Goal: Information Seeking & Learning: Check status

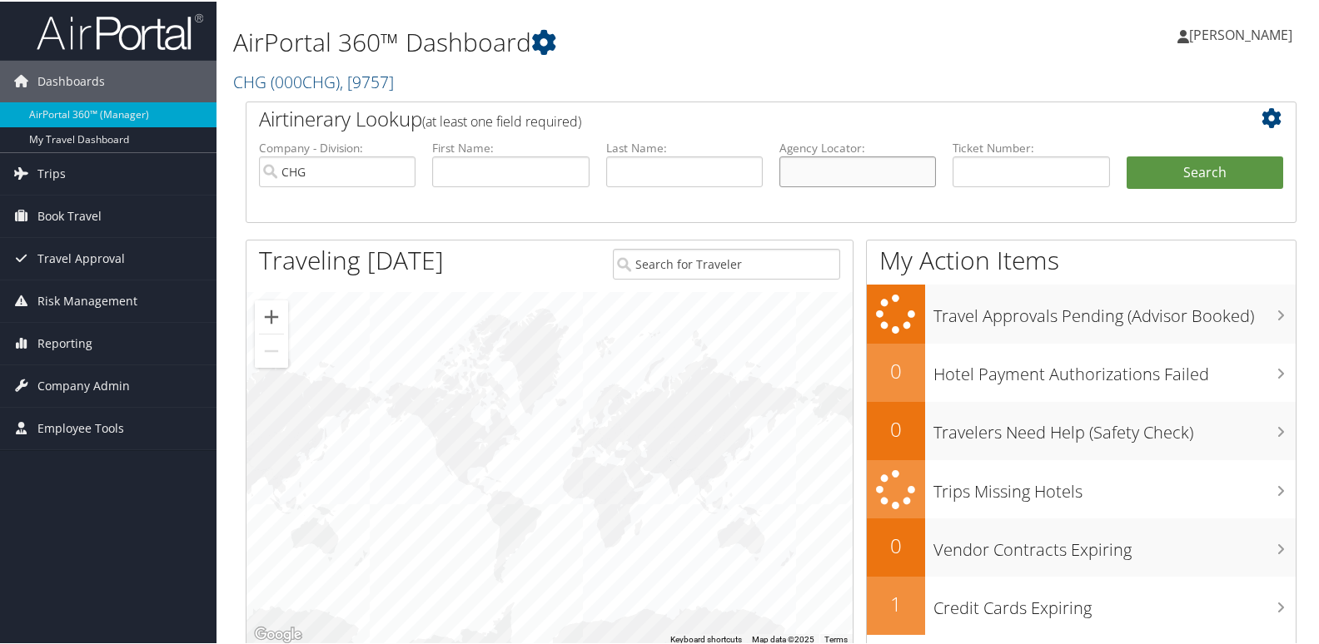
click at [853, 177] on input "text" at bounding box center [857, 170] width 157 height 31
paste input "FZHTLD"
click at [808, 179] on input "FZHTLD" at bounding box center [857, 170] width 157 height 31
click at [813, 178] on input "FZHTLD" at bounding box center [857, 170] width 157 height 31
type input "FZHTLD"
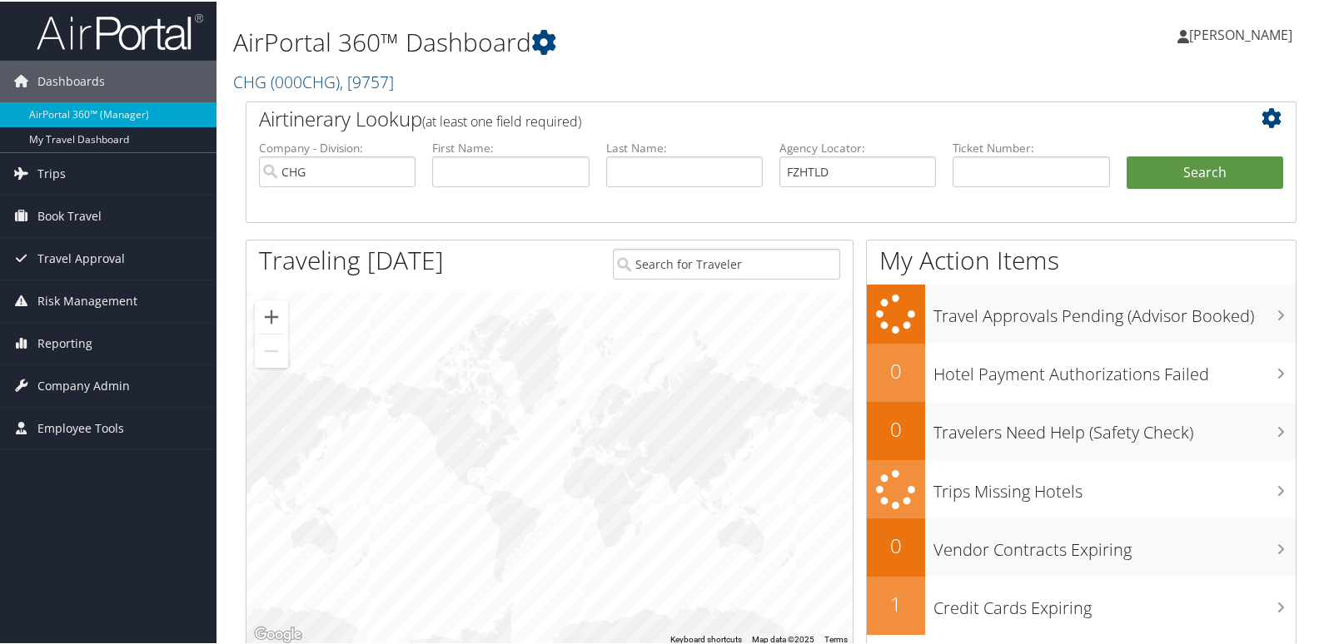
click at [1162, 189] on li "Search" at bounding box center [1204, 188] width 173 height 67
click at [1167, 175] on button "Search" at bounding box center [1204, 171] width 157 height 33
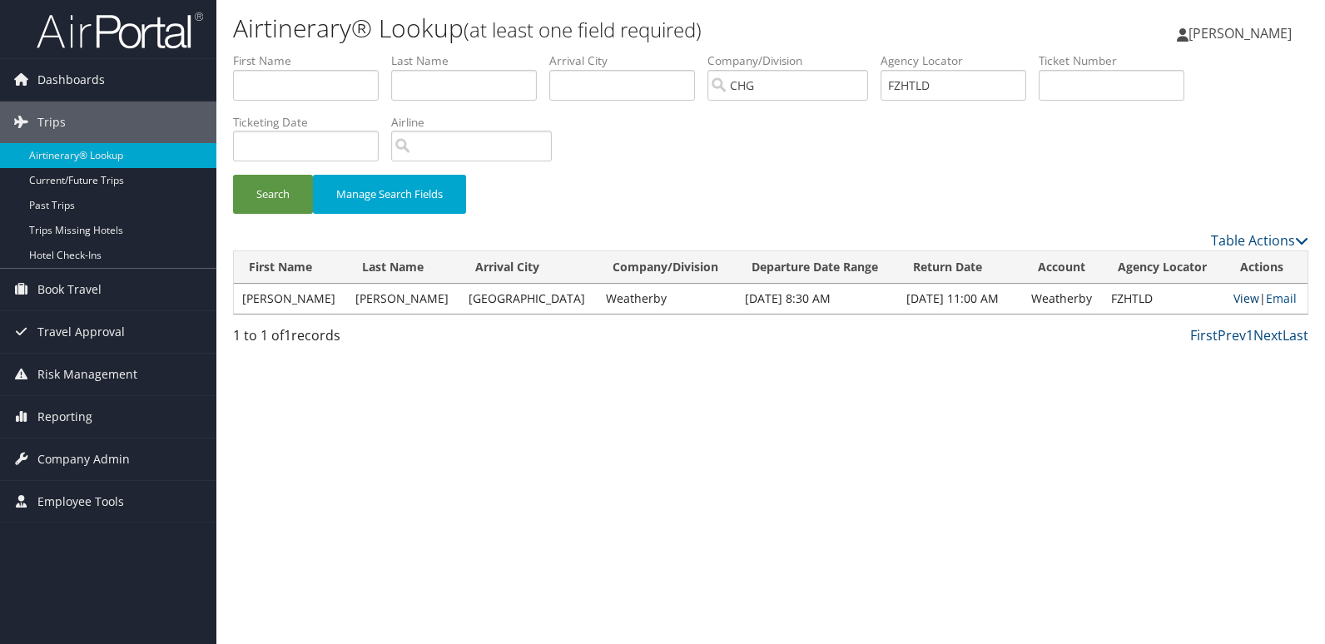
click at [1238, 303] on link "View" at bounding box center [1247, 299] width 26 height 16
drag, startPoint x: 977, startPoint y: 87, endPoint x: 738, endPoint y: 65, distance: 240.8
click at [690, 52] on ul "First Name Last Name Departure City Arrival City Company/Division CHG Airport/C…" at bounding box center [771, 52] width 1076 height 0
paste input "CTWOBT"
click at [255, 188] on button "Search" at bounding box center [273, 194] width 80 height 39
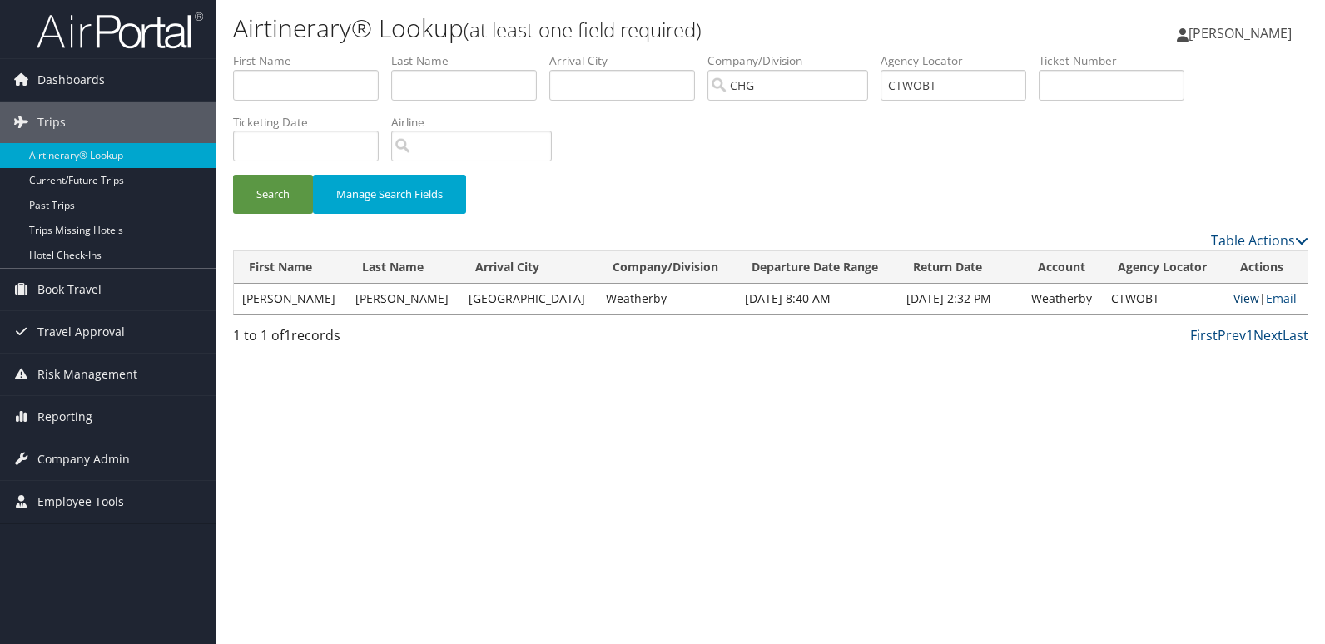
click at [1234, 296] on link "View" at bounding box center [1247, 299] width 26 height 16
drag, startPoint x: 807, startPoint y: 66, endPoint x: 786, endPoint y: 52, distance: 25.2
click at [724, 52] on div "Airtinerary® Lookup (at least one field required) Luke Perry Luke Perry My Sett…" at bounding box center [770, 322] width 1109 height 644
paste input "YRDREJ"
click at [929, 87] on input "YRDREJ" at bounding box center [954, 85] width 146 height 31
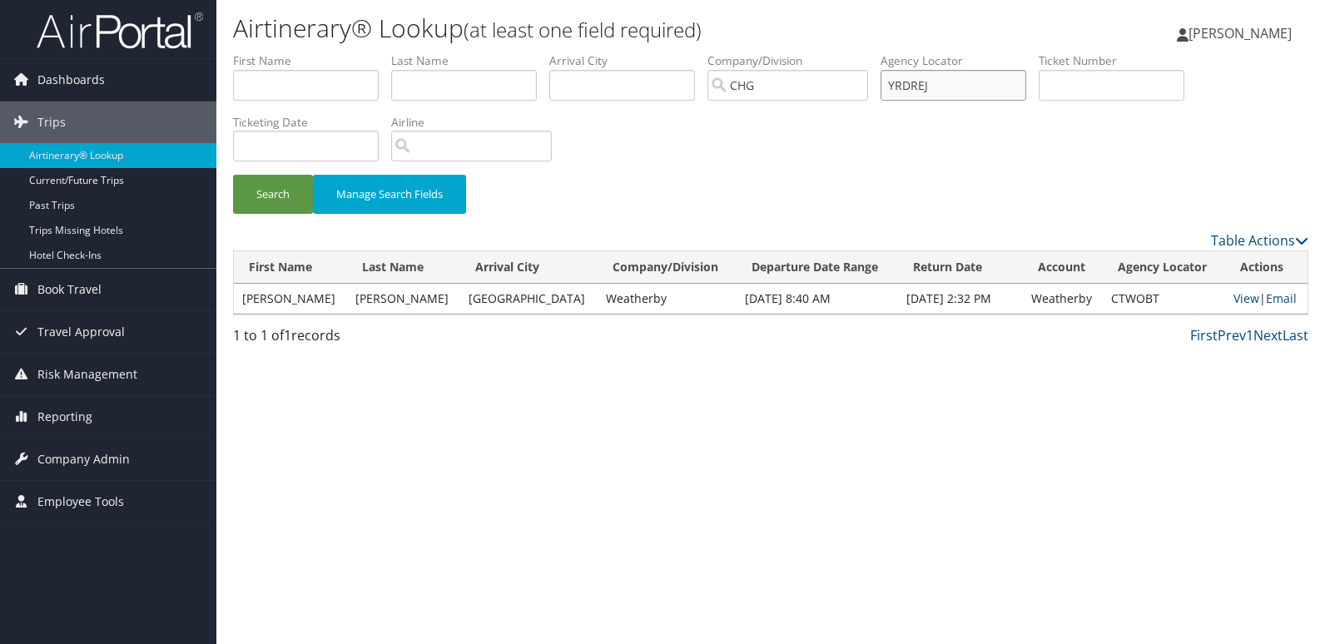
click at [927, 90] on input "YRDREJ" at bounding box center [954, 85] width 146 height 31
click at [276, 202] on button "Search" at bounding box center [273, 194] width 80 height 39
click at [1236, 303] on link "View" at bounding box center [1248, 299] width 26 height 16
drag, startPoint x: 996, startPoint y: 82, endPoint x: 826, endPoint y: 82, distance: 169.8
click at [826, 52] on ul "First Name Last Name Departure City Arrival City Company/Division CHG Airport/C…" at bounding box center [771, 52] width 1076 height 0
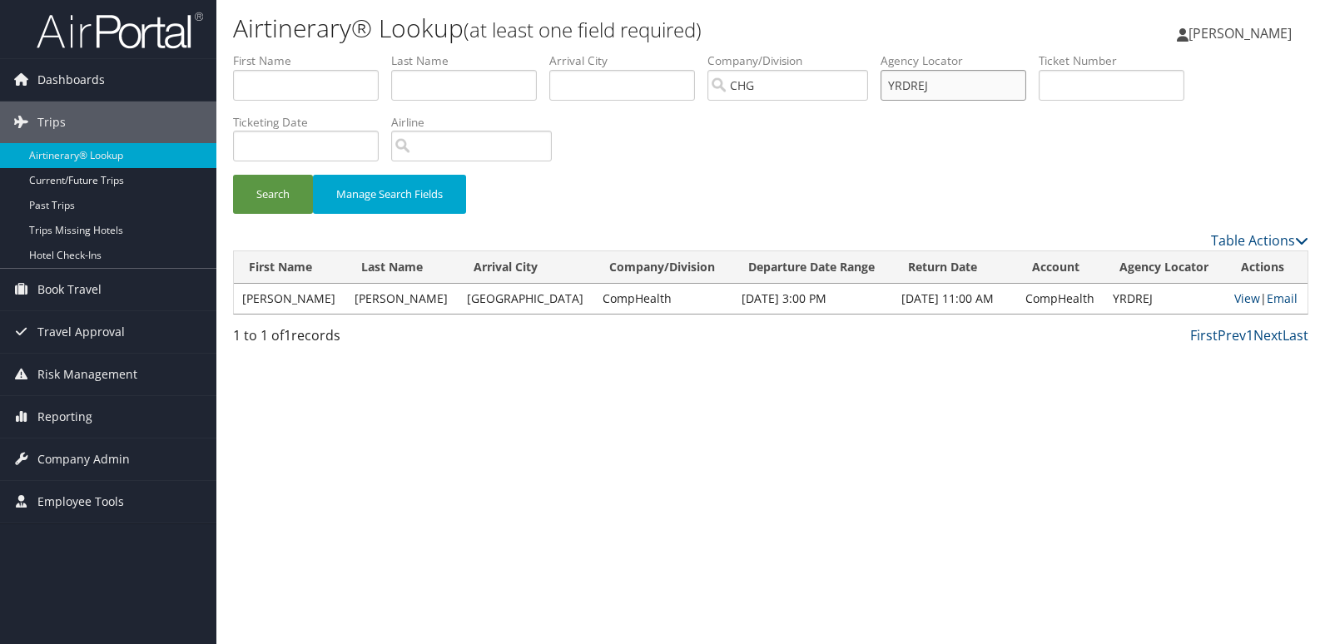
paste input "QVHQQG"
type input "QVHQQG"
click at [283, 180] on button "Search" at bounding box center [273, 194] width 80 height 39
click at [1240, 297] on link "View" at bounding box center [1248, 299] width 26 height 16
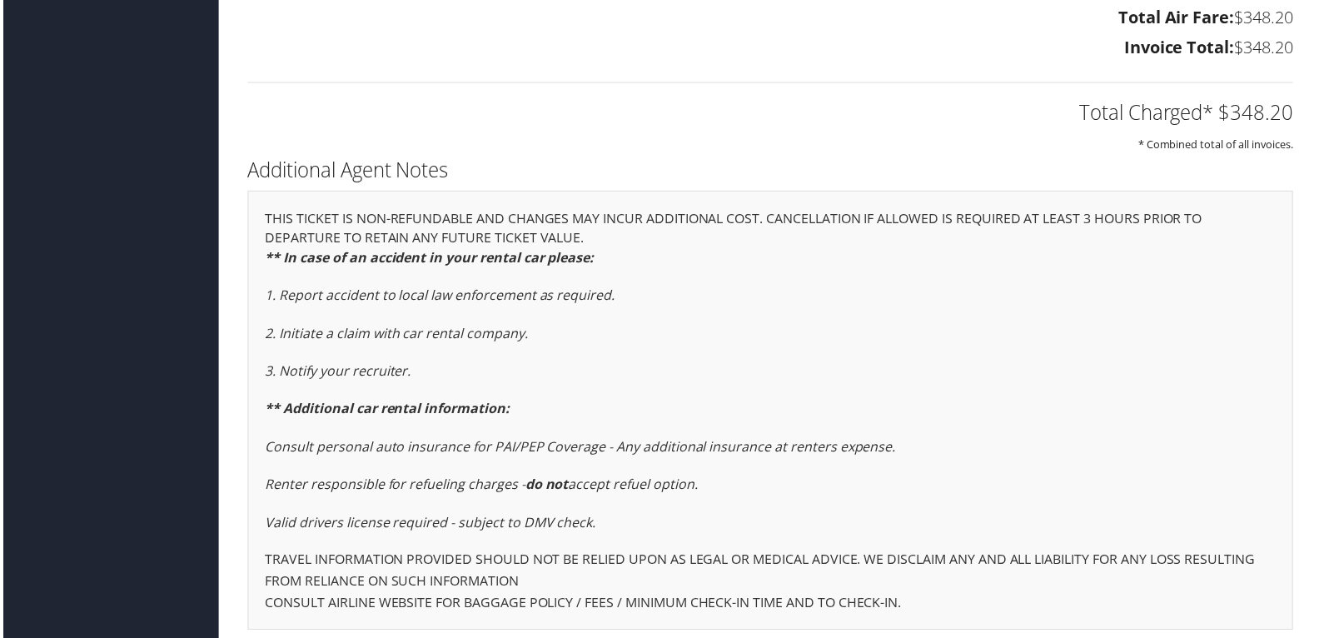
scroll to position [2343, 0]
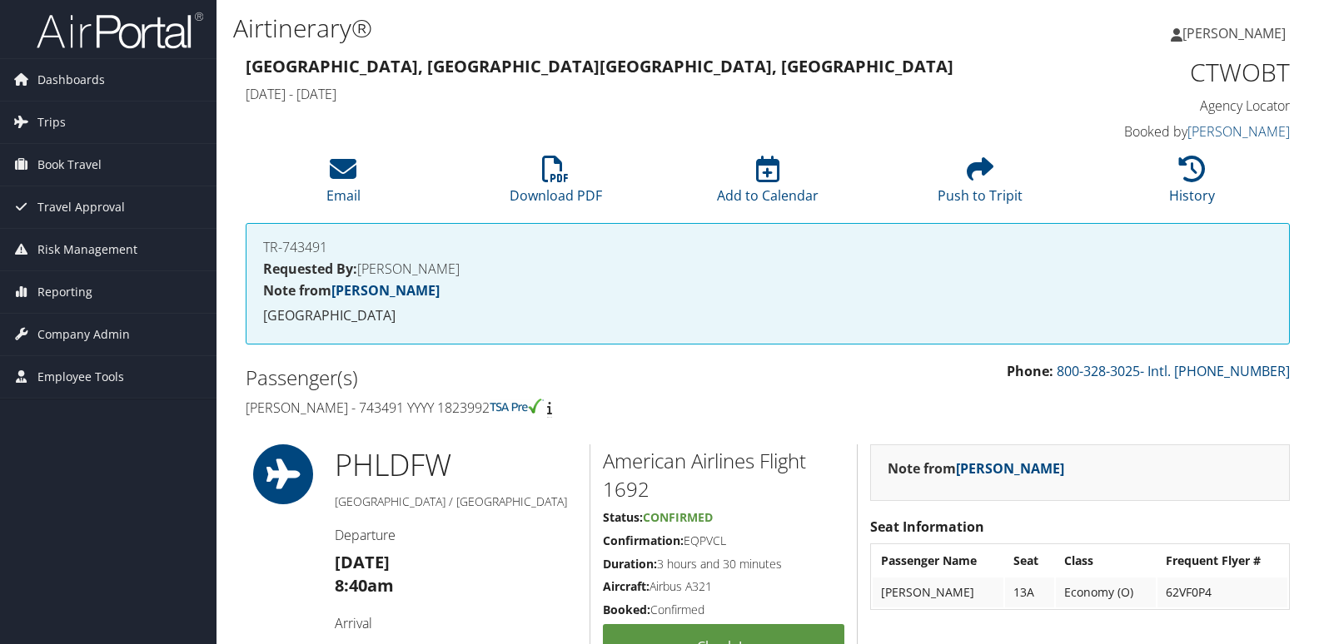
scroll to position [1204, 0]
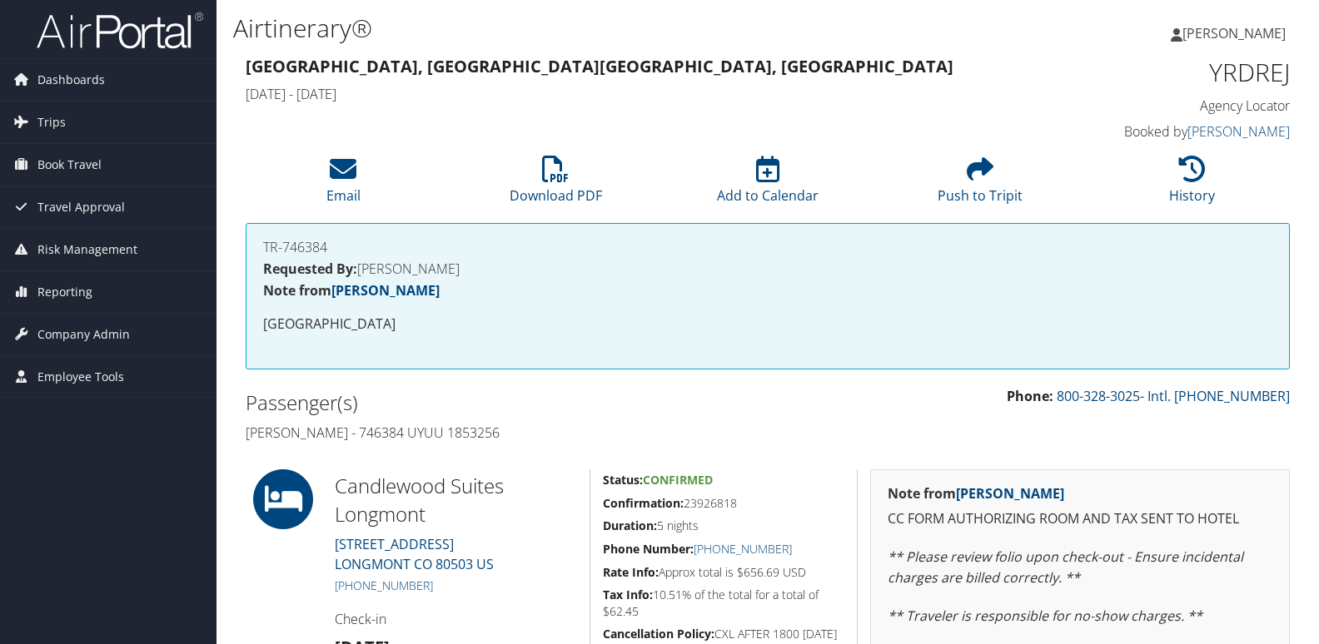
scroll to position [333, 0]
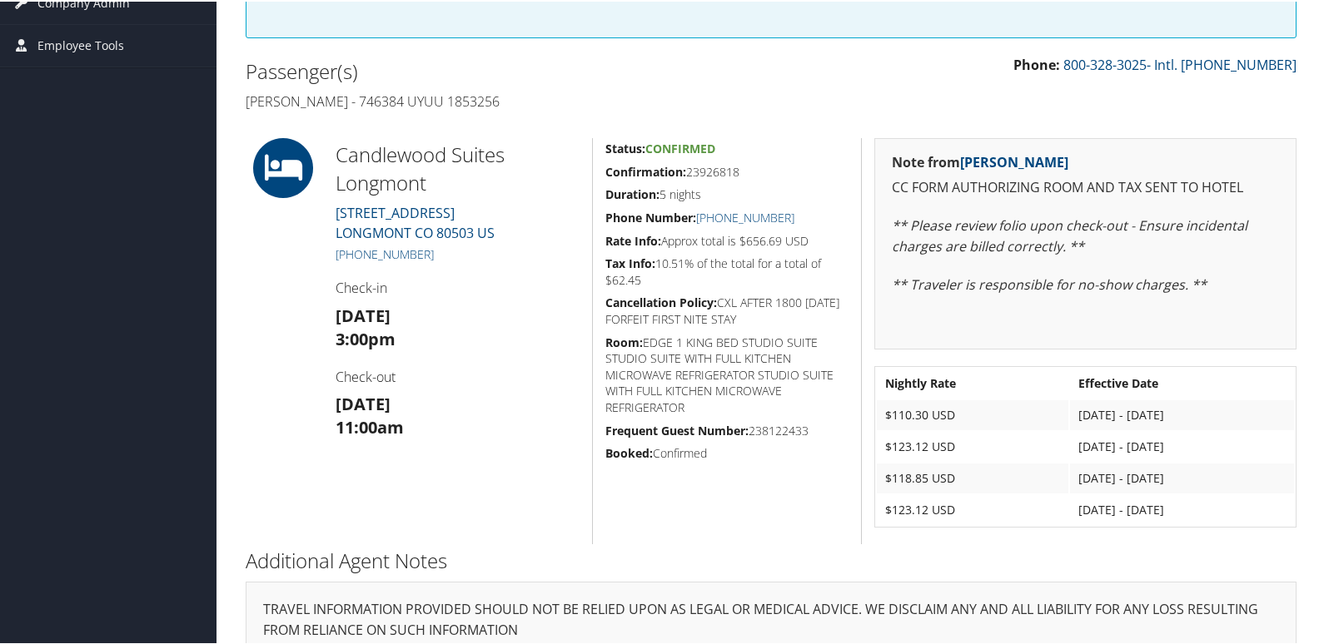
drag, startPoint x: 770, startPoint y: 175, endPoint x: 598, endPoint y: 167, distance: 172.5
click at [598, 167] on div "Status: Confirmed Confirmation: 23926818 Duration: 5 nights Phone Number: (303)…" at bounding box center [726, 340] width 269 height 406
copy h5 "Confirmation: 23926818"
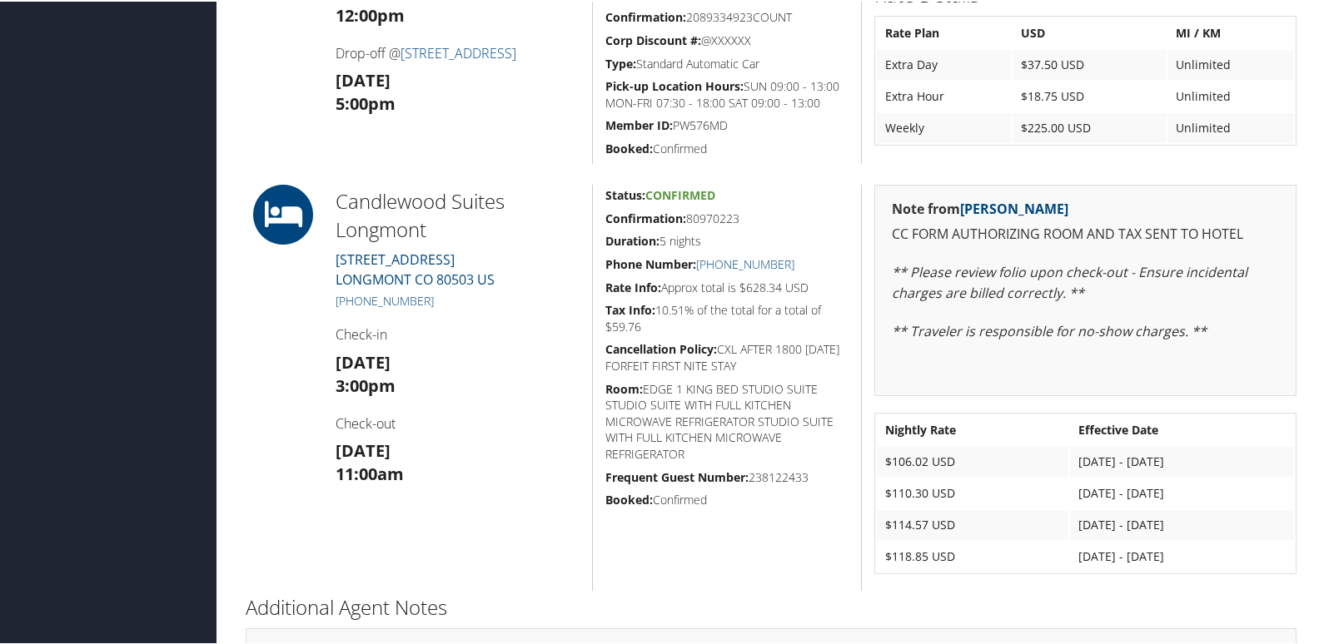
scroll to position [666, 0]
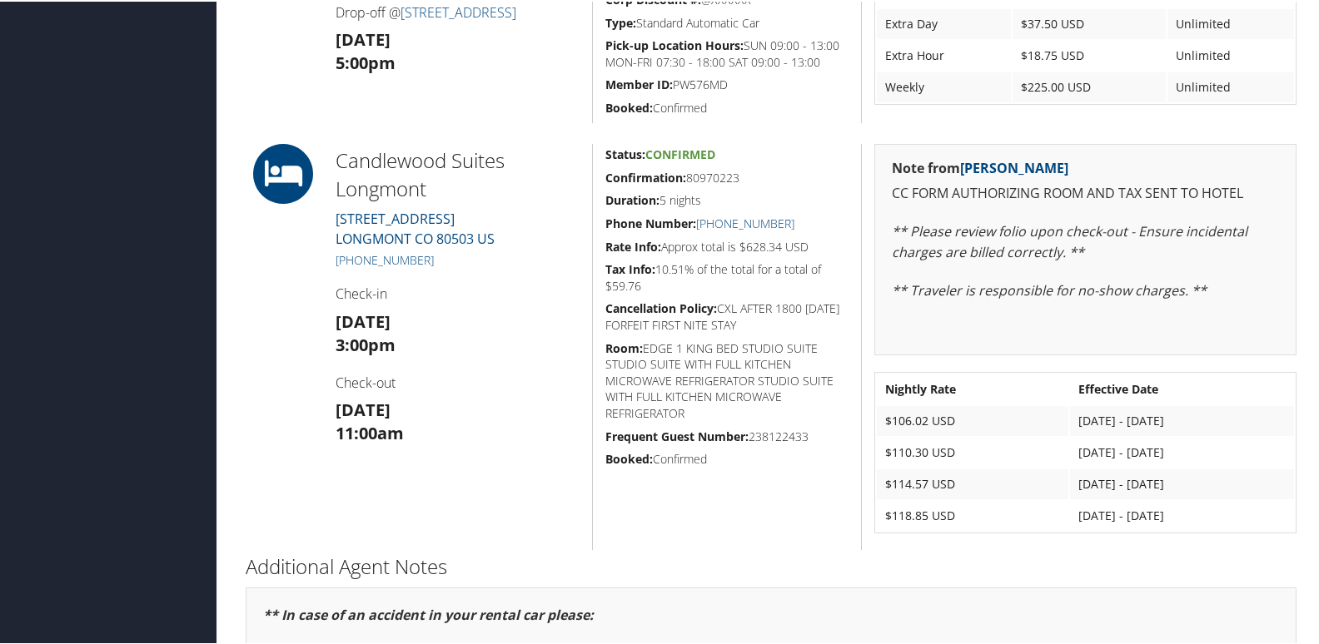
drag, startPoint x: 753, startPoint y: 172, endPoint x: 596, endPoint y: 174, distance: 157.4
click at [596, 174] on div "Status: Confirmed Confirmation: 80970223 Duration: 5 nights Phone Number: [PHON…" at bounding box center [726, 345] width 269 height 406
copy h5 "Confirmation: 80970223"
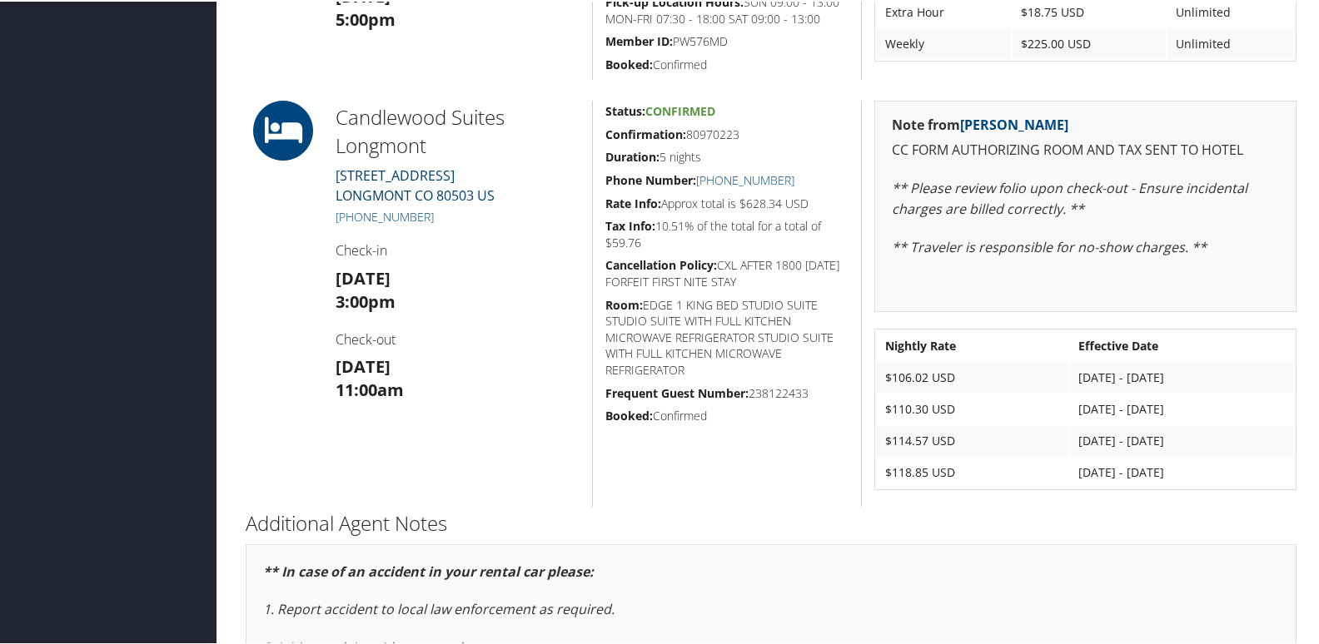
scroll to position [749, 0]
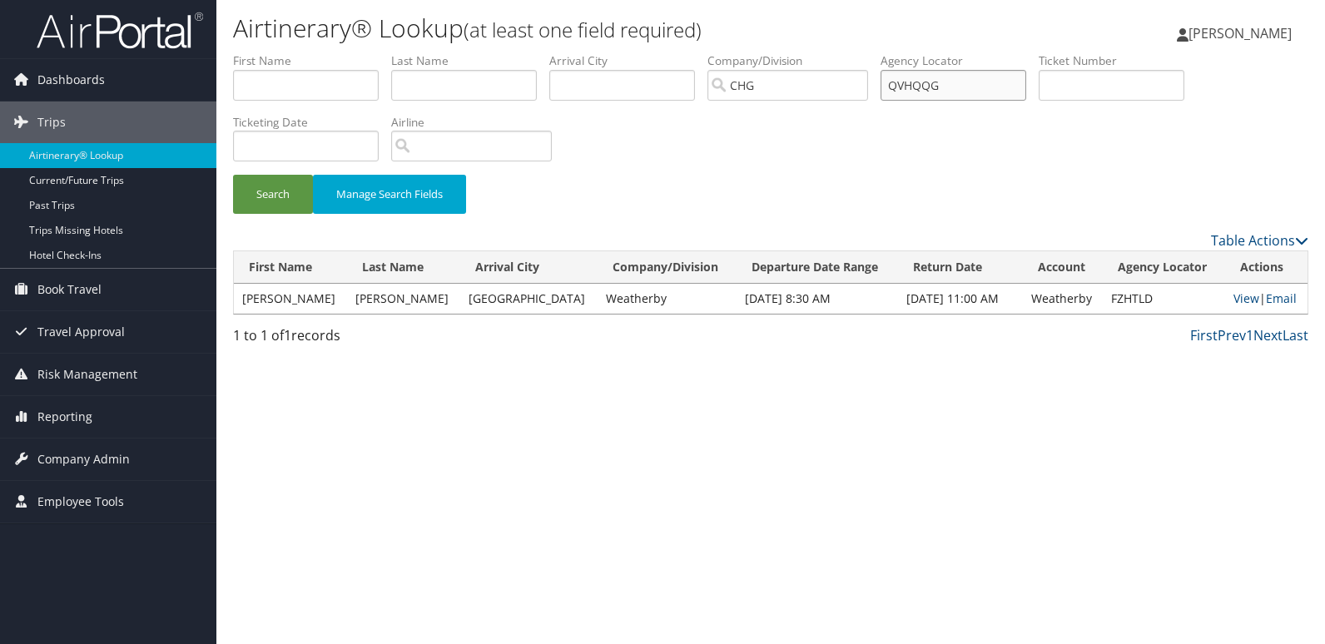
drag, startPoint x: 990, startPoint y: 88, endPoint x: 861, endPoint y: 87, distance: 129.1
click at [861, 52] on ul "First Name Last Name Departure City Arrival City Company/Division CHG Airport/C…" at bounding box center [771, 52] width 1076 height 0
paste input "AYHNDR"
click at [287, 197] on button "Search" at bounding box center [273, 194] width 80 height 39
click at [1235, 299] on link "View" at bounding box center [1248, 299] width 26 height 16
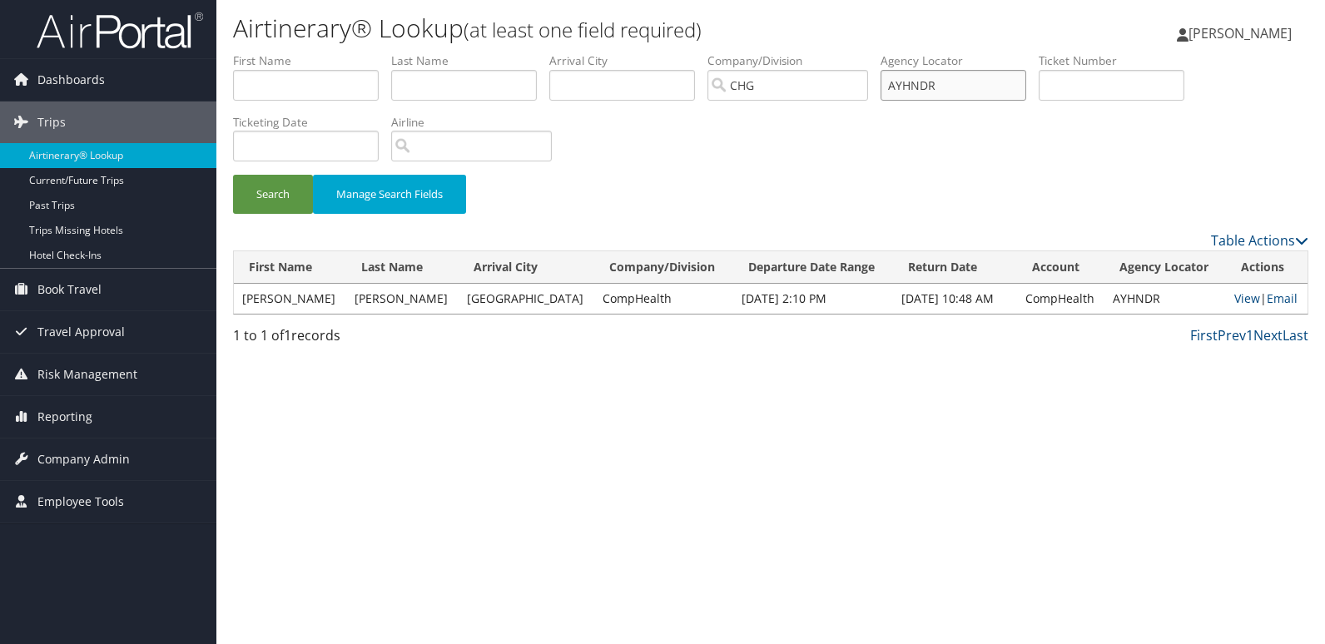
paste input "SPDDUE"
drag, startPoint x: 949, startPoint y: 83, endPoint x: 838, endPoint y: 97, distance: 112.5
click at [838, 52] on ul "First Name Last Name Departure City Arrival City Company/Division CHG Airport/C…" at bounding box center [771, 52] width 1076 height 0
click at [252, 188] on button "Search" at bounding box center [273, 194] width 80 height 39
click at [1232, 297] on link "View" at bounding box center [1245, 299] width 26 height 16
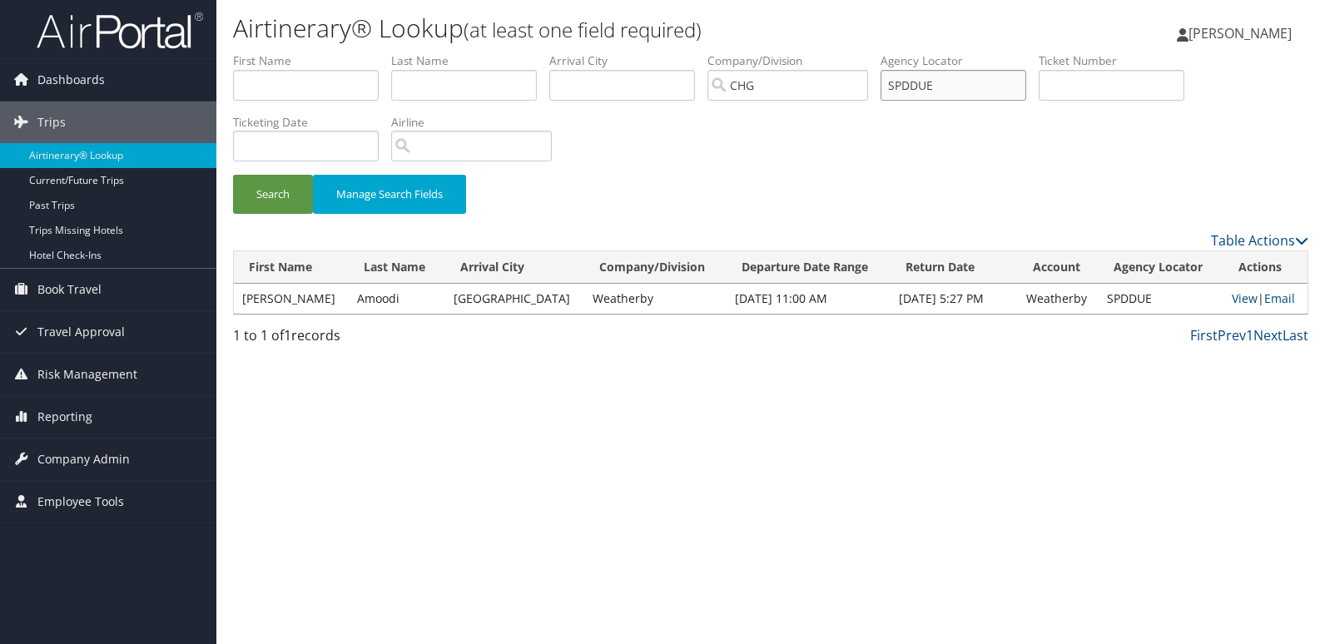
drag, startPoint x: 849, startPoint y: 67, endPoint x: 709, endPoint y: 47, distance: 142.0
click at [707, 47] on div "Airtinerary® Lookup (at least one field required) Luke Perry Luke Perry My Sett…" at bounding box center [770, 322] width 1109 height 644
paste input "GAVCNR"
type input "GAVCNR"
click at [257, 202] on button "Search" at bounding box center [273, 194] width 80 height 39
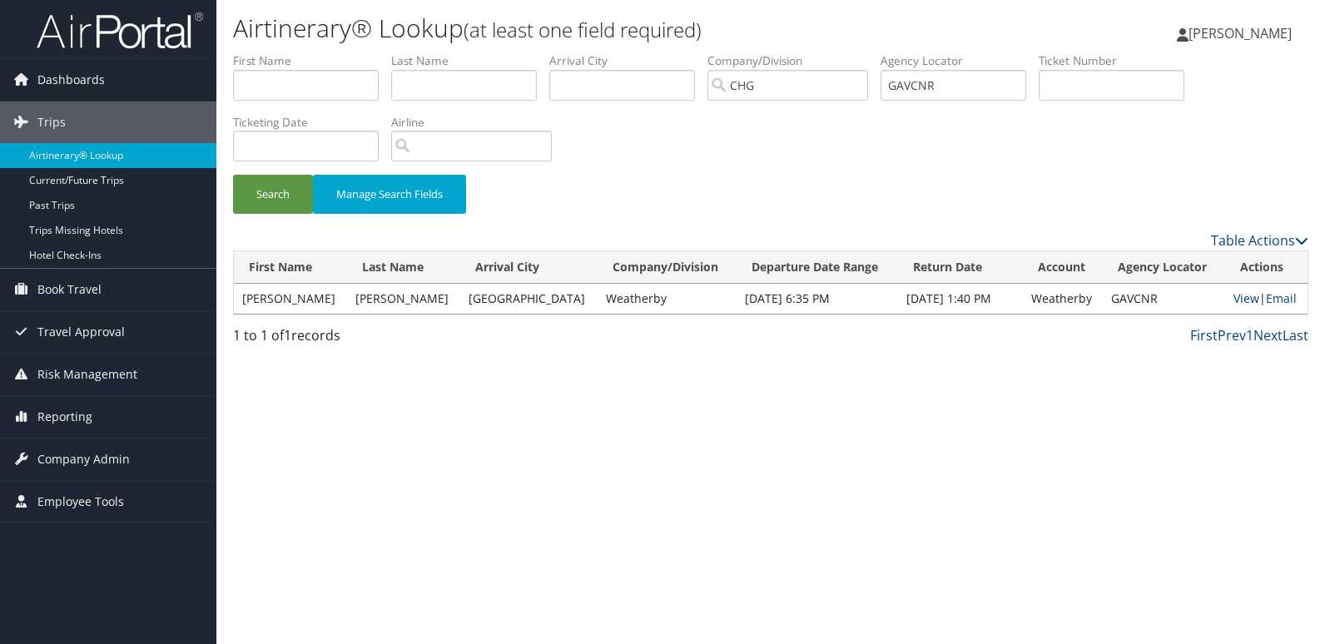
click at [1234, 301] on link "View" at bounding box center [1247, 299] width 26 height 16
click at [1234, 294] on link "View" at bounding box center [1247, 299] width 26 height 16
drag, startPoint x: 965, startPoint y: 82, endPoint x: 824, endPoint y: 97, distance: 141.5
click at [824, 52] on ul "First Name Last Name Departure City Arrival City Company/Division CHG Airport/C…" at bounding box center [771, 52] width 1076 height 0
click at [325, 89] on input "text" at bounding box center [306, 85] width 146 height 31
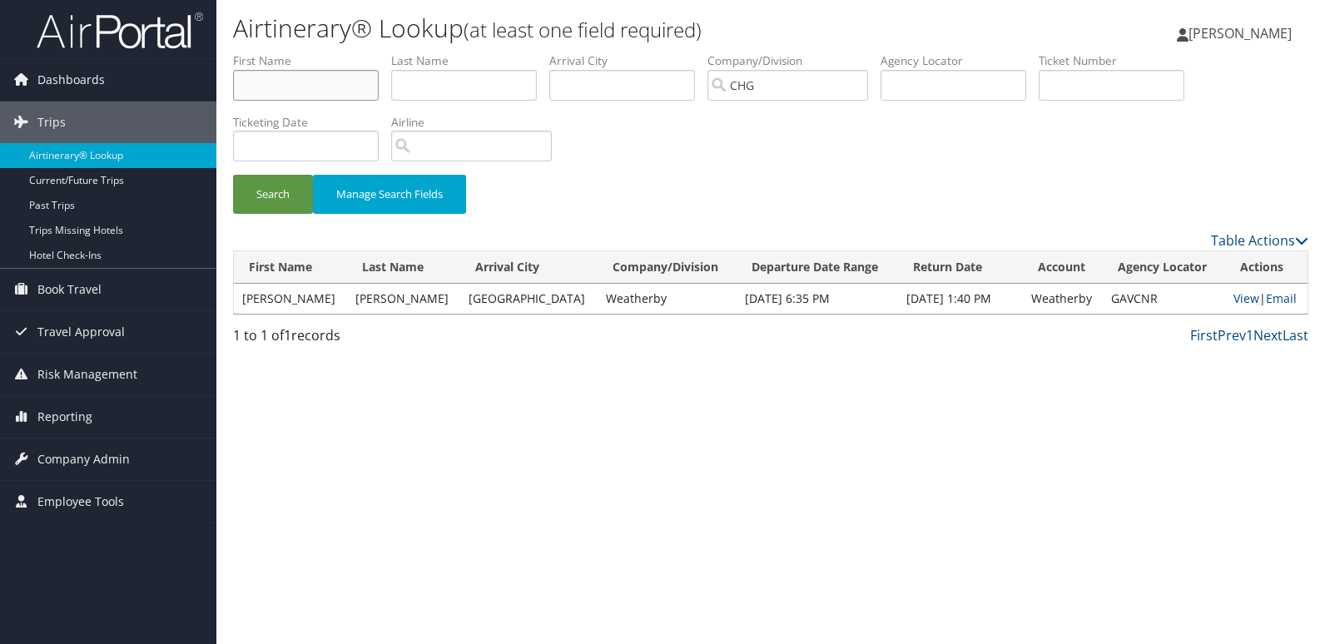
paste input "Devine, Timothy"
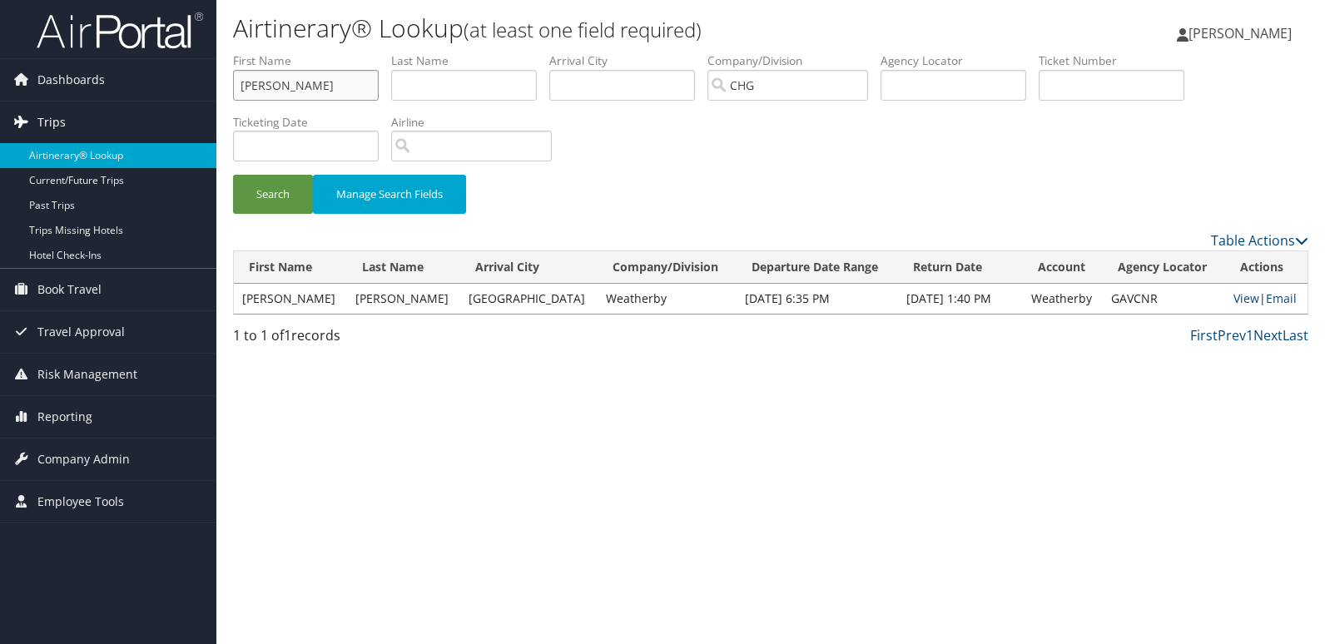
drag, startPoint x: 286, startPoint y: 83, endPoint x: 211, endPoint y: 102, distance: 77.3
click at [211, 102] on div "Dashboards AirPortal 360™ (Manager) My Travel Dashboard Trips Airtinerary® Look…" at bounding box center [662, 322] width 1325 height 644
type input "Timothy"
click at [456, 91] on input "text" at bounding box center [464, 85] width 146 height 31
paste input "Devine,"
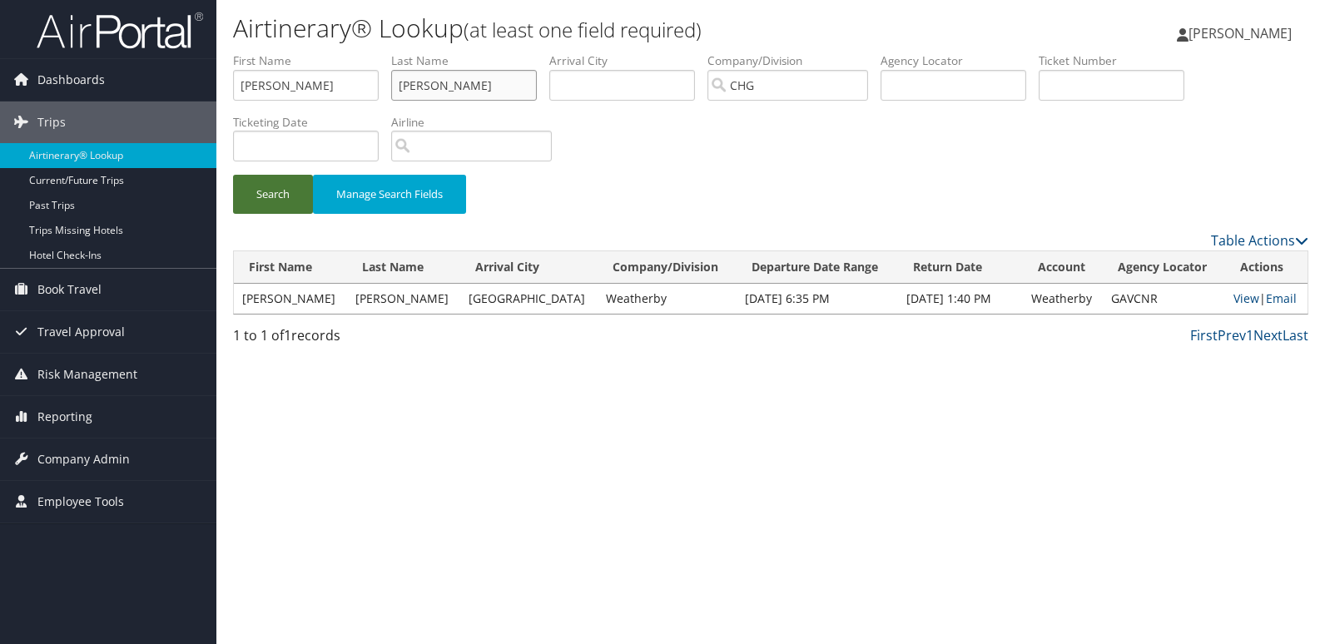
type input "Devine"
click at [296, 189] on button "Search" at bounding box center [273, 194] width 80 height 39
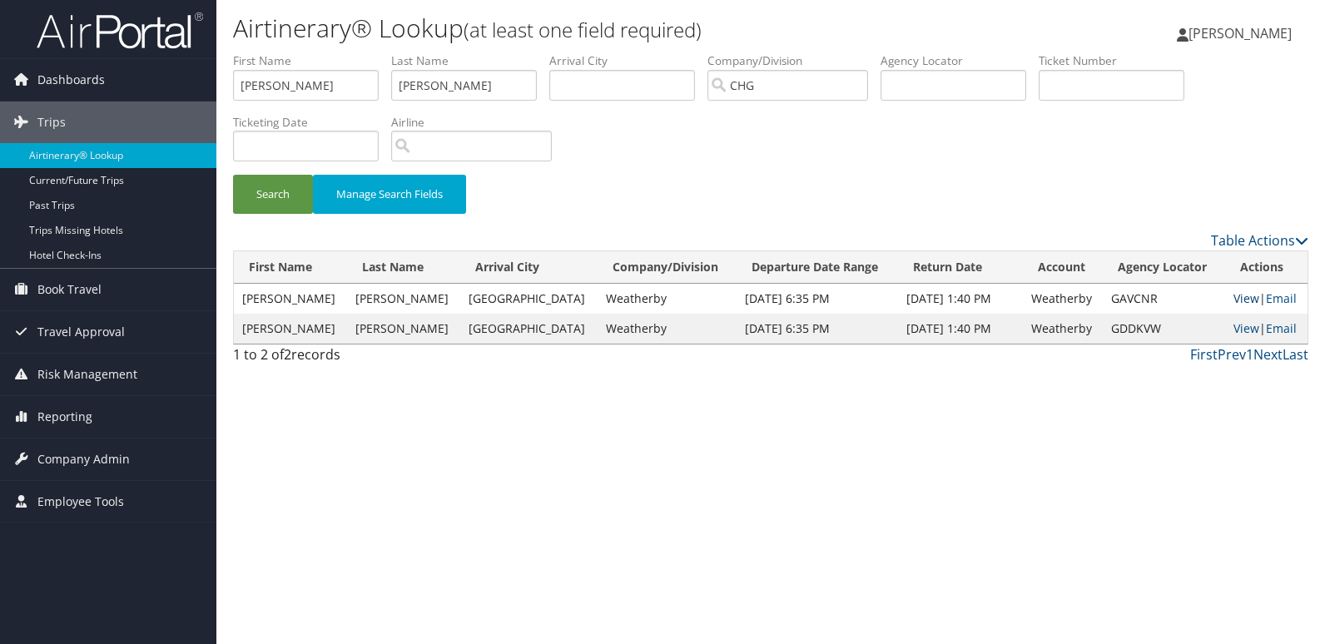
click at [1238, 304] on link "View" at bounding box center [1247, 299] width 26 height 16
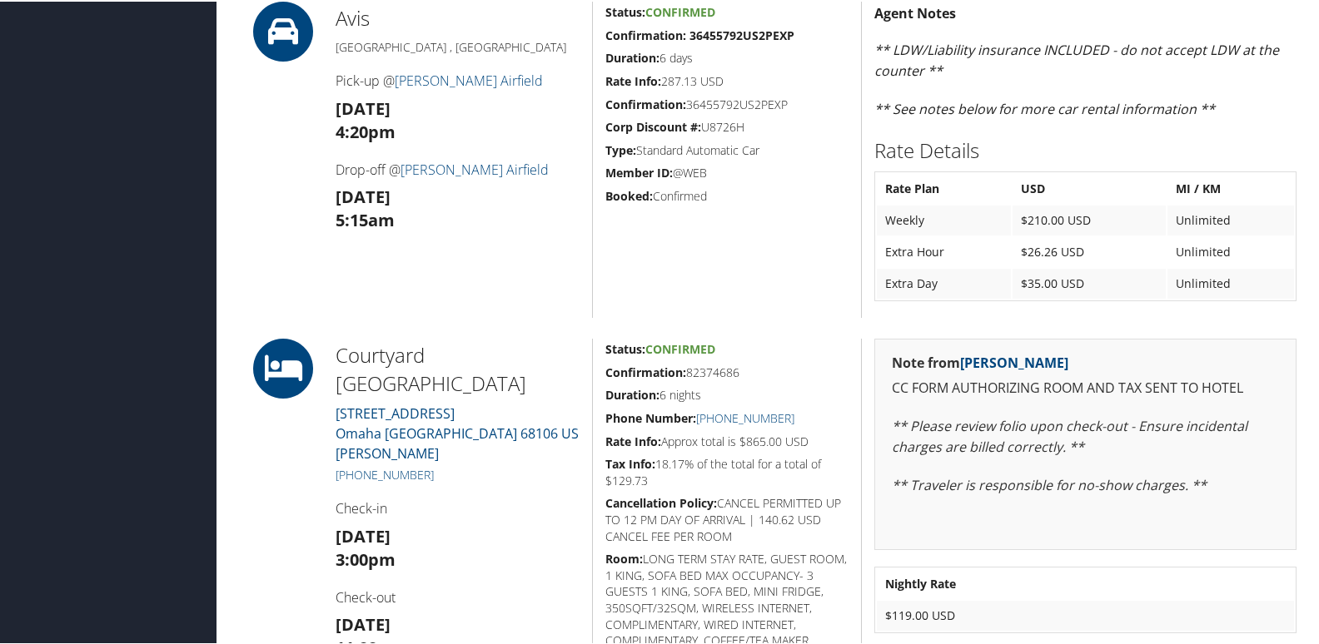
scroll to position [833, 0]
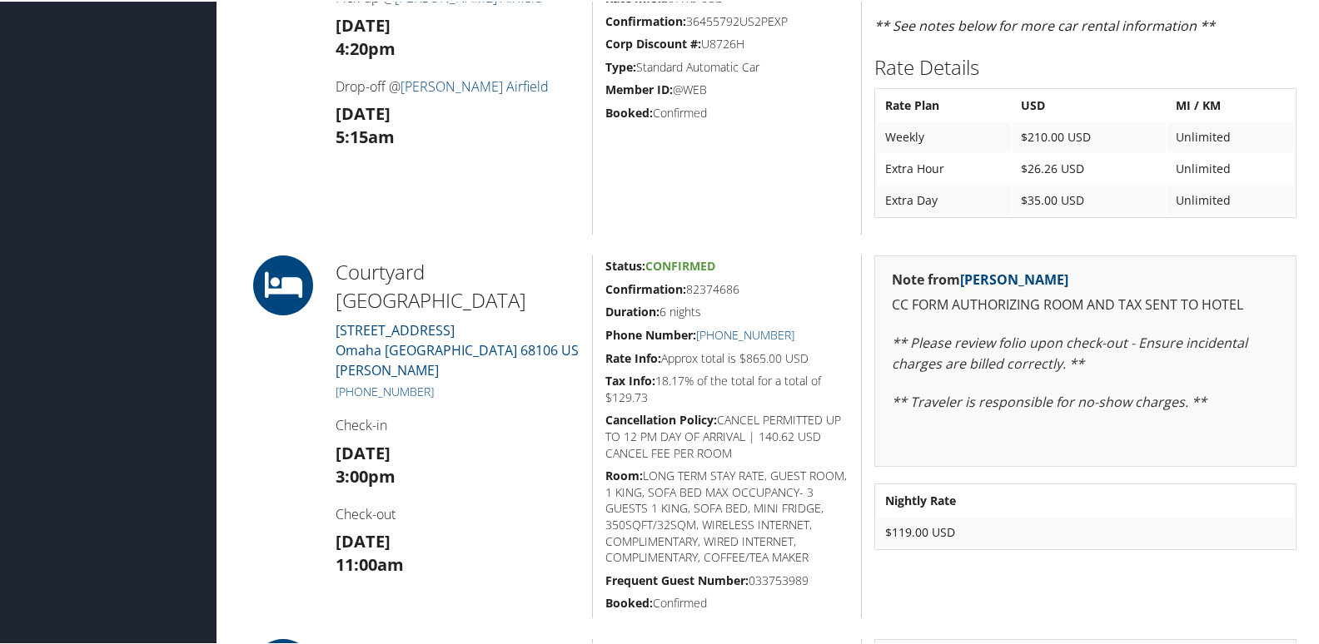
drag, startPoint x: 754, startPoint y: 282, endPoint x: 601, endPoint y: 284, distance: 153.2
click at [601, 284] on div "Status: Confirmed Confirmation: 82374686 Duration: 6 nights Phone Number: [PHON…" at bounding box center [726, 435] width 269 height 363
copy h5 "Confirmation: 82374686"
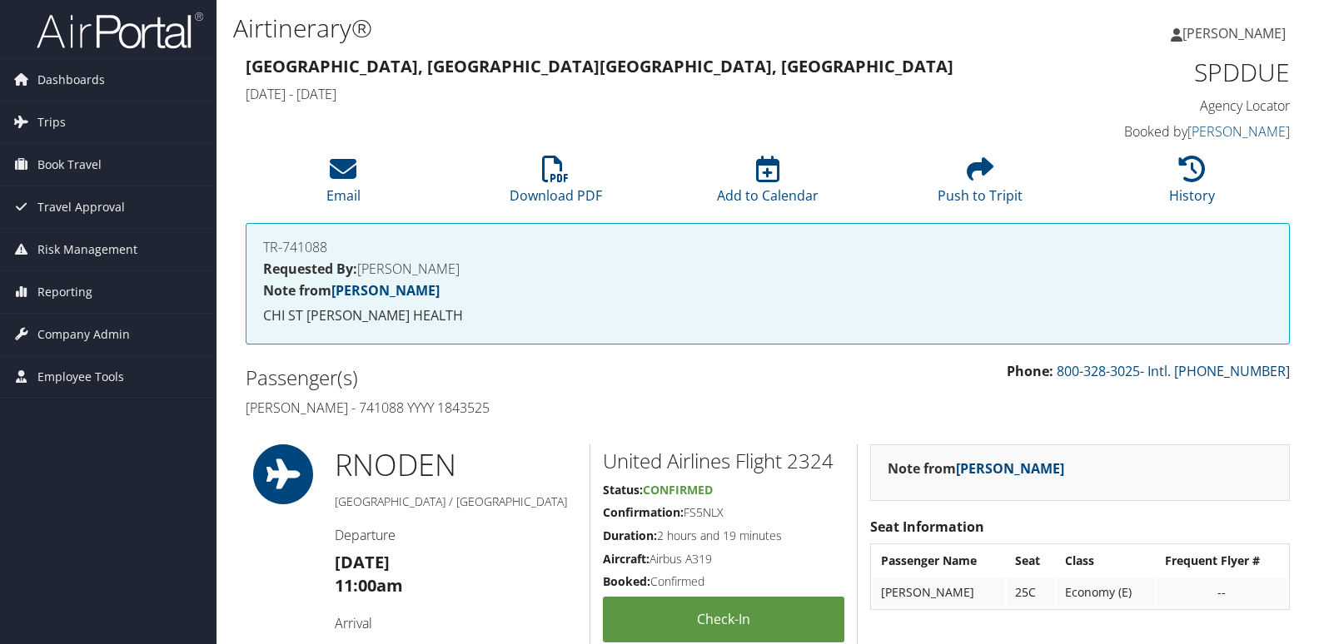
scroll to position [1249, 0]
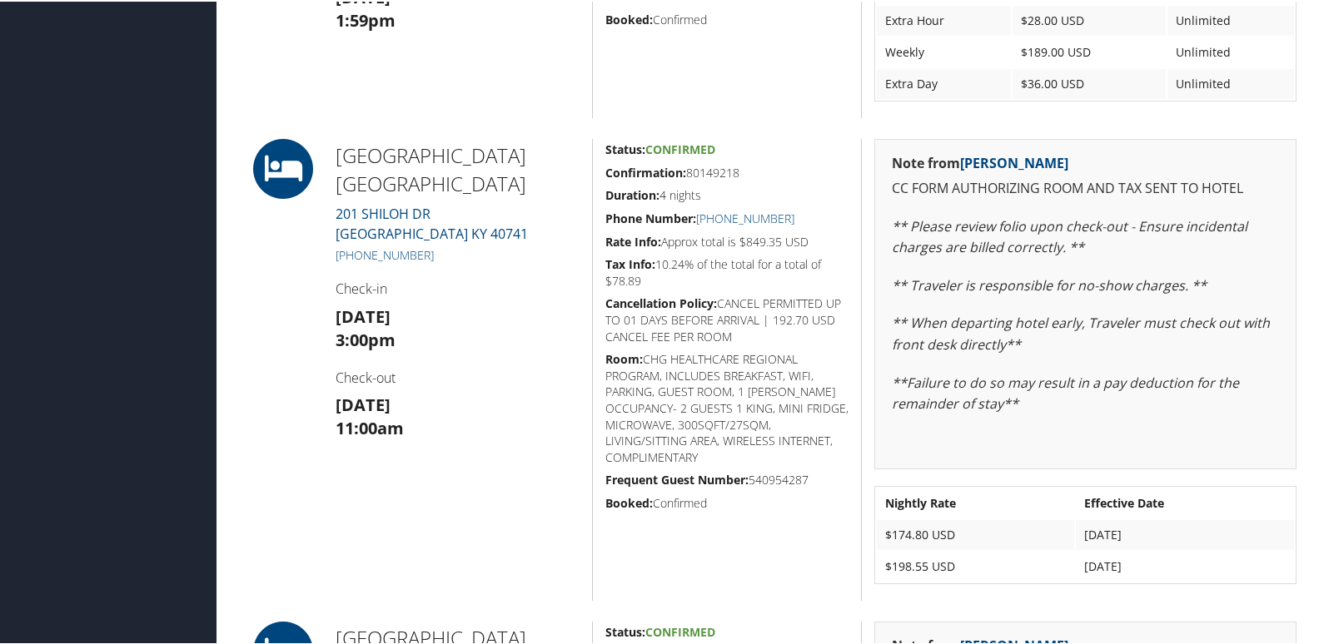
drag, startPoint x: 752, startPoint y: 169, endPoint x: 599, endPoint y: 172, distance: 153.2
click at [599, 172] on div "Status: Confirmed Confirmation: 80149218 Duration: 4 nights Phone Number: +1 (6…" at bounding box center [726, 368] width 269 height 462
copy h5 "Confirmation: 80149218"
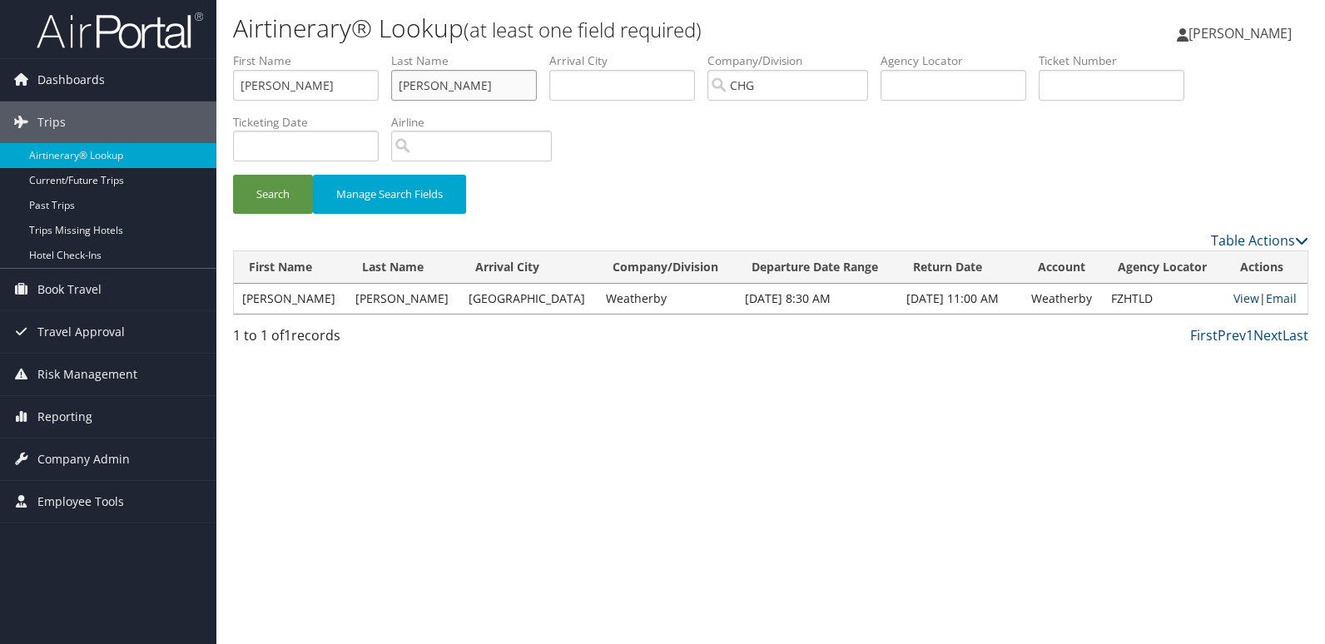
drag, startPoint x: 431, startPoint y: 84, endPoint x: 391, endPoint y: 91, distance: 40.5
click at [391, 52] on ul "First Name Timothy Last Name Devine Departure City Arrival City Company/Divisio…" at bounding box center [771, 52] width 1076 height 0
drag, startPoint x: 460, startPoint y: 81, endPoint x: 369, endPoint y: 95, distance: 91.8
click at [369, 52] on ul "First Name Timothy Last Name Devine Departure City Arrival City Company/Divisio…" at bounding box center [771, 52] width 1076 height 0
drag, startPoint x: 363, startPoint y: 97, endPoint x: 236, endPoint y: 82, distance: 127.3
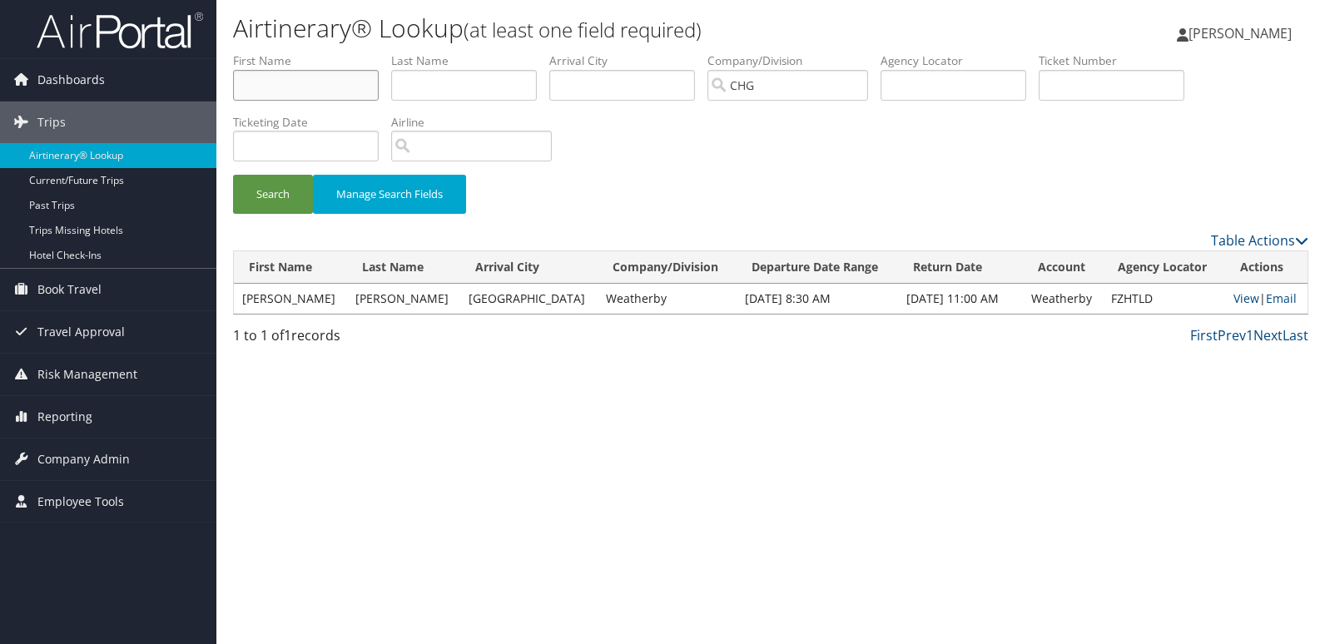
click at [170, 92] on div "Dashboards AirPortal 360™ (Manager) My Travel Dashboard Trips Airtinerary® Look…" at bounding box center [662, 322] width 1325 height 644
click at [911, 77] on input "text" at bounding box center [954, 85] width 146 height 31
paste input "QSWGOY"
type input "QSWGOY"
click at [250, 190] on button "Search" at bounding box center [273, 194] width 80 height 39
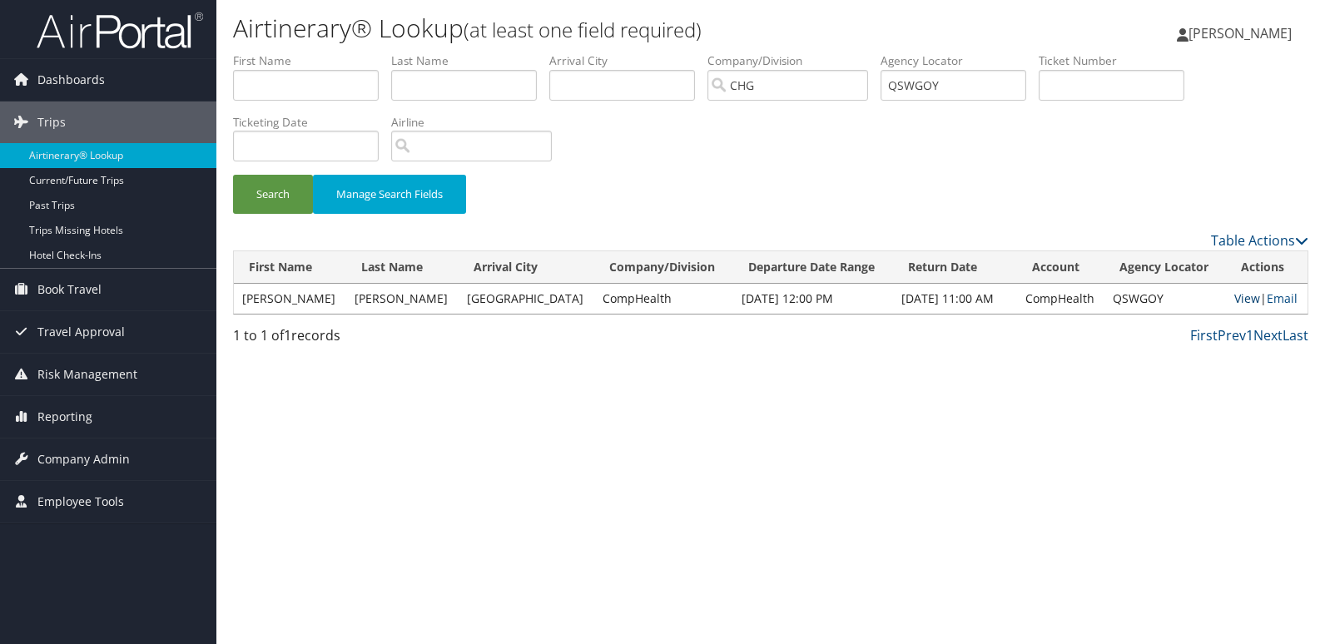
click at [1246, 295] on link "View" at bounding box center [1248, 299] width 26 height 16
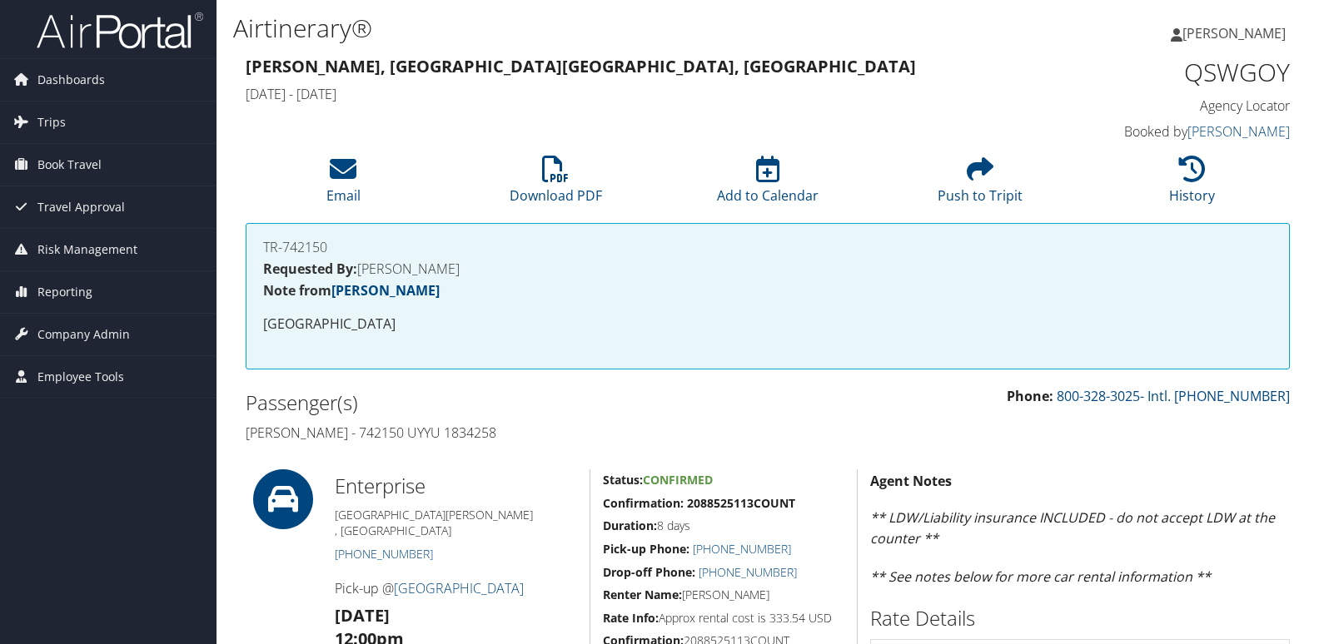
scroll to position [666, 0]
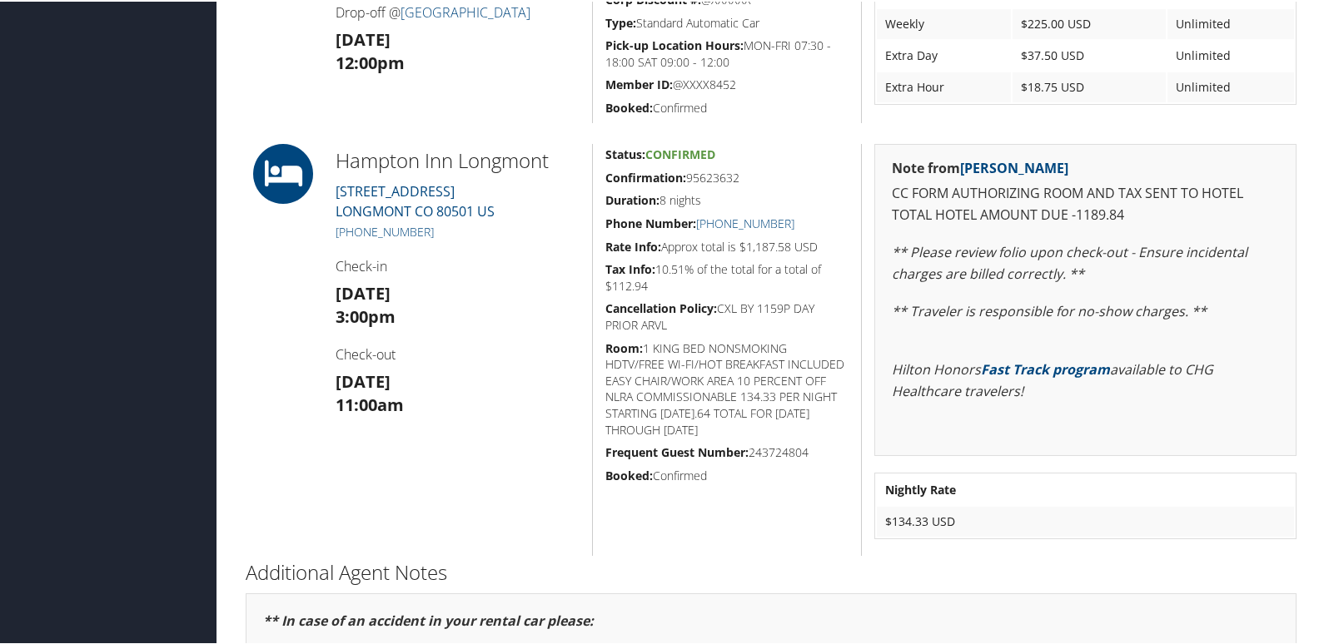
drag, startPoint x: 737, startPoint y: 167, endPoint x: 605, endPoint y: 169, distance: 131.6
click at [605, 169] on h5 "Confirmation: 95623632" at bounding box center [726, 176] width 243 height 17
copy h5 "Confirmation: 95623632"
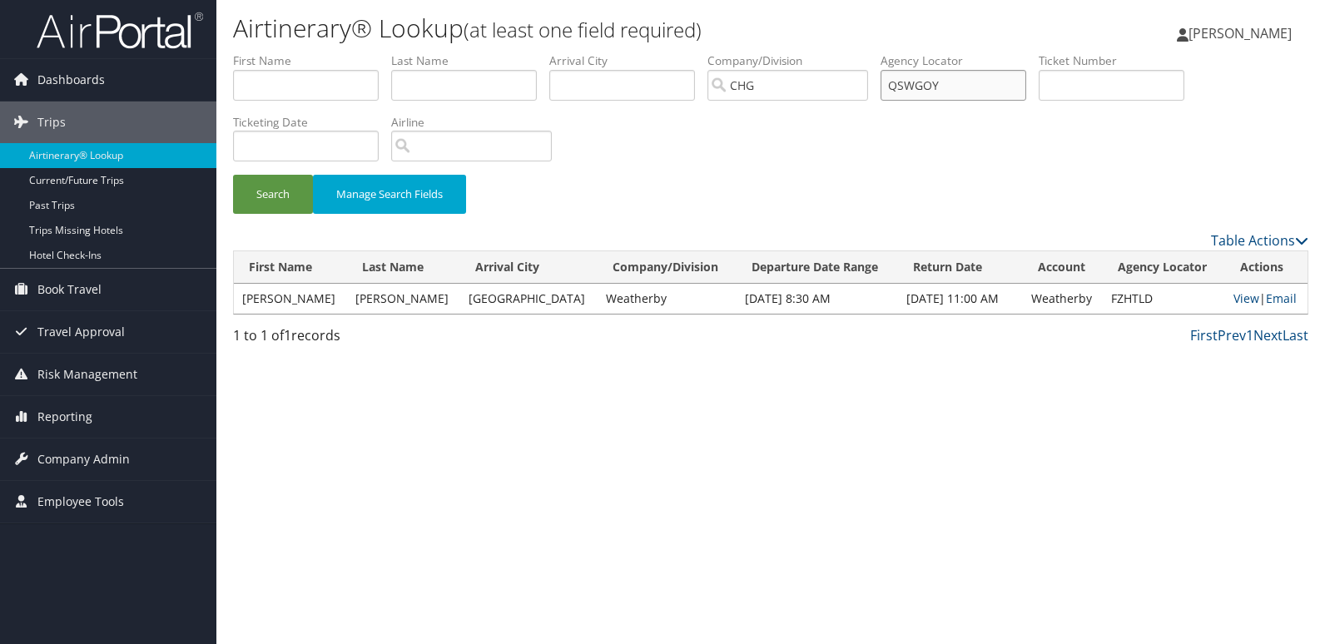
drag, startPoint x: 985, startPoint y: 98, endPoint x: 832, endPoint y: 100, distance: 153.2
click at [832, 52] on ul "First Name Last Name Departure City Arrival City Company/Division CHG Airport/C…" at bounding box center [771, 52] width 1076 height 0
click at [316, 85] on input "text" at bounding box center [306, 85] width 146 height 31
paste input "Devine, Timothy"
drag, startPoint x: 339, startPoint y: 88, endPoint x: 286, endPoint y: 93, distance: 52.7
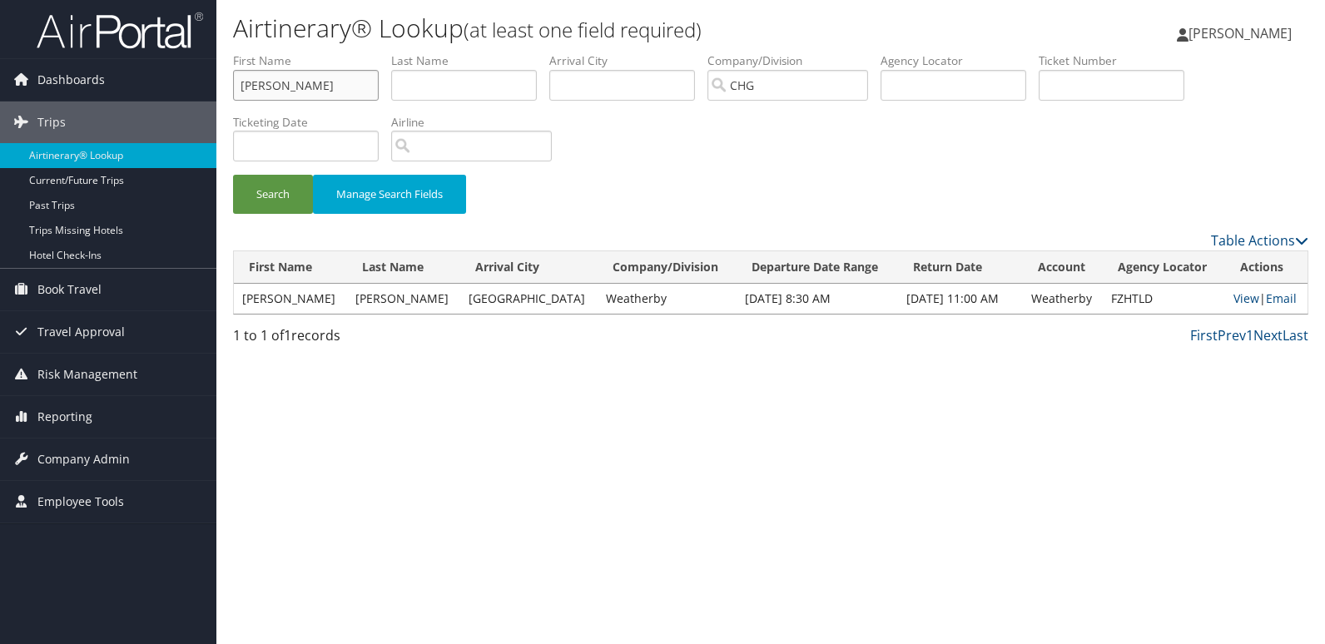
click at [286, 93] on input "Devine, Timothy" at bounding box center [306, 85] width 146 height 31
click at [285, 88] on input "Devine, Timothy" at bounding box center [306, 85] width 146 height 31
drag, startPoint x: 286, startPoint y: 88, endPoint x: 216, endPoint y: 69, distance: 71.7
click at [200, 86] on div "Dashboards AirPortal 360™ (Manager) My Travel Dashboard Trips Airtinerary® Look…" at bounding box center [662, 322] width 1325 height 644
type input "Timothy"
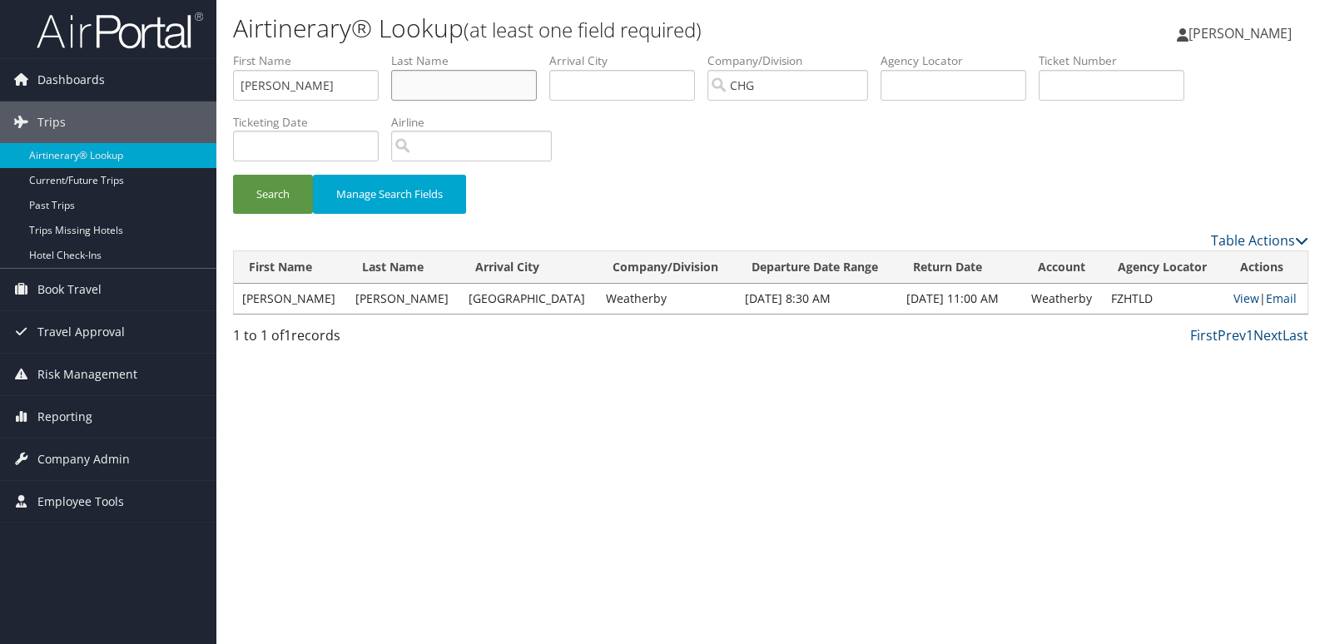
click at [442, 80] on input "text" at bounding box center [464, 85] width 146 height 31
paste input "Devine, Timothy"
drag, startPoint x: 435, startPoint y: 87, endPoint x: 553, endPoint y: 82, distance: 117.5
click at [550, 82] on li "Last Name Devine, Timothy" at bounding box center [470, 82] width 158 height 61
type input "Devine"
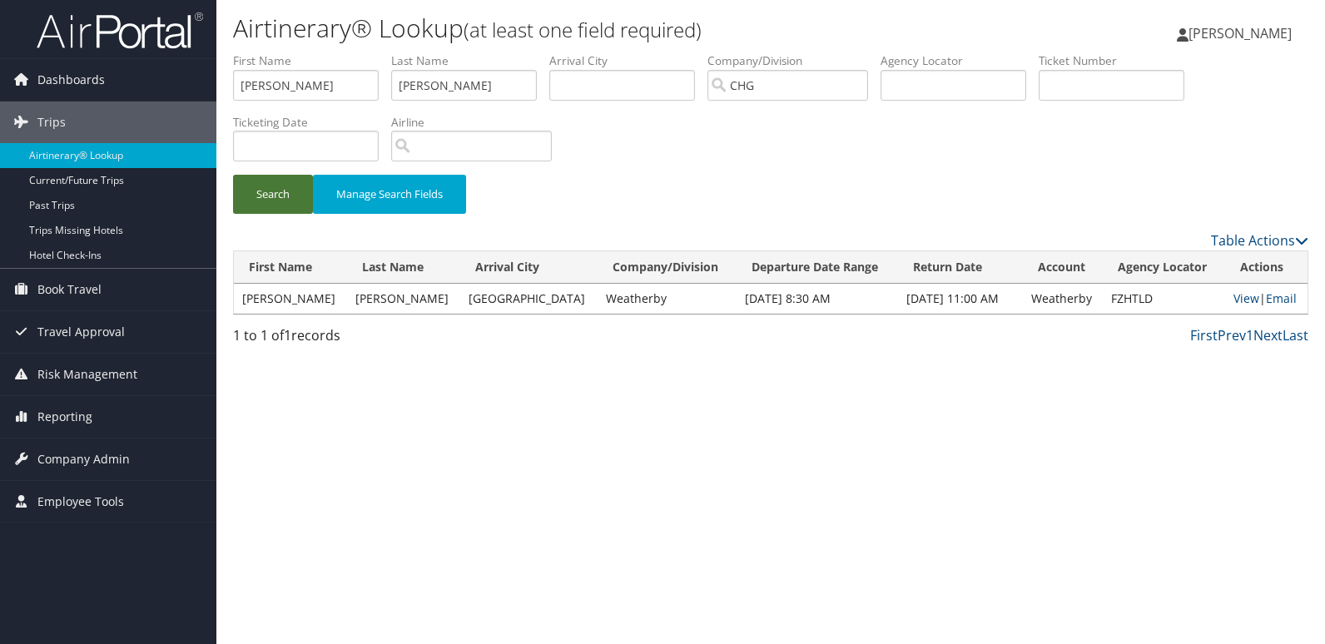
click at [286, 207] on button "Search" at bounding box center [273, 194] width 80 height 39
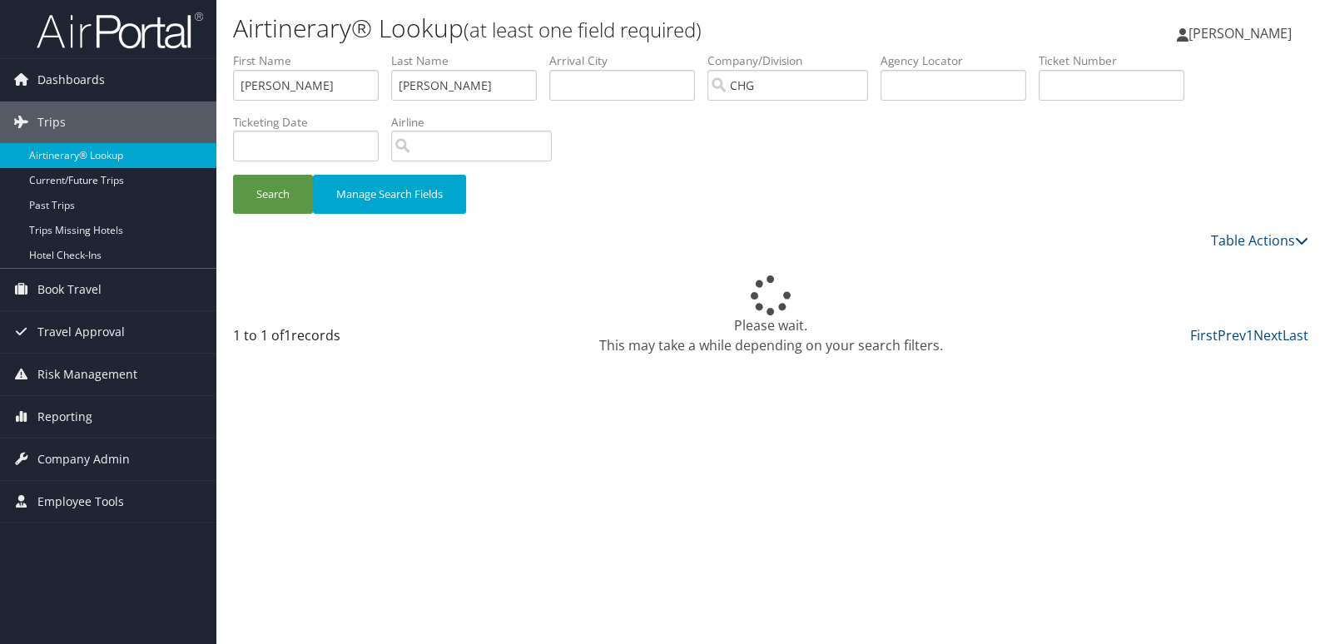
click at [945, 147] on div "Search Manage Search Fields" at bounding box center [771, 141] width 1101 height 178
click at [706, 109] on li "Arrival City" at bounding box center [629, 82] width 158 height 61
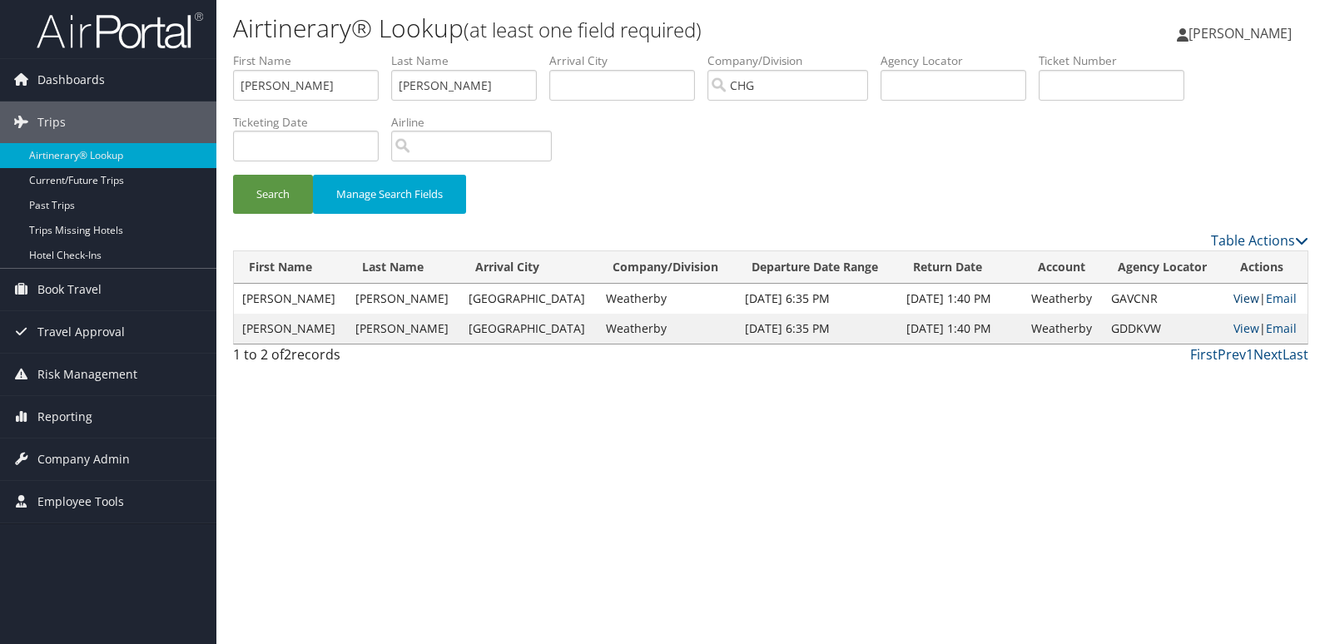
click at [1234, 296] on link "View" at bounding box center [1247, 299] width 26 height 16
click at [1234, 327] on link "View" at bounding box center [1247, 329] width 26 height 16
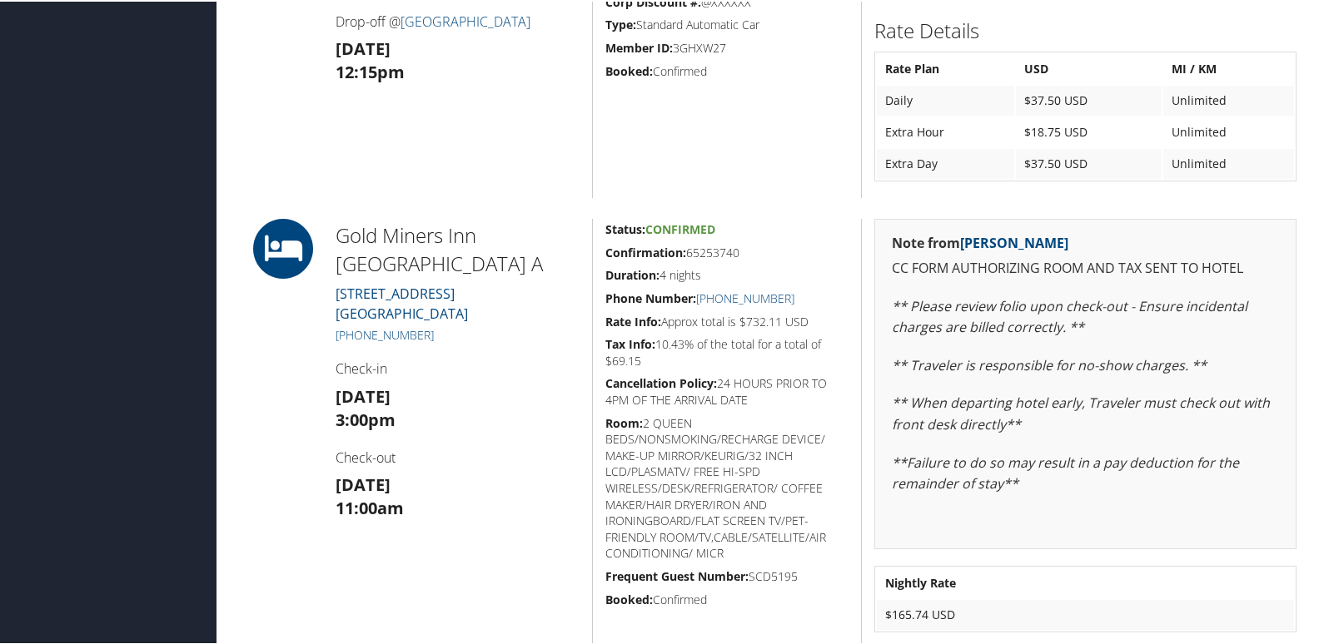
scroll to position [916, 0]
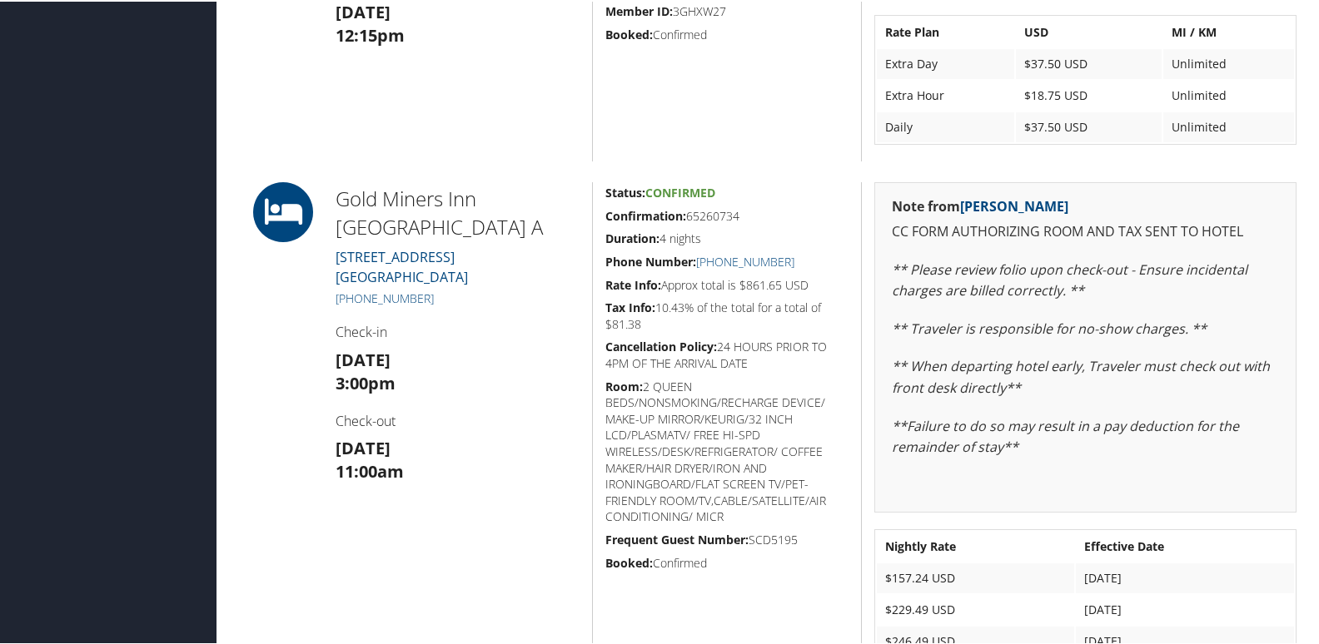
scroll to position [493, 0]
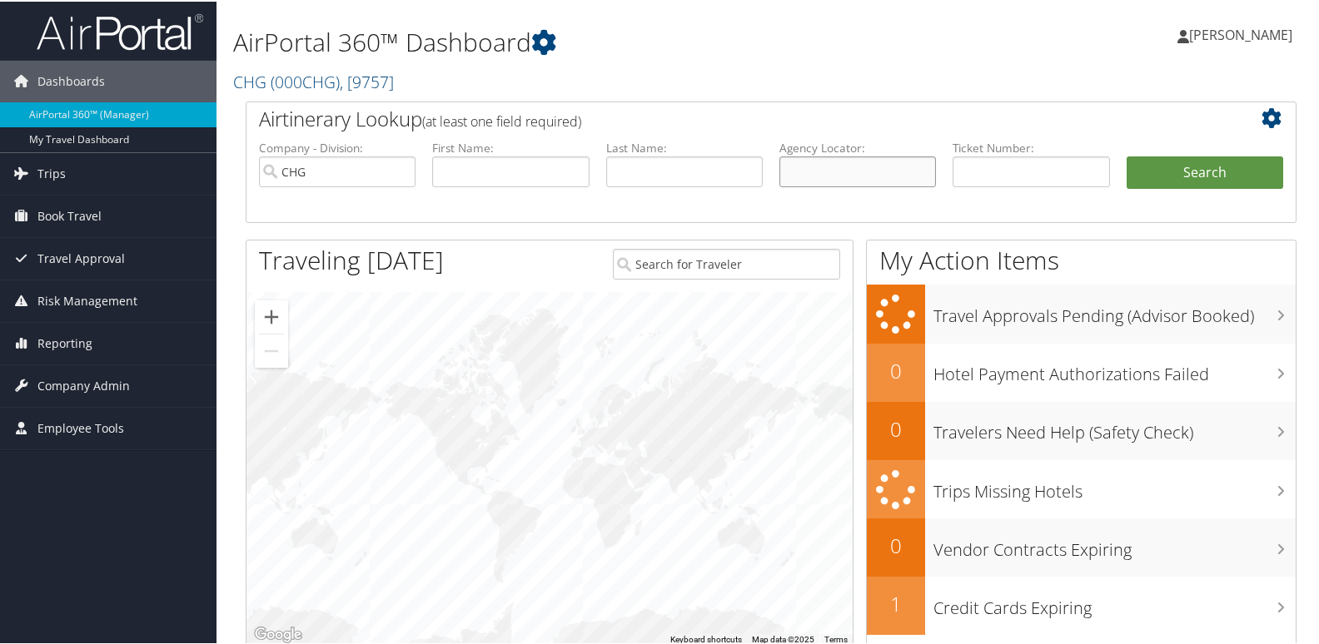
click at [799, 177] on input "text" at bounding box center [857, 170] width 157 height 31
paste input "LCOQYQ"
type input "LCOQYQ"
click at [1196, 164] on button "Search" at bounding box center [1204, 171] width 157 height 33
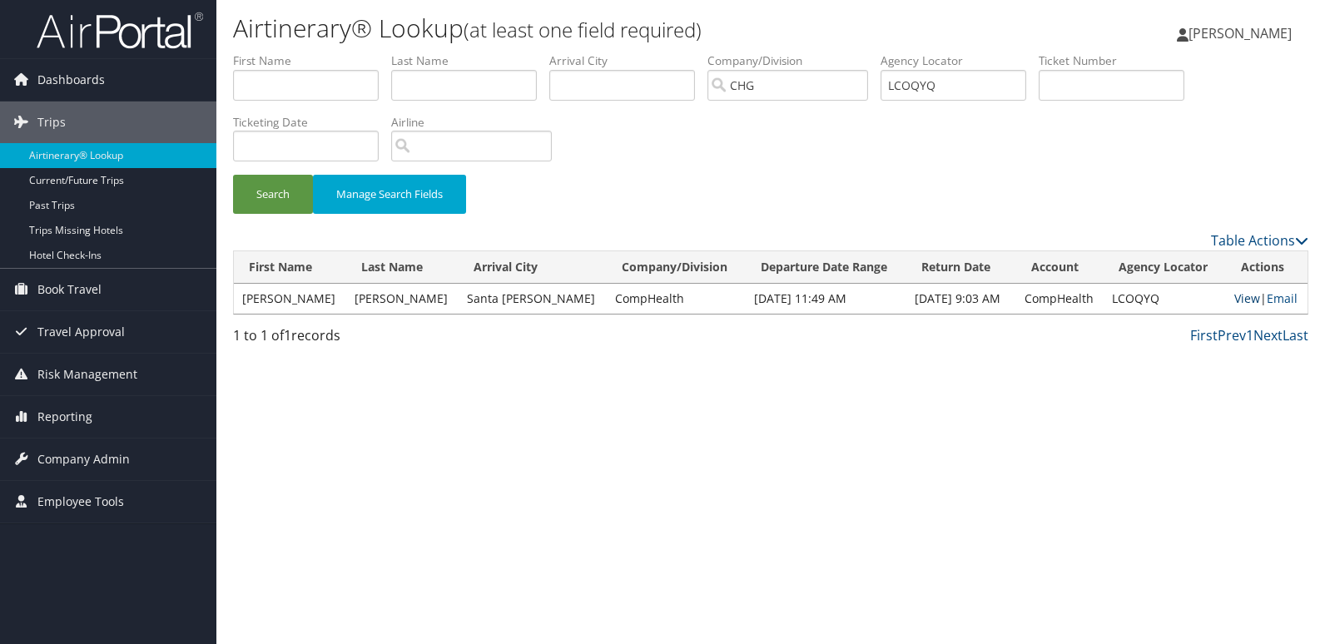
click at [1248, 302] on link "View" at bounding box center [1248, 299] width 26 height 16
drag, startPoint x: 421, startPoint y: 296, endPoint x: 343, endPoint y: 300, distance: 78.3
click at [346, 300] on td "[PERSON_NAME]" at bounding box center [402, 299] width 112 height 30
copy td "[PERSON_NAME]"
click at [430, 74] on input "text" at bounding box center [464, 85] width 146 height 31
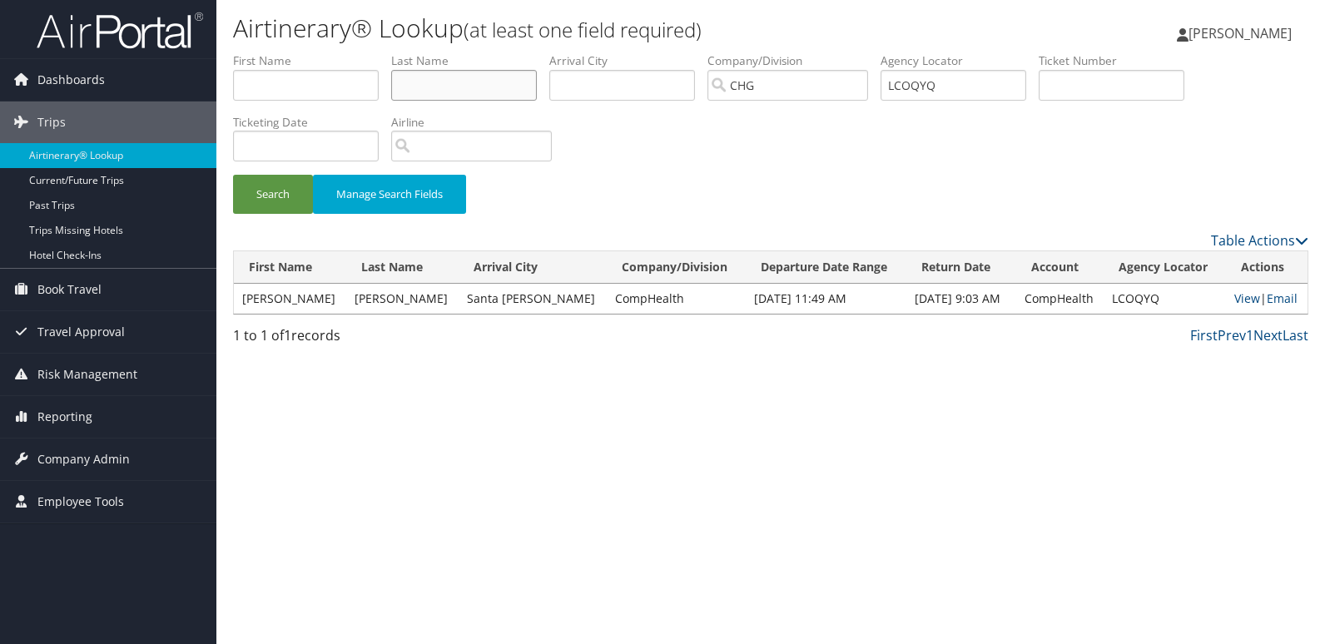
paste input "[PERSON_NAME]"
type input "[PERSON_NAME]"
drag, startPoint x: 299, startPoint y: 305, endPoint x: 235, endPoint y: 294, distance: 65.0
click at [235, 294] on td "Marisela" at bounding box center [290, 299] width 112 height 30
copy td "Marisela"
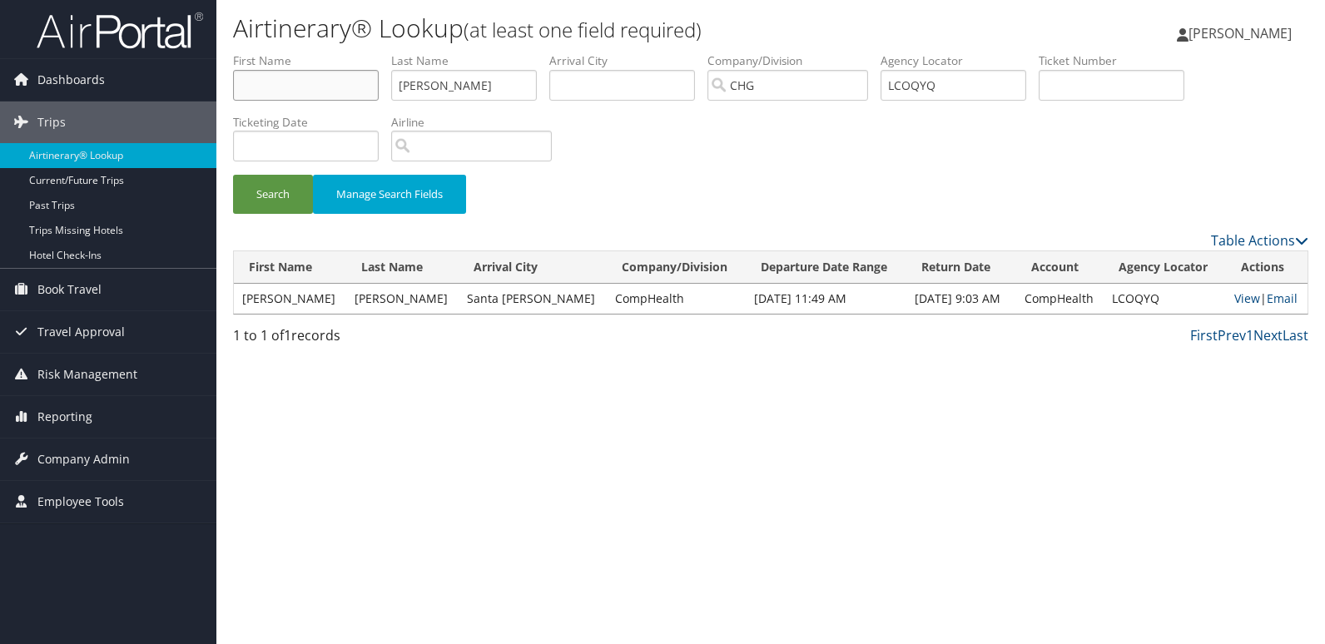
click at [282, 83] on input "text" at bounding box center [306, 85] width 146 height 31
paste input "Marisela"
type input "Marisela"
drag, startPoint x: 961, startPoint y: 87, endPoint x: 859, endPoint y: 88, distance: 101.6
click at [859, 52] on ul "First Name Marisela Last Name Noorhasan Departure City Arrival City Company/Div…" at bounding box center [771, 52] width 1076 height 0
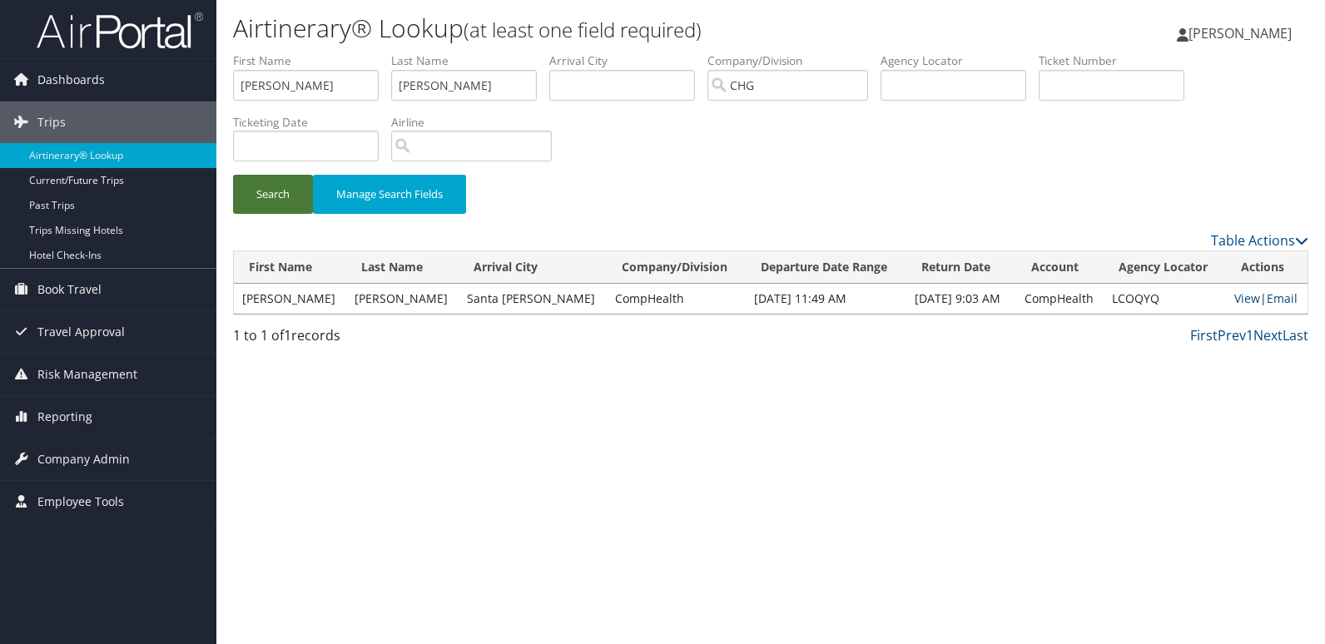
click at [274, 201] on button "Search" at bounding box center [273, 194] width 80 height 39
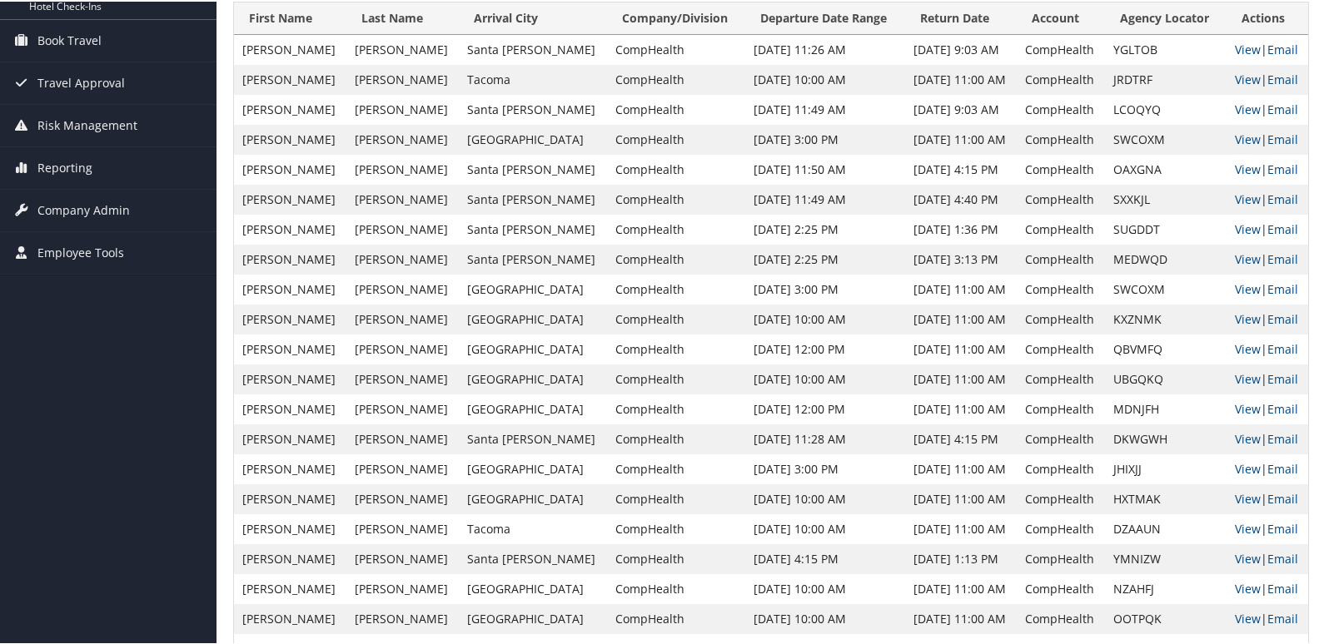
scroll to position [221, 0]
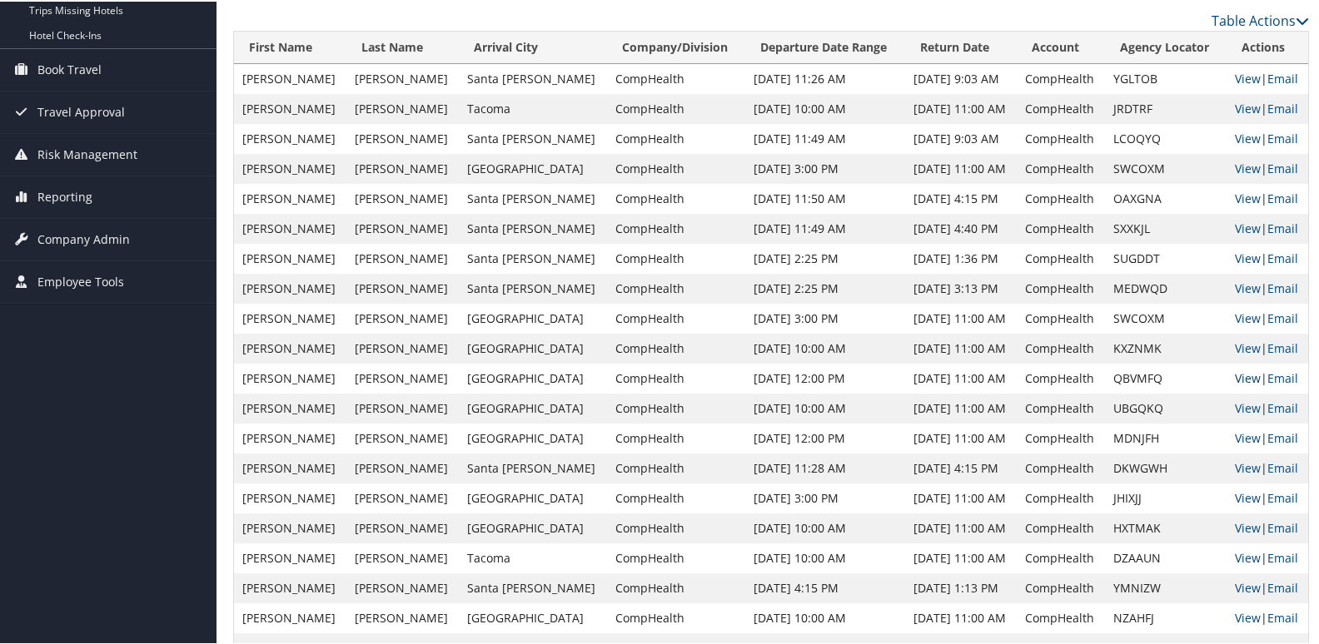
click at [1236, 377] on link "View" at bounding box center [1248, 377] width 26 height 16
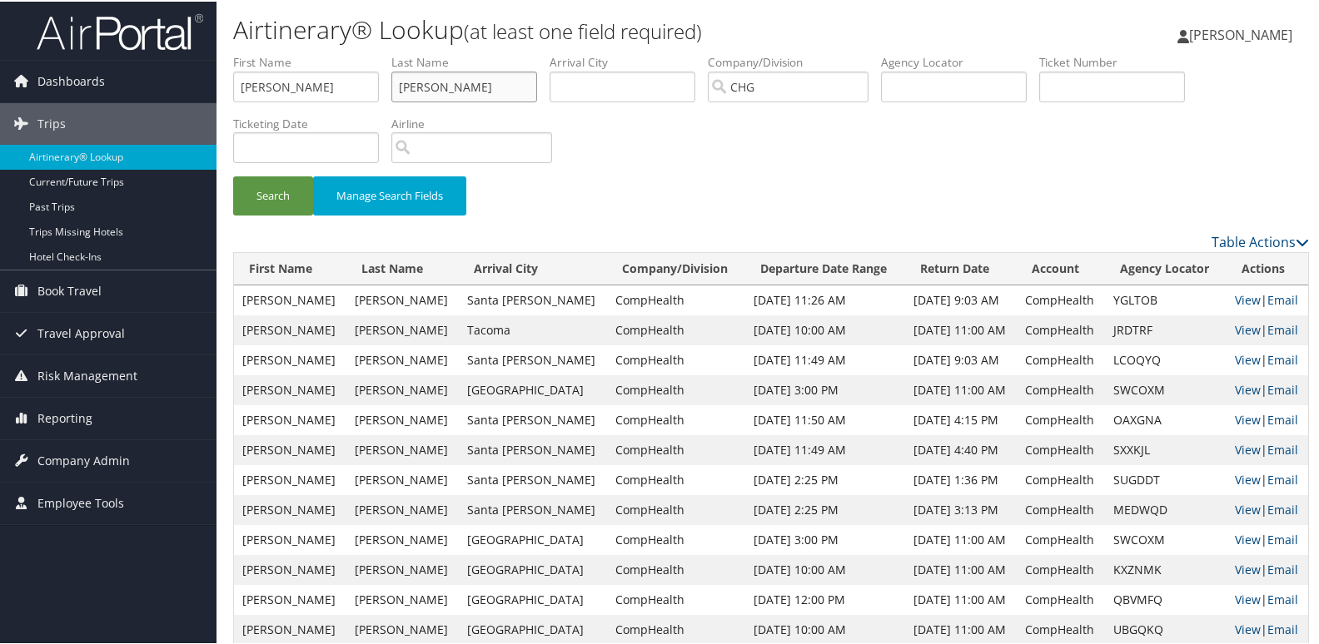
drag, startPoint x: 495, startPoint y: 91, endPoint x: 370, endPoint y: 79, distance: 124.6
click at [370, 52] on ul "First Name Marisela Last Name Noorhasan Departure City Arrival City Company/Div…" at bounding box center [771, 52] width 1076 height 0
click at [350, 77] on input "Marisela" at bounding box center [306, 85] width 146 height 31
drag, startPoint x: 355, startPoint y: 78, endPoint x: 62, endPoint y: 32, distance: 296.6
click at [62, 32] on div "Dashboards AirPortal 360™ (Manager) My Travel Dashboard Trips Airtinerary® Look…" at bounding box center [662, 516] width 1325 height 1032
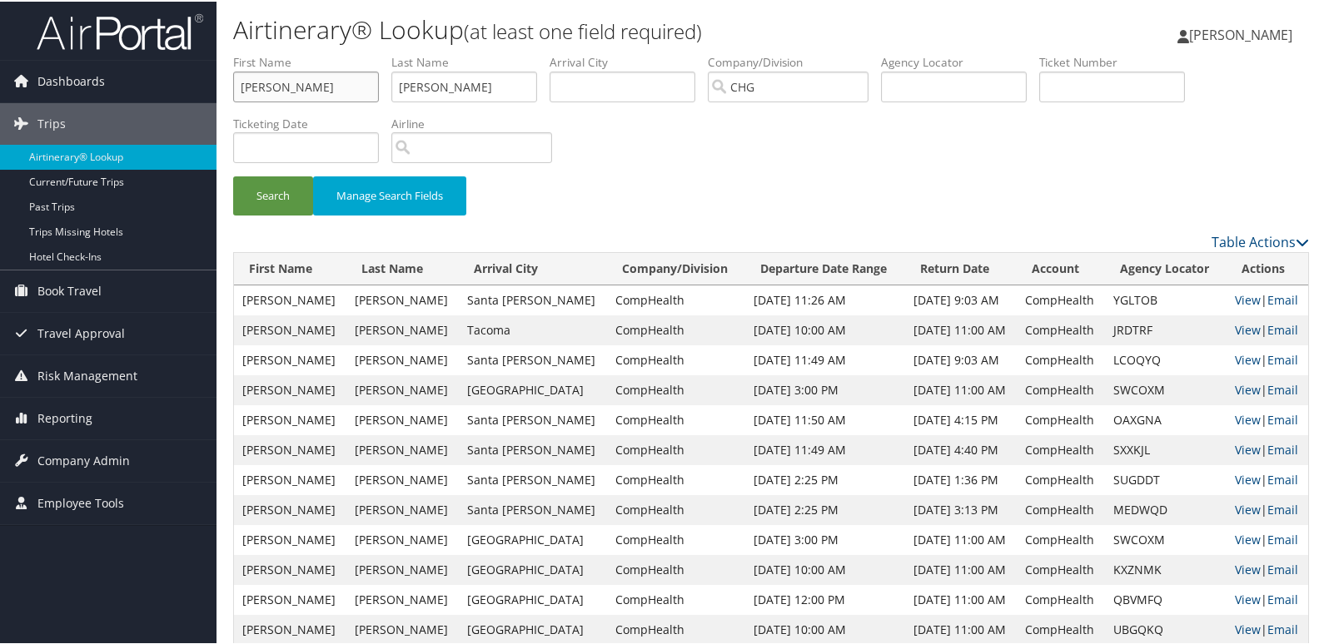
paste input "Jaroch, Mark T"
drag, startPoint x: 284, startPoint y: 90, endPoint x: 199, endPoint y: 90, distance: 84.9
click at [199, 90] on div "Dashboards AirPortal 360™ (Manager) My Travel Dashboard Trips Airtinerary® Look…" at bounding box center [662, 516] width 1325 height 1032
type input "Mark T"
drag, startPoint x: 470, startPoint y: 87, endPoint x: 350, endPoint y: 74, distance: 121.4
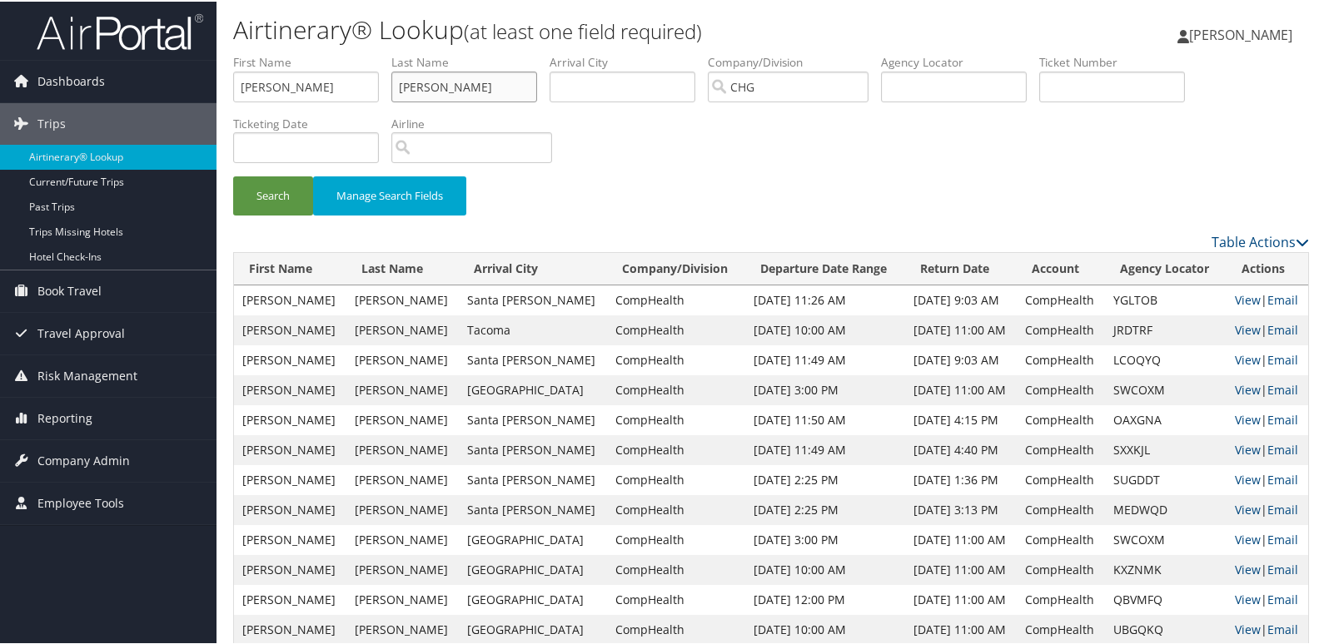
click at [350, 52] on ul "First Name Mark T Last Name Noorhasan Departure City Arrival City Company/Divis…" at bounding box center [771, 52] width 1076 height 0
paste input "Jaroch,"
type input "Jaroch"
click at [260, 195] on button "Search" at bounding box center [273, 194] width 80 height 39
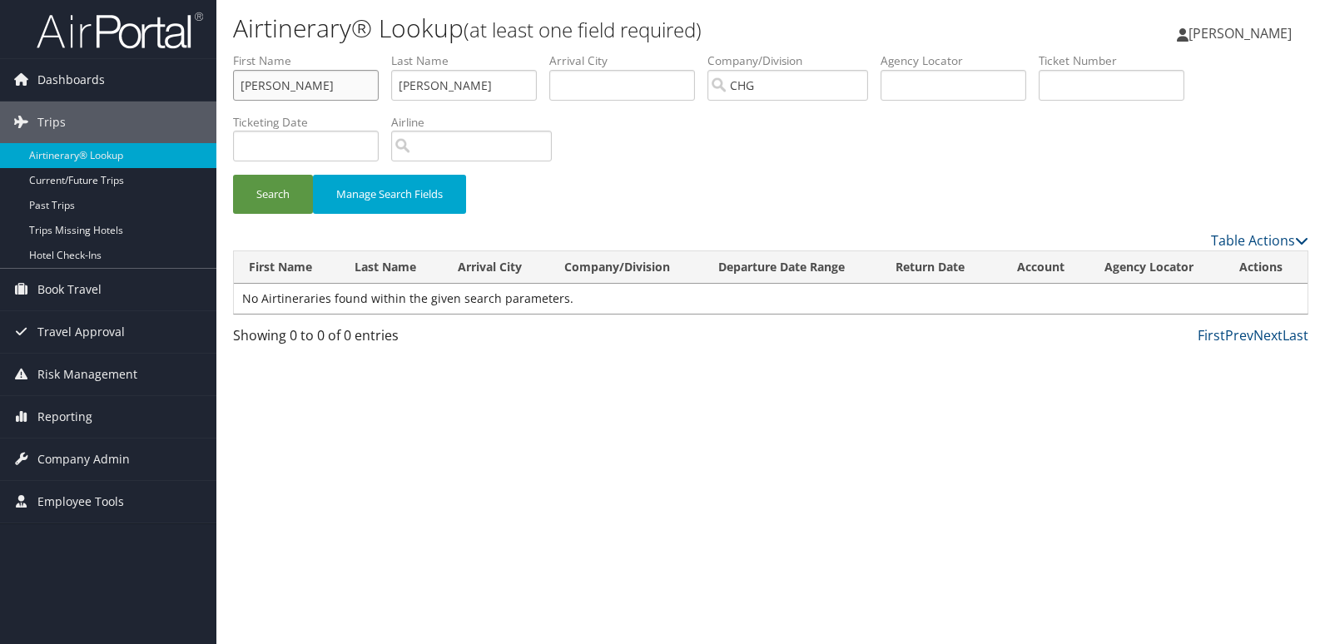
click at [333, 80] on input "Mark T" at bounding box center [306, 85] width 146 height 31
type input "Mark"
click at [263, 182] on button "Search" at bounding box center [273, 194] width 80 height 39
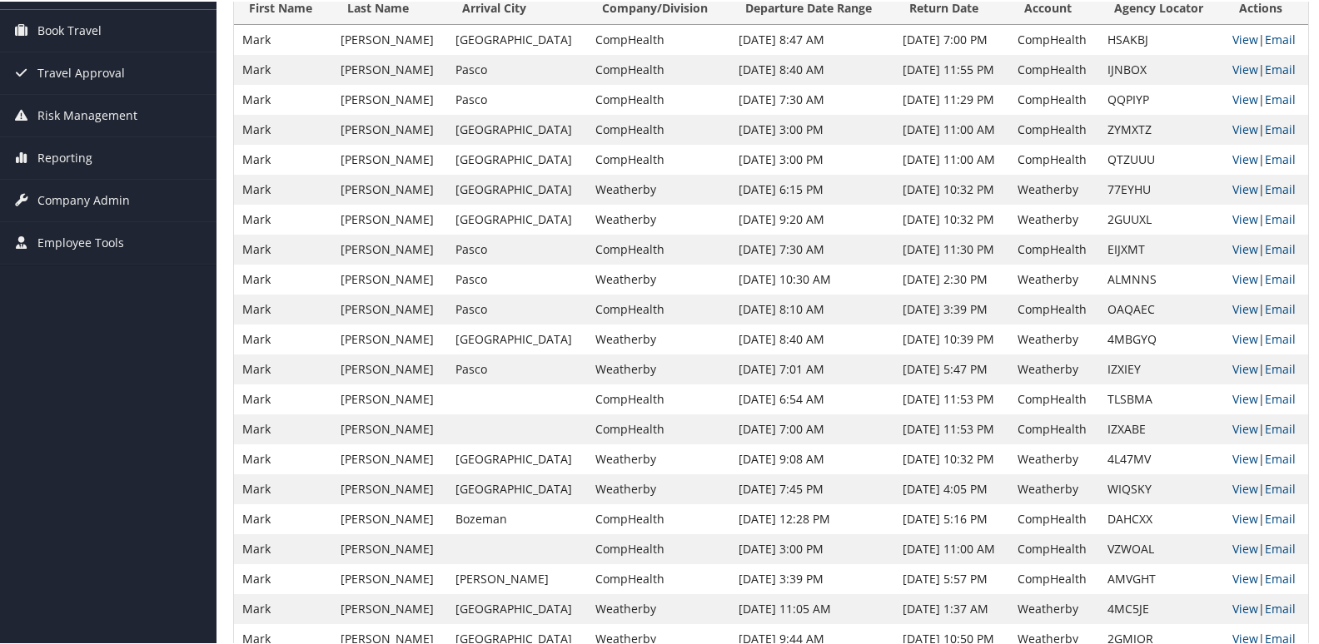
scroll to position [333, 0]
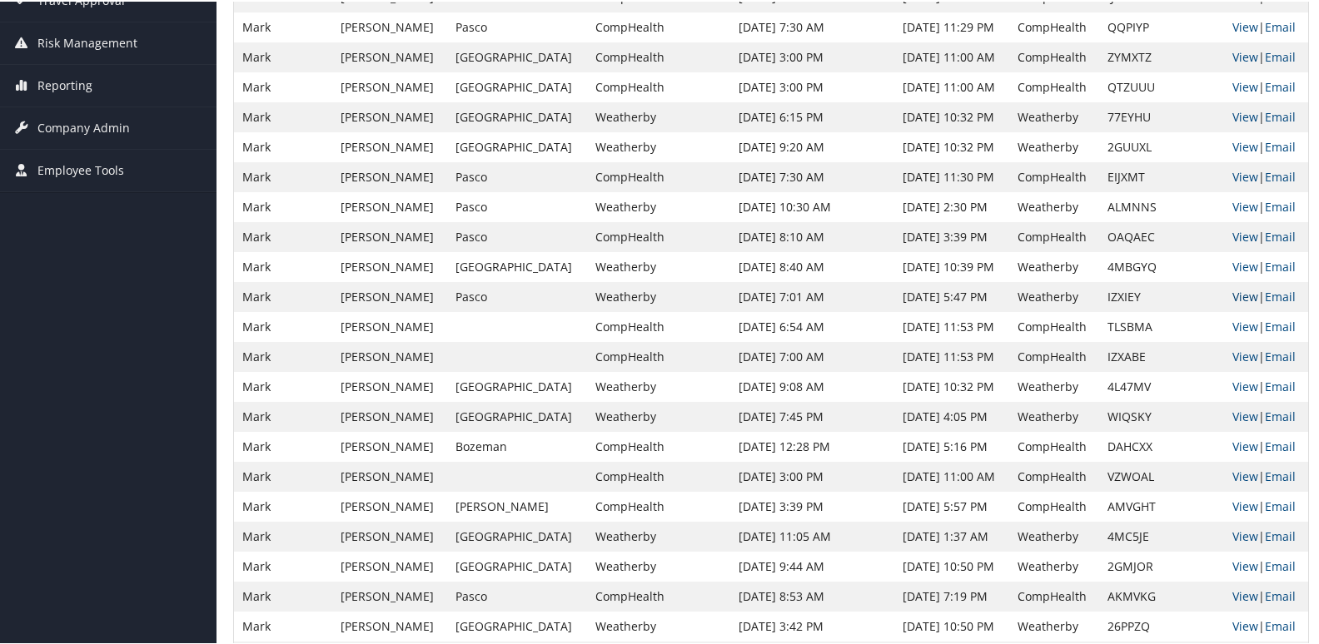
click at [1242, 294] on link "View" at bounding box center [1245, 295] width 26 height 16
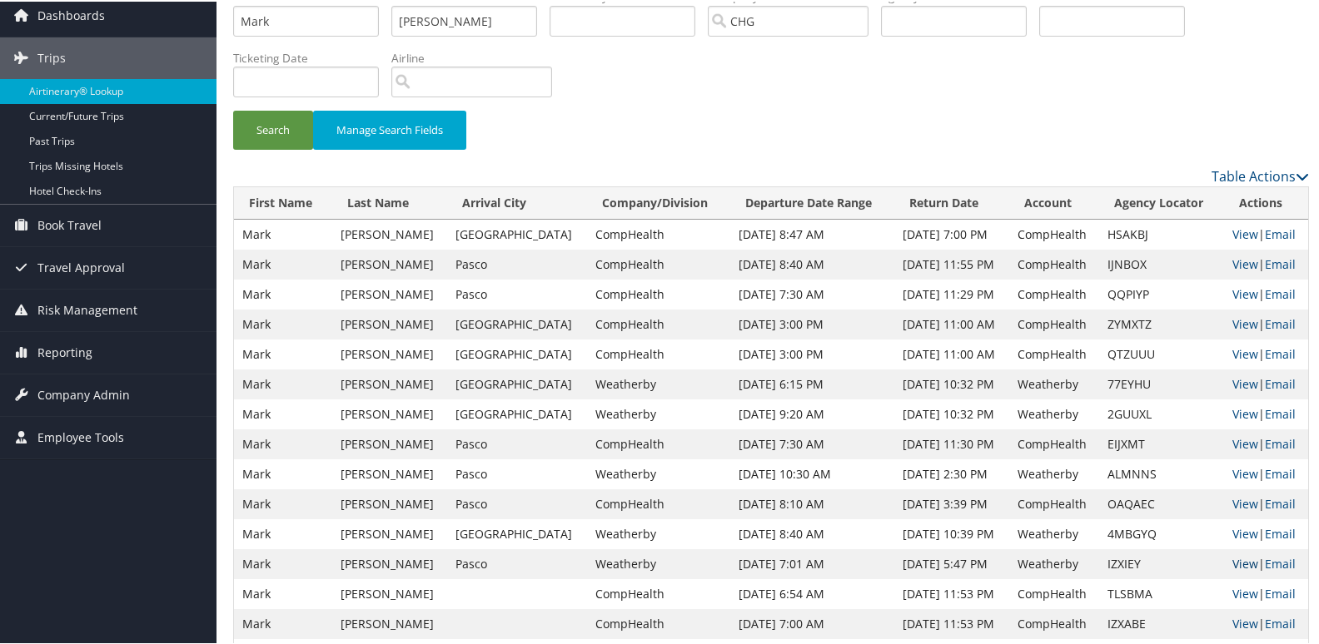
scroll to position [0, 0]
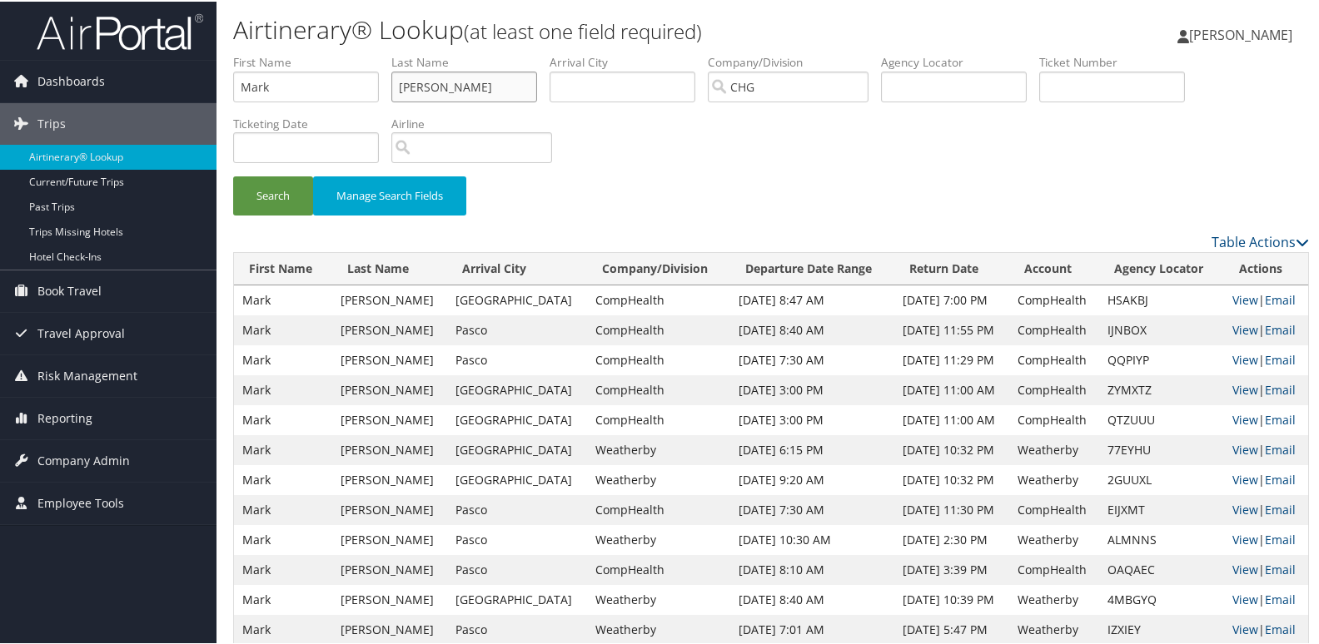
drag, startPoint x: 460, startPoint y: 92, endPoint x: 365, endPoint y: 93, distance: 95.8
click at [365, 52] on ul "First Name Mark Last Name Jaroch Departure City Arrival City Company/Division C…" at bounding box center [771, 52] width 1076 height 0
paste input "Braddock, Jacob"
drag, startPoint x: 450, startPoint y: 85, endPoint x: 508, endPoint y: 95, distance: 58.3
click at [508, 95] on input "Braddock, Jacob" at bounding box center [464, 85] width 146 height 31
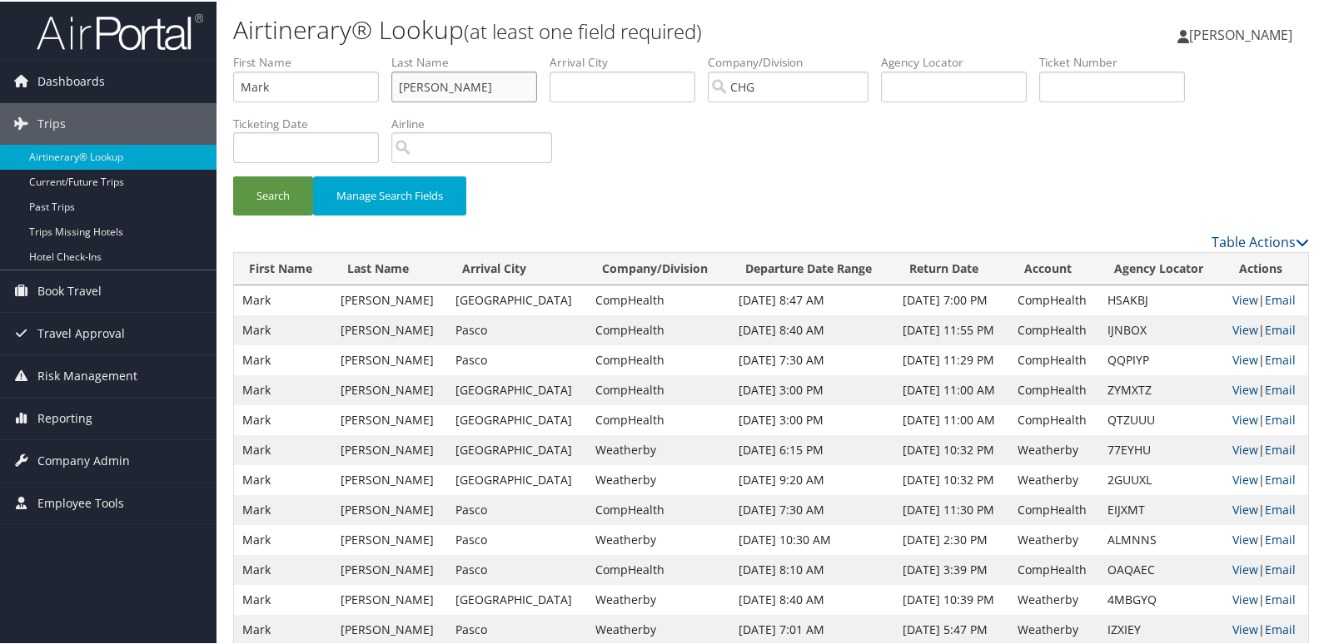
type input "Braddock"
drag, startPoint x: 328, startPoint y: 96, endPoint x: 256, endPoint y: 113, distance: 73.7
click at [178, 81] on div "Dashboards AirPortal 360™ (Manager) My Travel Dashboard Trips Airtinerary® Look…" at bounding box center [662, 621] width 1325 height 1242
paste input ", Jacob"
click at [246, 93] on input ", Jacob" at bounding box center [306, 85] width 146 height 31
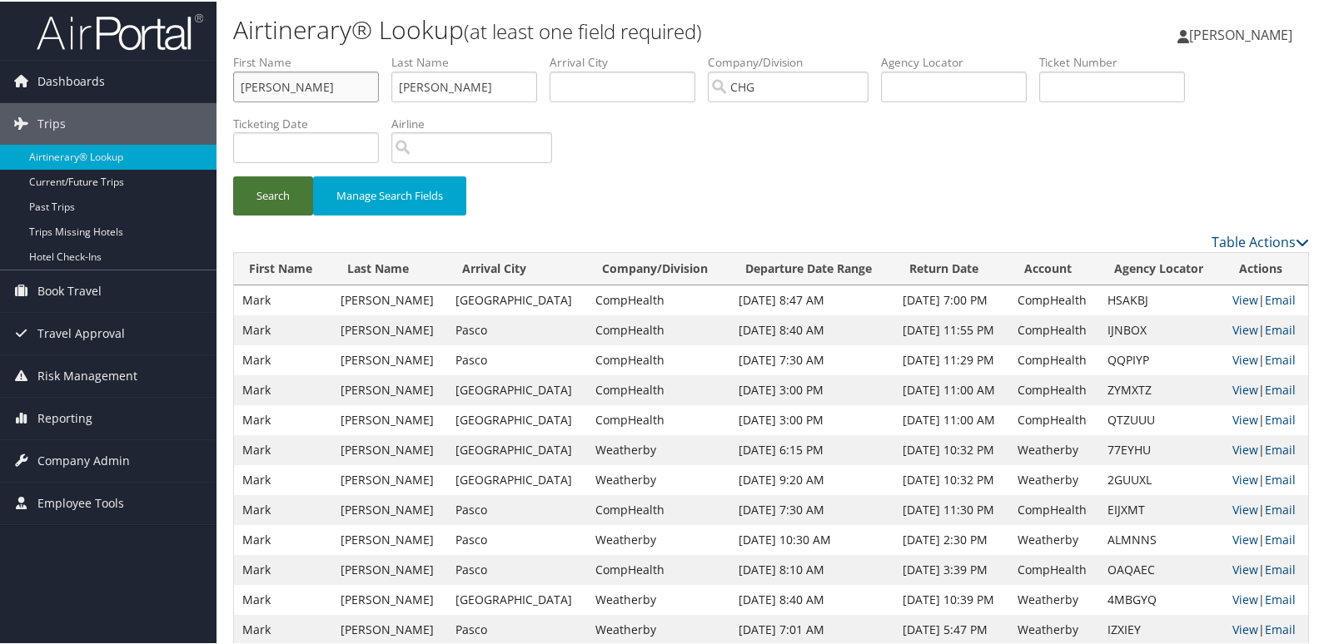
type input "Jacob"
click at [261, 182] on button "Search" at bounding box center [273, 194] width 80 height 39
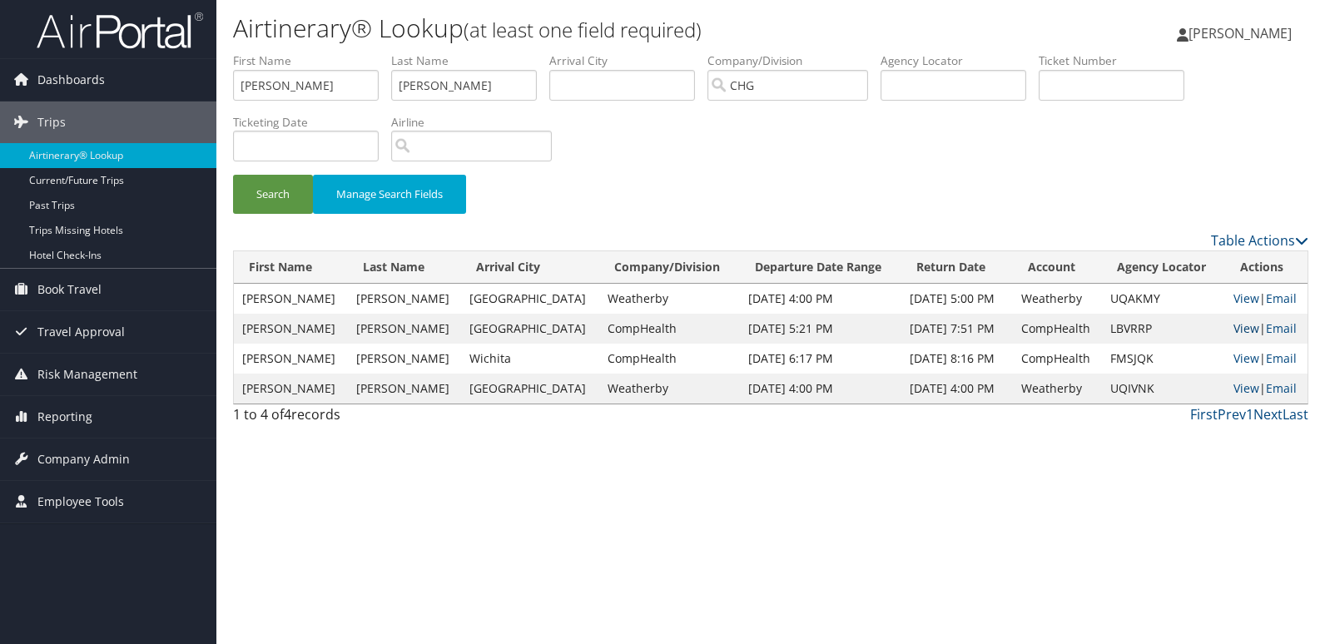
click at [1234, 326] on link "View" at bounding box center [1247, 329] width 26 height 16
drag, startPoint x: 466, startPoint y: 87, endPoint x: 350, endPoint y: 102, distance: 117.5
click at [350, 52] on ul "First Name Jacob Last Name Braddock Departure City Arrival City Company/Divisio…" at bounding box center [771, 52] width 1076 height 0
drag, startPoint x: 329, startPoint y: 84, endPoint x: 167, endPoint y: 87, distance: 162.4
click at [167, 87] on div "Dashboards AirPortal 360™ (Manager) My Travel Dashboard Trips Airtinerary® Look…" at bounding box center [662, 322] width 1325 height 644
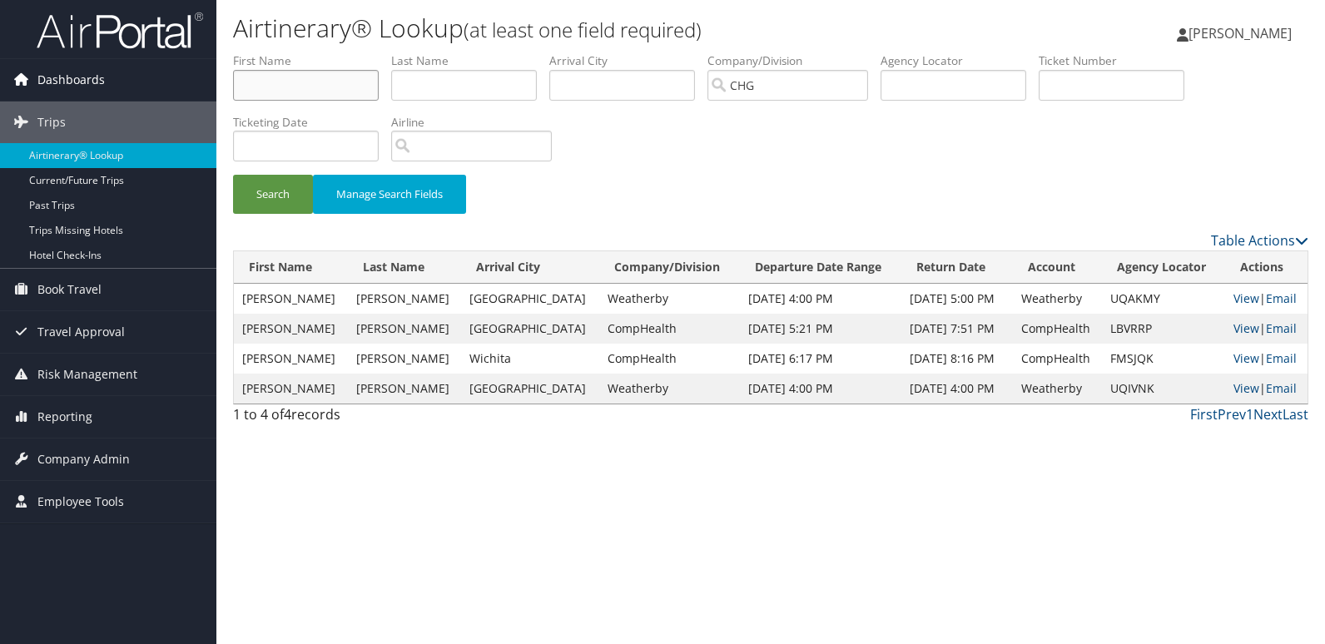
paste input "Beatty, Brian"
click at [276, 92] on input "Beatty, Brian" at bounding box center [306, 85] width 146 height 31
drag, startPoint x: 283, startPoint y: 89, endPoint x: 181, endPoint y: 89, distance: 102.4
click at [181, 89] on div "Dashboards AirPortal 360™ (Manager) My Travel Dashboard Trips Airtinerary® Look…" at bounding box center [662, 322] width 1325 height 644
type input "Brian"
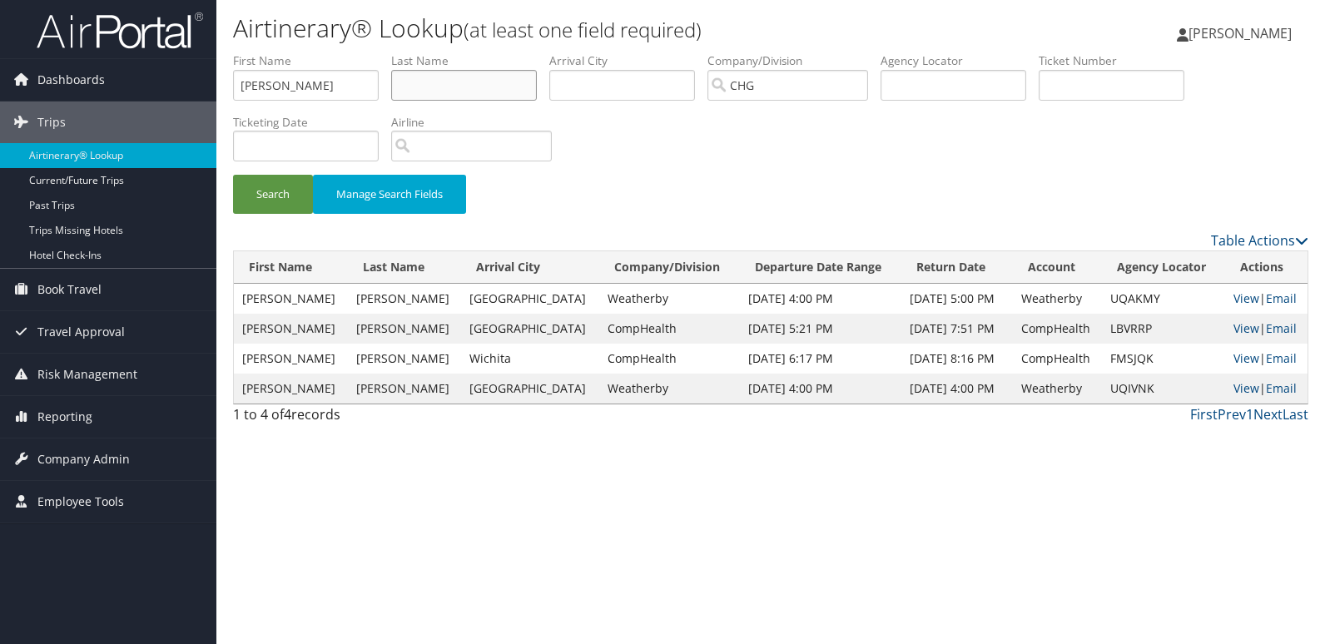
click at [469, 82] on input "text" at bounding box center [464, 85] width 146 height 31
paste input "Beatty,"
type input "Beatty"
click at [233, 175] on button "Search" at bounding box center [273, 194] width 80 height 39
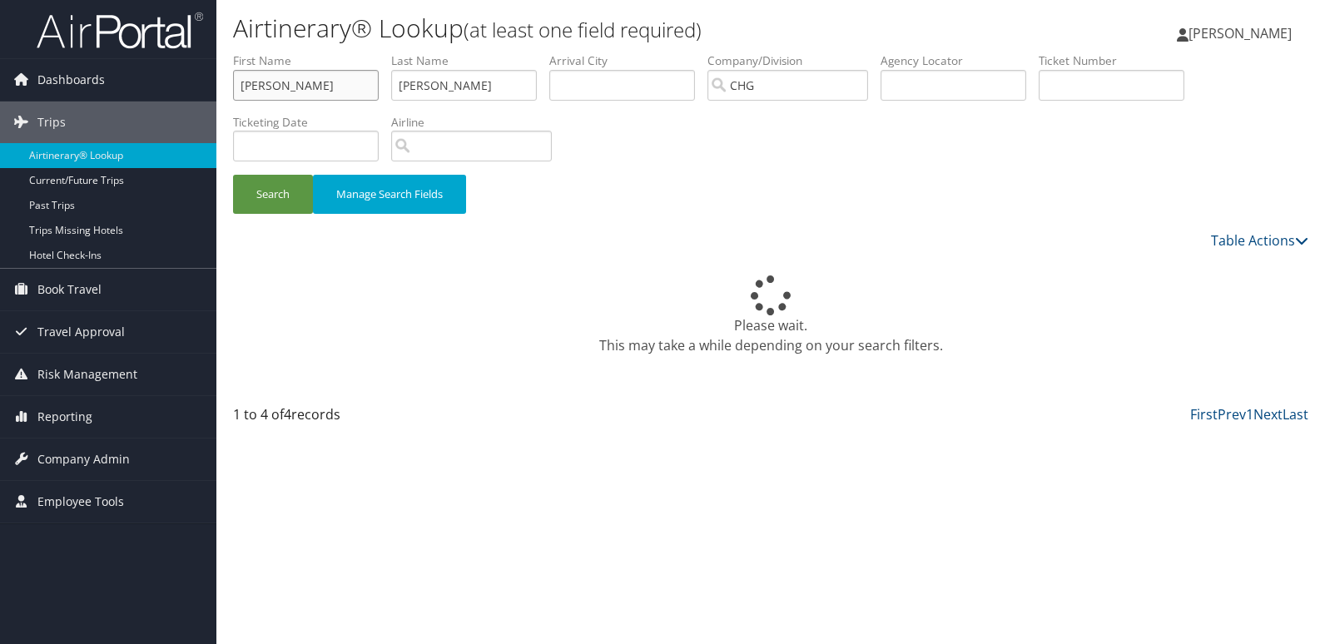
click at [336, 81] on input "Brian" at bounding box center [306, 85] width 146 height 31
click at [282, 183] on button "Search" at bounding box center [273, 194] width 80 height 39
click at [554, 216] on div "Search Manage Search Fields" at bounding box center [771, 203] width 1101 height 56
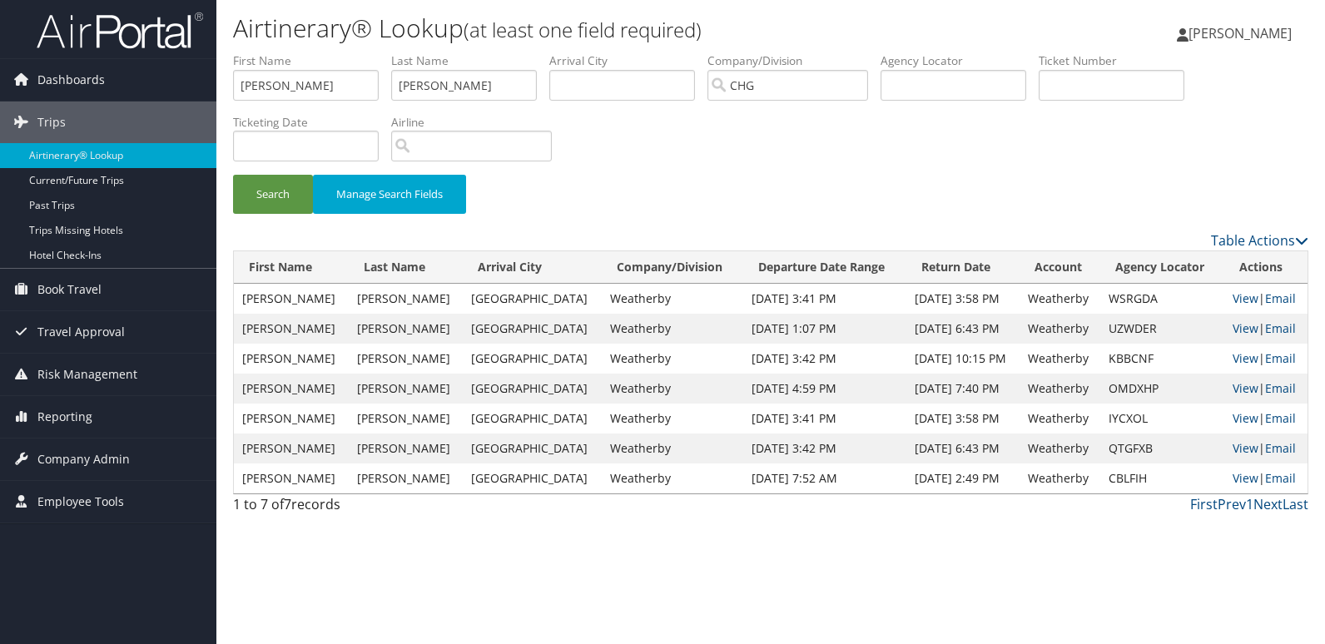
click at [657, 193] on div "Search Manage Search Fields" at bounding box center [771, 203] width 1101 height 56
click at [1240, 447] on link "View" at bounding box center [1246, 448] width 26 height 16
click at [1237, 329] on link "View" at bounding box center [1246, 329] width 26 height 16
drag, startPoint x: 268, startPoint y: 88, endPoint x: 119, endPoint y: 52, distance: 153.3
click at [115, 52] on div "Dashboards AirPortal 360™ (Manager) My Travel Dashboard Trips Airtinerary® Look…" at bounding box center [662, 322] width 1325 height 644
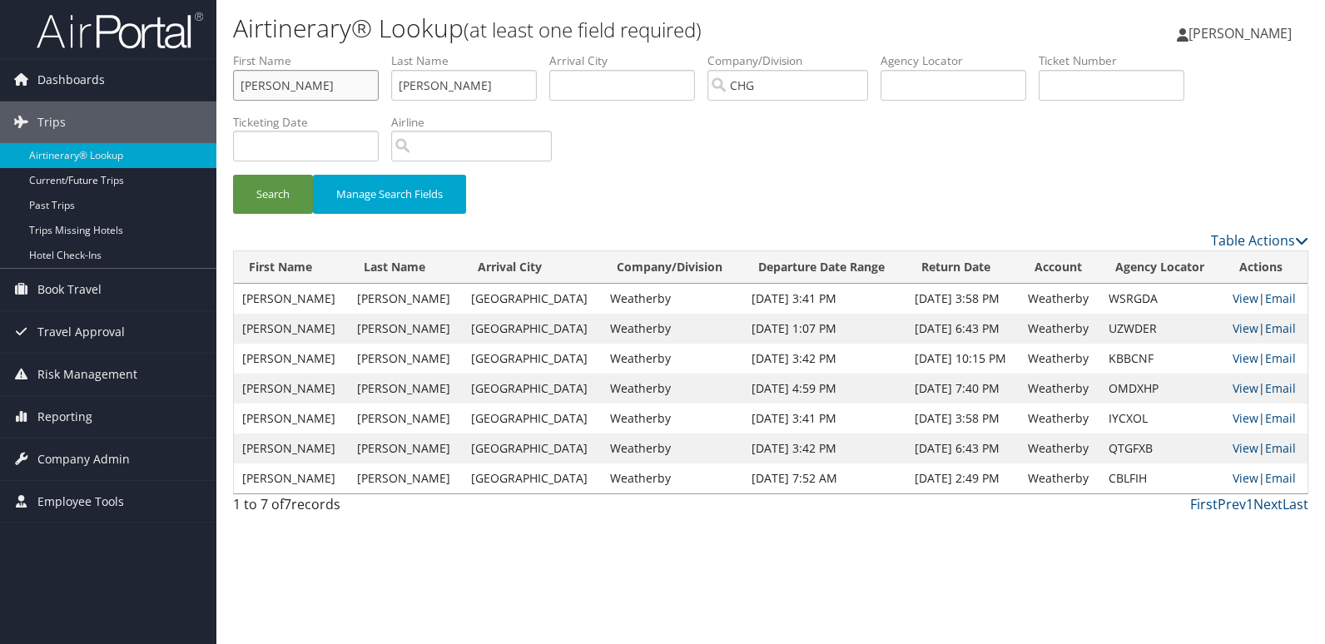
paste input "Osborn, Camille"
drag, startPoint x: 346, startPoint y: 82, endPoint x: 42, endPoint y: 50, distance: 304.8
click at [31, 50] on div "Dashboards AirPortal 360™ (Manager) My Travel Dashboard Trips Airtinerary® Look…" at bounding box center [662, 322] width 1325 height 644
paste input "text"
drag, startPoint x: 290, startPoint y: 90, endPoint x: 179, endPoint y: 91, distance: 110.7
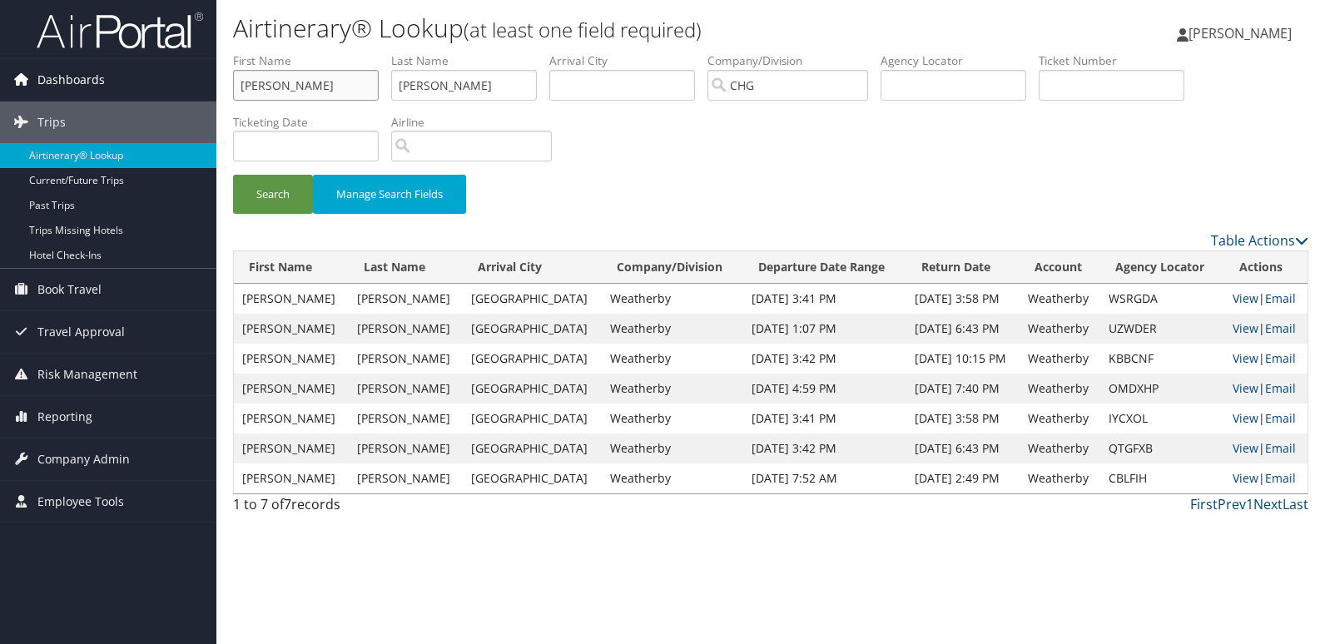
click at [179, 91] on div "Dashboards AirPortal 360™ (Manager) My Travel Dashboard Trips Airtinerary® Look…" at bounding box center [662, 322] width 1325 height 644
type input "Camille"
drag, startPoint x: 446, startPoint y: 92, endPoint x: 362, endPoint y: 87, distance: 84.3
click at [285, 52] on ul "First Name Camille Last Name Beatty Departure City Arrival City Company/Divisio…" at bounding box center [771, 52] width 1076 height 0
paste input "Osborn,"
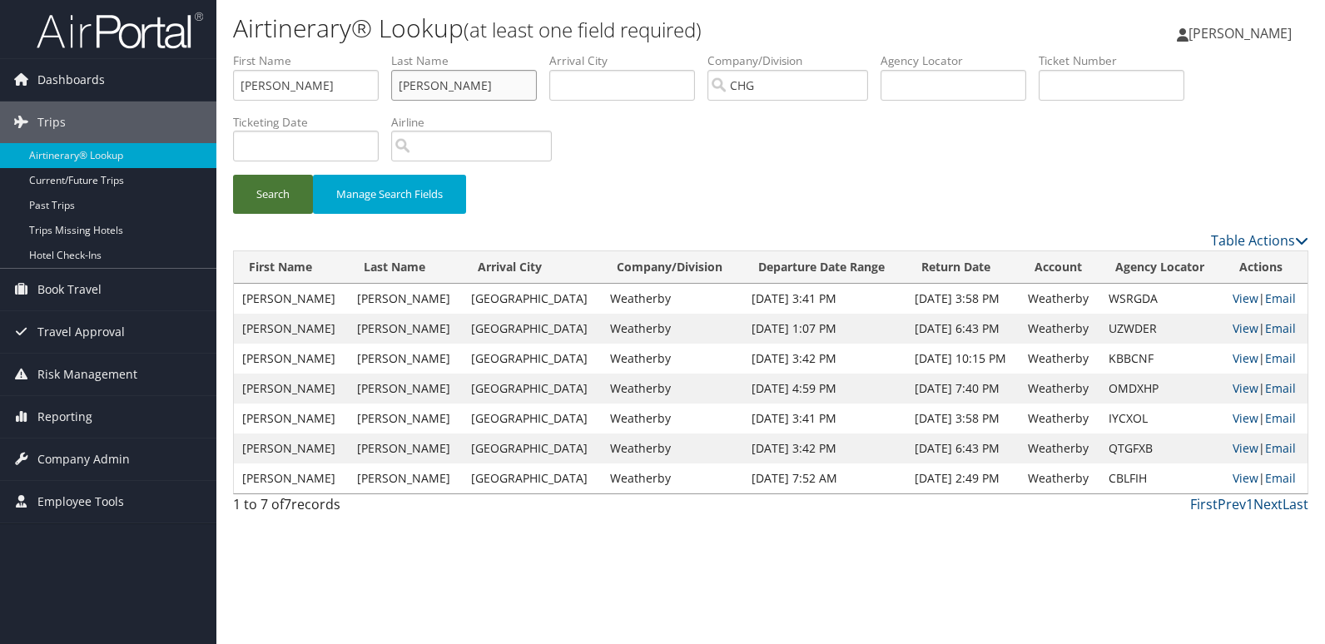
type input "Osborn"
click at [271, 204] on button "Search" at bounding box center [273, 194] width 80 height 39
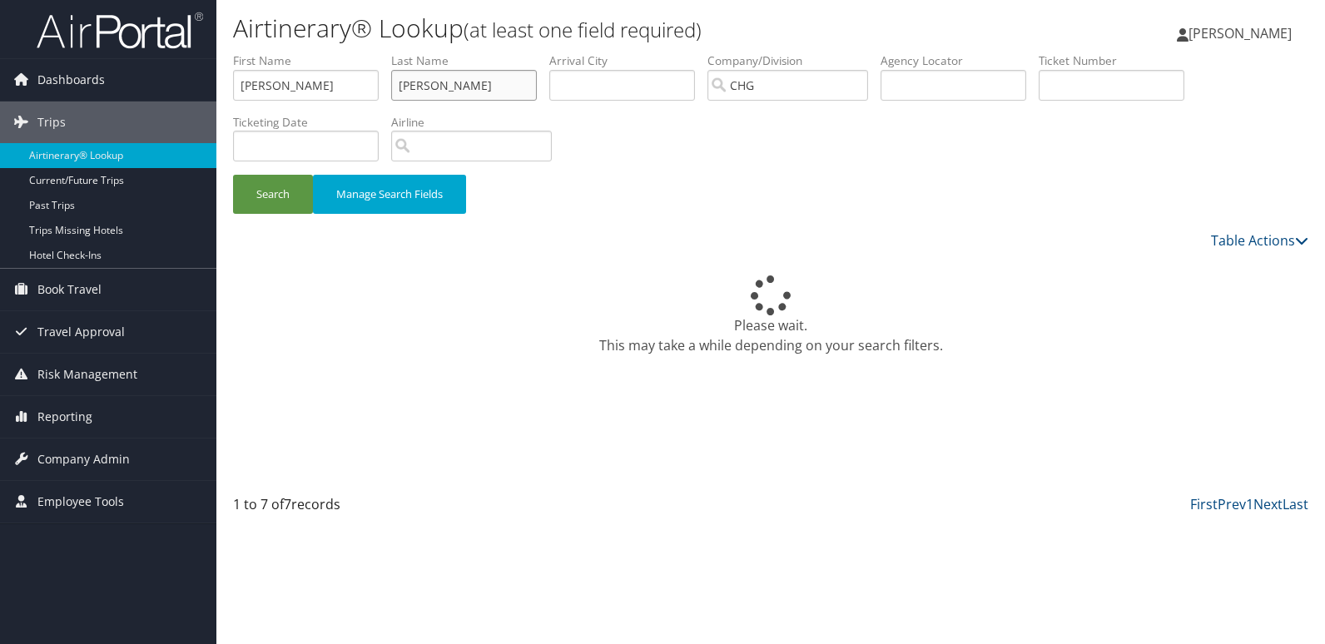
drag, startPoint x: 460, startPoint y: 78, endPoint x: 246, endPoint y: 82, distance: 214.8
click at [246, 52] on ul "First Name Camille Last Name Osborn Departure City Arrival City Company/Divisio…" at bounding box center [771, 52] width 1076 height 0
drag, startPoint x: 291, startPoint y: 84, endPoint x: 137, endPoint y: 85, distance: 154.0
click at [137, 85] on div "Dashboards AirPortal 360™ (Manager) My Travel Dashboard Trips Airtinerary® Look…" at bounding box center [662, 322] width 1325 height 644
click at [919, 81] on input "text" at bounding box center [954, 85] width 146 height 31
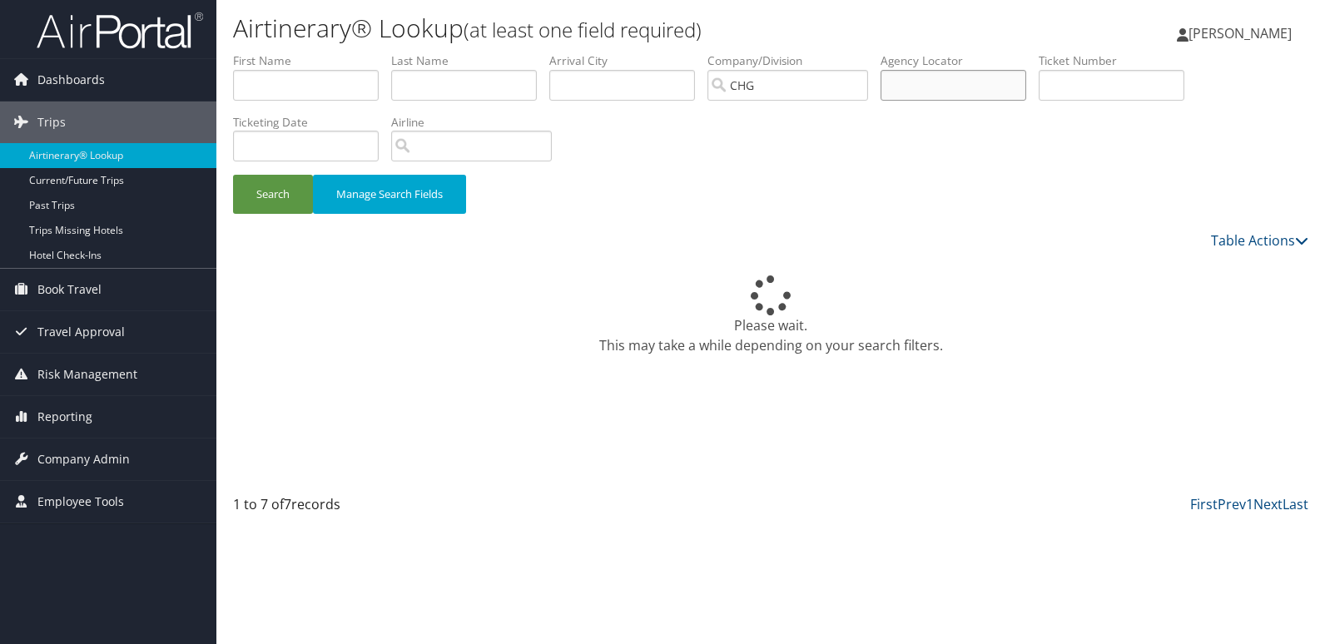
paste input "UKZAMV"
click at [269, 195] on button "Search" at bounding box center [273, 194] width 80 height 39
click at [279, 192] on button "Search" at bounding box center [273, 194] width 80 height 39
click at [276, 195] on button "Search" at bounding box center [273, 194] width 80 height 39
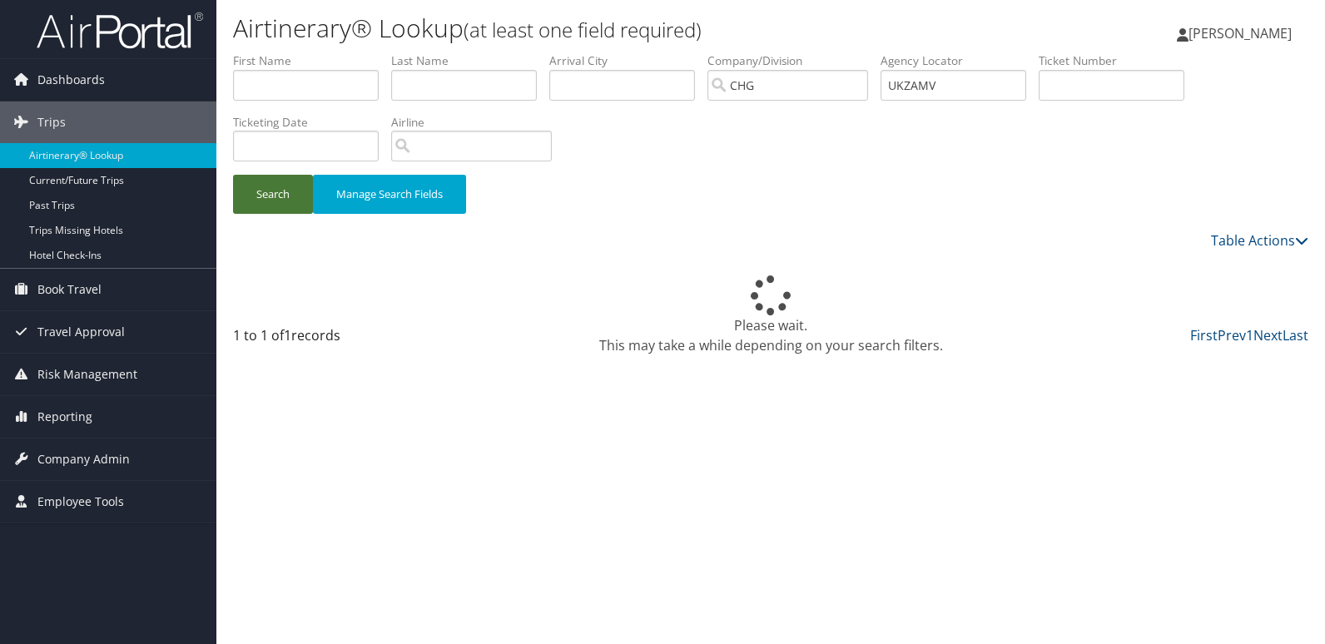
click at [276, 191] on button "Search" at bounding box center [273, 194] width 80 height 39
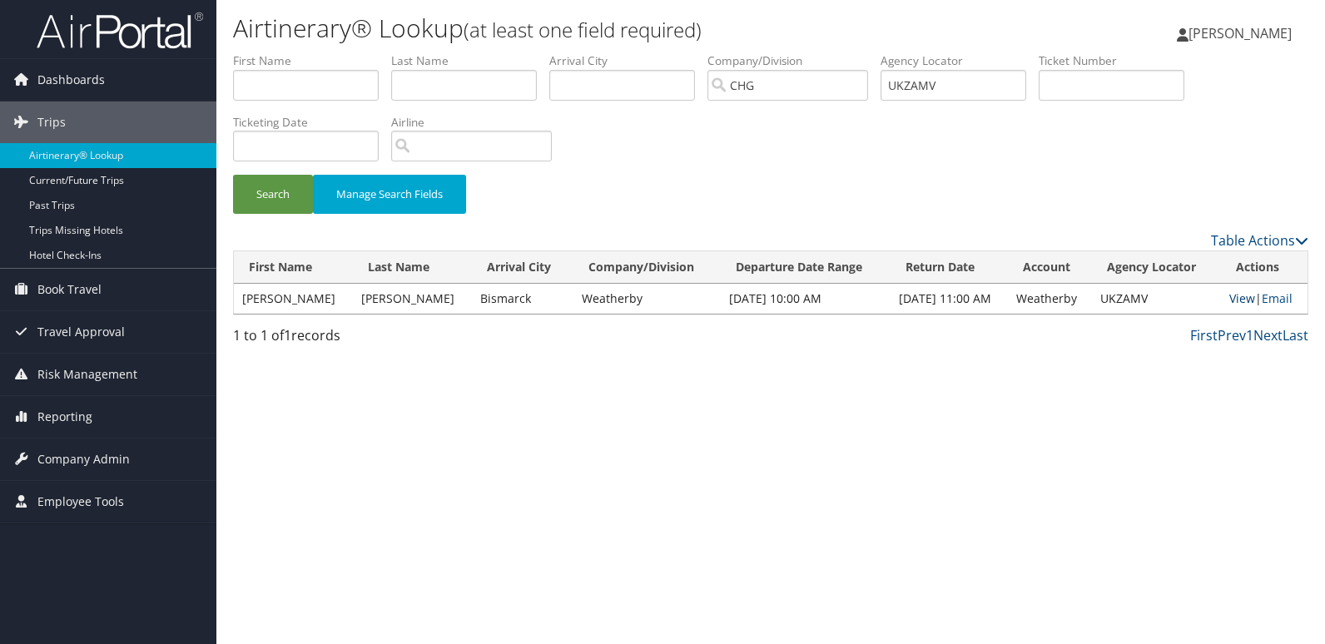
click at [1234, 296] on link "View" at bounding box center [1243, 299] width 26 height 16
drag, startPoint x: 634, startPoint y: 79, endPoint x: 687, endPoint y: 88, distance: 53.2
click at [647, 52] on ul "First Name Last Name Departure City Arrival City Company/Division CHG Airport/C…" at bounding box center [771, 52] width 1076 height 0
paste input "GYNRQI"
drag, startPoint x: 925, startPoint y: 81, endPoint x: 929, endPoint y: 88, distance: 8.6
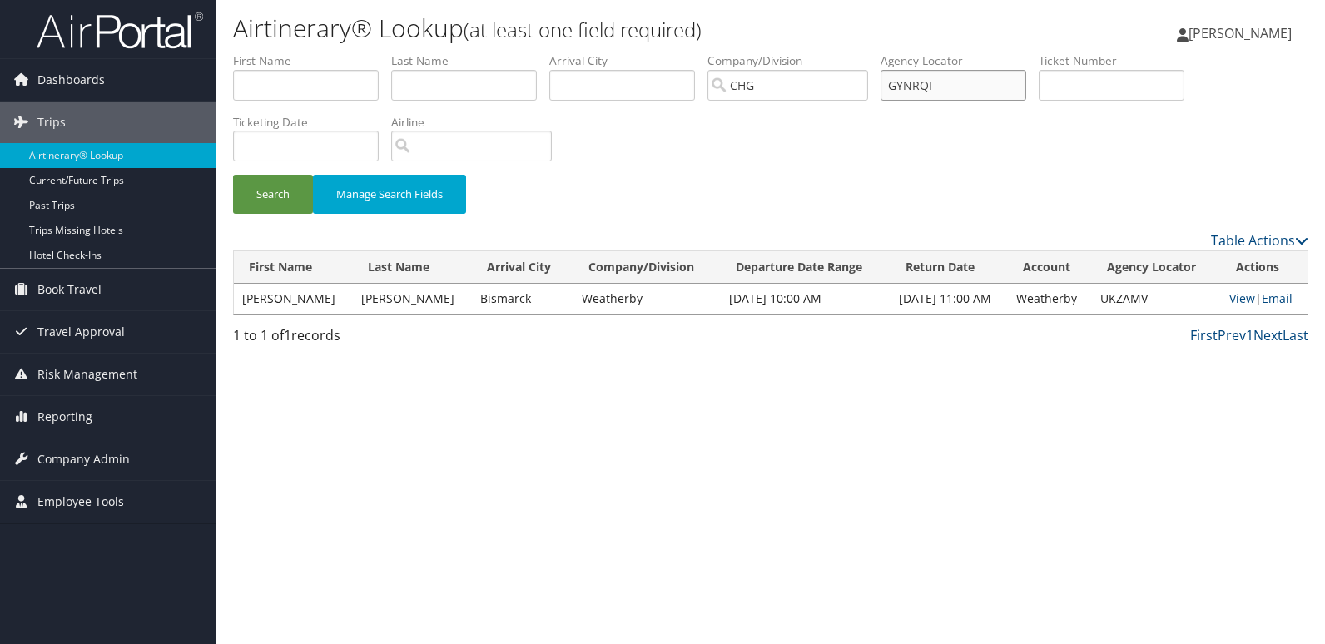
click at [926, 82] on input "GYNRQI" at bounding box center [954, 85] width 146 height 31
click at [274, 197] on button "Search" at bounding box center [273, 194] width 80 height 39
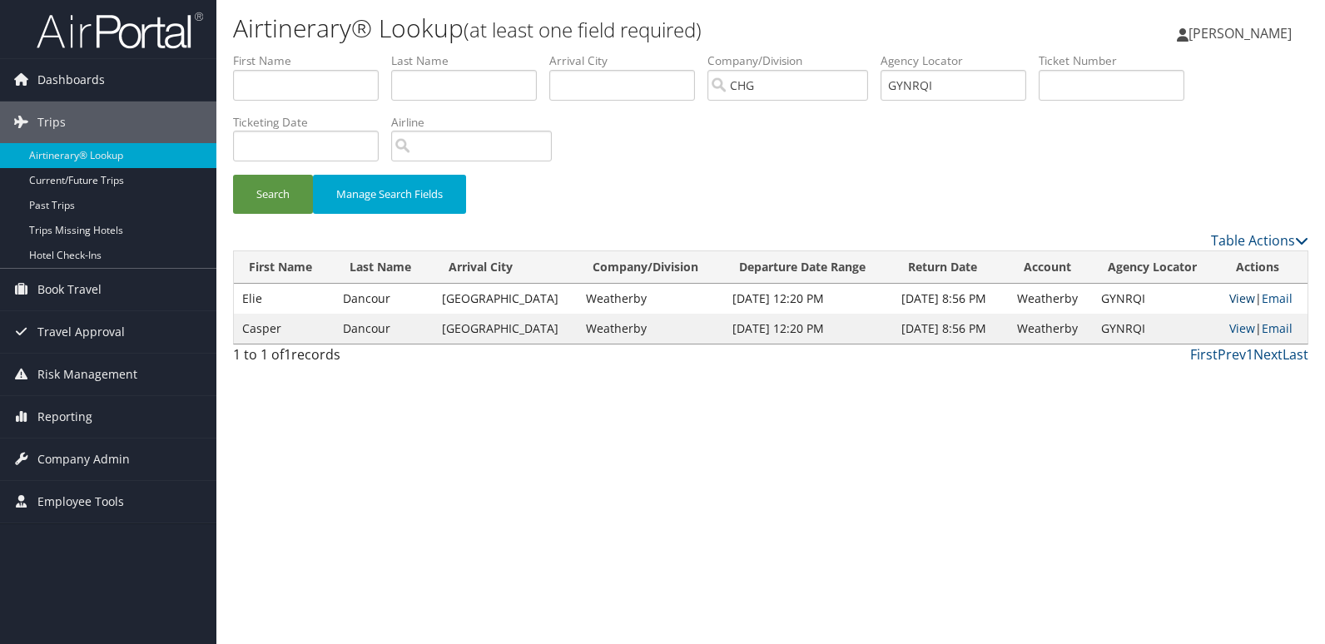
click at [1230, 296] on link "View" at bounding box center [1243, 299] width 26 height 16
click at [1237, 328] on link "View" at bounding box center [1243, 329] width 26 height 16
drag, startPoint x: 906, startPoint y: 85, endPoint x: 872, endPoint y: 80, distance: 34.5
click at [869, 52] on ul "First Name Last Name Departure City Arrival City Company/Division CHG Airport/C…" at bounding box center [771, 52] width 1076 height 0
paste input "WPWBMR"
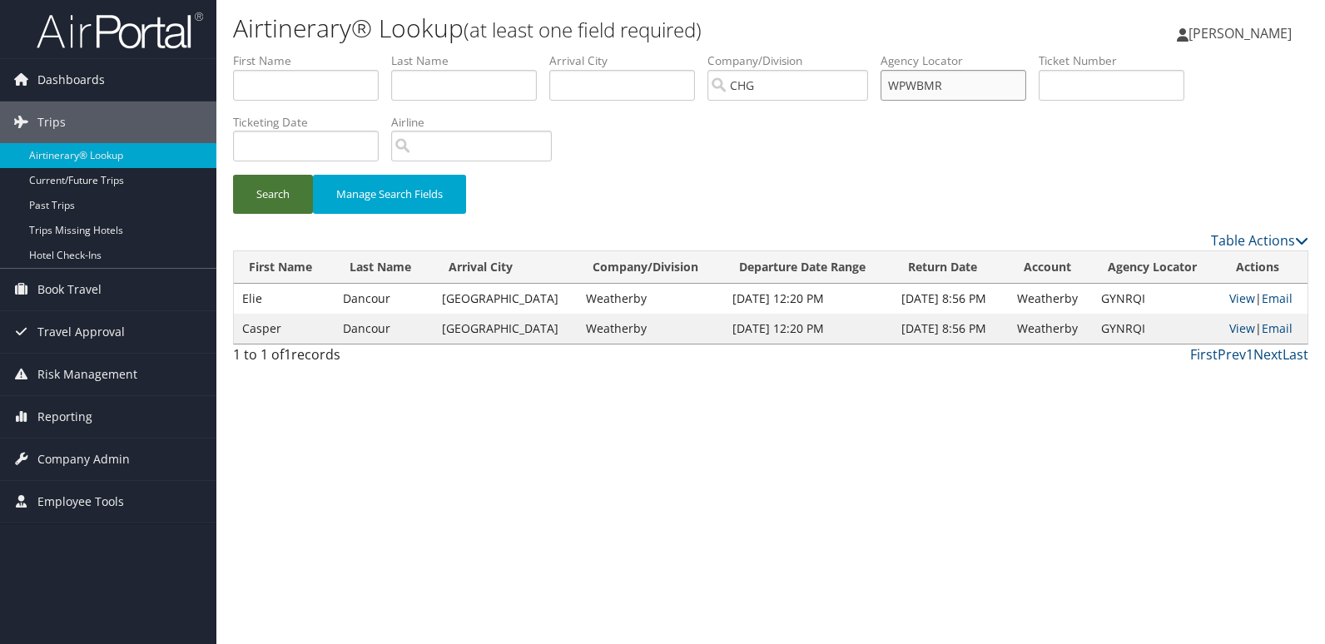
type input "WPWBMR"
click at [313, 192] on button "Search" at bounding box center [273, 194] width 80 height 39
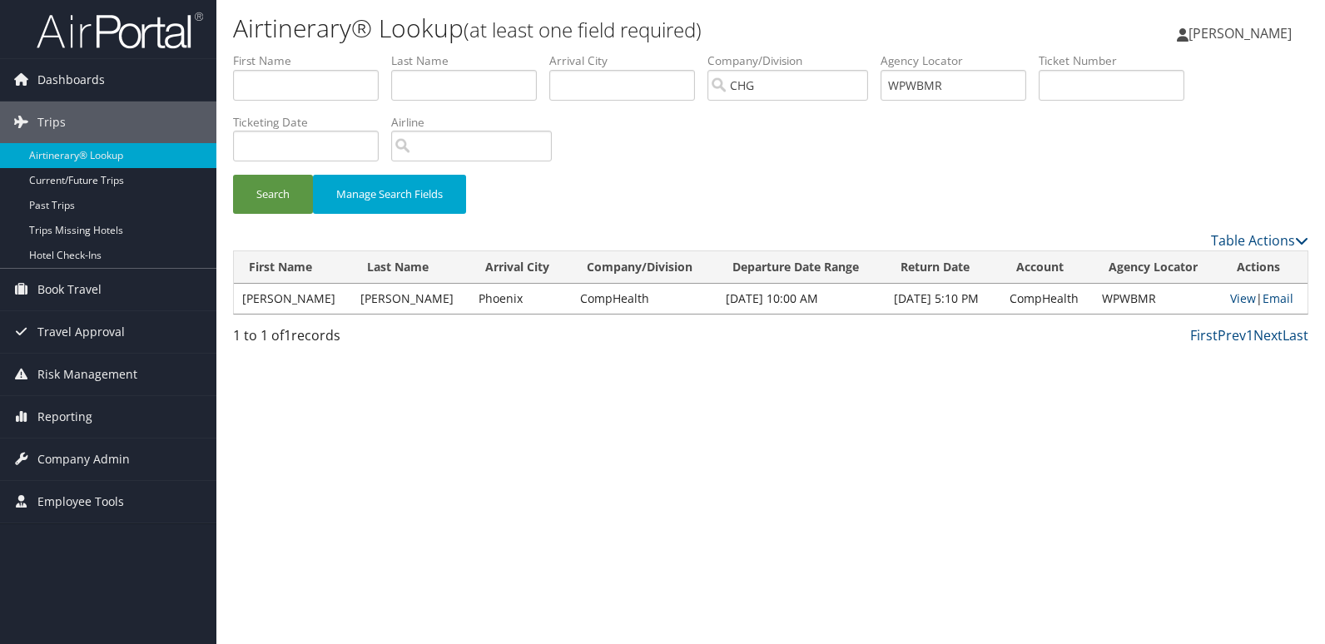
click at [858, 15] on h1 "Airtinerary® Lookup (at least one field required)" at bounding box center [591, 28] width 717 height 35
click at [1233, 294] on link "View" at bounding box center [1244, 299] width 26 height 16
click at [258, 86] on input "text" at bounding box center [306, 85] width 146 height 31
paste input "Tucker, Lori"
drag, startPoint x: 283, startPoint y: 92, endPoint x: 146, endPoint y: 85, distance: 137.6
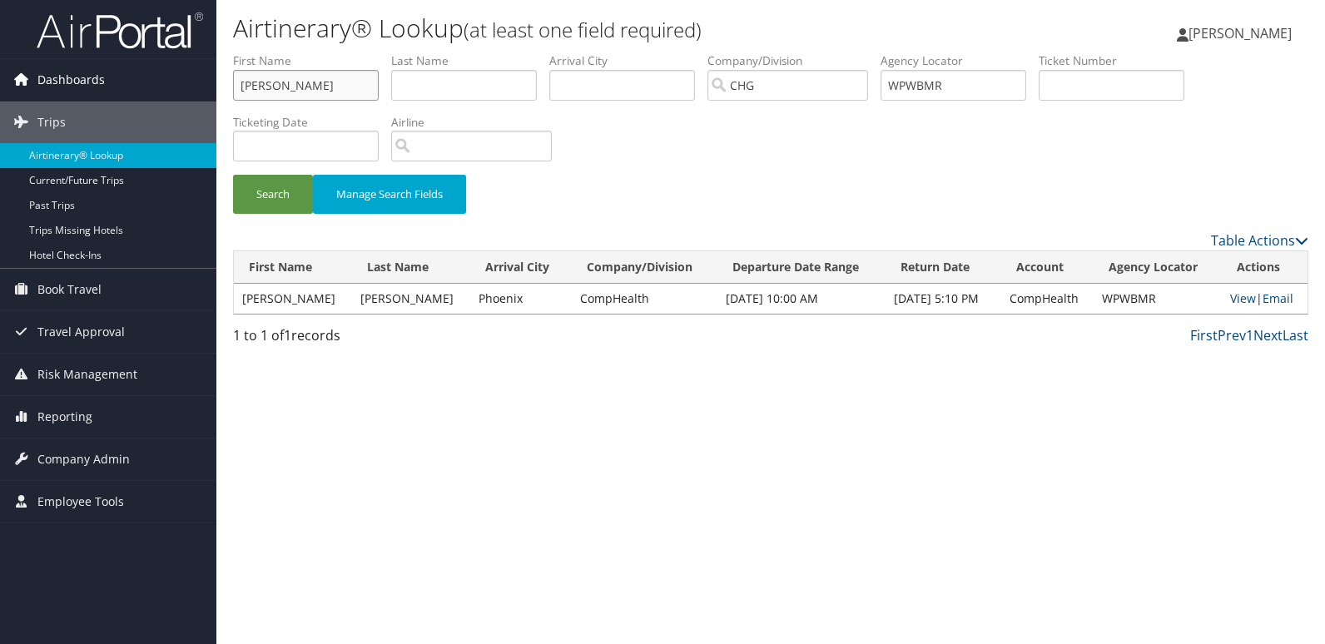
click at [146, 85] on div "Dashboards AirPortal 360™ (Manager) My Travel Dashboard Trips Airtinerary® Look…" at bounding box center [662, 322] width 1325 height 644
type input "Lori"
click at [464, 77] on input "text" at bounding box center [464, 85] width 146 height 31
paste input "Tucker,"
type input "Tucker"
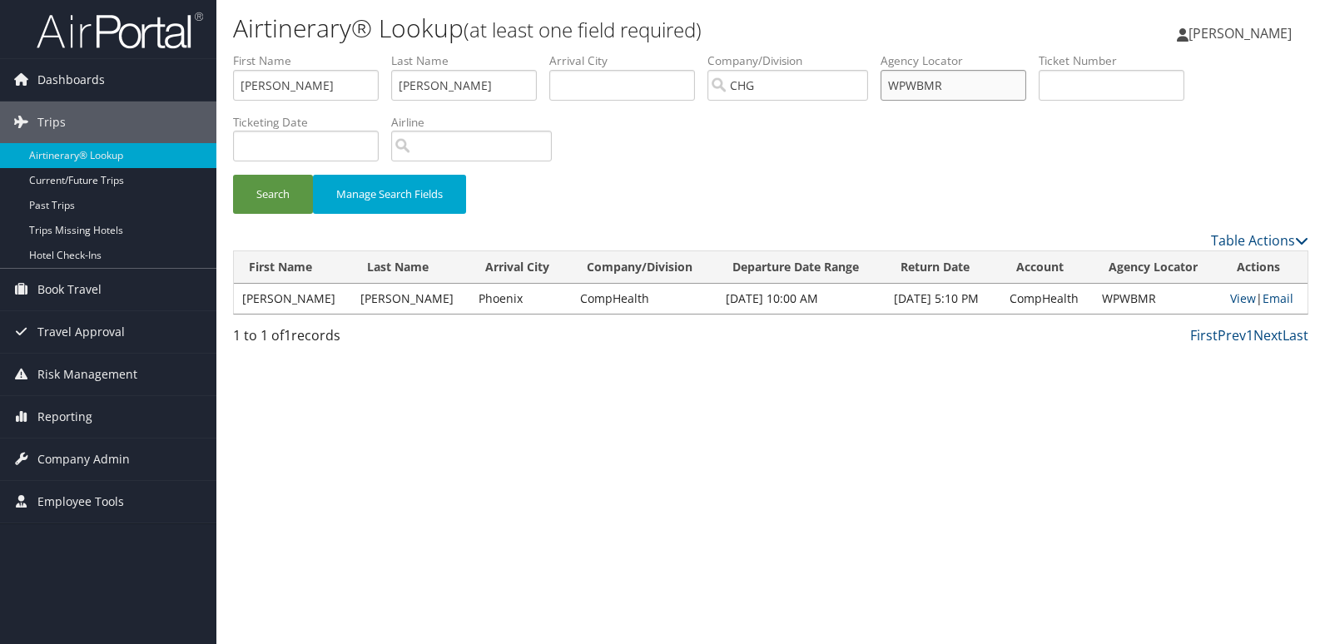
drag, startPoint x: 918, startPoint y: 91, endPoint x: 836, endPoint y: 91, distance: 81.6
click at [836, 52] on ul "First Name Lori Last Name Tucker Departure City Arrival City Company/Division C…" at bounding box center [771, 52] width 1076 height 0
click at [280, 179] on button "Search" at bounding box center [273, 194] width 80 height 39
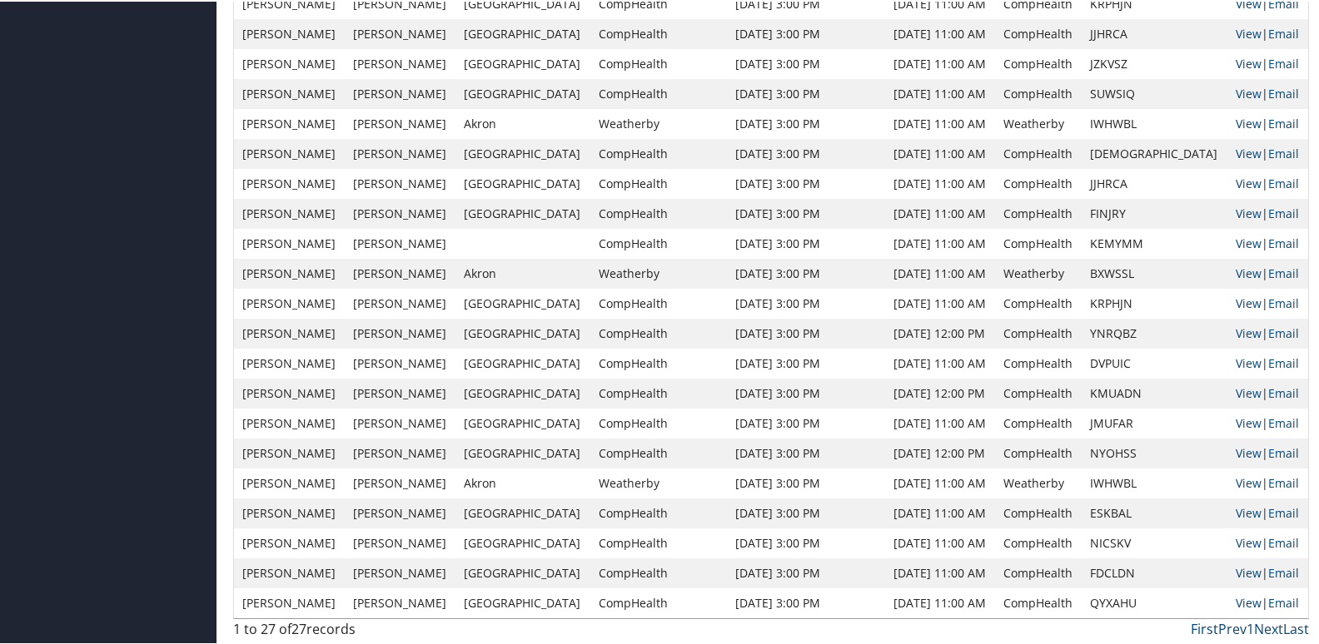
scroll to position [598, 0]
click at [923, 535] on td "Aug 21, 2025 11:00 AM" at bounding box center [940, 540] width 110 height 30
click at [1236, 537] on link "View" at bounding box center [1249, 540] width 26 height 16
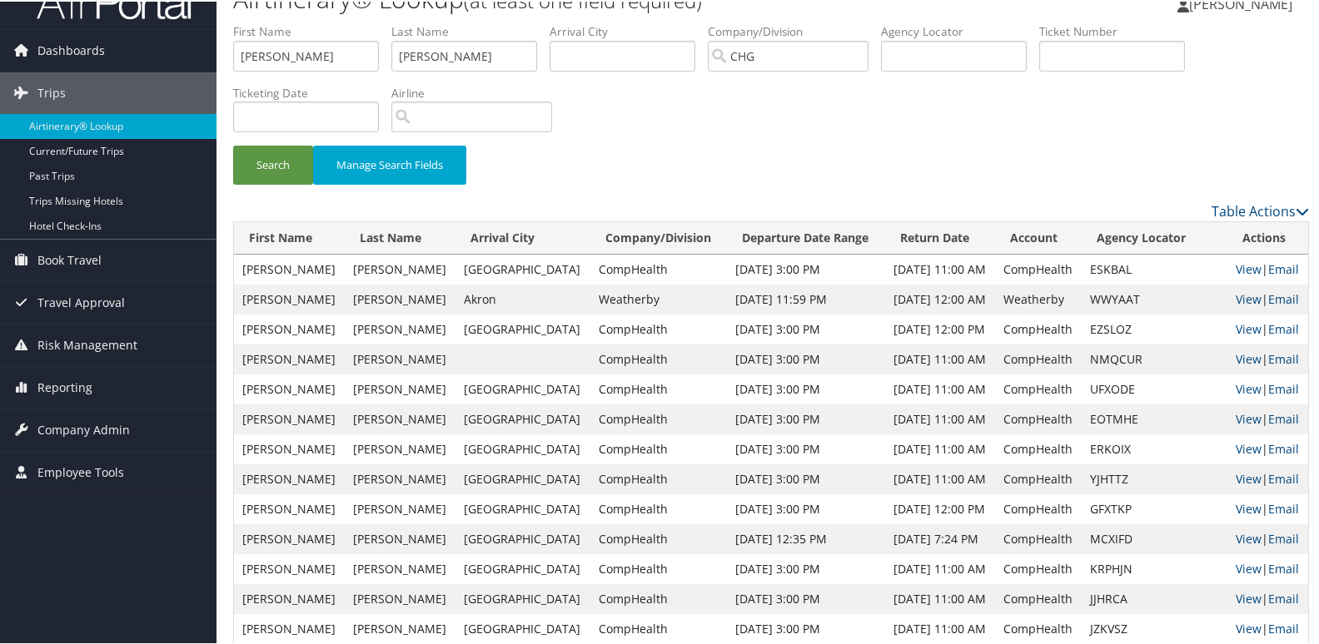
scroll to position [0, 0]
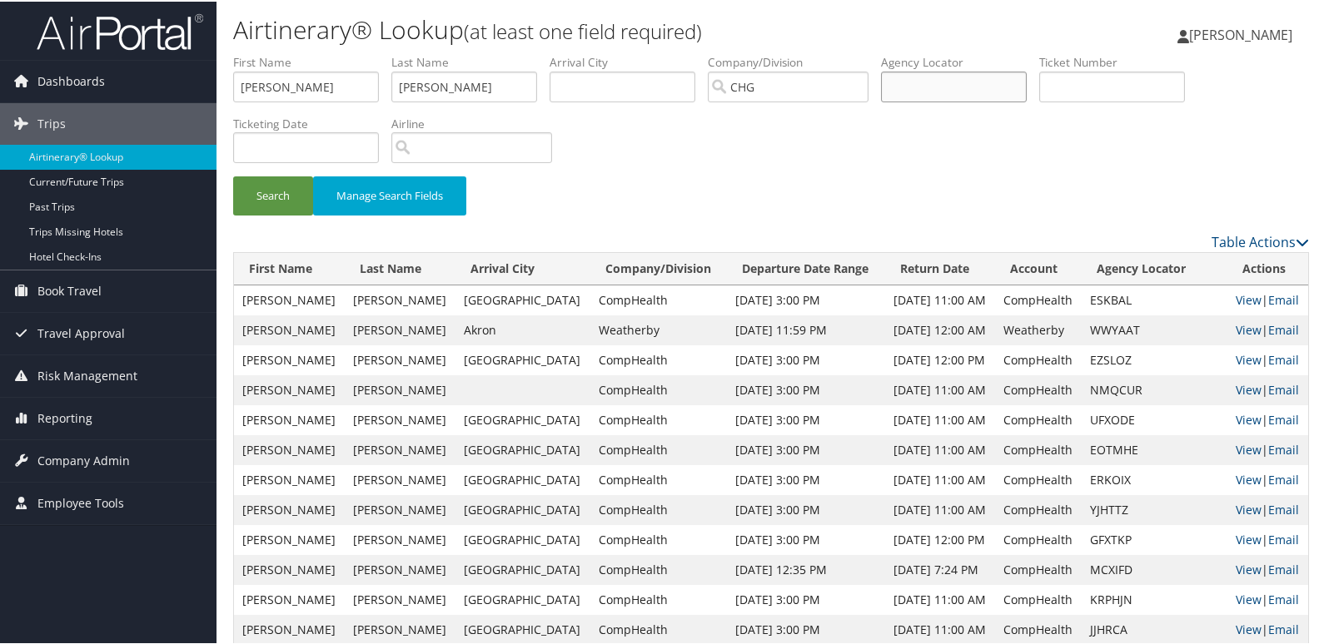
click at [970, 87] on input "text" at bounding box center [954, 85] width 146 height 31
paste input "HGKYLR"
type input "HGKYLR"
drag, startPoint x: 501, startPoint y: 95, endPoint x: 330, endPoint y: 72, distance: 173.0
click at [330, 52] on ul "First Name Lori Last Name Tucker Departure City Arrival City Company/Division C…" at bounding box center [771, 52] width 1076 height 0
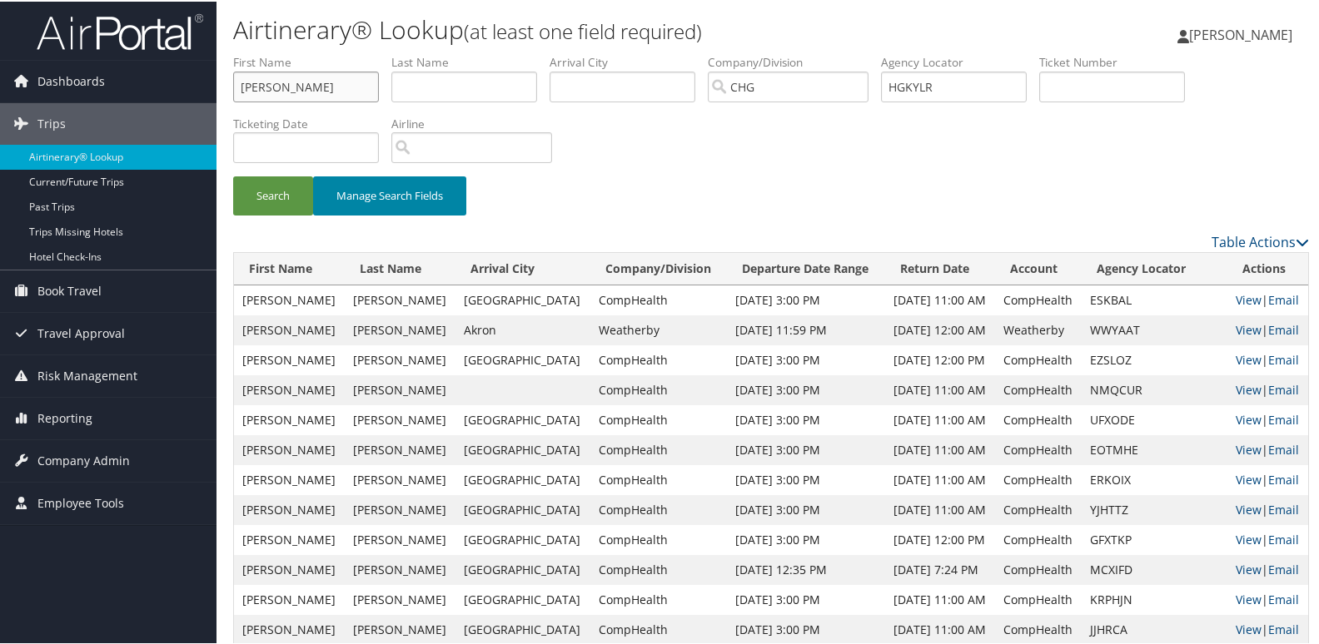
drag, startPoint x: 357, startPoint y: 84, endPoint x: 331, endPoint y: 185, distance: 104.0
click at [174, 83] on div "Dashboards AirPortal 360™ (Manager) My Travel Dashboard Trips Airtinerary® Look…" at bounding box center [662, 621] width 1325 height 1242
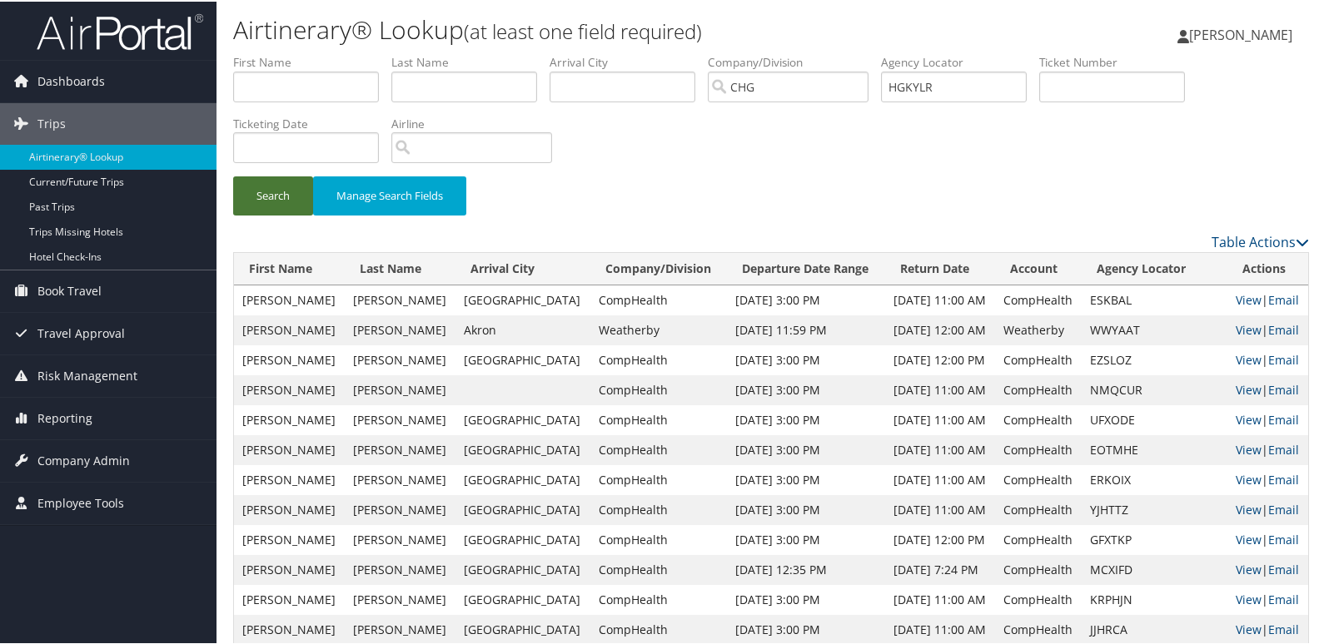
click at [286, 210] on button "Search" at bounding box center [273, 194] width 80 height 39
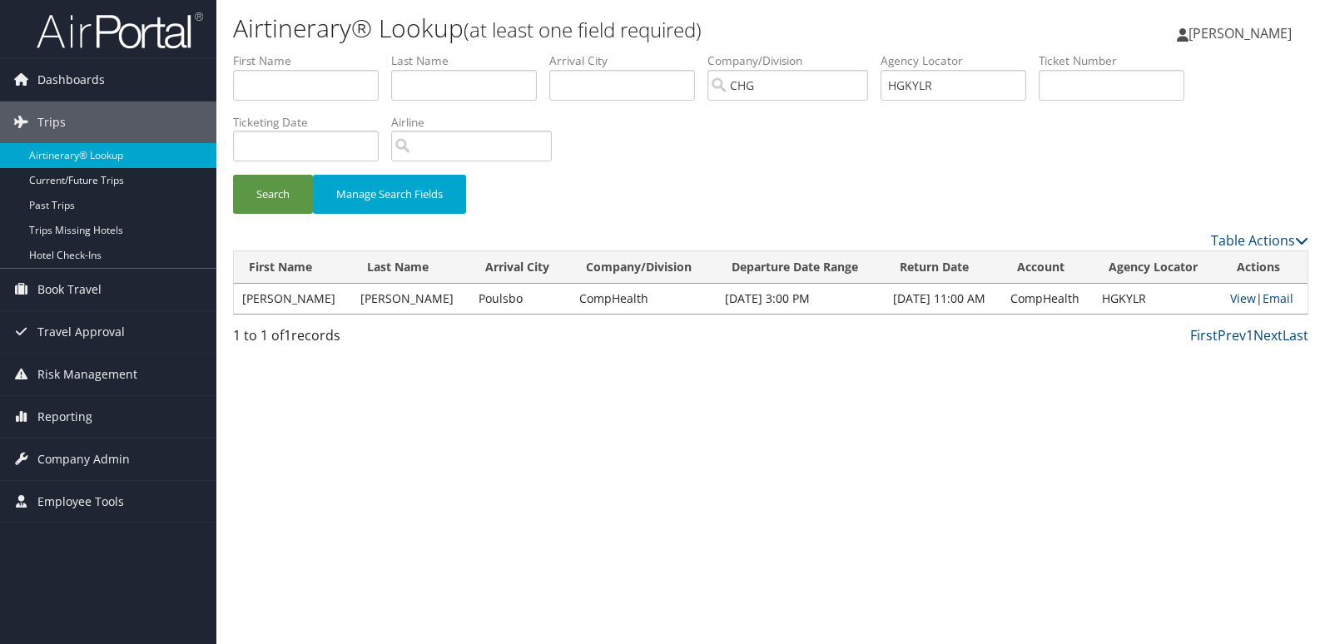
click at [793, 450] on div "Airtinerary® Lookup (at least one field required) Luke Perry Luke Perry My Sett…" at bounding box center [770, 322] width 1109 height 644
click at [1243, 301] on link "View" at bounding box center [1244, 299] width 26 height 16
drag, startPoint x: 952, startPoint y: 86, endPoint x: 843, endPoint y: 92, distance: 109.3
click at [843, 52] on ul "First Name Last Name Departure City Arrival City Company/Division CHG Airport/C…" at bounding box center [771, 52] width 1076 height 0
paste input "KPMREV"
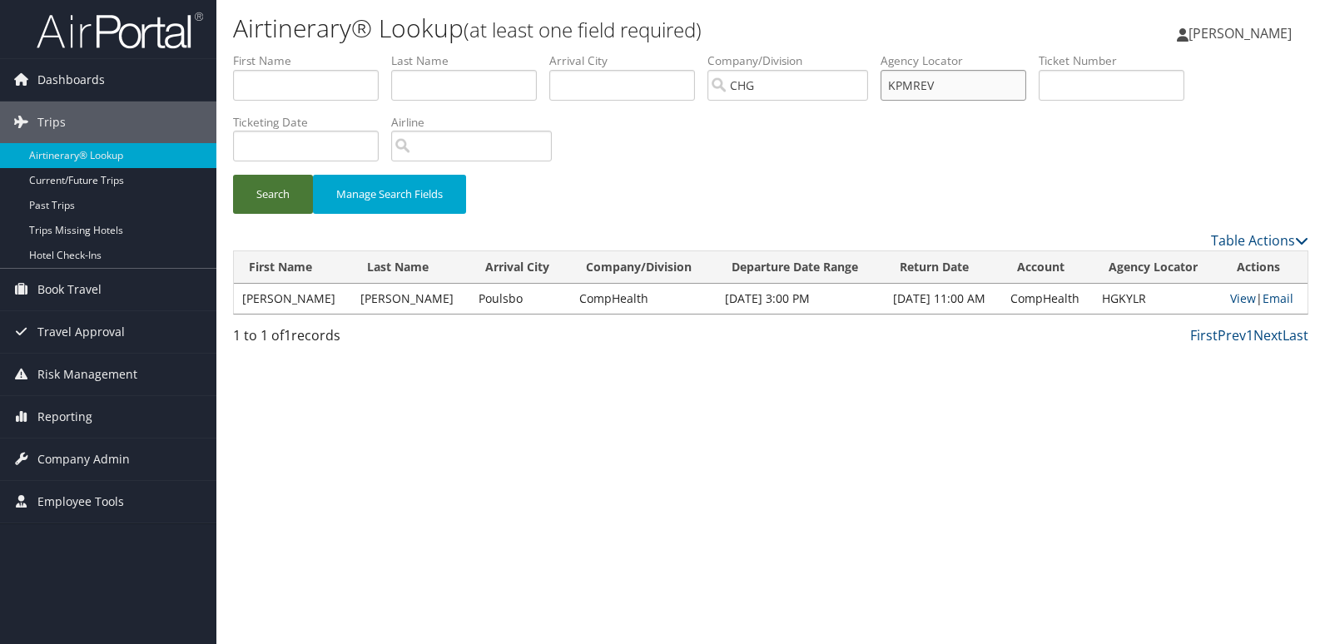
type input "KPMREV"
click at [269, 191] on button "Search" at bounding box center [273, 194] width 80 height 39
click at [1241, 301] on link "View" at bounding box center [1244, 299] width 26 height 16
drag, startPoint x: 939, startPoint y: 80, endPoint x: 978, endPoint y: 76, distance: 39.4
click at [941, 80] on input "KPMREV" at bounding box center [954, 85] width 146 height 31
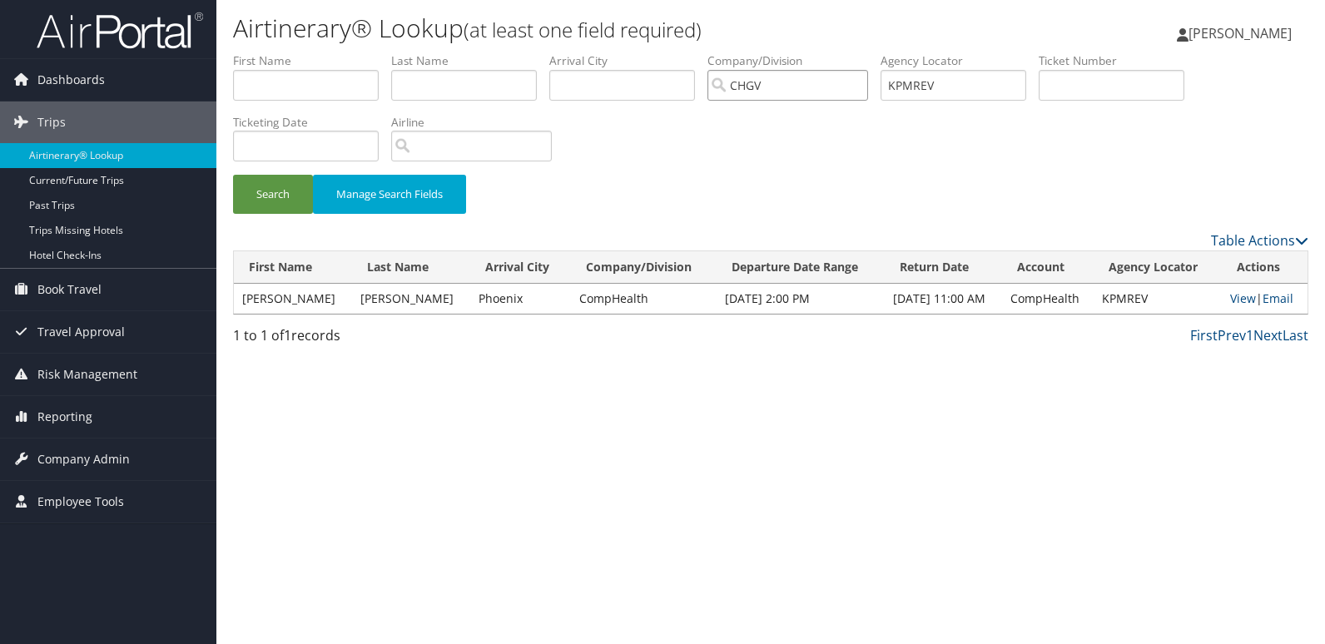
type input "CHGV"
click at [909, 77] on input "KPMREV" at bounding box center [954, 85] width 146 height 31
paste input "JQVINU"
type input "JQVINU"
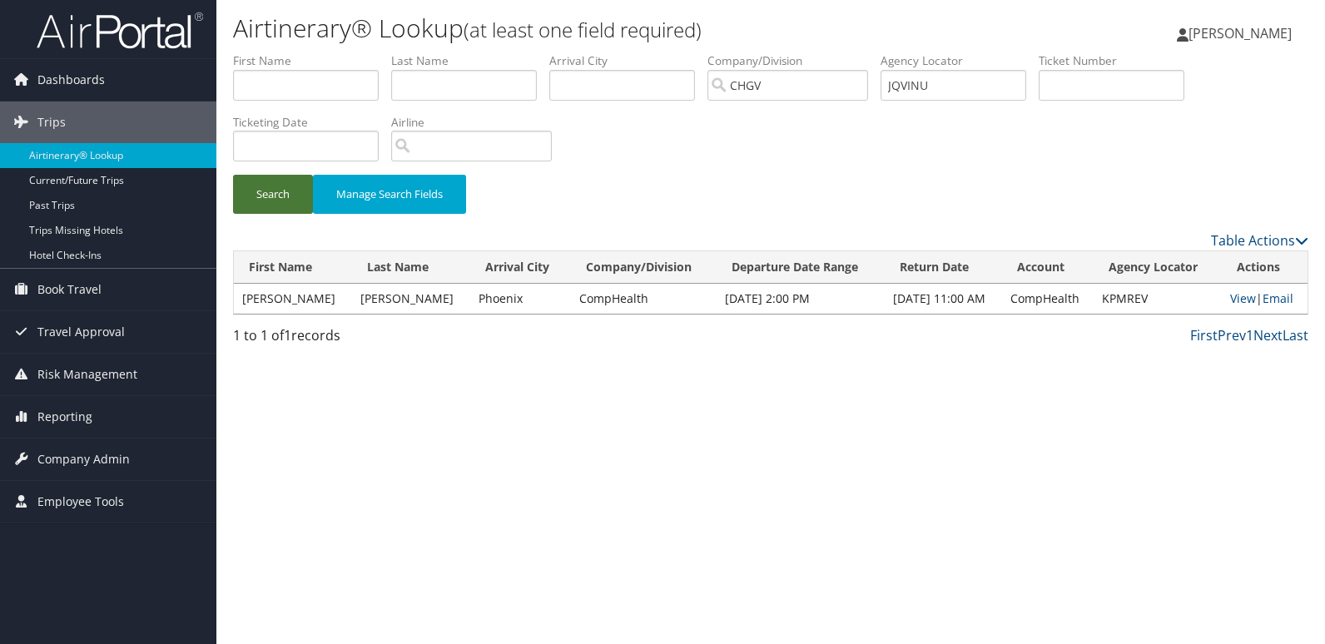
click at [253, 197] on button "Search" at bounding box center [273, 194] width 80 height 39
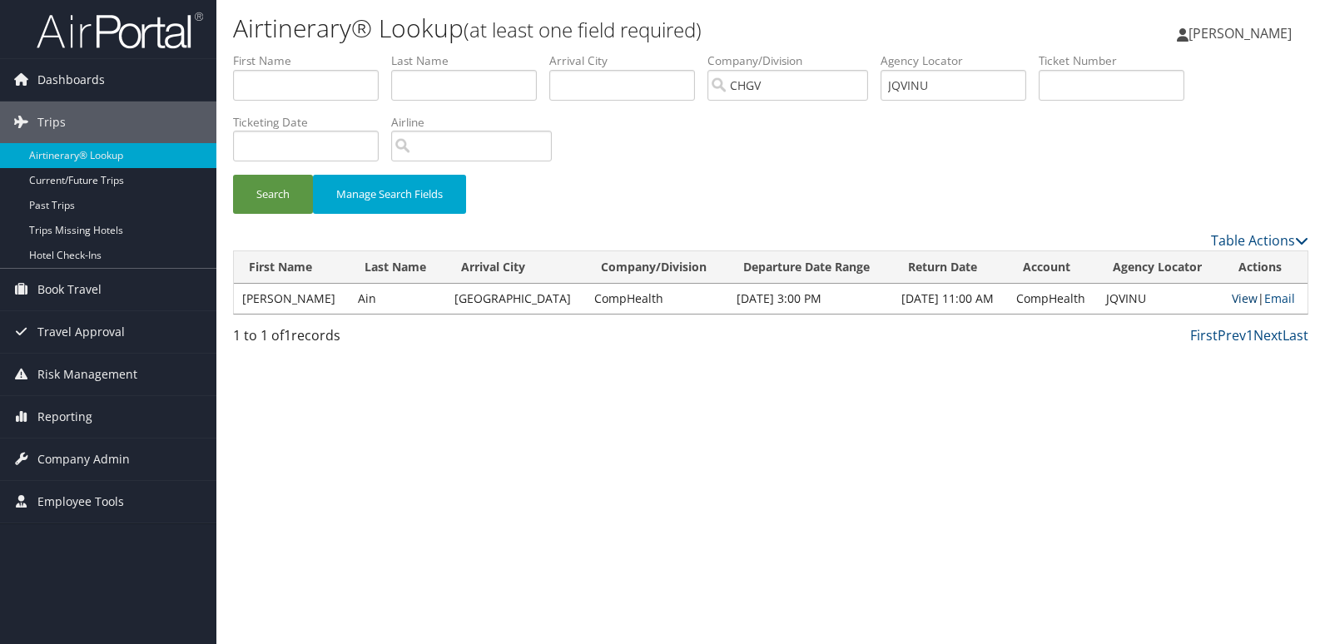
click at [1241, 297] on link "View" at bounding box center [1245, 299] width 26 height 16
click at [345, 84] on input "text" at bounding box center [306, 85] width 146 height 31
paste input "Rojas, Amarilys"
drag, startPoint x: 279, startPoint y: 95, endPoint x: 206, endPoint y: 97, distance: 72.5
click at [206, 97] on div "Dashboards AirPortal 360™ (Manager) My Travel Dashboard Trips Airtinerary® Look…" at bounding box center [662, 322] width 1325 height 644
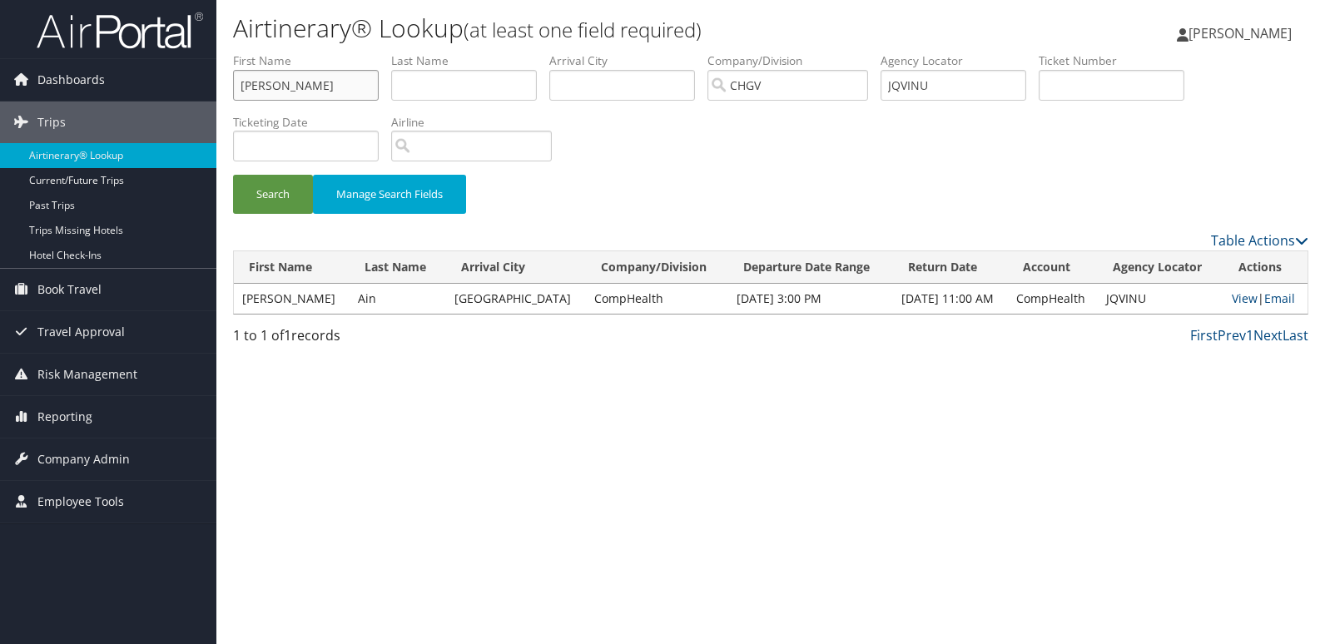
type input "Amarilys"
click at [437, 79] on input "text" at bounding box center [464, 85] width 146 height 31
paste input "Rojas,"
type input "Rojas"
drag, startPoint x: 952, startPoint y: 93, endPoint x: 854, endPoint y: 105, distance: 98.1
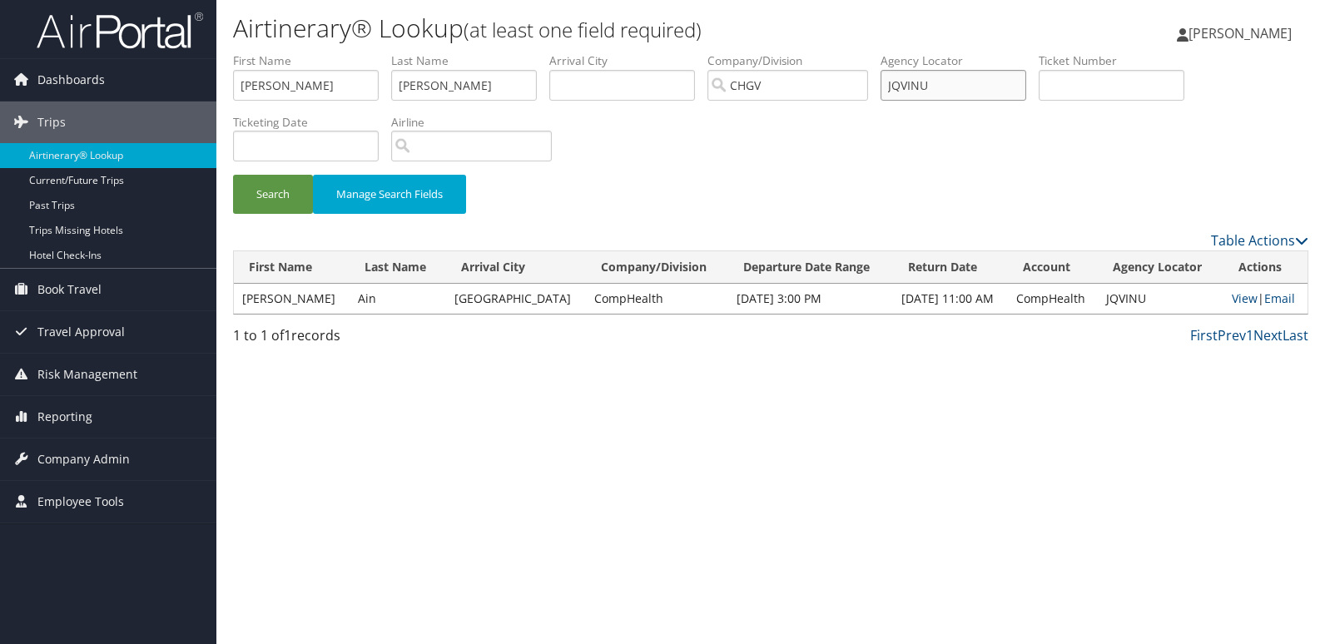
click at [854, 52] on ul "First Name Amarilys Last Name Rojas Departure City Arrival City Company/Divisio…" at bounding box center [771, 52] width 1076 height 0
click at [271, 204] on button "Search" at bounding box center [273, 194] width 80 height 39
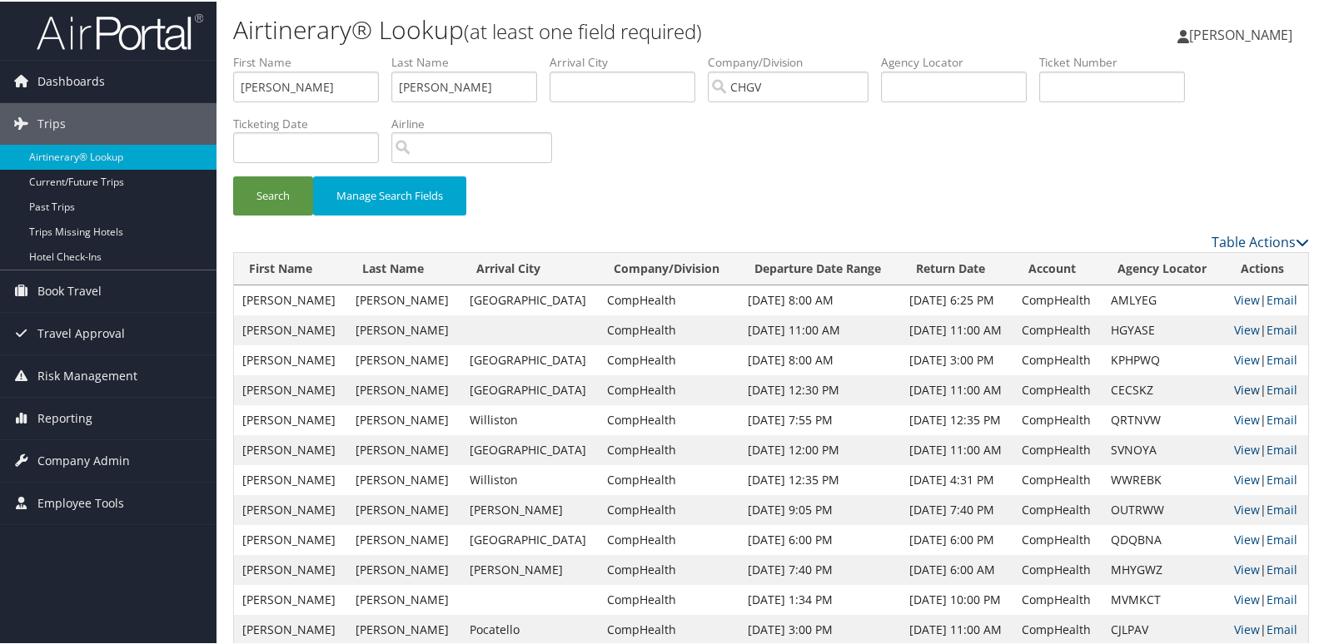
click at [1234, 390] on link "View" at bounding box center [1247, 388] width 26 height 16
drag, startPoint x: 450, startPoint y: 81, endPoint x: 282, endPoint y: 88, distance: 168.3
click at [282, 52] on ul "First Name Amarilys Last Name Rojas Departure City Arrival City Company/Divisio…" at bounding box center [771, 52] width 1076 height 0
drag, startPoint x: 275, startPoint y: 85, endPoint x: 297, endPoint y: 82, distance: 22.6
click at [271, 85] on input "Amarilys" at bounding box center [306, 85] width 146 height 31
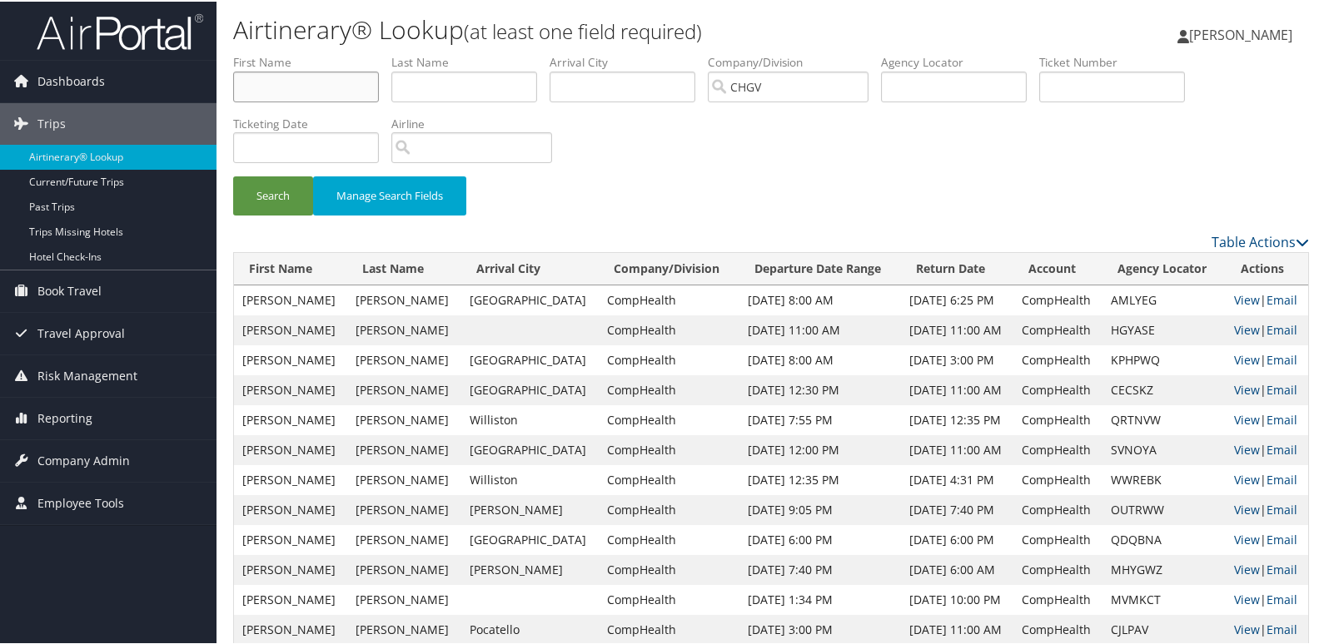
drag, startPoint x: 301, startPoint y: 85, endPoint x: 221, endPoint y: 87, distance: 79.9
click at [87, 76] on div "Dashboards AirPortal 360™ (Manager) My Travel Dashboard Trips Airtinerary® Look…" at bounding box center [662, 531] width 1325 height 1062
drag, startPoint x: 354, startPoint y: 80, endPoint x: 298, endPoint y: 82, distance: 55.8
click at [354, 80] on input "text" at bounding box center [306, 85] width 146 height 31
paste input "Swan, Forrest"
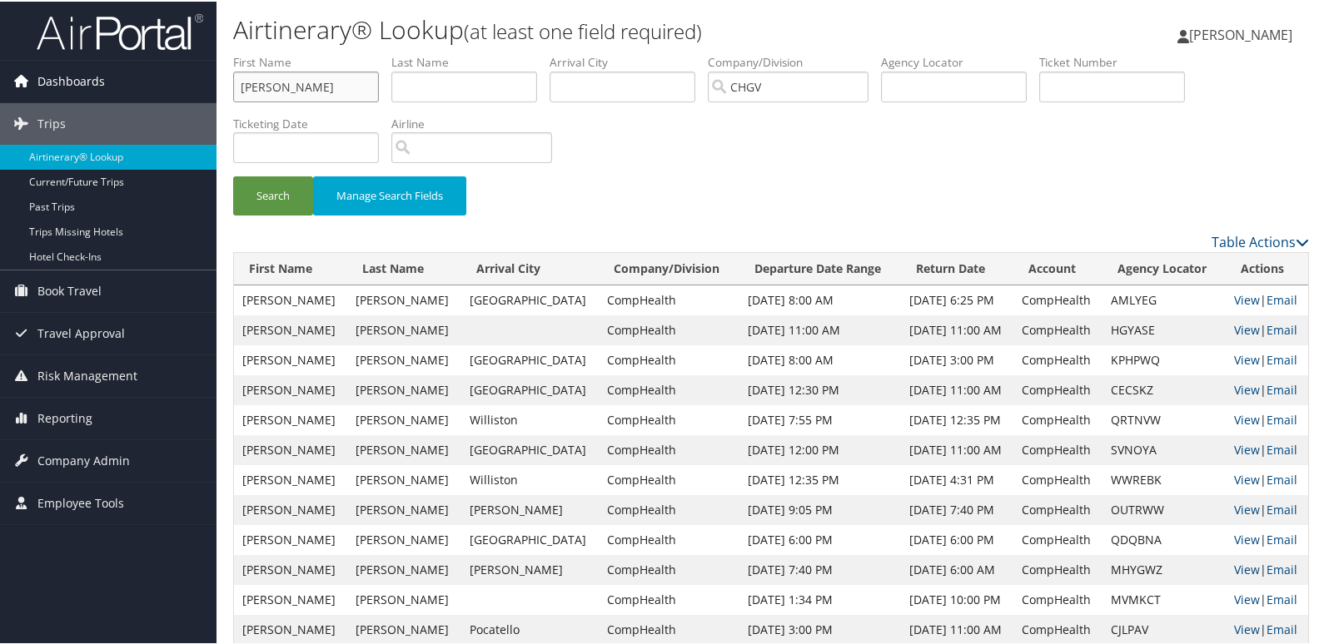
drag, startPoint x: 278, startPoint y: 87, endPoint x: 147, endPoint y: 97, distance: 131.1
click at [147, 97] on div "Dashboards AirPortal 360™ (Manager) My Travel Dashboard Trips Airtinerary® Look…" at bounding box center [662, 531] width 1325 height 1062
type input "Forrest"
click at [510, 99] on input "text" at bounding box center [464, 85] width 146 height 31
paste input "Swan,"
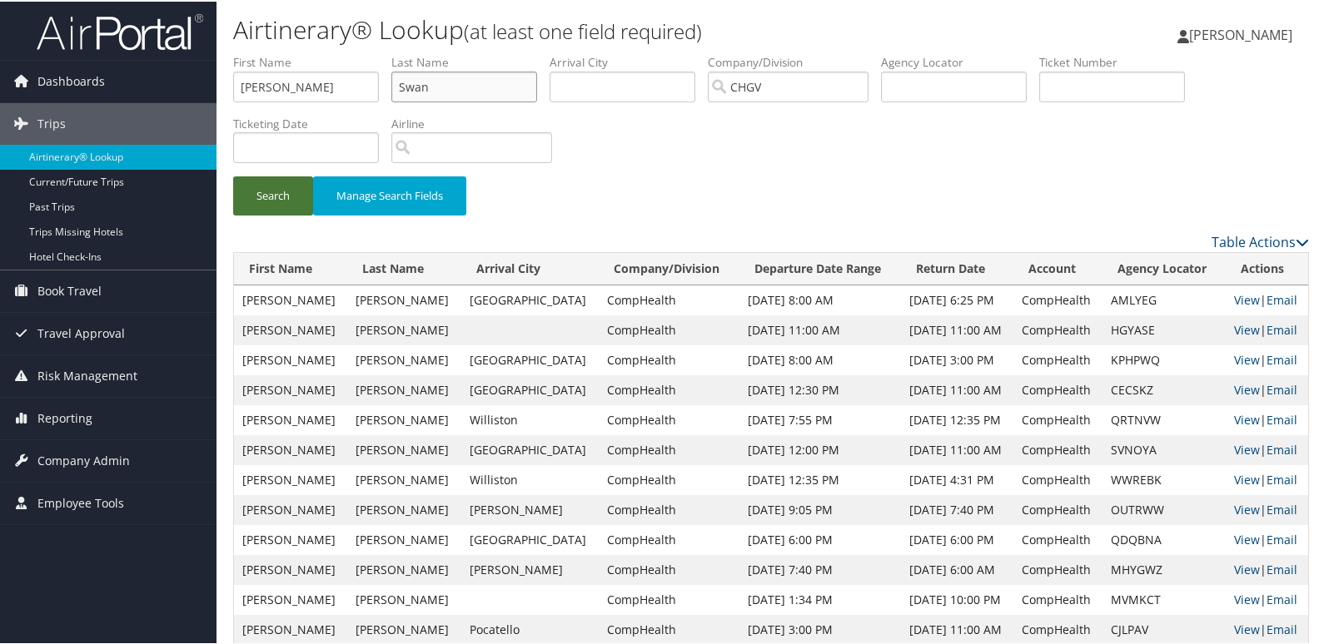
type input "Swan"
drag, startPoint x: 286, startPoint y: 198, endPoint x: 318, endPoint y: 202, distance: 31.9
click at [291, 198] on button "Search" at bounding box center [273, 194] width 80 height 39
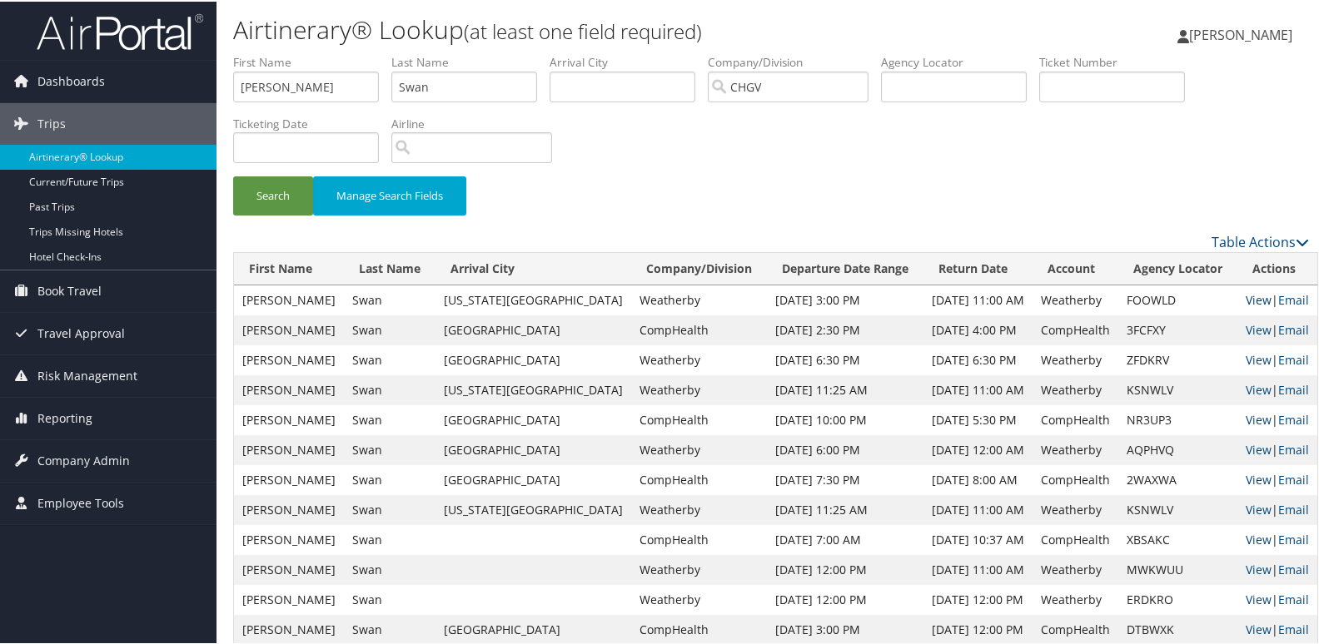
click at [1246, 296] on link "View" at bounding box center [1259, 299] width 26 height 16
drag, startPoint x: 301, startPoint y: 81, endPoint x: 246, endPoint y: 82, distance: 54.1
paste input "Tabib, Shahram"
drag, startPoint x: 278, startPoint y: 87, endPoint x: 152, endPoint y: 97, distance: 126.1
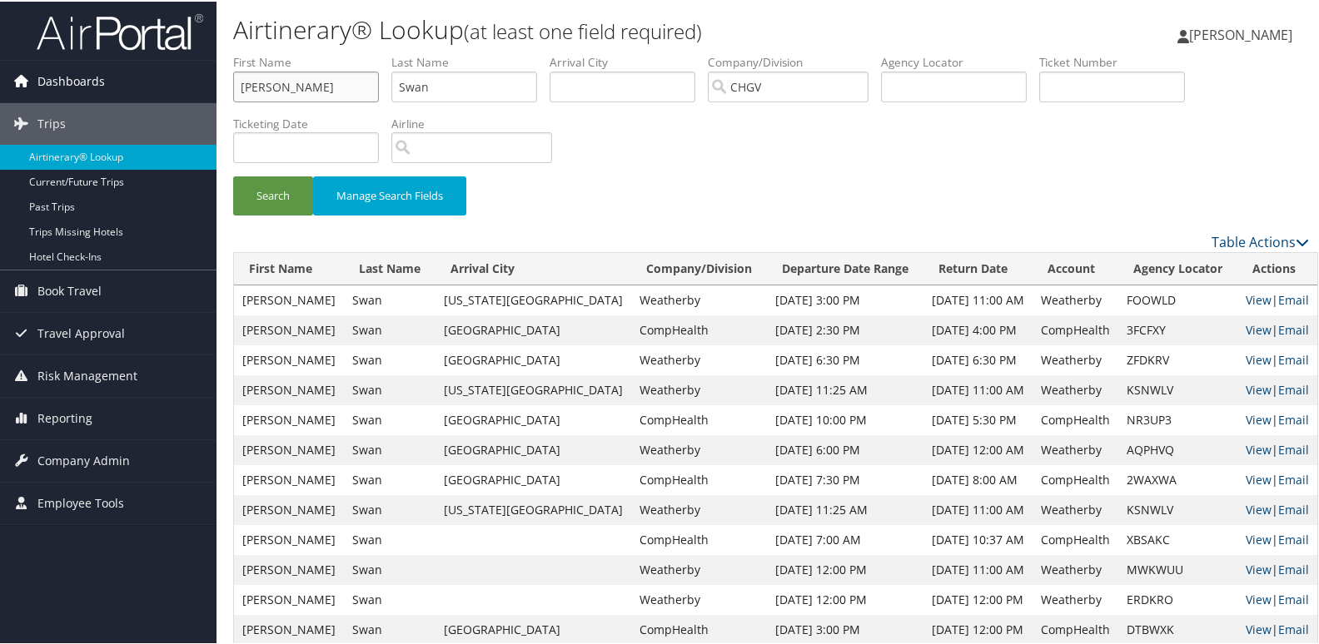
type input "Shahram"
drag, startPoint x: 385, startPoint y: 97, endPoint x: 327, endPoint y: 90, distance: 57.9
click at [327, 52] on ul "First Name Shahram Last Name Swan Departure City Arrival City Company/Division …" at bounding box center [771, 52] width 1076 height 0
paste input "Tabib,"
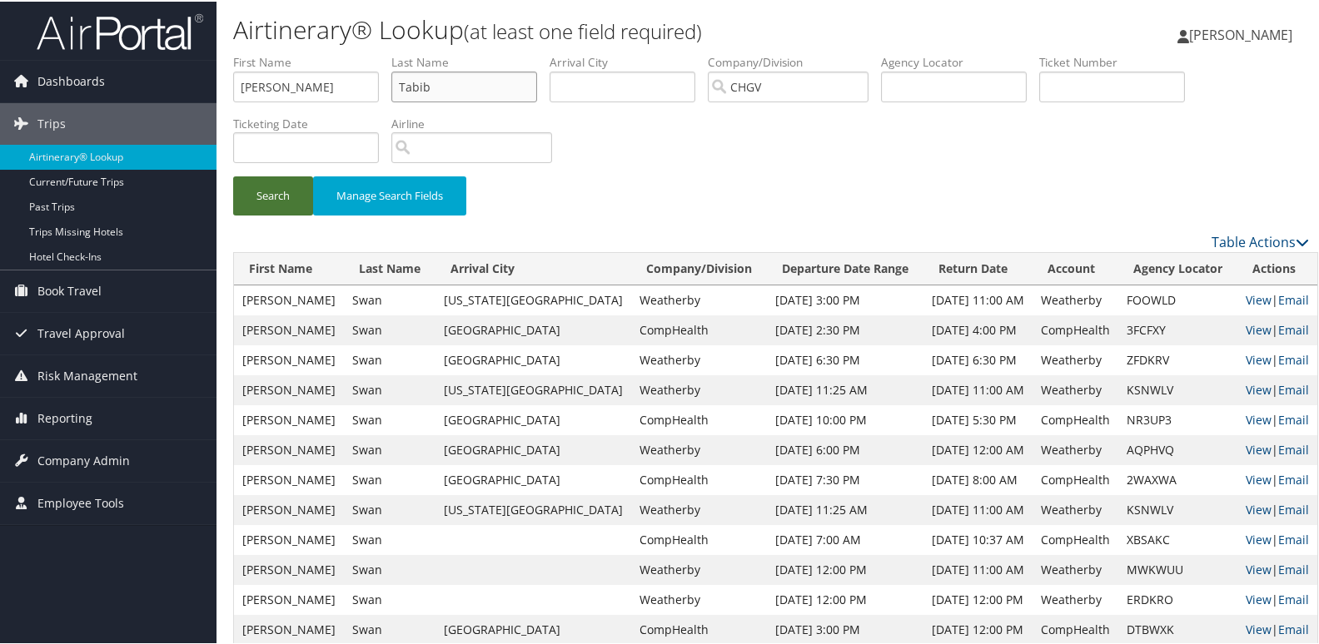
type input "Tabib"
click at [260, 204] on button "Search" at bounding box center [273, 194] width 80 height 39
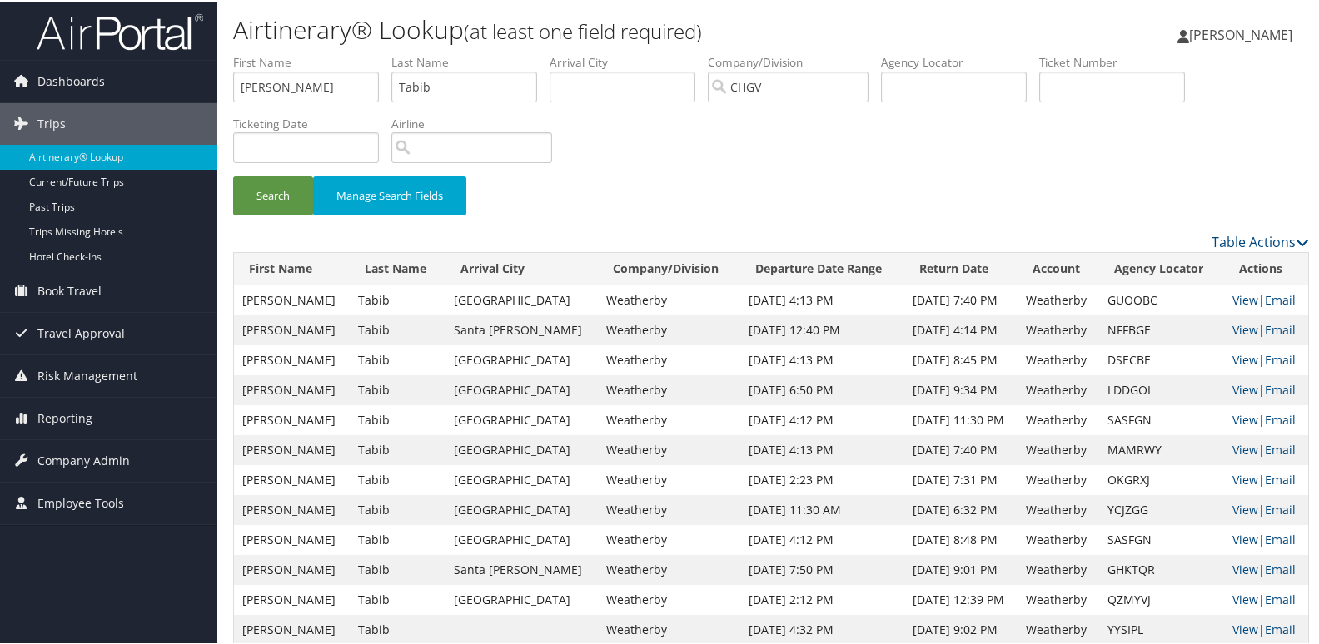
click at [1010, 172] on div "Search Manage Search Fields" at bounding box center [771, 141] width 1101 height 178
click at [869, 127] on div "Search Manage Search Fields" at bounding box center [771, 141] width 1101 height 178
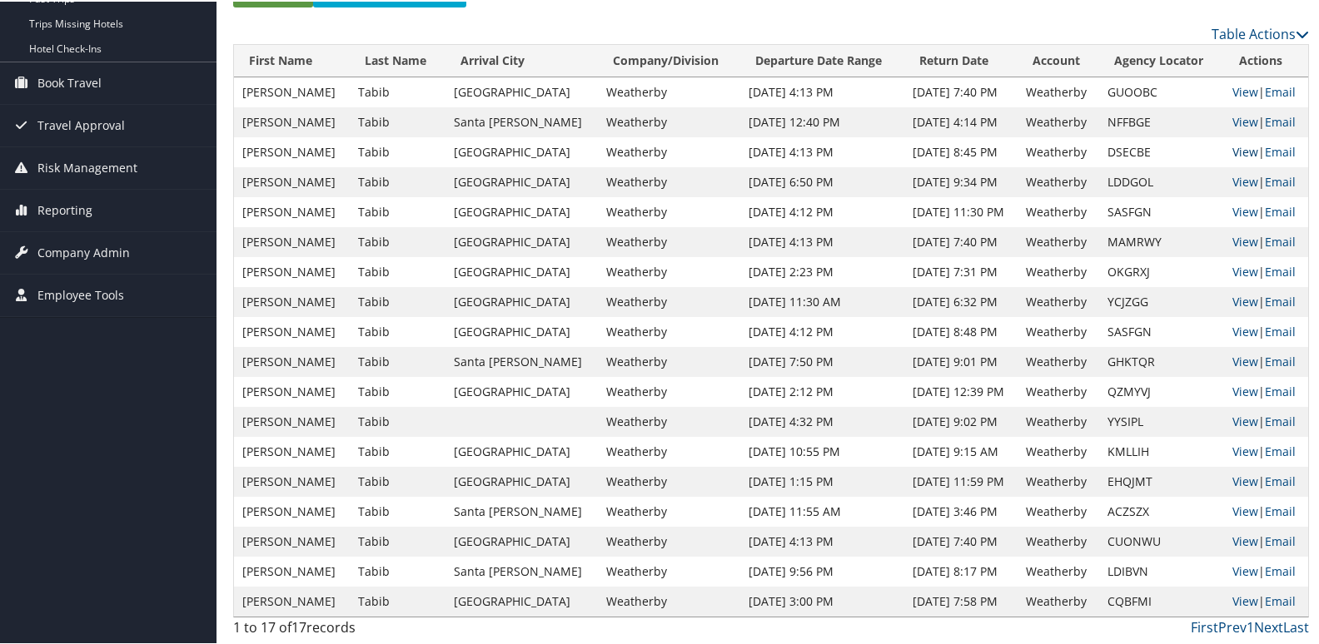
click at [1232, 151] on link "View" at bounding box center [1245, 150] width 26 height 16
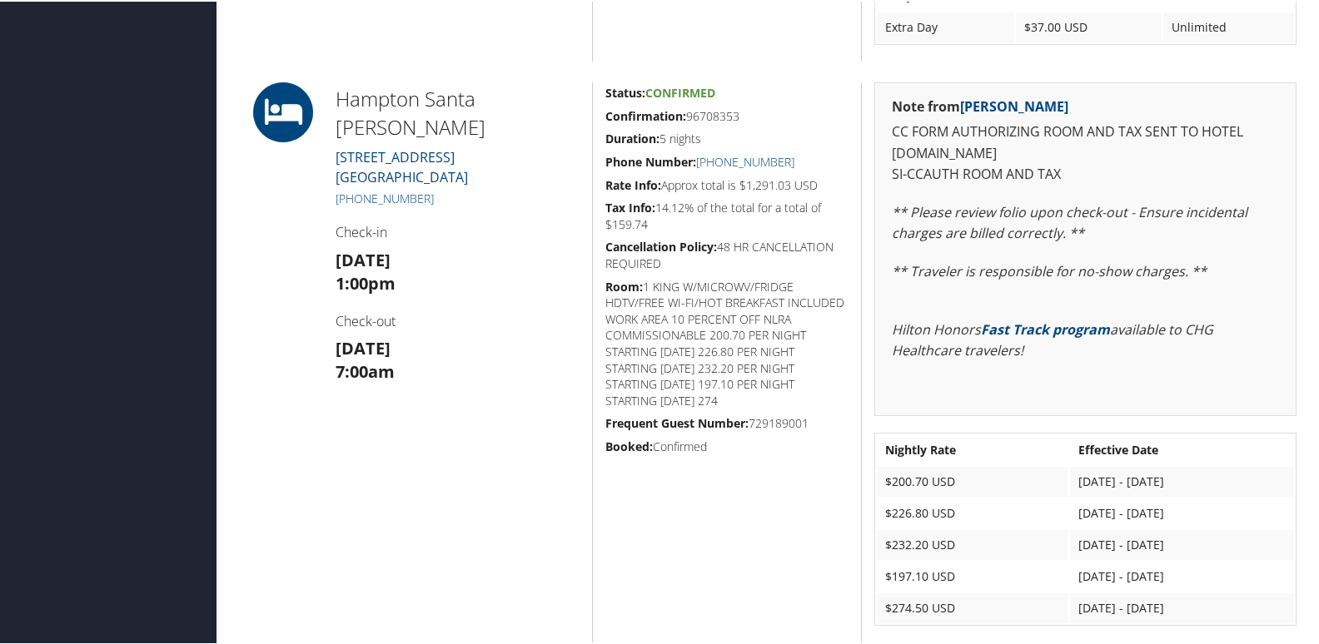
scroll to position [999, 0]
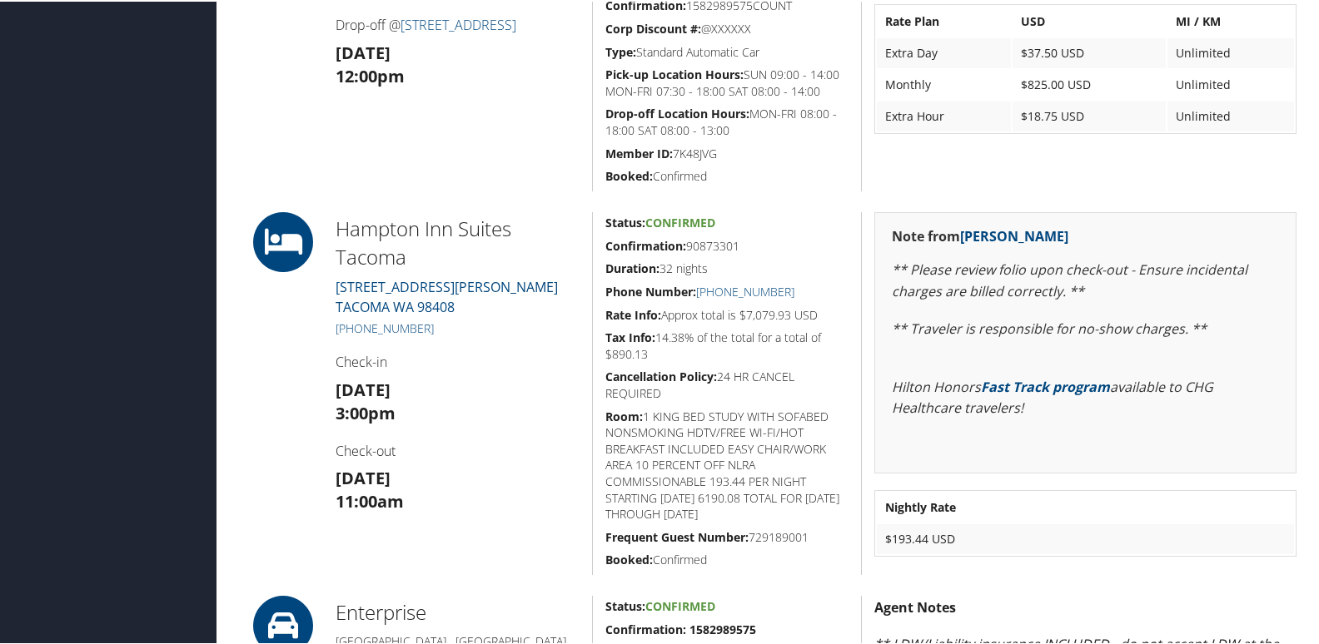
scroll to position [666, 0]
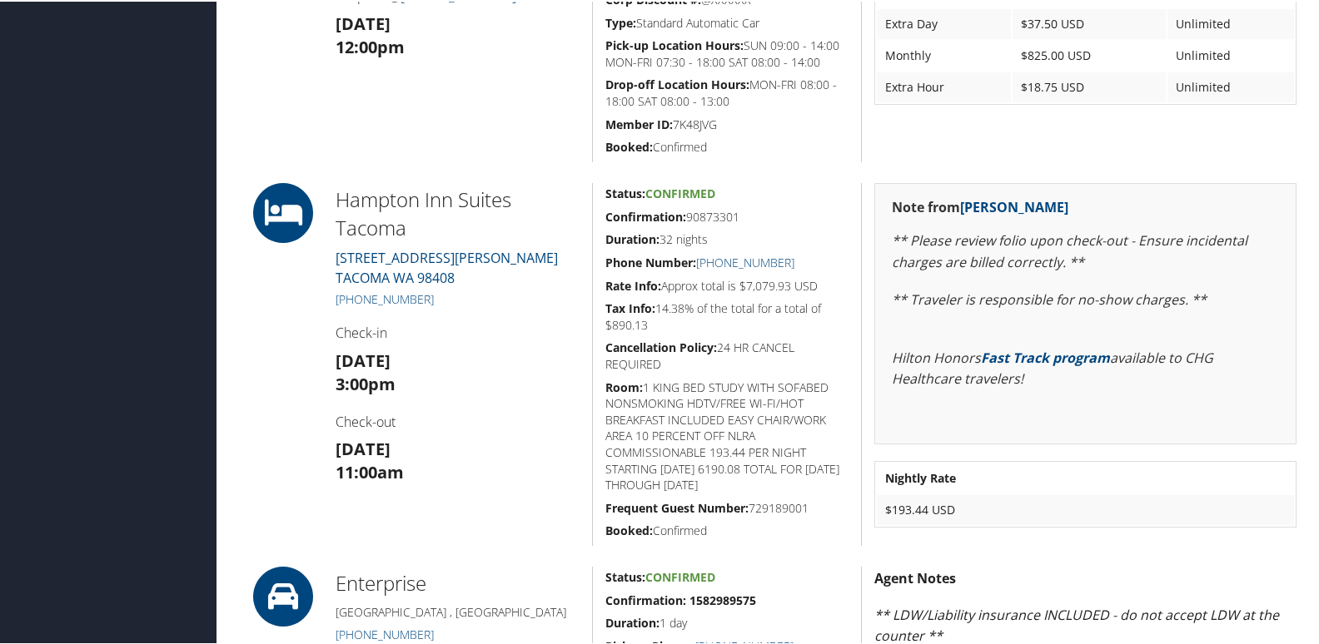
drag, startPoint x: 714, startPoint y: 222, endPoint x: 597, endPoint y: 211, distance: 118.0
click at [597, 211] on div "Status: Confirmed Confirmation: 90873301 Duration: 32 nights Phone Number: +1 (…" at bounding box center [726, 363] width 269 height 363
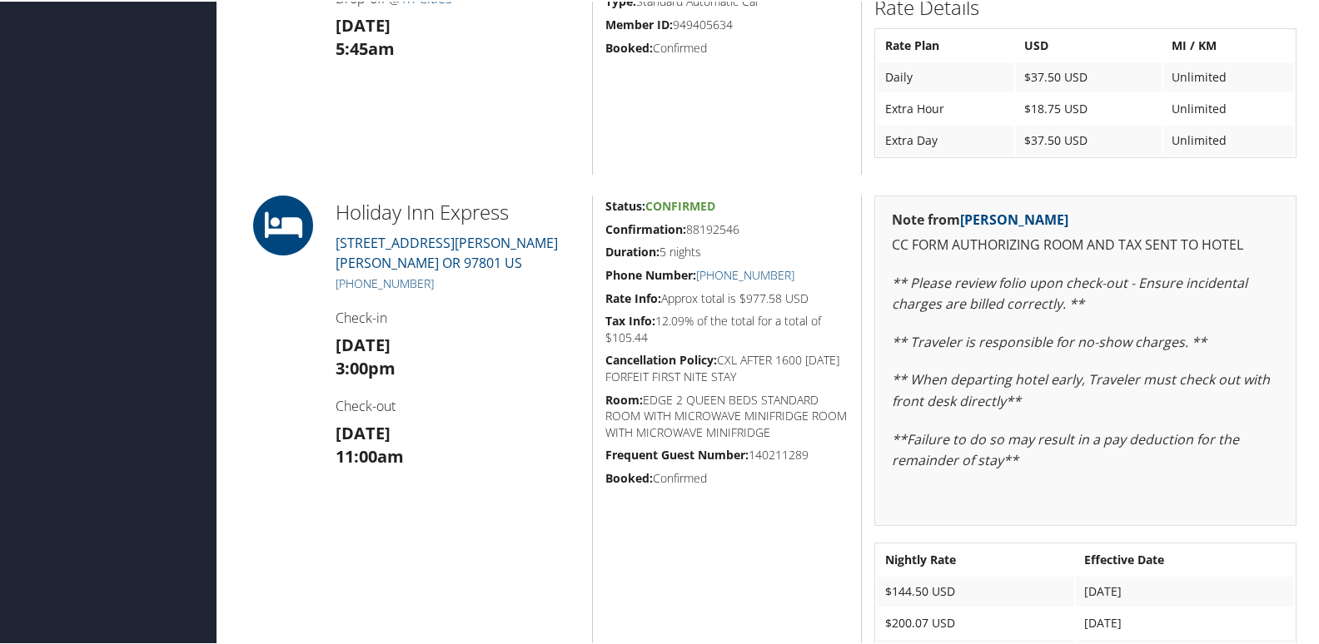
scroll to position [1249, 0]
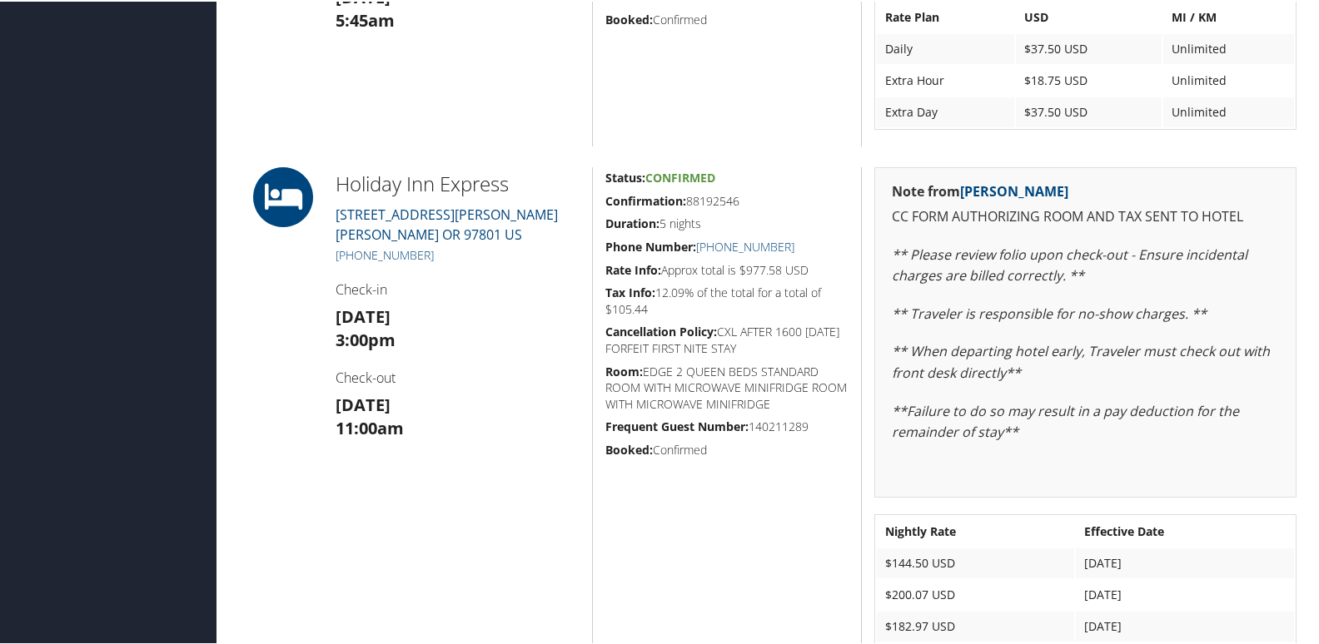
drag, startPoint x: 729, startPoint y: 199, endPoint x: 605, endPoint y: 196, distance: 124.1
click at [605, 196] on div "Status: Confirmed Confirmation: 88192546 Duration: 5 nights Phone Number: [PHON…" at bounding box center [726, 413] width 269 height 494
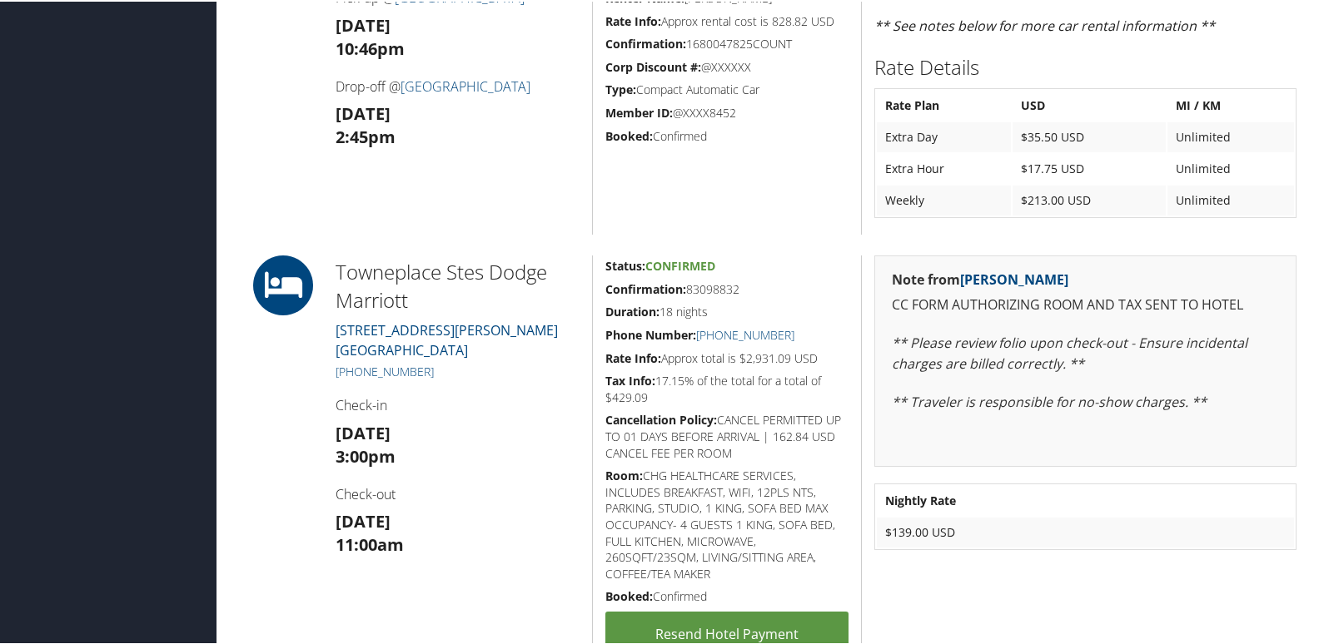
scroll to position [1249, 0]
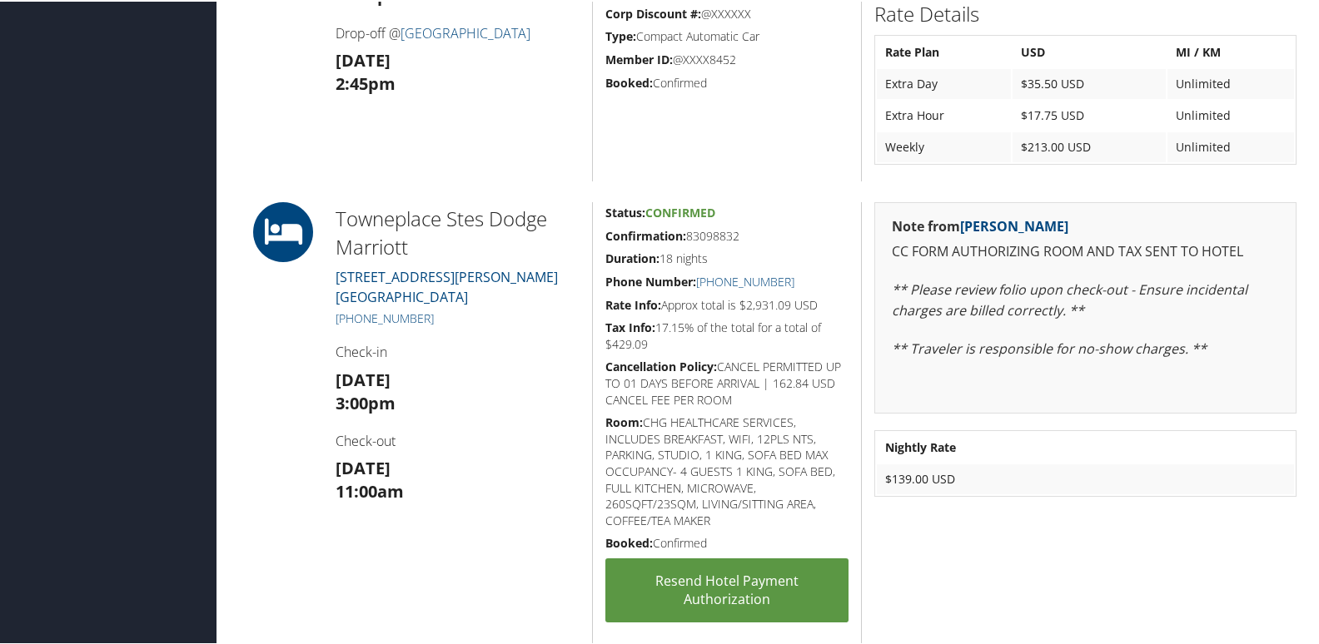
drag, startPoint x: 752, startPoint y: 239, endPoint x: 600, endPoint y: 227, distance: 152.0
click at [600, 227] on div "Status: Confirmed Confirmation: 83098832 Duration: 18 nights Phone Number: +1 (…" at bounding box center [726, 428] width 269 height 454
copy h5 "Confirmation: 83098832"
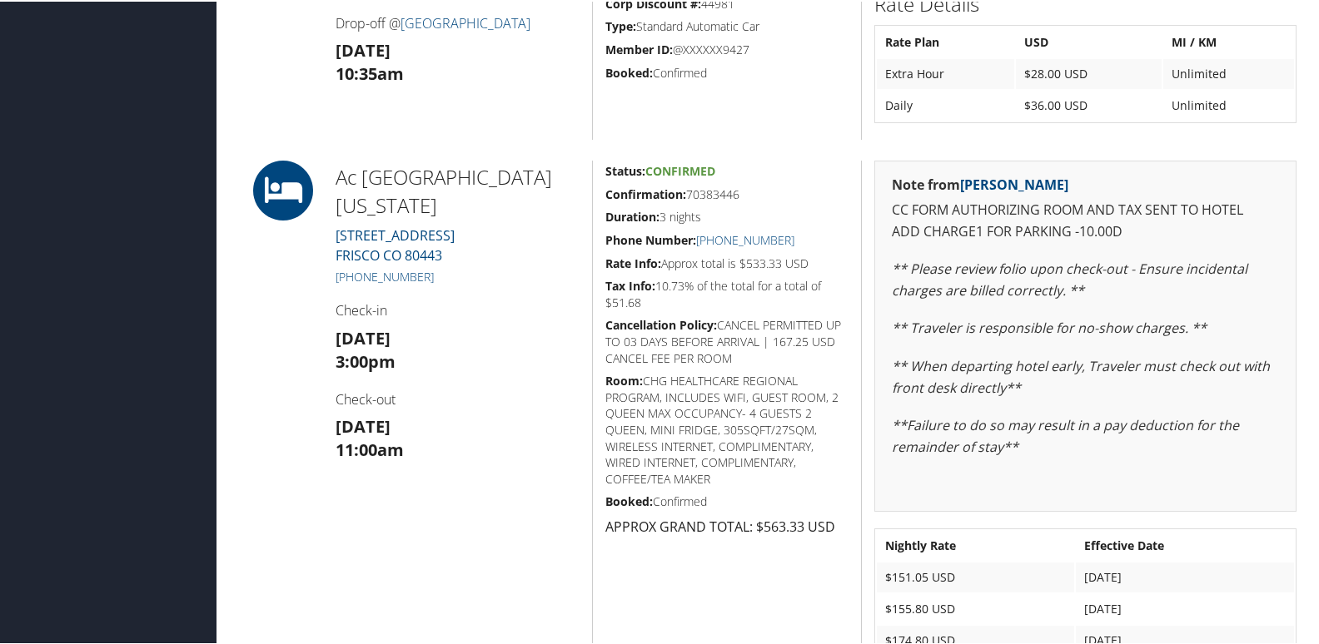
scroll to position [1213, 0]
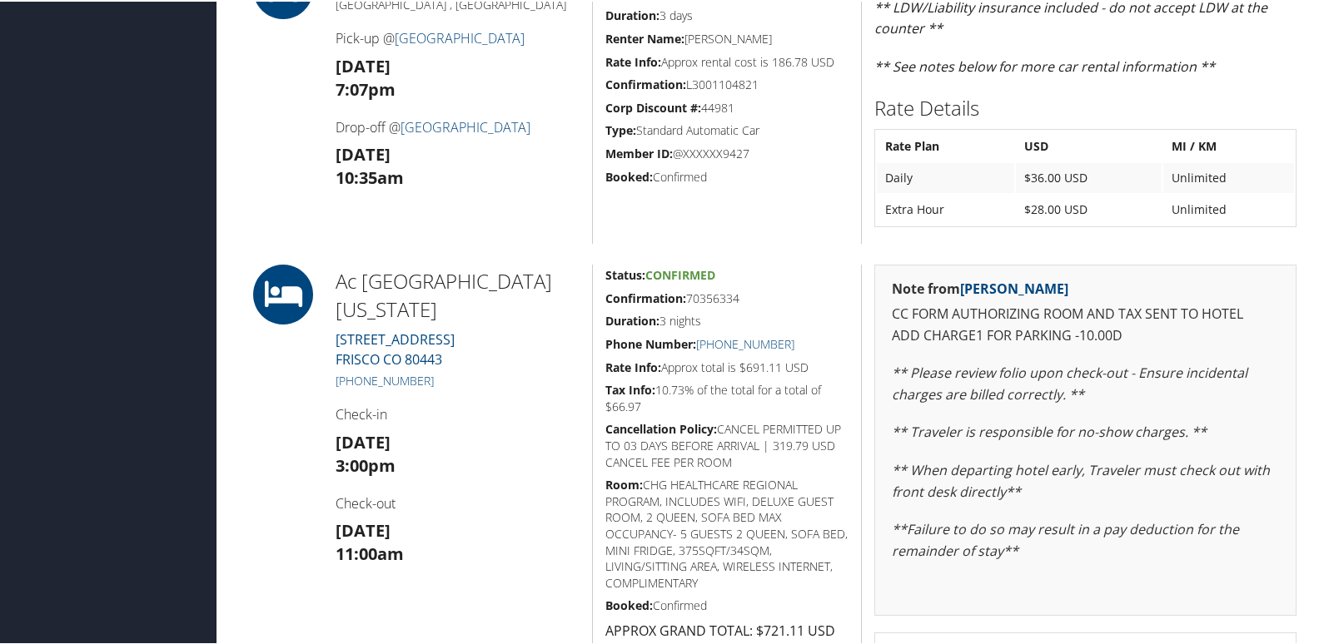
scroll to position [1249, 0]
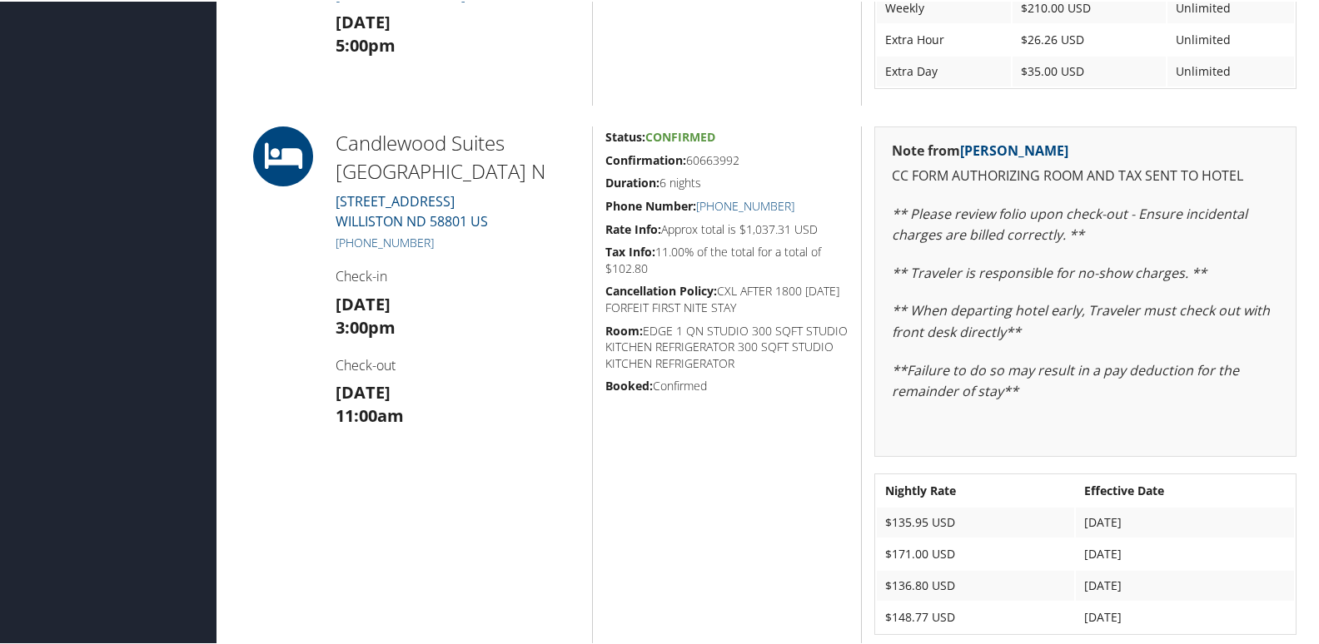
scroll to position [674, 0]
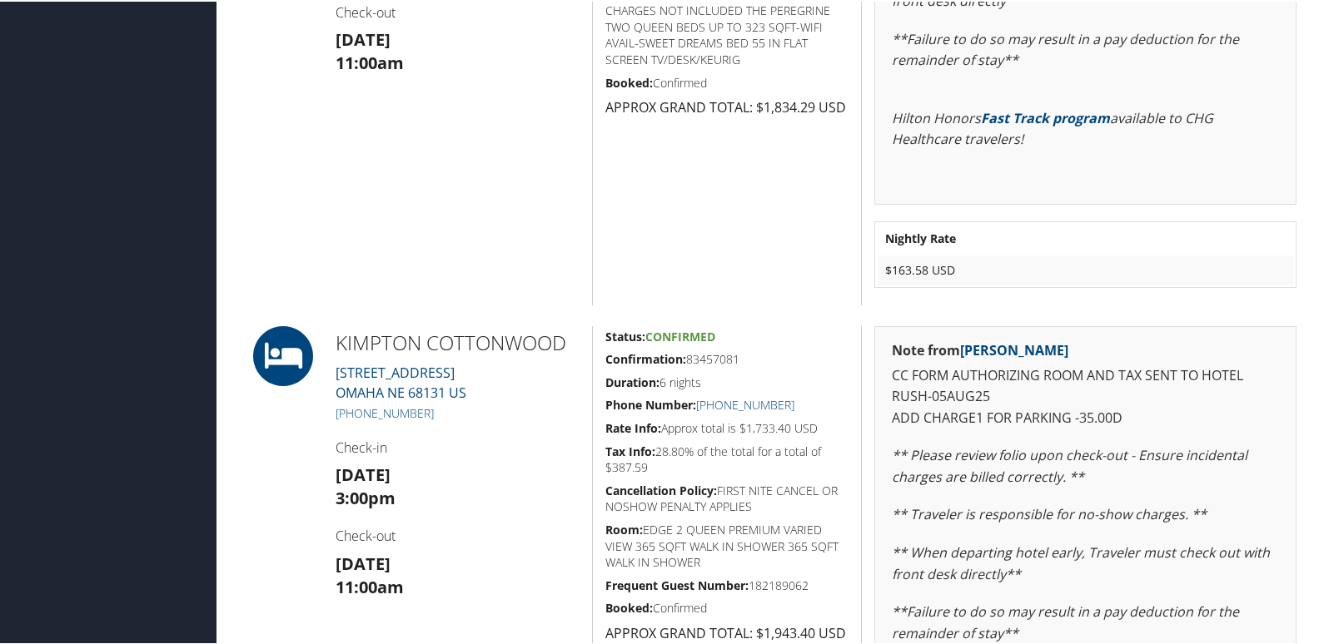
scroll to position [1333, 0]
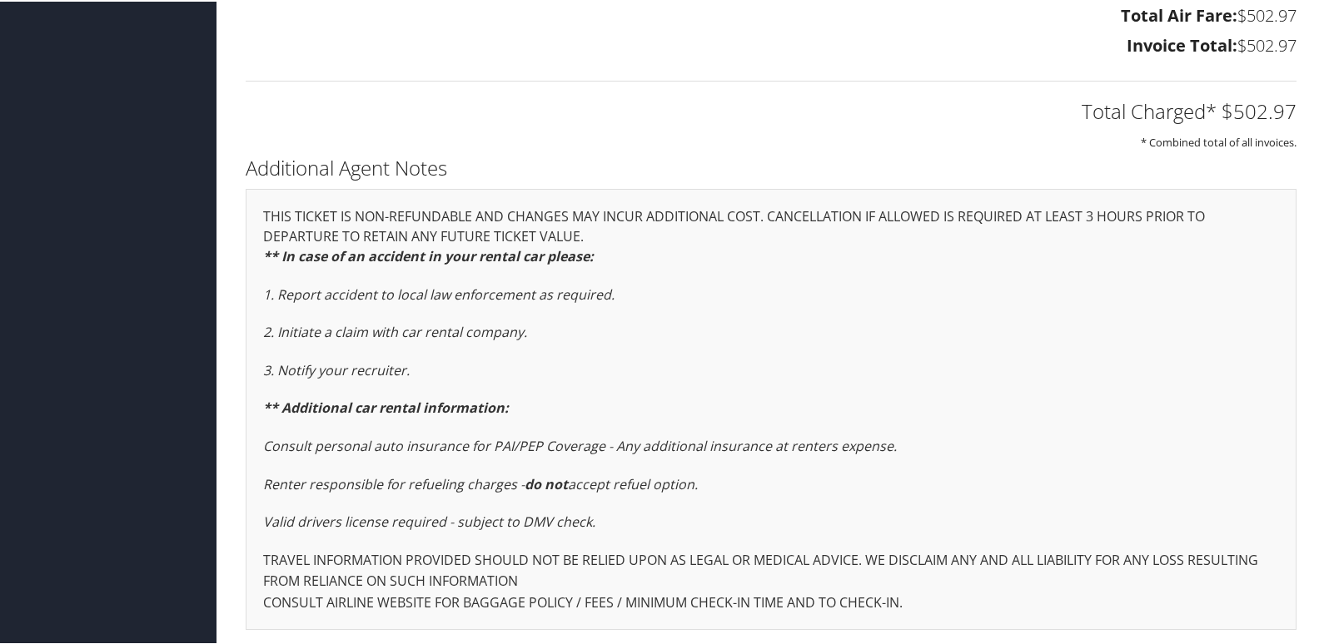
scroll to position [2915, 0]
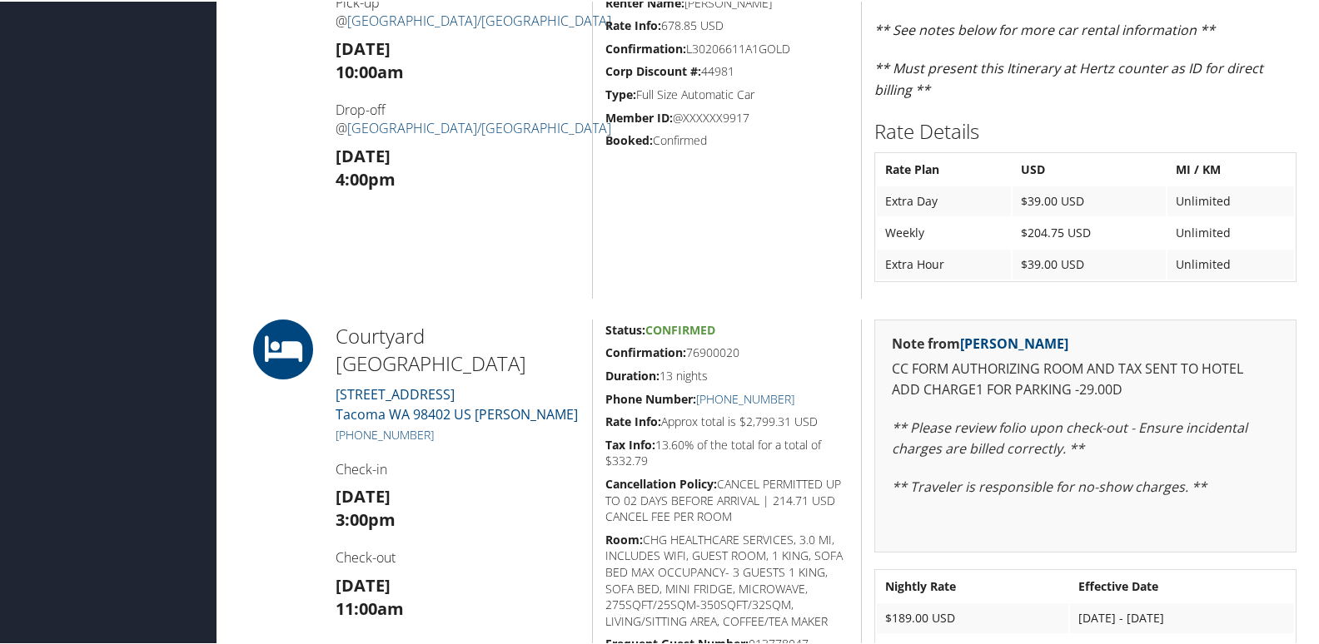
scroll to position [666, 0]
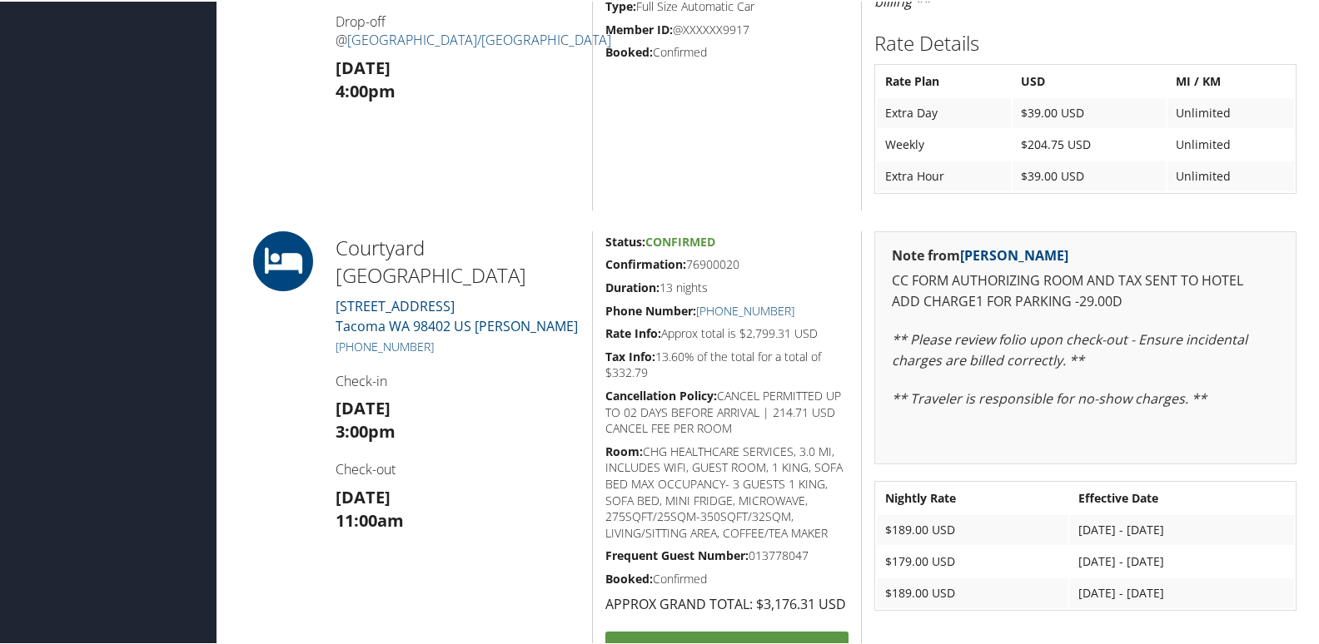
drag, startPoint x: 759, startPoint y: 257, endPoint x: 599, endPoint y: 271, distance: 161.3
click at [599, 271] on div "Status: Confirmed Confirmation: 76900020 Duration: 13 nights Phone Number: +1 (…" at bounding box center [726, 479] width 269 height 498
copy h5 "Confirmation: 76900020"
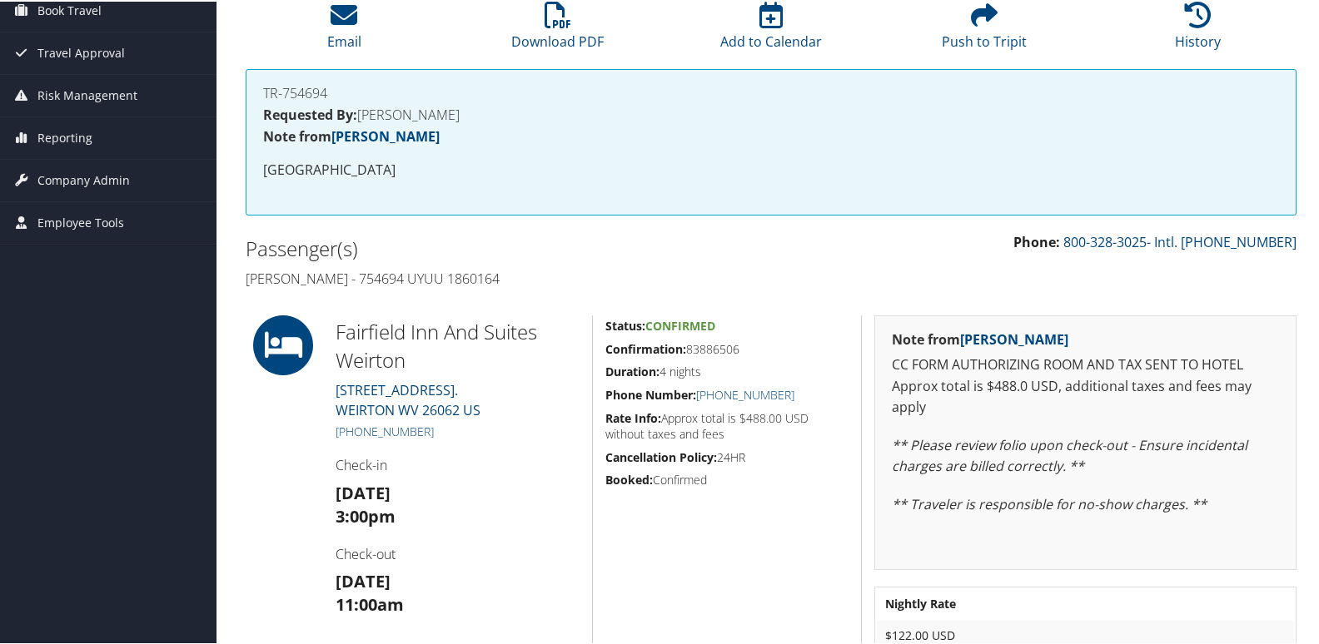
scroll to position [311, 0]
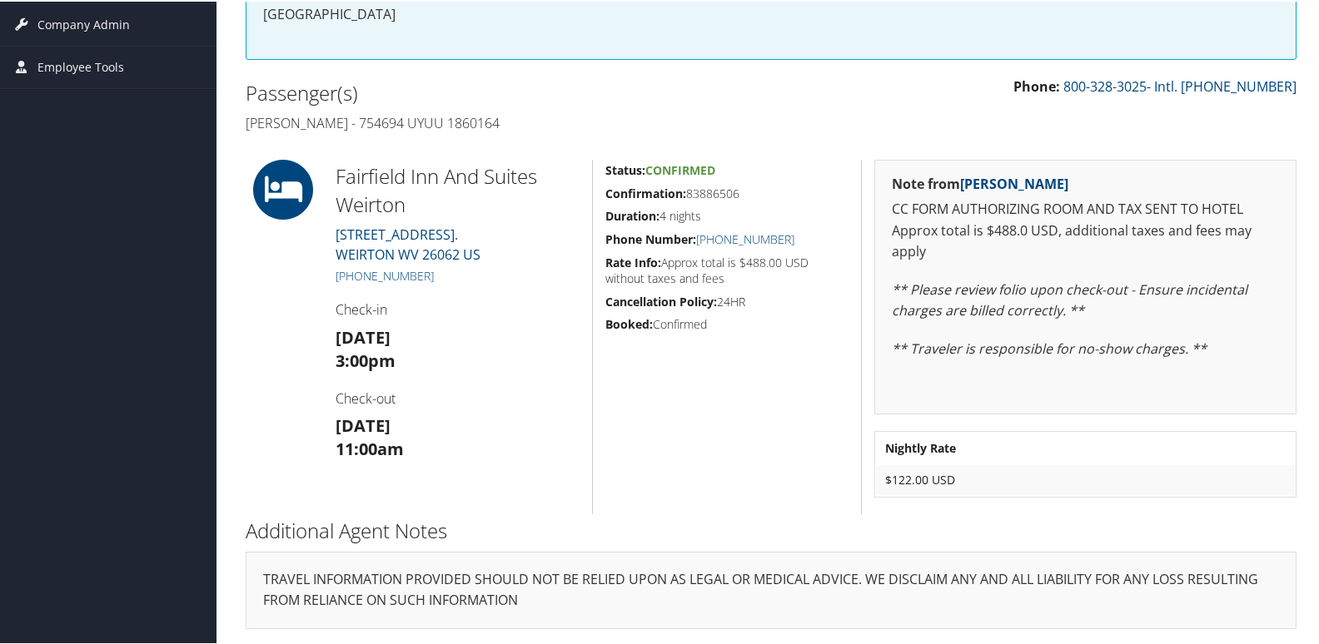
drag, startPoint x: 741, startPoint y: 184, endPoint x: 589, endPoint y: 192, distance: 151.8
click at [592, 192] on div "Status: Confirmed Confirmation: 83886506 Duration: 4 nights Phone Number: [PHON…" at bounding box center [726, 335] width 269 height 355
copy h5 "Confirmation: 83886506"
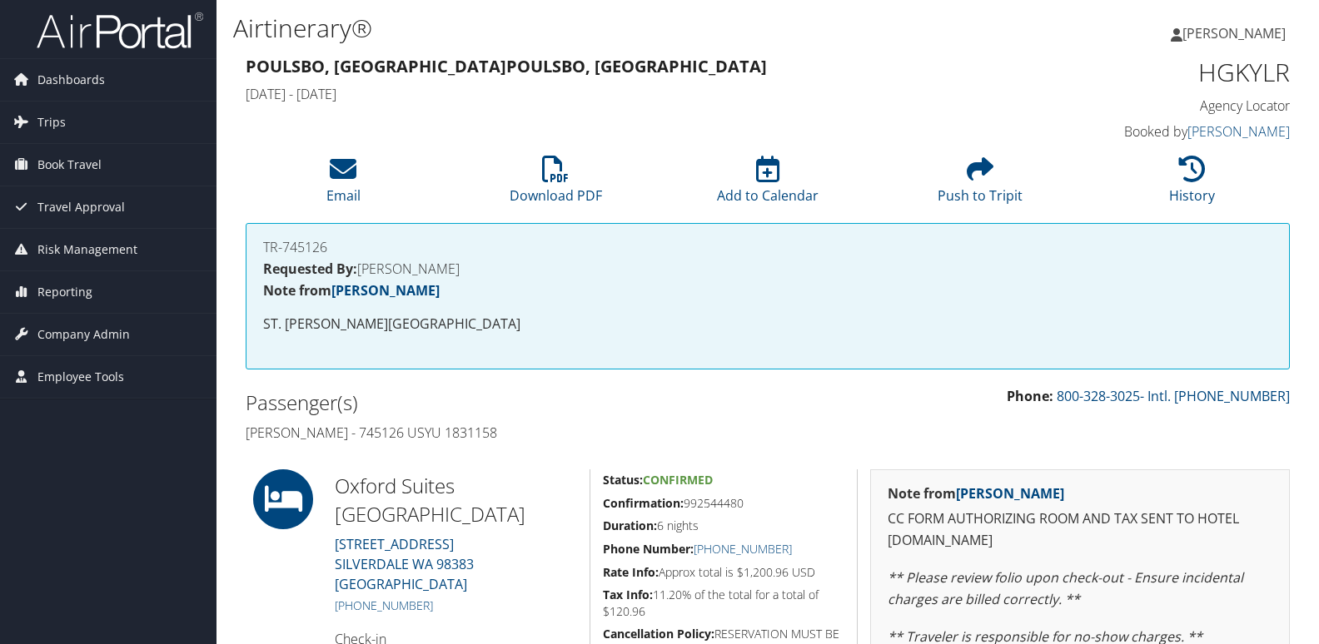
scroll to position [290, 0]
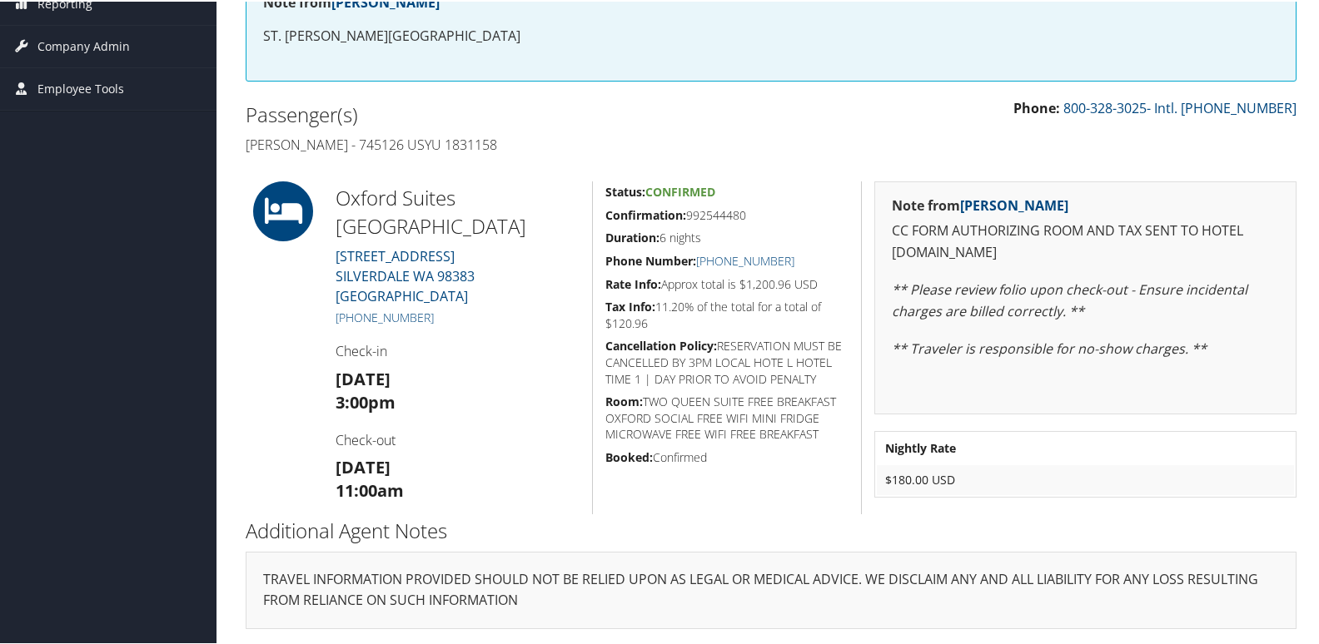
drag, startPoint x: 758, startPoint y: 215, endPoint x: 601, endPoint y: 216, distance: 157.4
click at [601, 216] on div "Status: Confirmed Confirmation: 992544480 Duration: 6 nights Phone Number: +1 (…" at bounding box center [726, 346] width 269 height 333
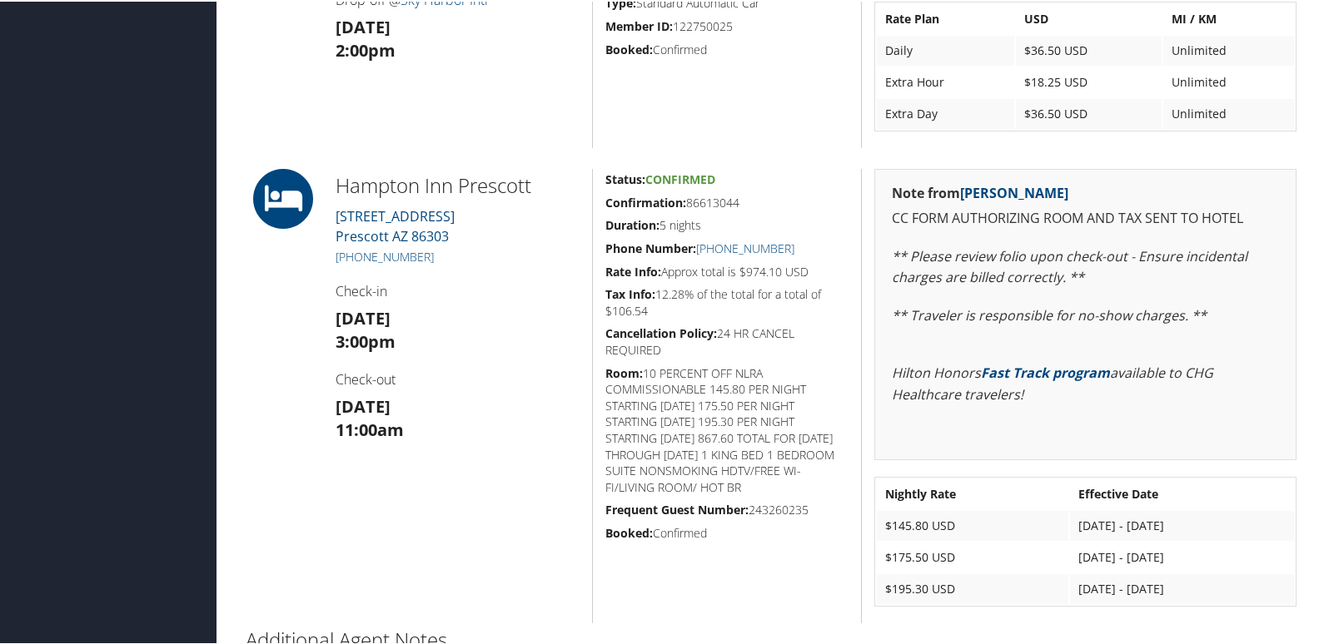
scroll to position [666, 0]
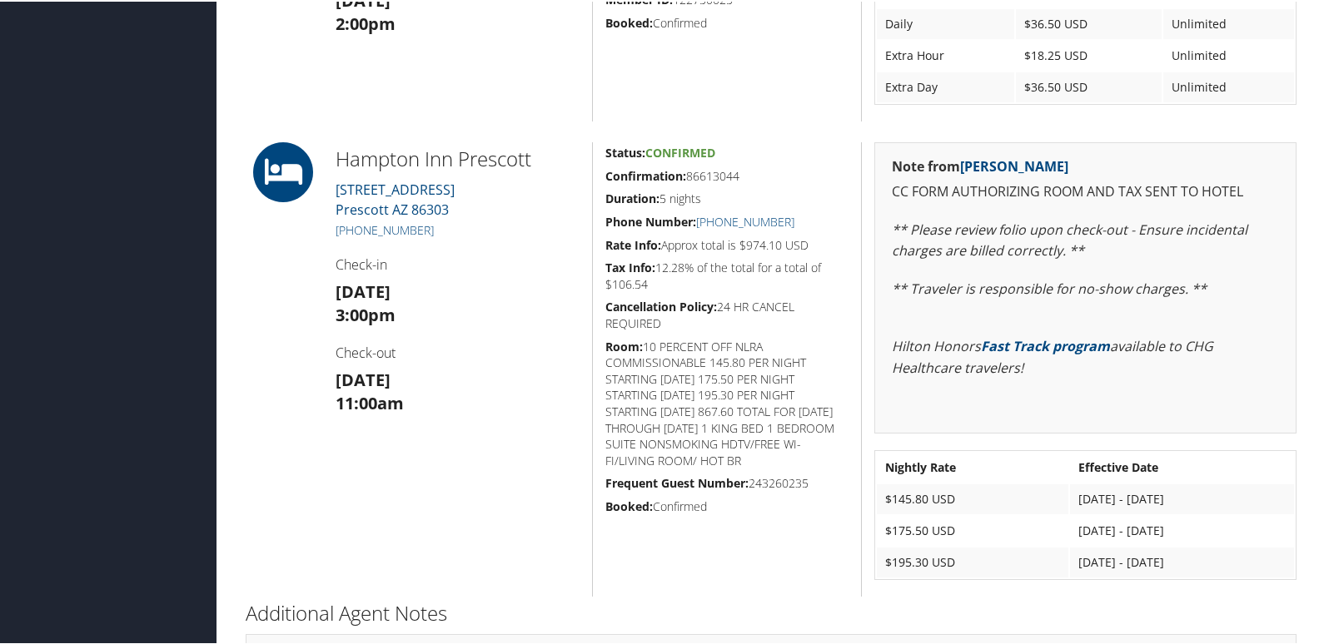
drag, startPoint x: 744, startPoint y: 172, endPoint x: 604, endPoint y: 160, distance: 141.3
click at [604, 160] on div "Status: Confirmed Confirmation: 86613044 Duration: 5 nights Phone Number: +1 (9…" at bounding box center [726, 368] width 269 height 455
copy h5 "Confirmation: 86613044"
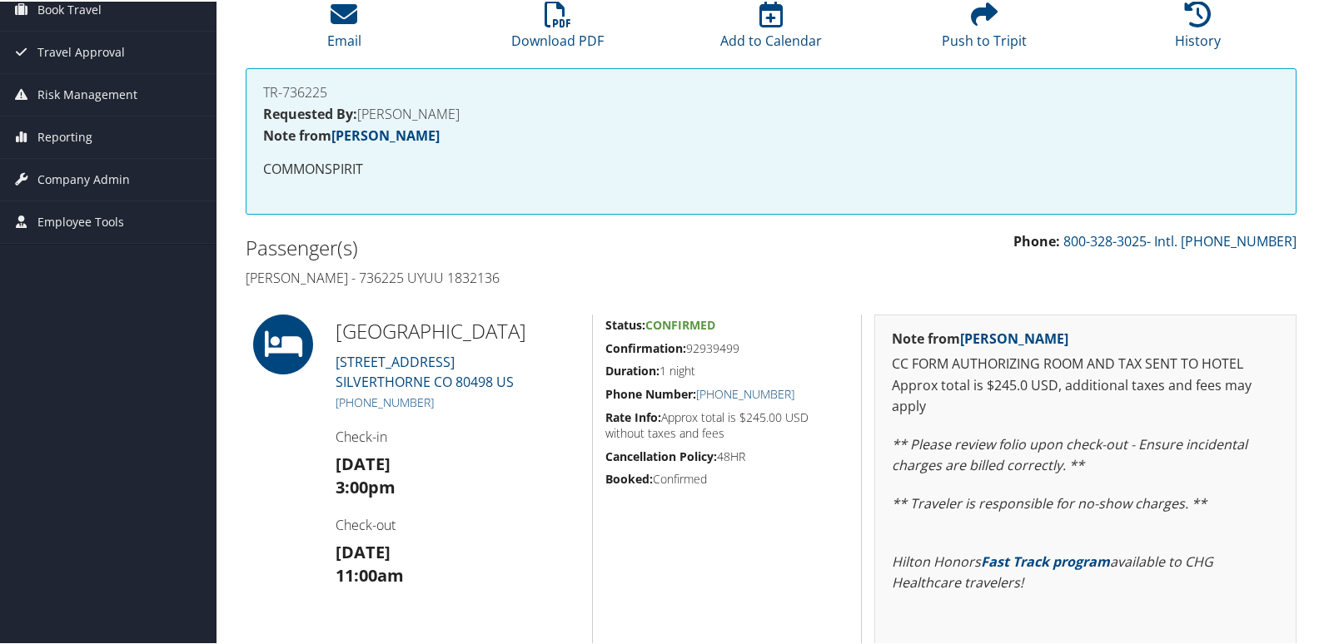
scroll to position [167, 0]
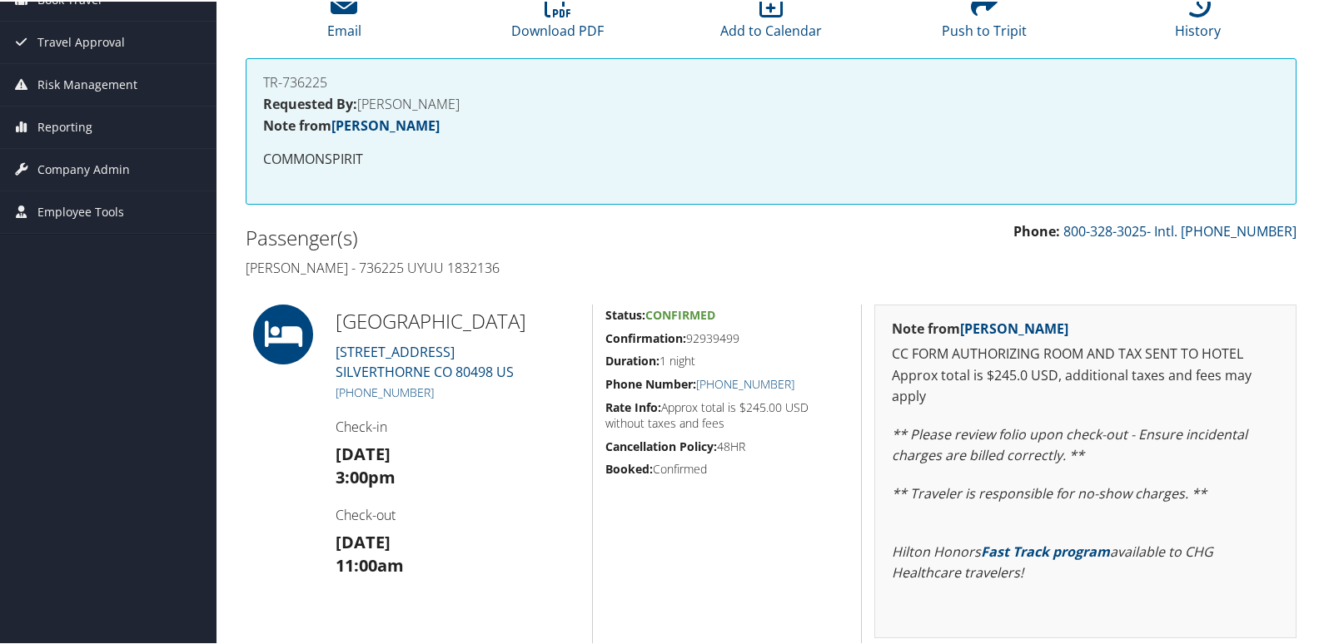
drag, startPoint x: 743, startPoint y: 326, endPoint x: 603, endPoint y: 342, distance: 141.7
click at [603, 342] on div "Status: Confirmed Confirmation: 92939499 Duration: 1 night Phone Number: +1 (97…" at bounding box center [726, 520] width 269 height 434
copy h5 "Confirmation: 92939499"
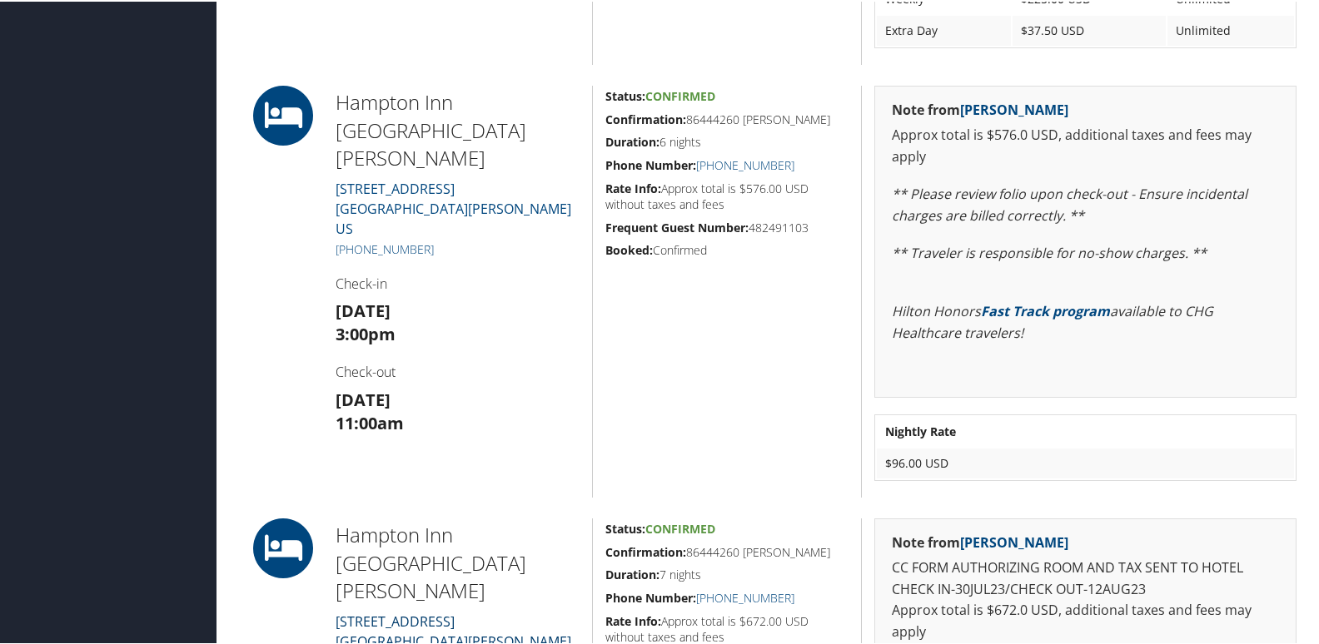
scroll to position [666, 0]
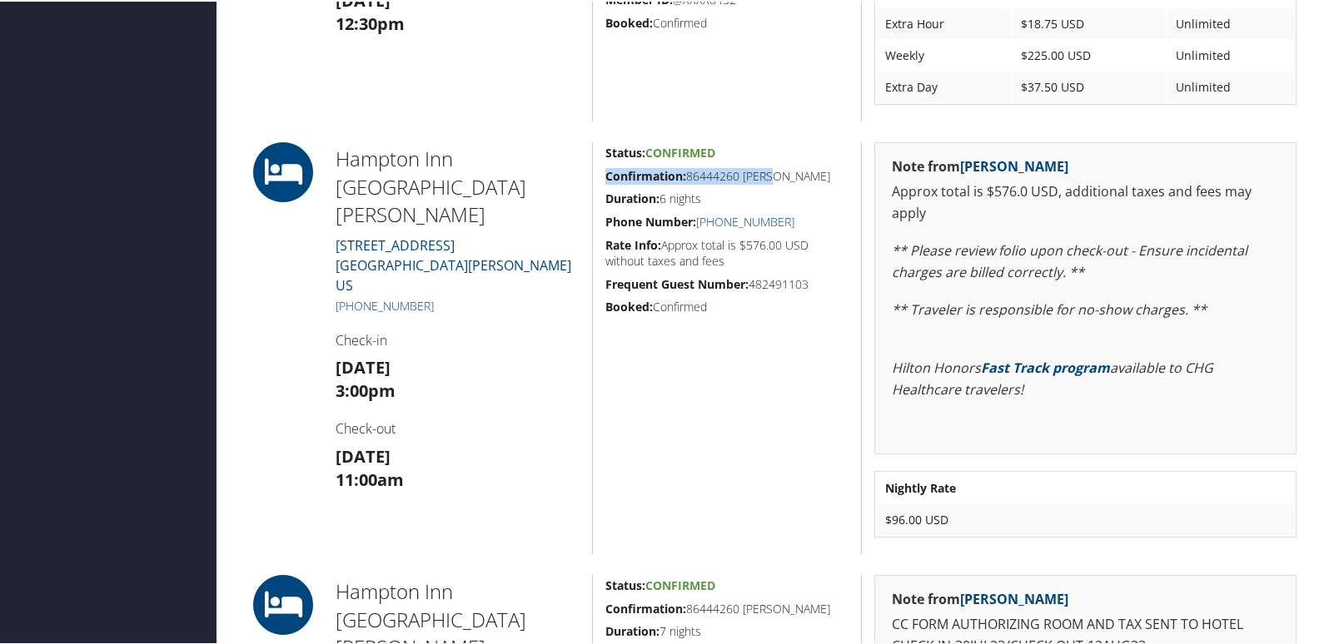
drag, startPoint x: 773, startPoint y: 174, endPoint x: 597, endPoint y: 175, distance: 176.5
click at [597, 175] on div "Status: Confirmed Confirmation: 86444260 [PERSON_NAME] Duration: 6 nights Phone…" at bounding box center [726, 347] width 269 height 412
copy h5 "Confirmation: 86444260 JOSE"
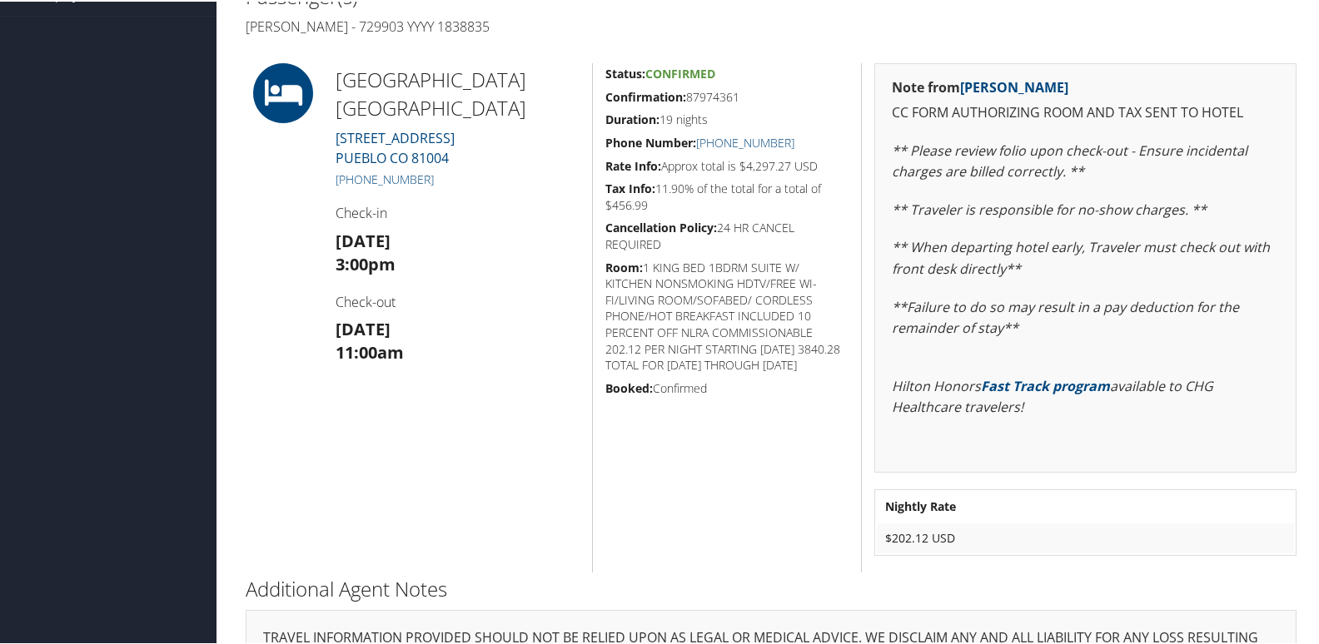
scroll to position [358, 0]
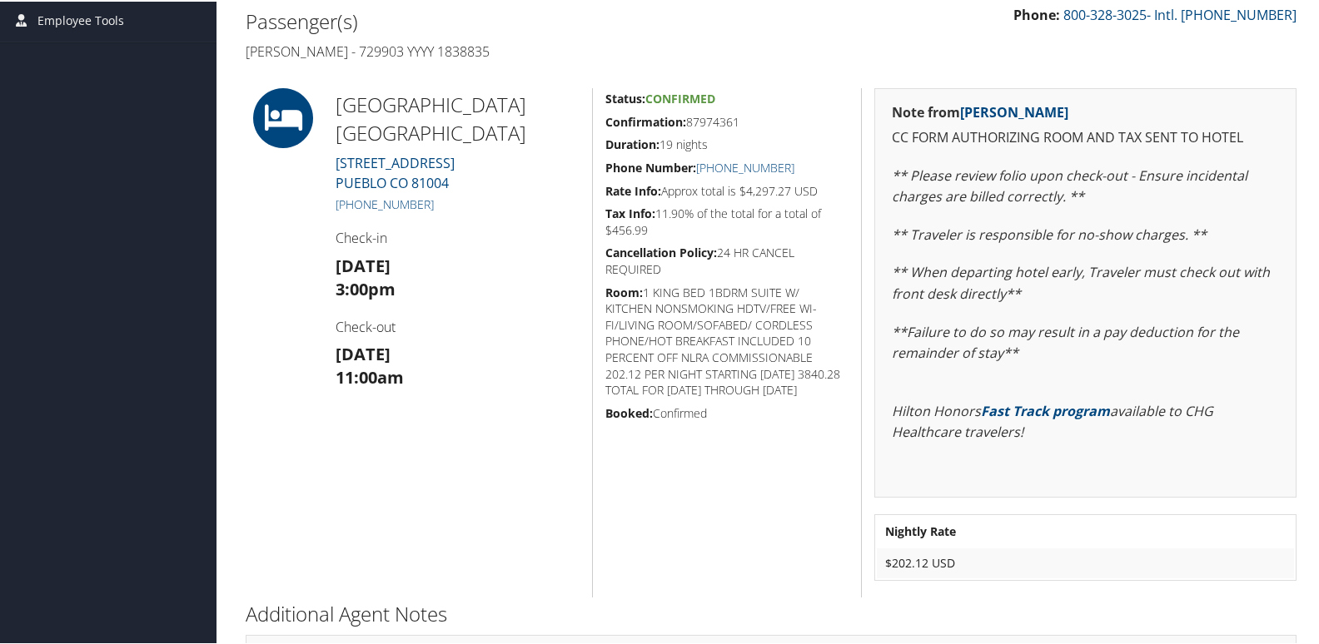
drag, startPoint x: 689, startPoint y: 109, endPoint x: 594, endPoint y: 111, distance: 94.9
click at [594, 111] on div "Status: Confirmed Confirmation: 87974361 Duration: 19 nights Phone Number: [PHO…" at bounding box center [726, 342] width 269 height 510
copy h5 "Confirmation: 87974361"
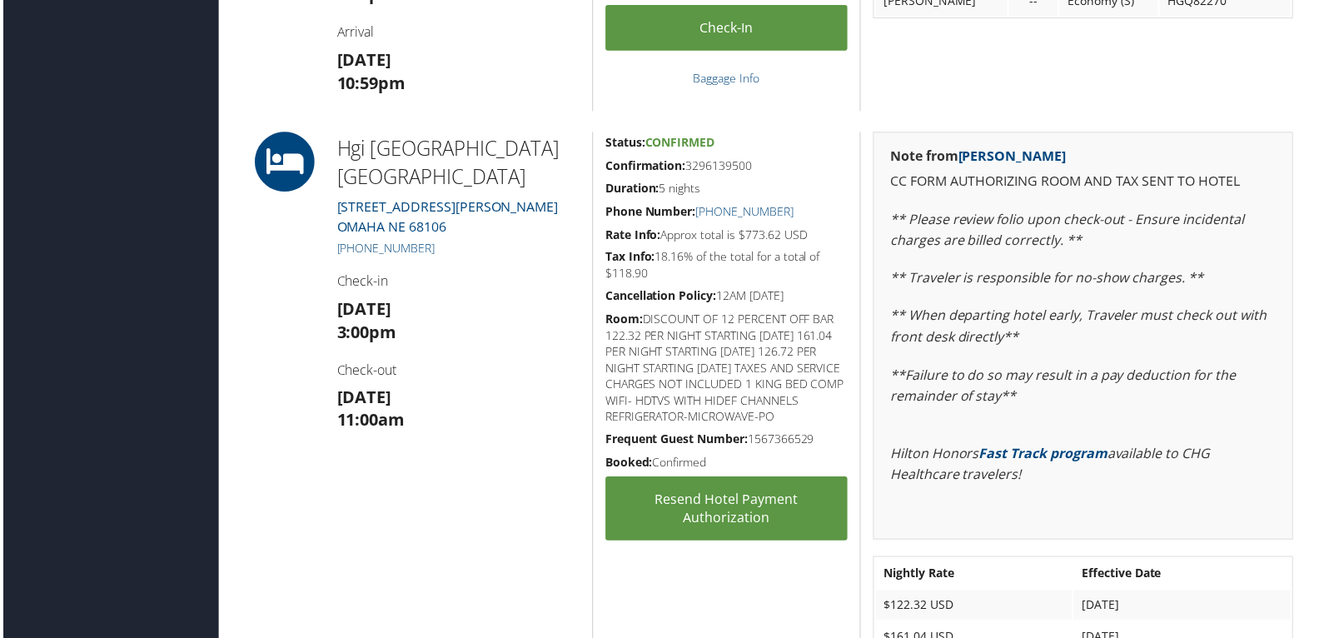
scroll to position [916, 0]
drag, startPoint x: 758, startPoint y: 162, endPoint x: 599, endPoint y: 172, distance: 159.3
click at [599, 172] on div "Status: Confirmed Confirmation: 3296139500 Duration: 5 nights Phone Number: (40…" at bounding box center [726, 419] width 269 height 573
copy h5 "Confirmation: 3296139500"
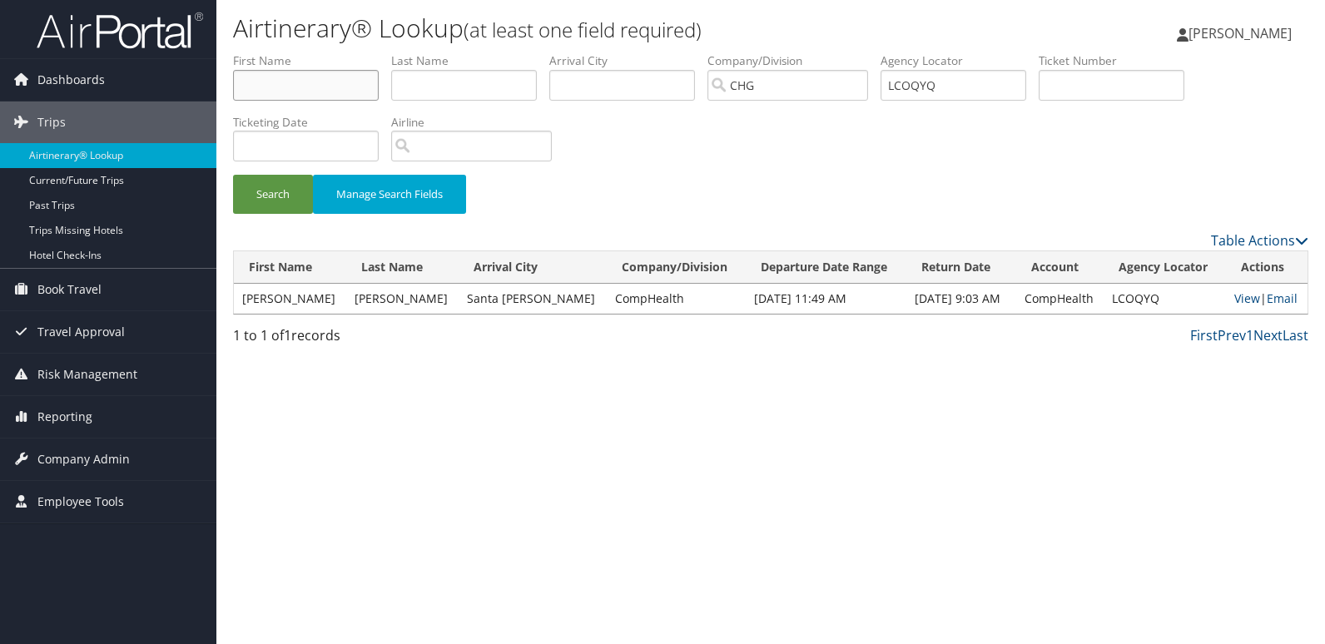
click at [328, 89] on input "text" at bounding box center [306, 85] width 146 height 31
paste input "Faz, Gabriel"
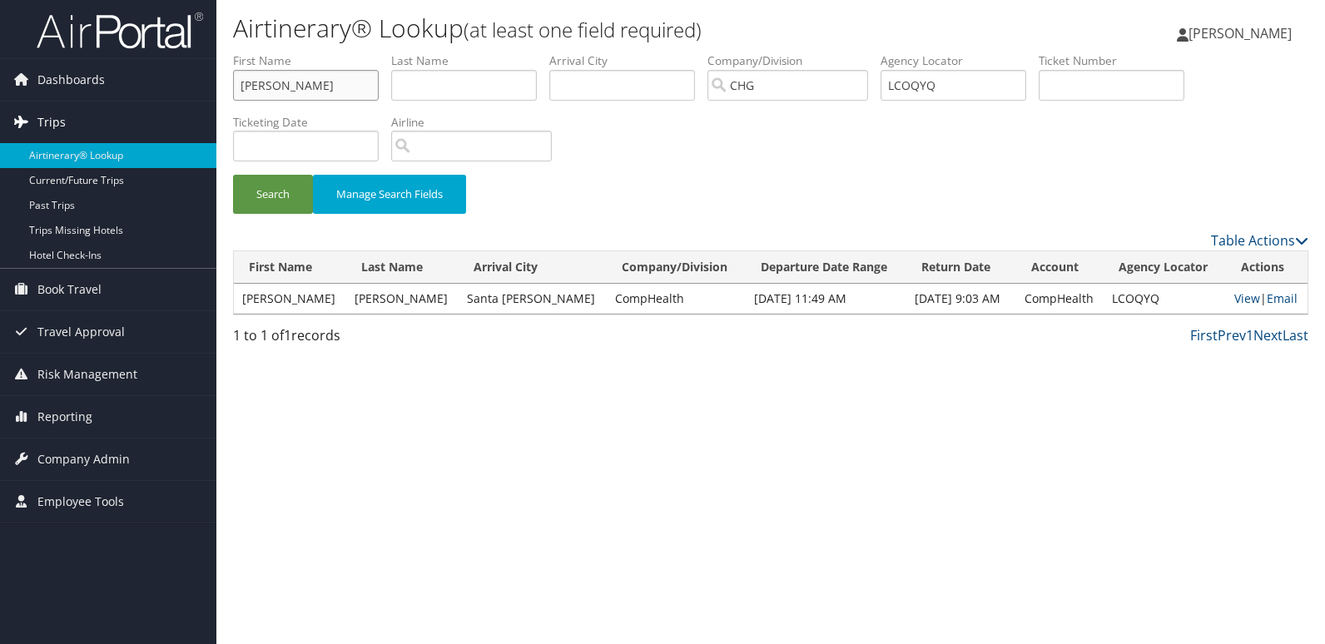
drag, startPoint x: 263, startPoint y: 92, endPoint x: 130, endPoint y: 122, distance: 136.7
click at [130, 122] on div "Dashboards AirPortal 360™ (Manager) My Travel Dashboard Trips Airtinerary® Look…" at bounding box center [662, 322] width 1325 height 644
type input "Gabriel"
click at [477, 82] on input "text" at bounding box center [464, 85] width 146 height 31
paste input "Faz,"
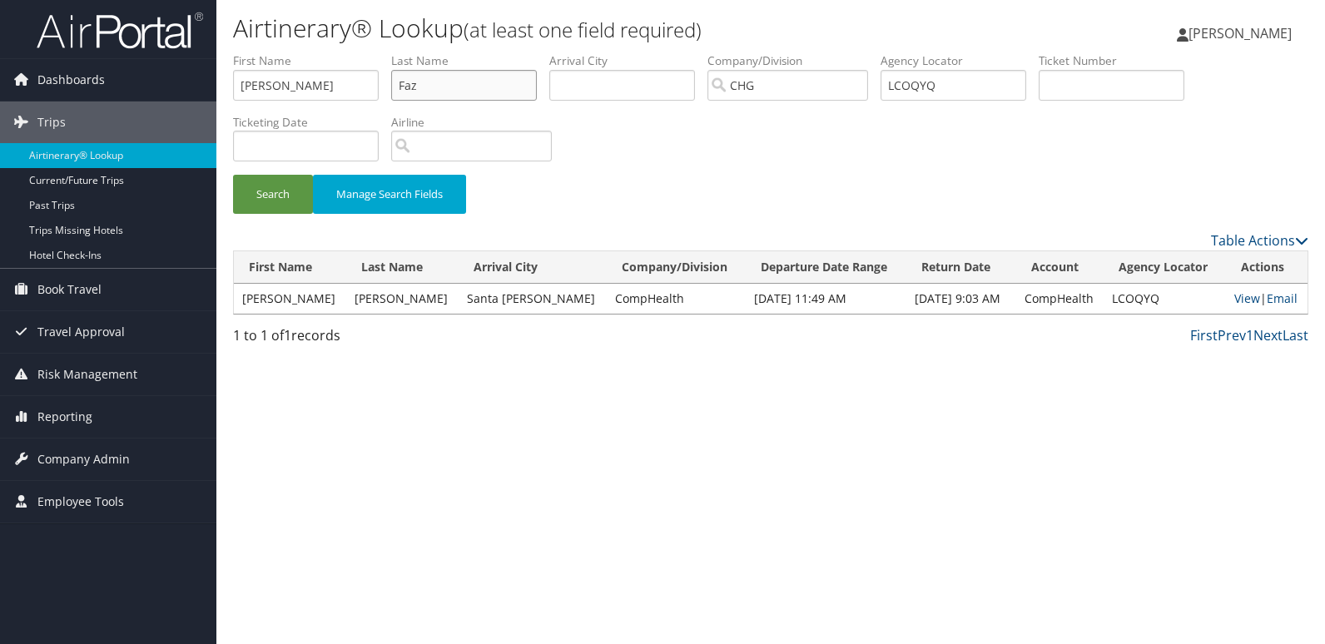
type input "Faz"
drag, startPoint x: 918, startPoint y: 94, endPoint x: 788, endPoint y: 97, distance: 130.7
click at [773, 52] on ul "First Name Gabriel Last Name Faz Departure City Arrival City Company/Division C…" at bounding box center [771, 52] width 1076 height 0
click at [257, 185] on button "Search" at bounding box center [273, 194] width 80 height 39
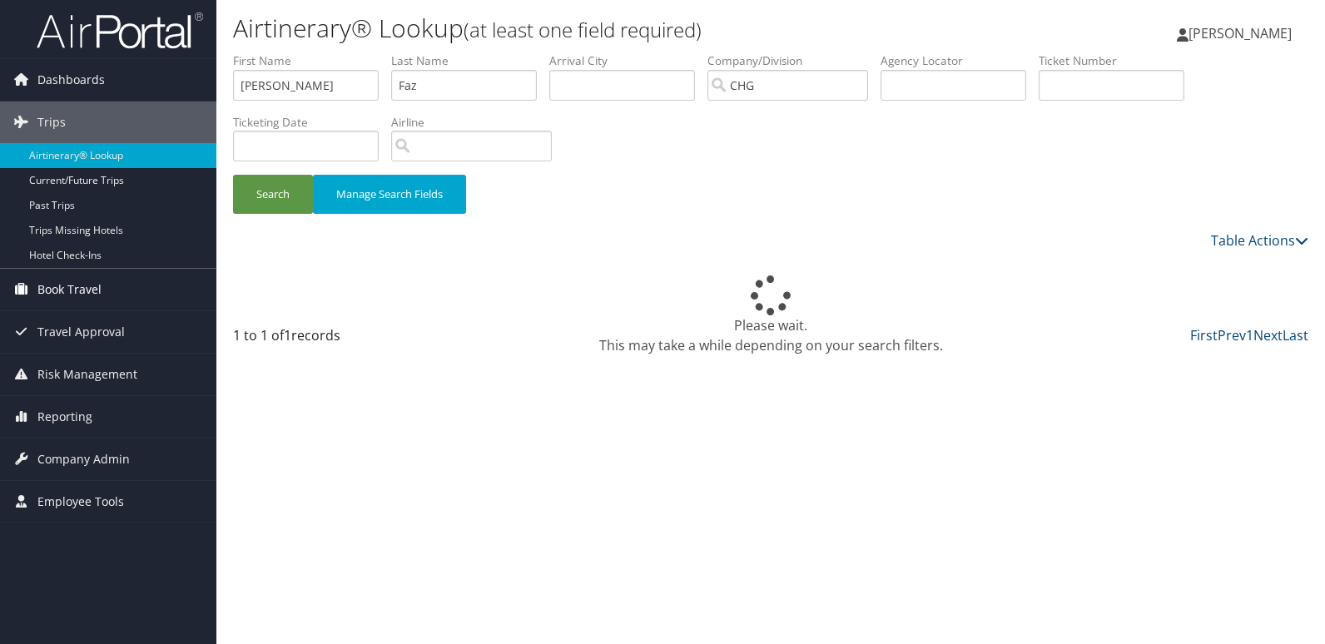
click at [175, 297] on link "Book Travel" at bounding box center [108, 290] width 216 height 42
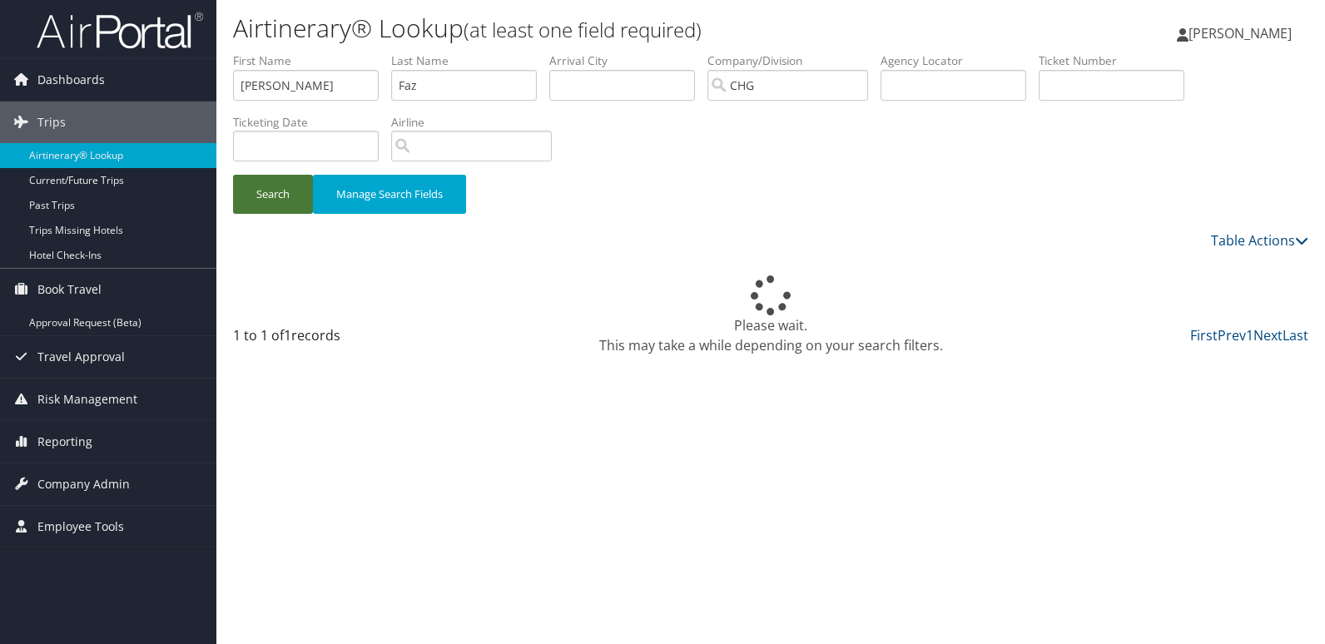
click at [260, 213] on button "Search" at bounding box center [273, 194] width 80 height 39
drag, startPoint x: 441, startPoint y: 84, endPoint x: 214, endPoint y: 76, distance: 227.4
click at [211, 76] on div "Dashboards AirPortal 360™ (Manager) My Travel Dashboard Trips Airtinerary® Look…" at bounding box center [662, 322] width 1325 height 644
drag, startPoint x: 160, startPoint y: 72, endPoint x: 140, endPoint y: 67, distance: 20.8
click at [140, 67] on div "Dashboards AirPortal 360™ (Manager) My Travel Dashboard Trips Airtinerary® Look…" at bounding box center [662, 322] width 1325 height 644
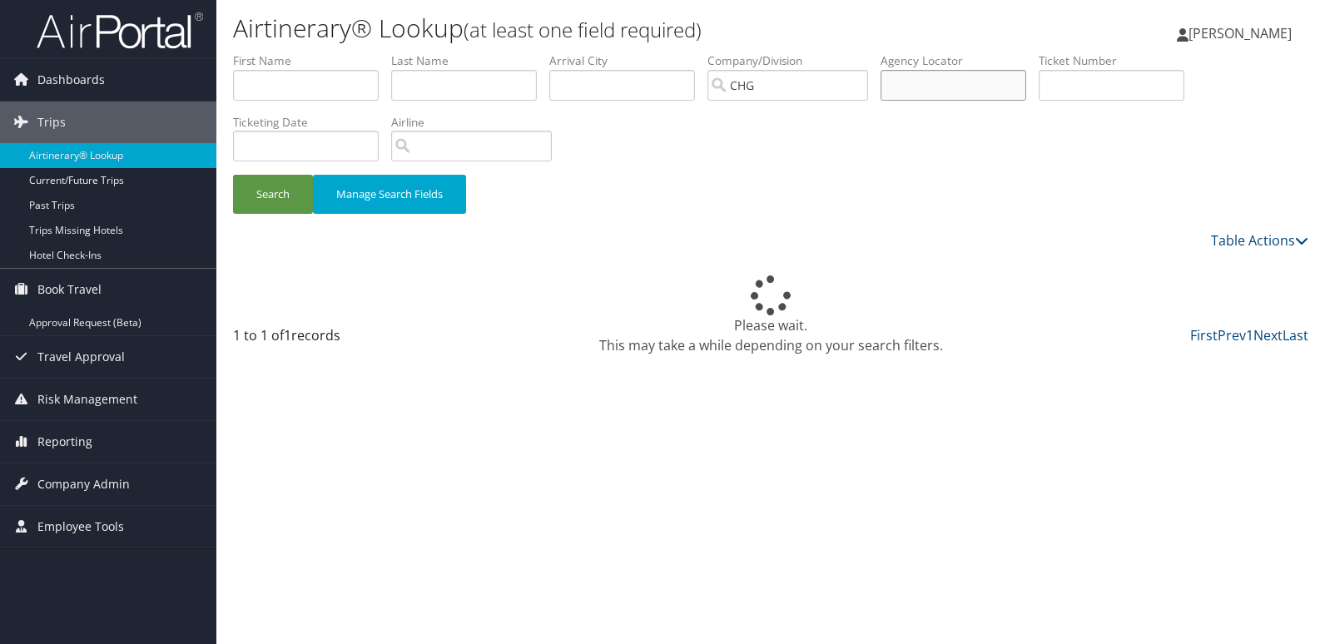
click at [945, 87] on input "text" at bounding box center [954, 85] width 146 height 31
paste input "JAEMJR"
click at [928, 90] on input "JAEMJR" at bounding box center [954, 85] width 146 height 31
click at [927, 89] on input "JAEMJR" at bounding box center [954, 85] width 146 height 31
click at [924, 93] on input "JAEMJR" at bounding box center [954, 85] width 146 height 31
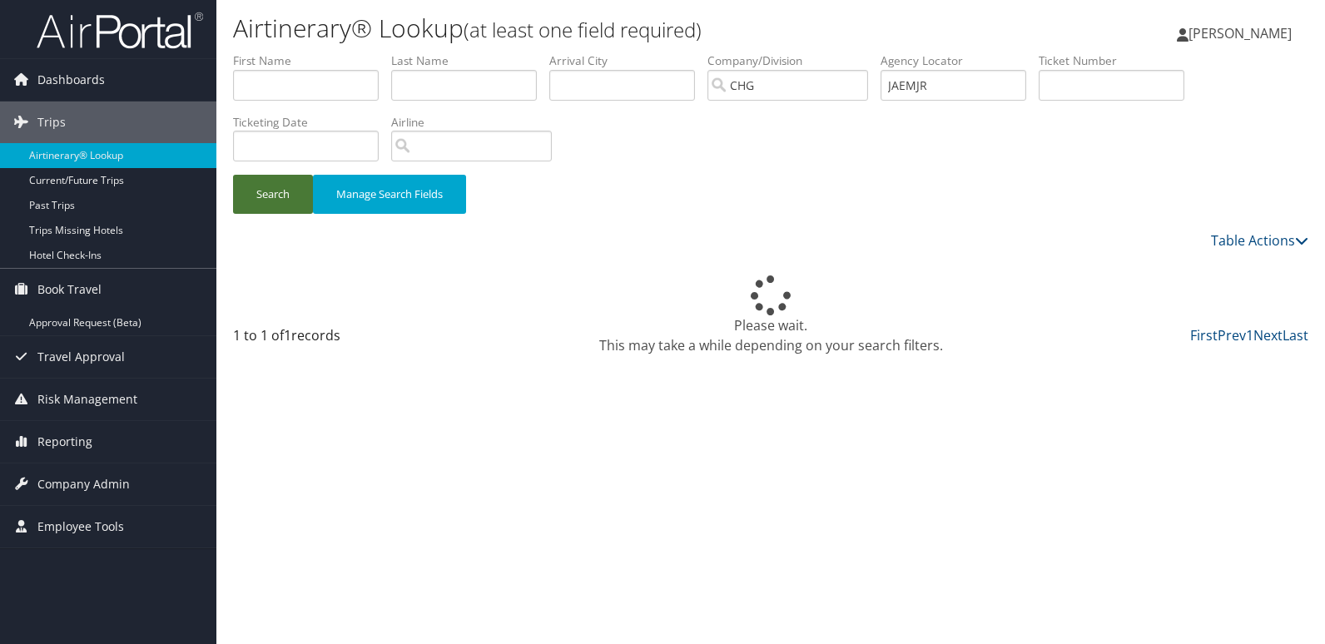
click at [291, 205] on button "Search" at bounding box center [273, 194] width 80 height 39
click at [291, 200] on button "Search" at bounding box center [273, 194] width 80 height 39
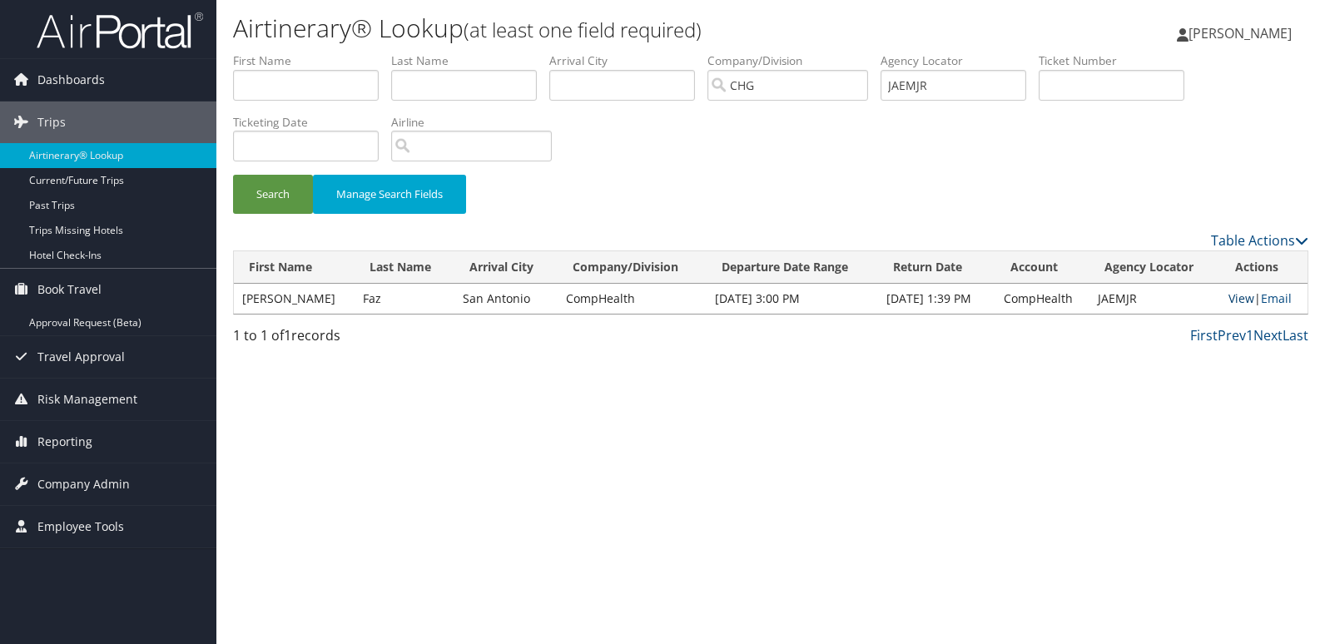
click at [1232, 302] on link "View" at bounding box center [1242, 299] width 26 height 16
drag, startPoint x: 986, startPoint y: 82, endPoint x: 964, endPoint y: 85, distance: 21.8
click at [833, 52] on ul "First Name Last Name Departure City Arrival City Company/Division CHG Airport/C…" at bounding box center [771, 52] width 1076 height 0
paste input "MFEIPO"
click at [294, 193] on button "Search" at bounding box center [273, 194] width 80 height 39
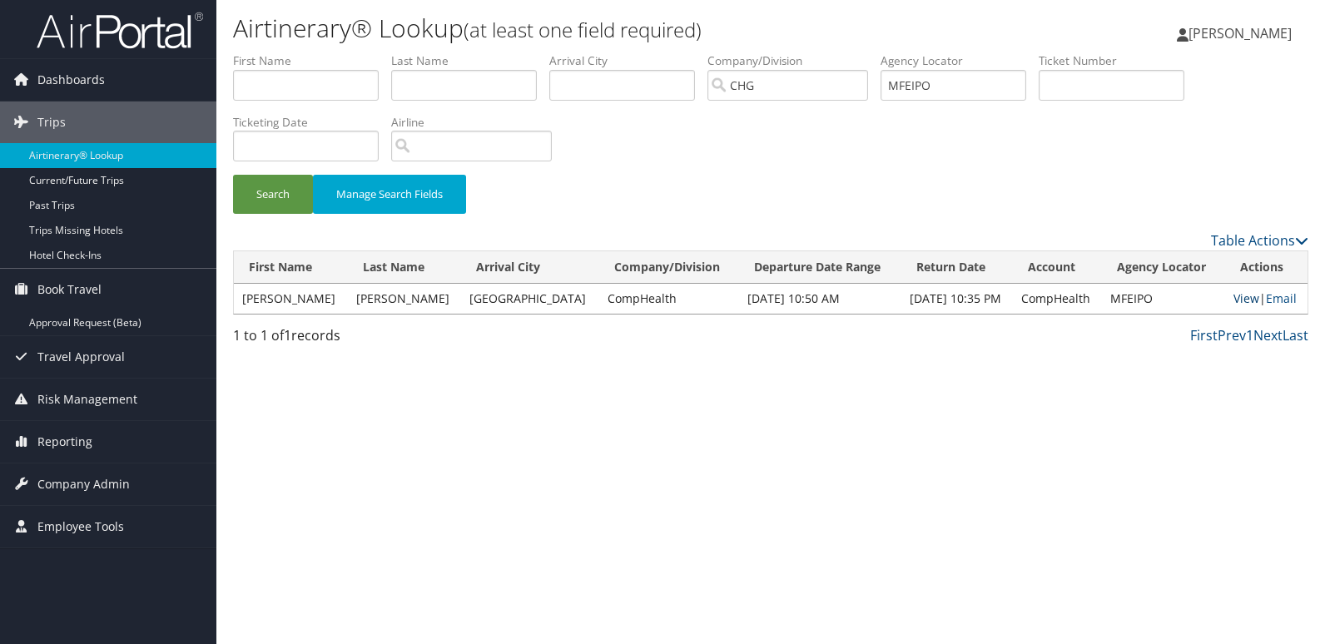
click at [1236, 304] on link "View" at bounding box center [1247, 299] width 26 height 16
drag, startPoint x: 956, startPoint y: 87, endPoint x: 823, endPoint y: 89, distance: 133.2
click at [811, 52] on ul "First Name Last Name Departure City Arrival City Company/Division CHG Airport/C…" at bounding box center [771, 52] width 1076 height 0
paste input "SRBURR"
click at [263, 186] on button "Search" at bounding box center [273, 194] width 80 height 39
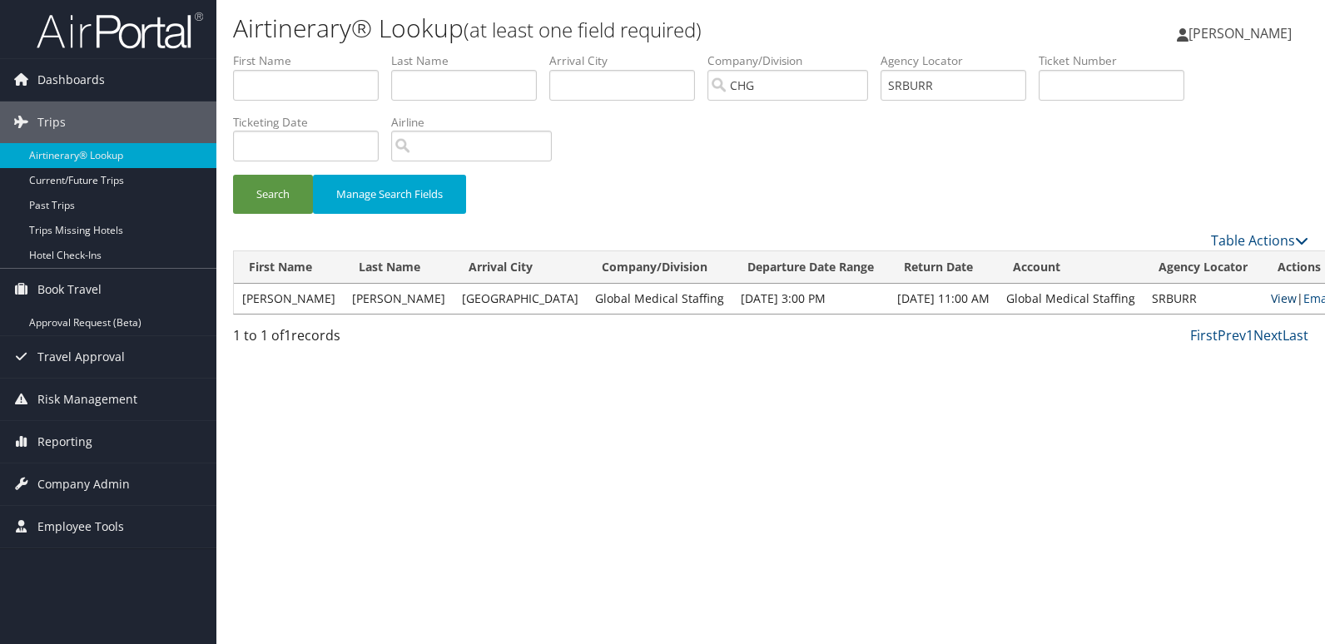
click at [1271, 296] on link "View" at bounding box center [1284, 299] width 26 height 16
drag, startPoint x: 958, startPoint y: 82, endPoint x: 874, endPoint y: 87, distance: 84.2
click at [874, 52] on ul "First Name Last Name Departure City Arrival City Company/Division CHG Airport/C…" at bounding box center [771, 52] width 1076 height 0
paste input "ENJBEC"
click at [270, 192] on button "Search" at bounding box center [273, 194] width 80 height 39
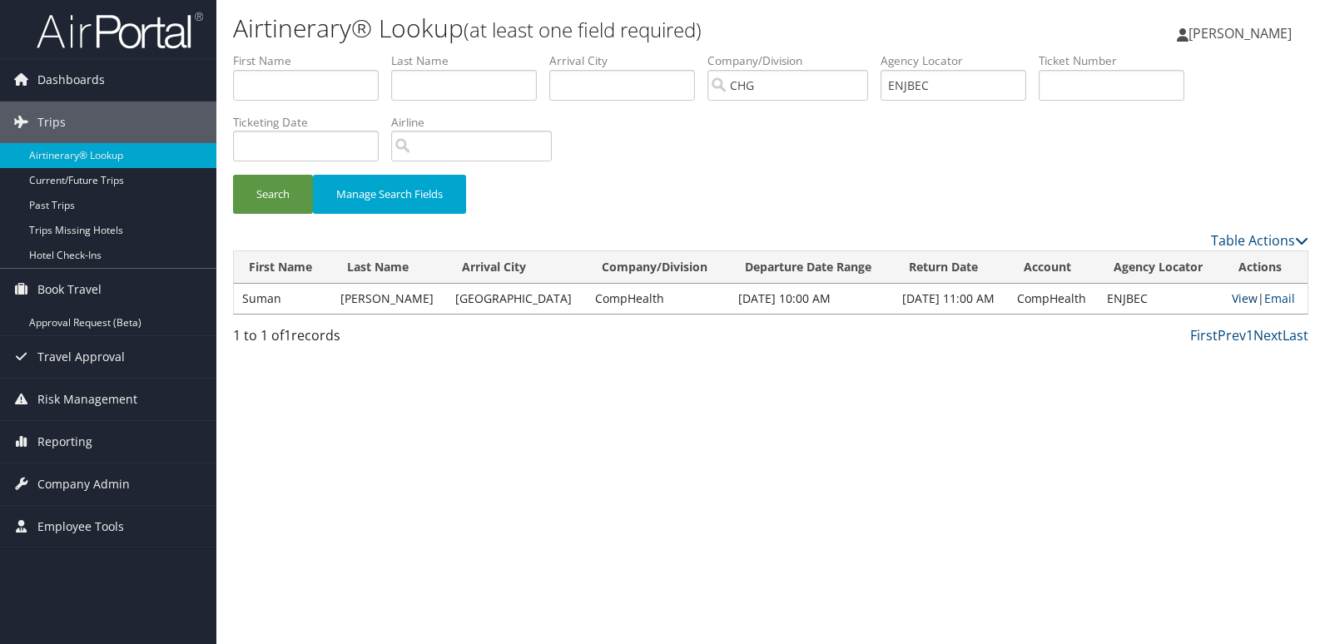
click at [1244, 303] on link "View" at bounding box center [1245, 299] width 26 height 16
drag, startPoint x: 680, startPoint y: 74, endPoint x: 693, endPoint y: 69, distance: 13.5
click at [679, 52] on ul "First Name Last Name Departure City Arrival City Company/Division CHG Airport/C…" at bounding box center [771, 52] width 1076 height 0
paste input "SRGJQY"
type input "SRGJQY"
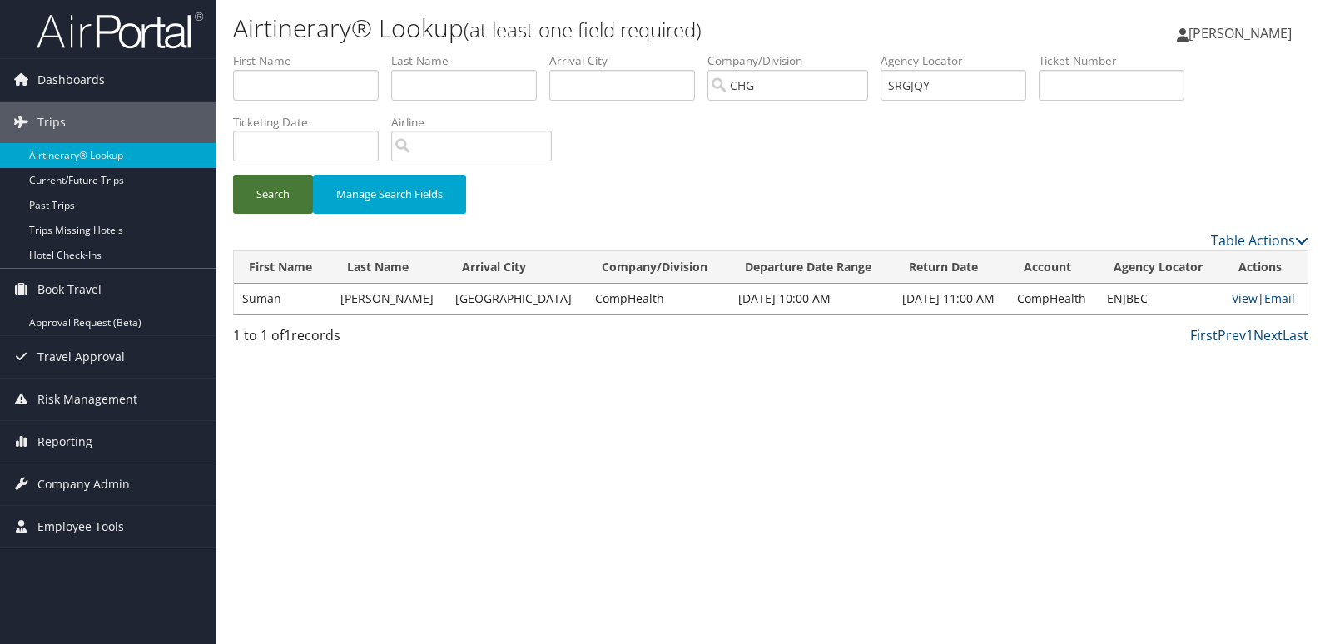
click at [276, 196] on button "Search" at bounding box center [273, 194] width 80 height 39
click at [1233, 301] on link "View" at bounding box center [1245, 299] width 26 height 16
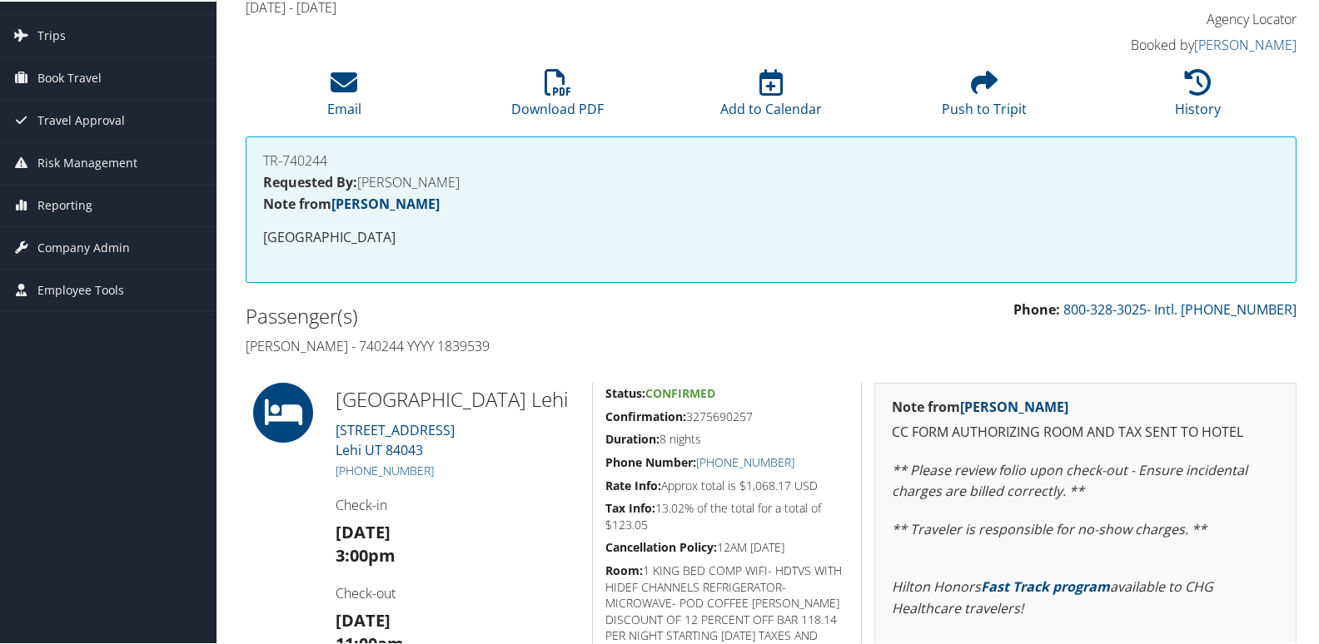
scroll to position [416, 0]
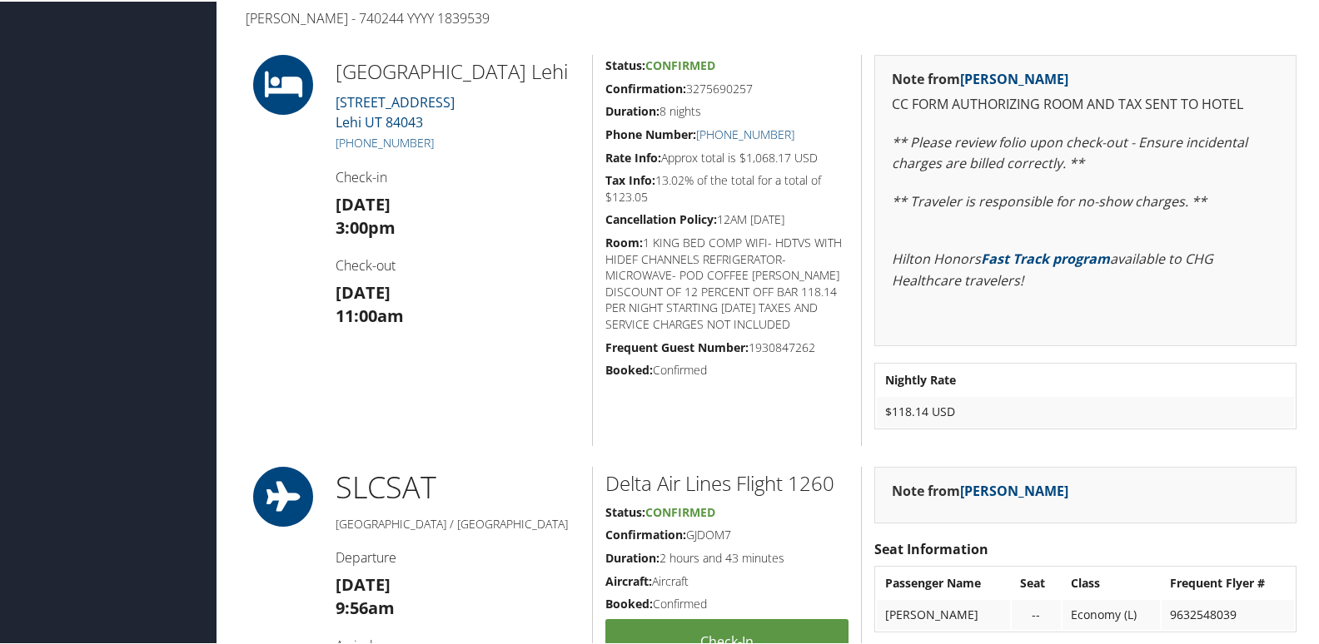
drag, startPoint x: 762, startPoint y: 86, endPoint x: 602, endPoint y: 94, distance: 160.1
click at [605, 94] on h5 "Confirmation: 3275690257" at bounding box center [726, 87] width 243 height 17
copy h5 "Confirmation: 3275690257"
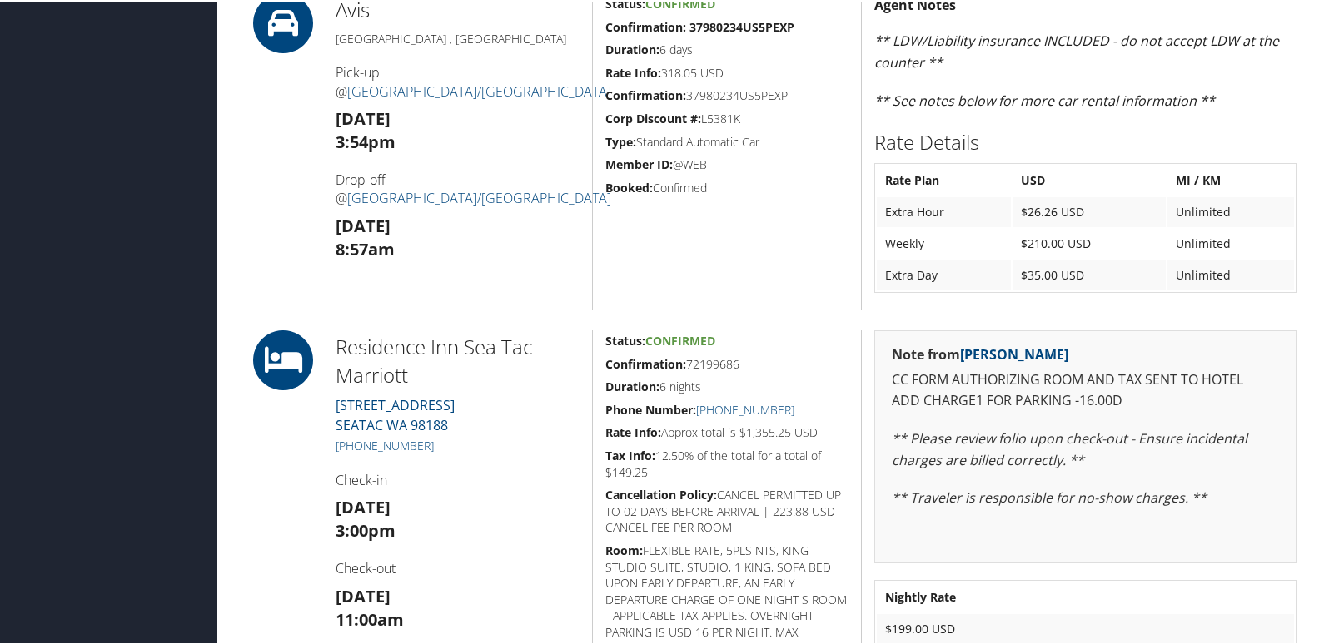
scroll to position [1249, 0]
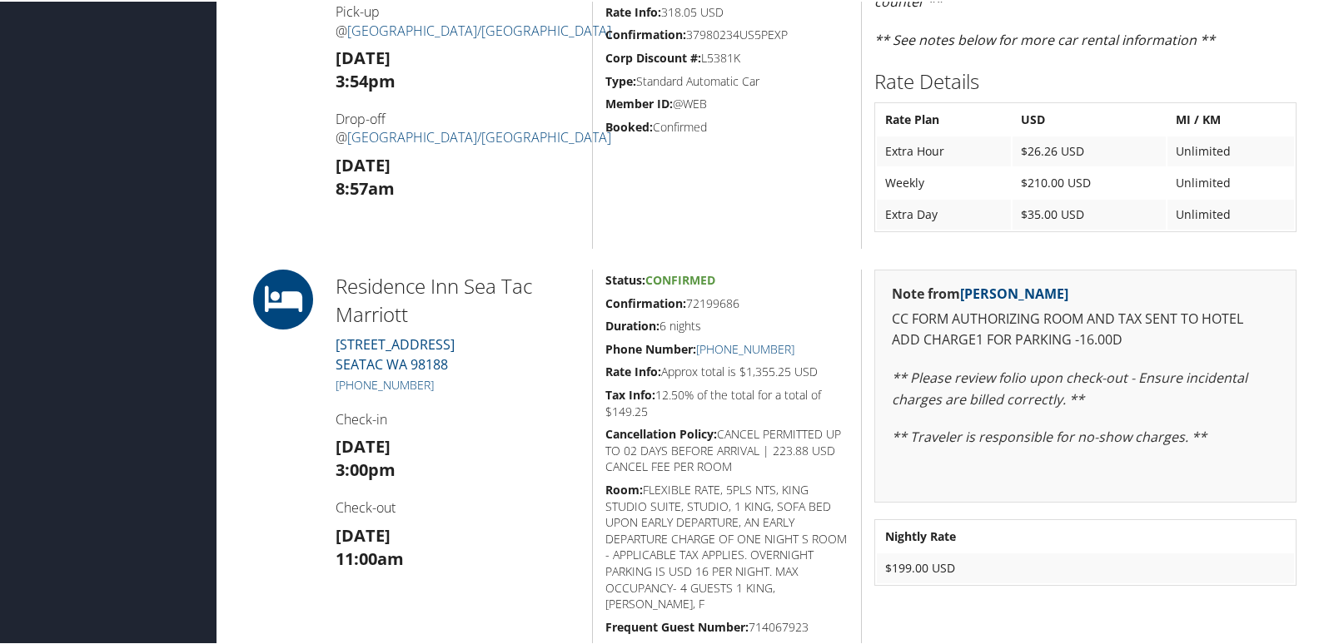
drag, startPoint x: 746, startPoint y: 296, endPoint x: 589, endPoint y: 303, distance: 156.7
click at [592, 303] on div "Status: Confirmed Confirmation: 72199686 Duration: 6 nights Phone Number: +1 (2…" at bounding box center [726, 476] width 269 height 417
copy h5 "Confirmation: 72199686"
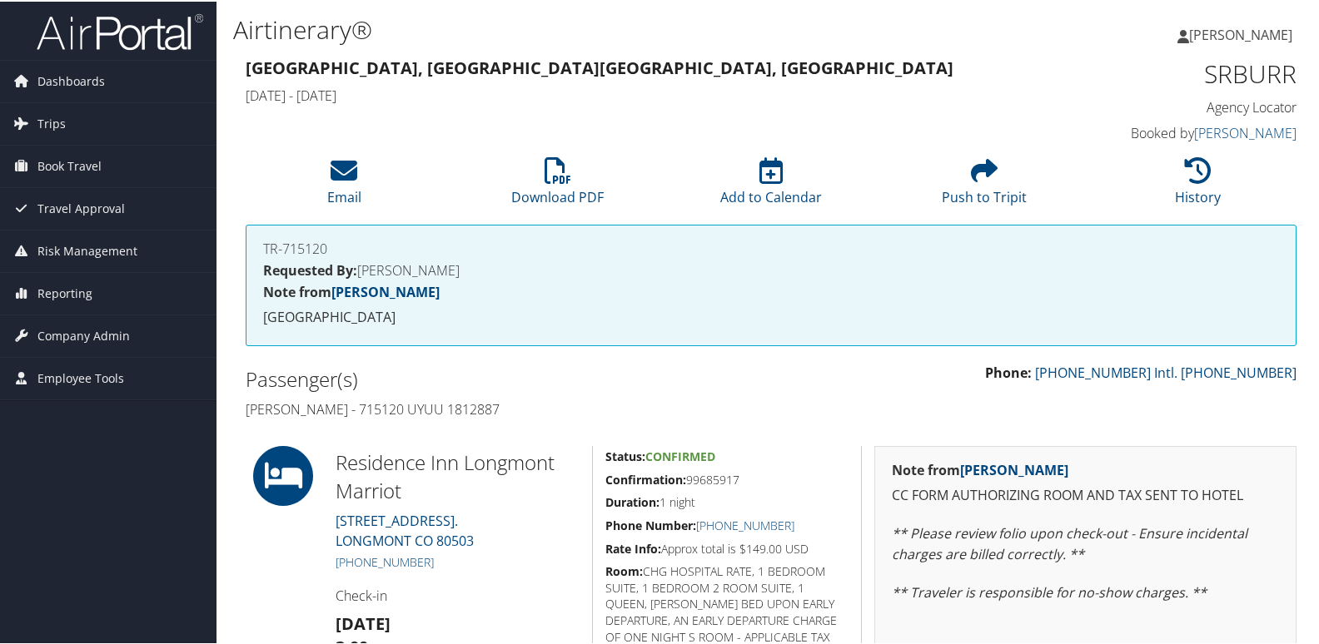
scroll to position [250, 0]
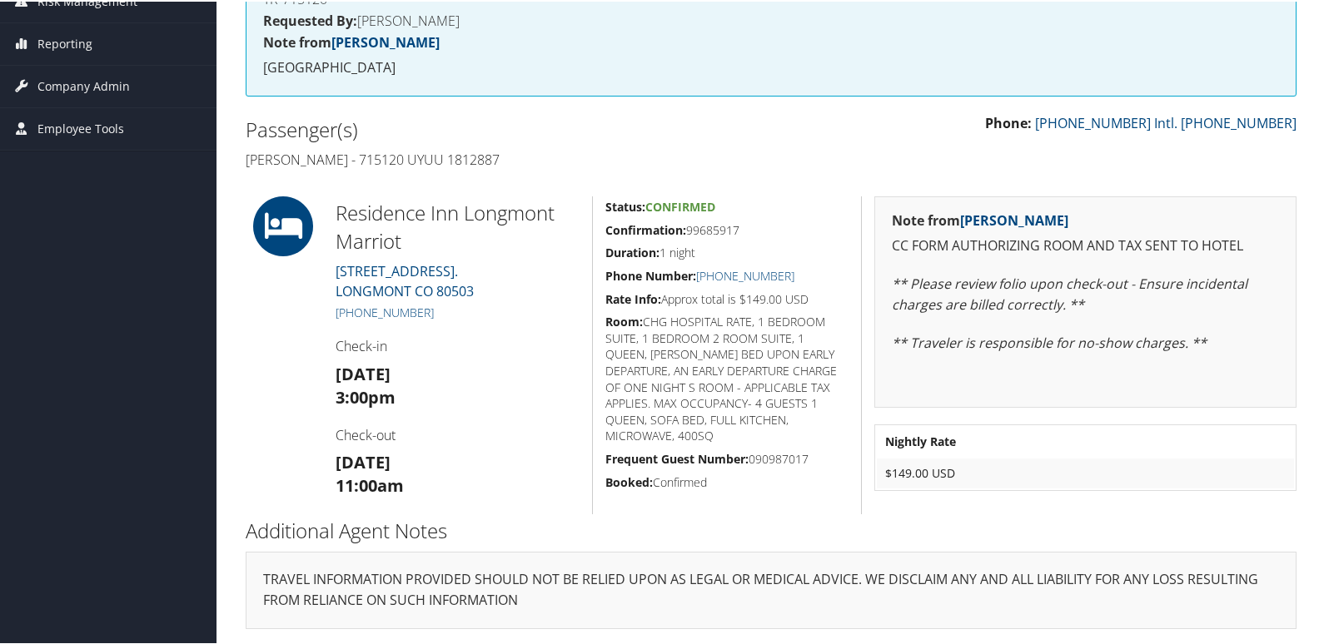
drag, startPoint x: 761, startPoint y: 223, endPoint x: 604, endPoint y: 215, distance: 157.6
click at [604, 215] on div "Status: Confirmed Confirmation: 99685917 Duration: 1 night Phone Number: [PHONE…" at bounding box center [726, 354] width 269 height 318
copy h5 "Confirmation: 99685917"
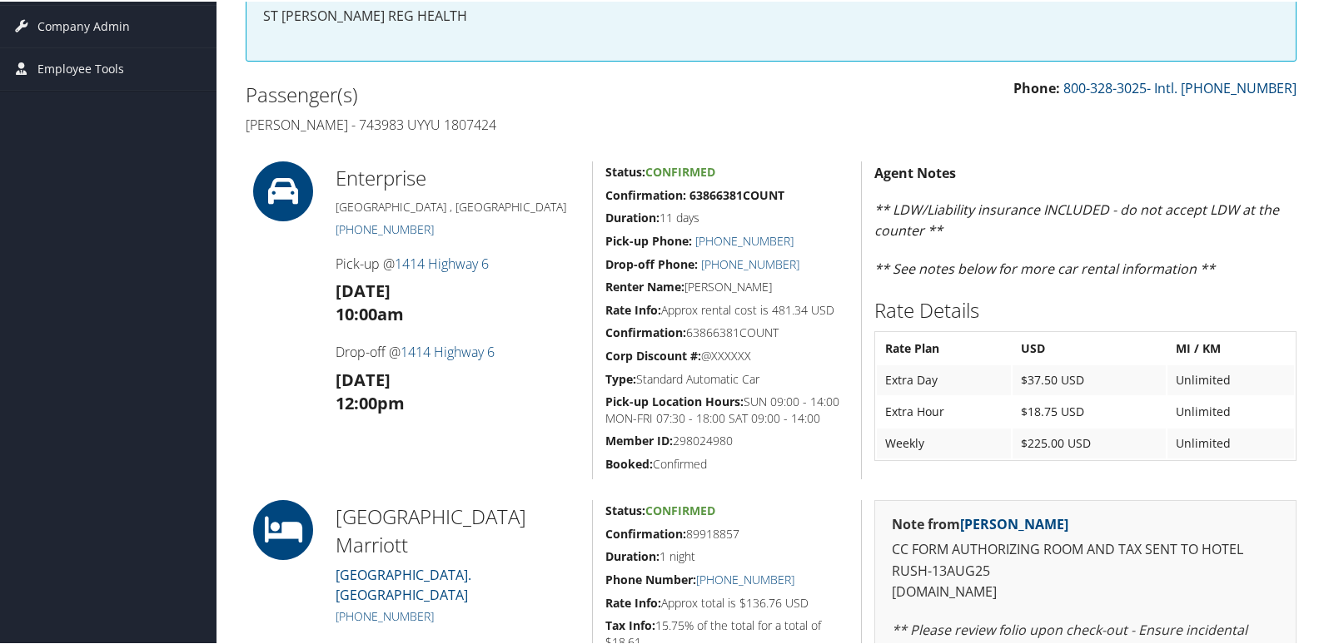
scroll to position [583, 0]
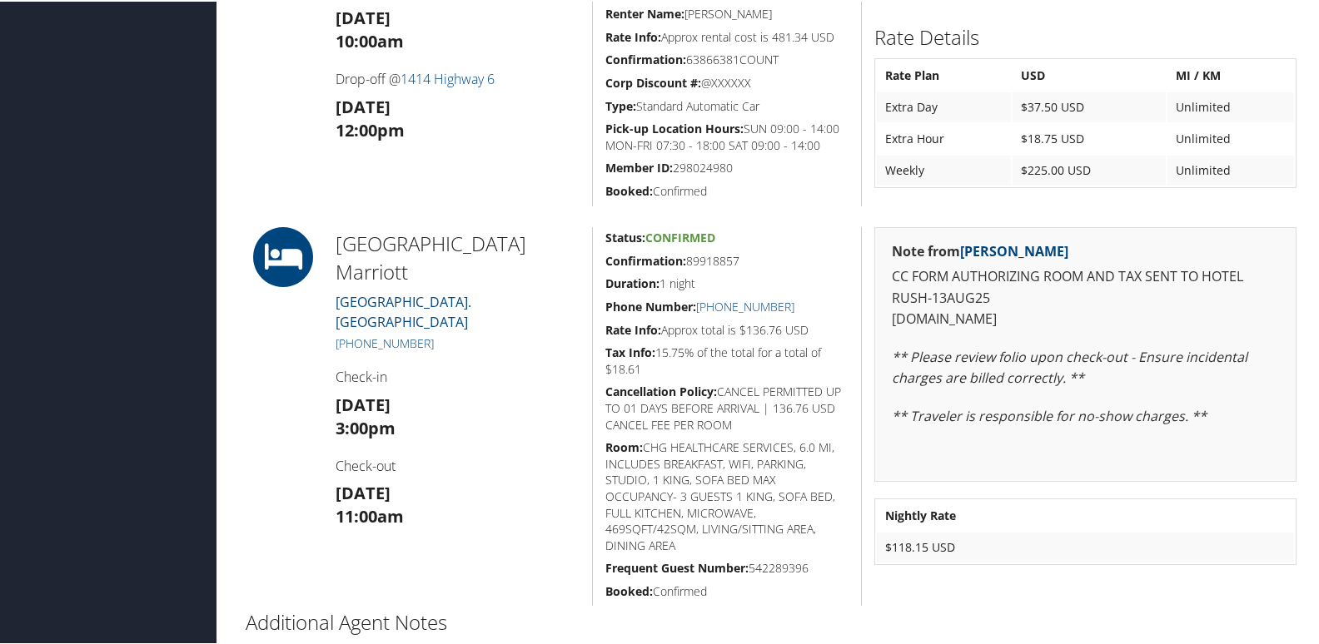
drag, startPoint x: 745, startPoint y: 262, endPoint x: 605, endPoint y: 265, distance: 139.9
click at [605, 265] on h5 "Confirmation: 89918857" at bounding box center [726, 259] width 243 height 17
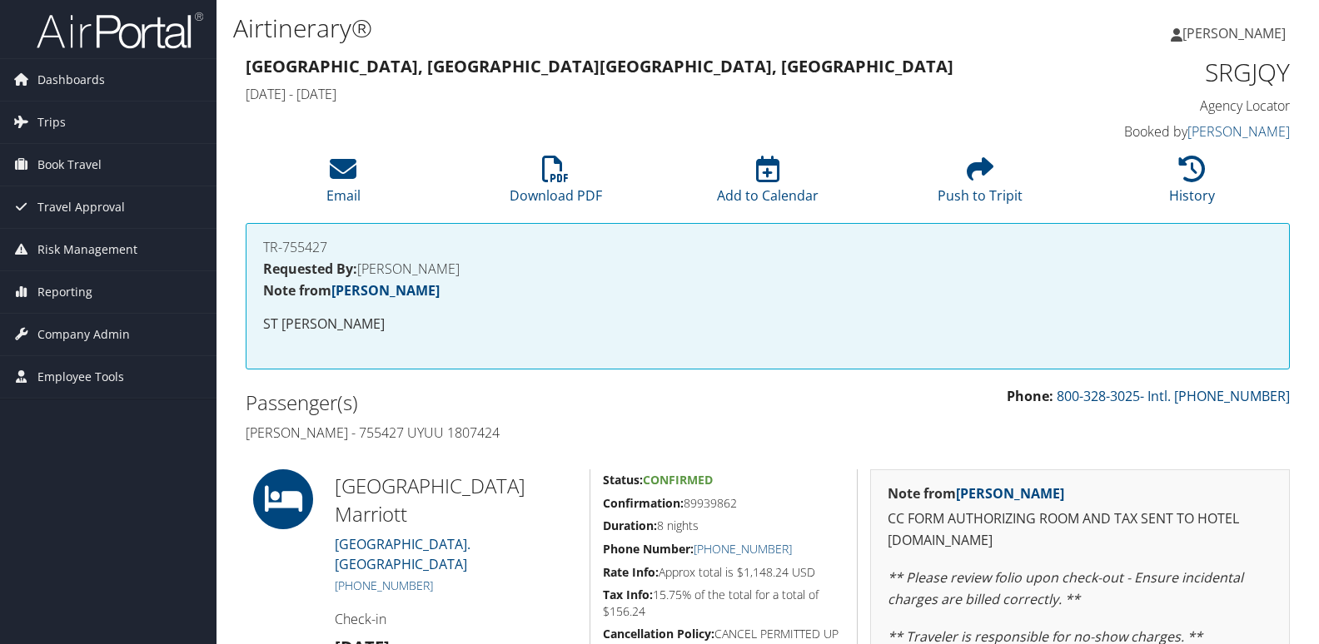
scroll to position [250, 0]
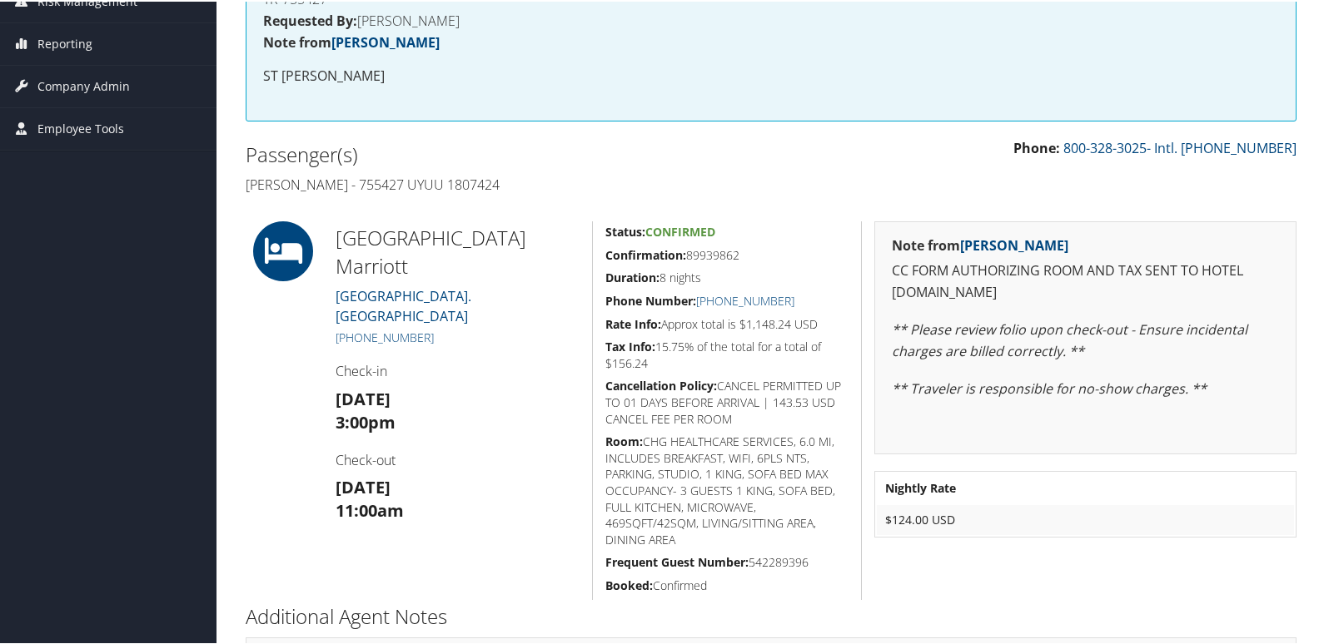
click at [605, 249] on h5 "Confirmation: 89939862" at bounding box center [726, 254] width 243 height 17
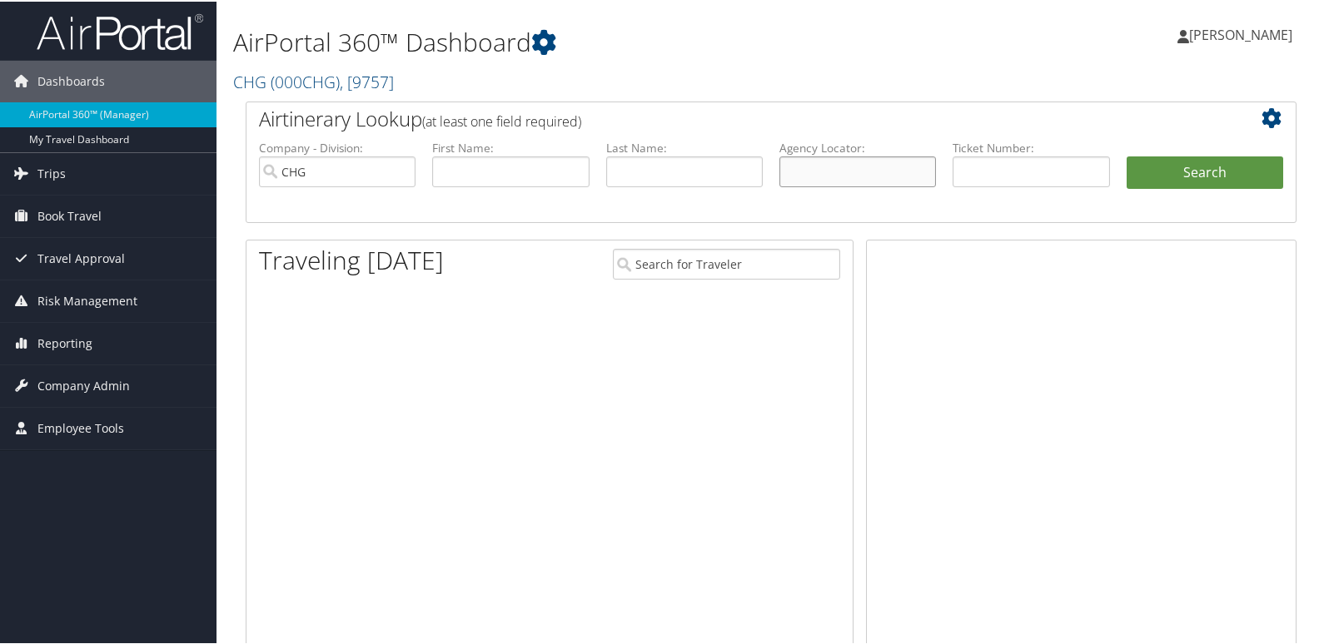
click at [838, 165] on input "text" at bounding box center [857, 170] width 157 height 31
paste input "LCNQRQ"
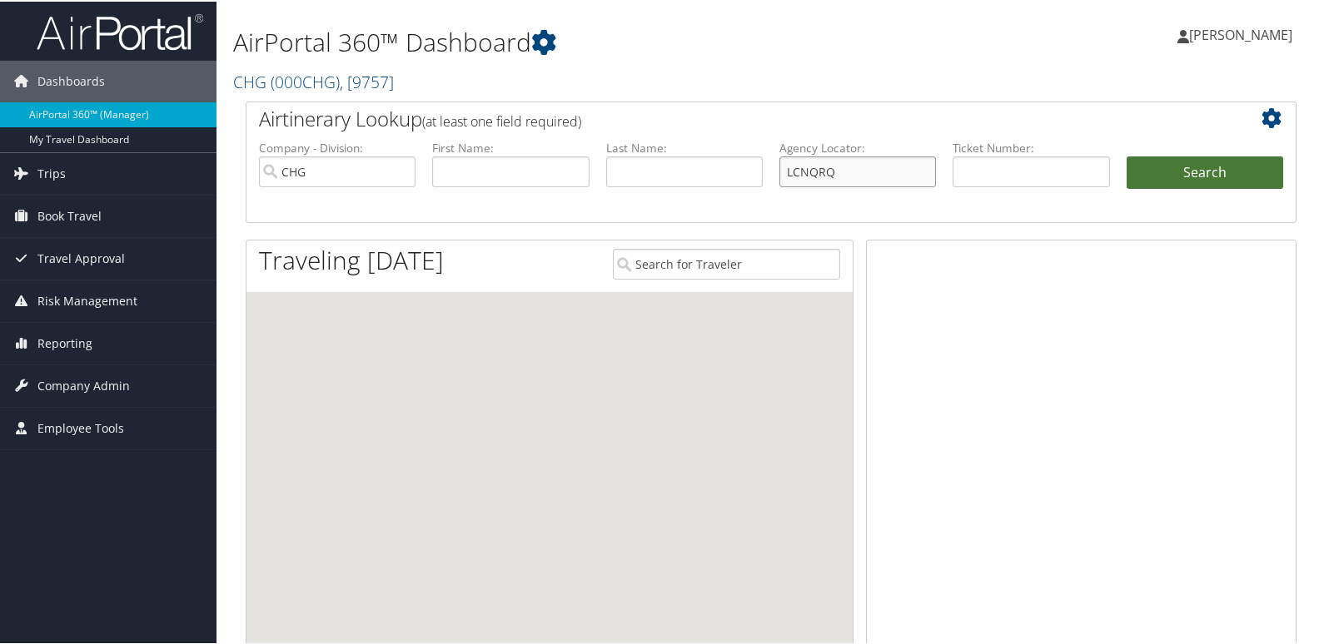
type input "LCNQRQ"
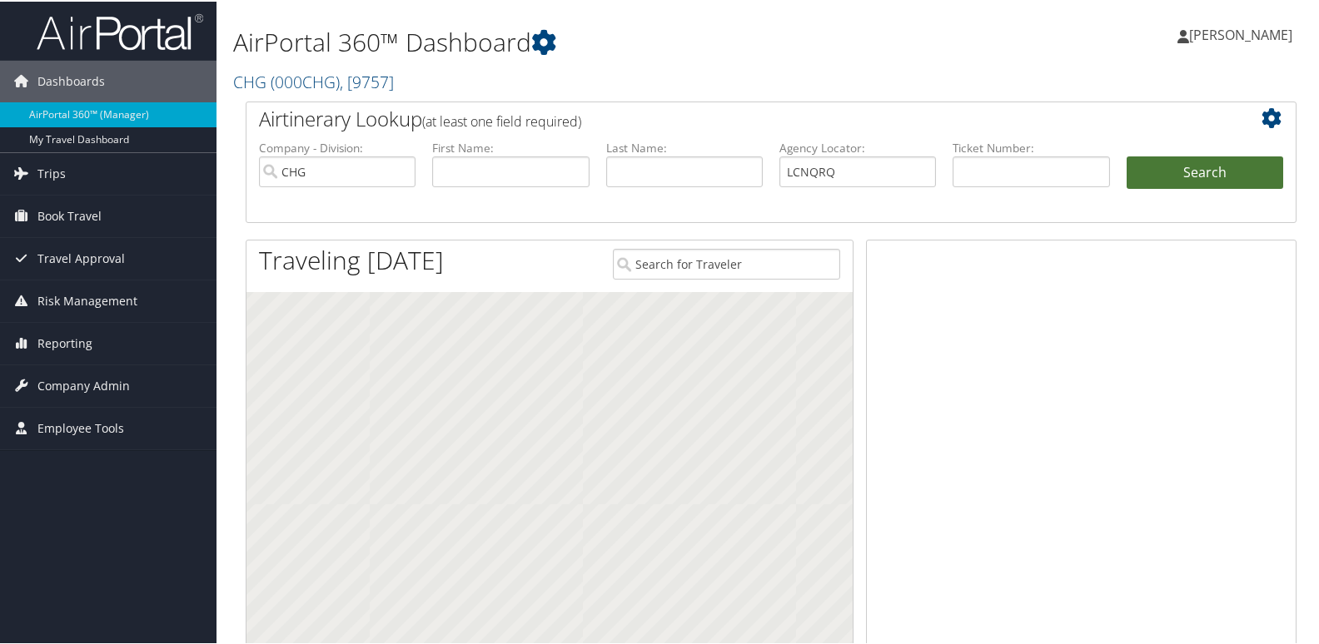
click at [1162, 173] on button "Search" at bounding box center [1204, 171] width 157 height 33
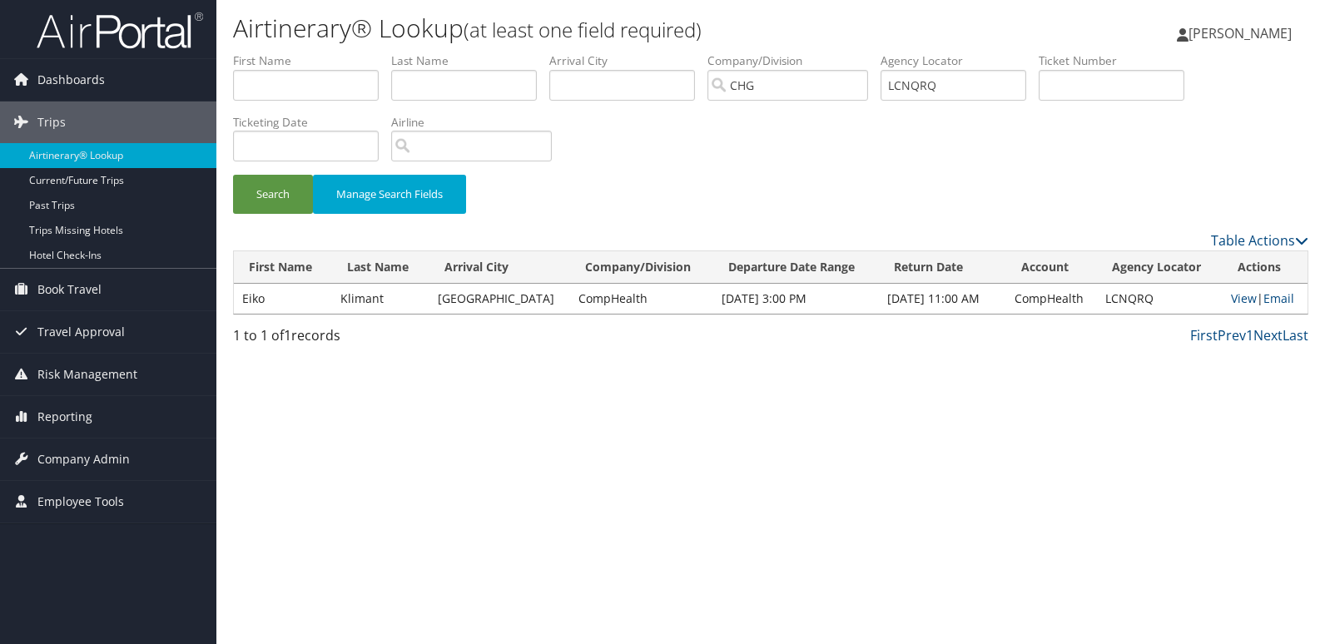
click at [800, 385] on div "Airtinerary® Lookup (at least one field required) [PERSON_NAME] [PERSON_NAME] M…" at bounding box center [770, 322] width 1109 height 644
click at [1231, 298] on link "View" at bounding box center [1244, 299] width 26 height 16
drag, startPoint x: 987, startPoint y: 75, endPoint x: 828, endPoint y: 92, distance: 159.2
click at [828, 52] on ul "First Name Last Name Departure City Arrival City Company/Division CHG Airport/C…" at bounding box center [771, 52] width 1076 height 0
paste input "OJTNLM"
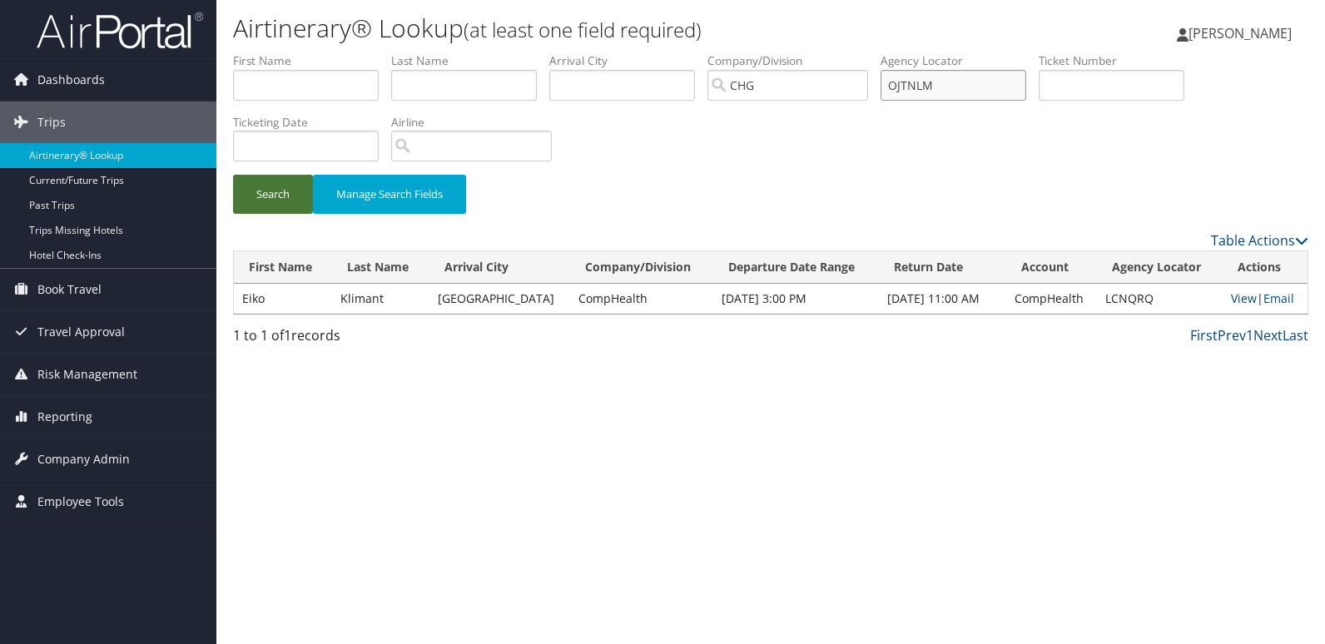
type input "OJTNLM"
click at [295, 185] on button "Search" at bounding box center [273, 194] width 80 height 39
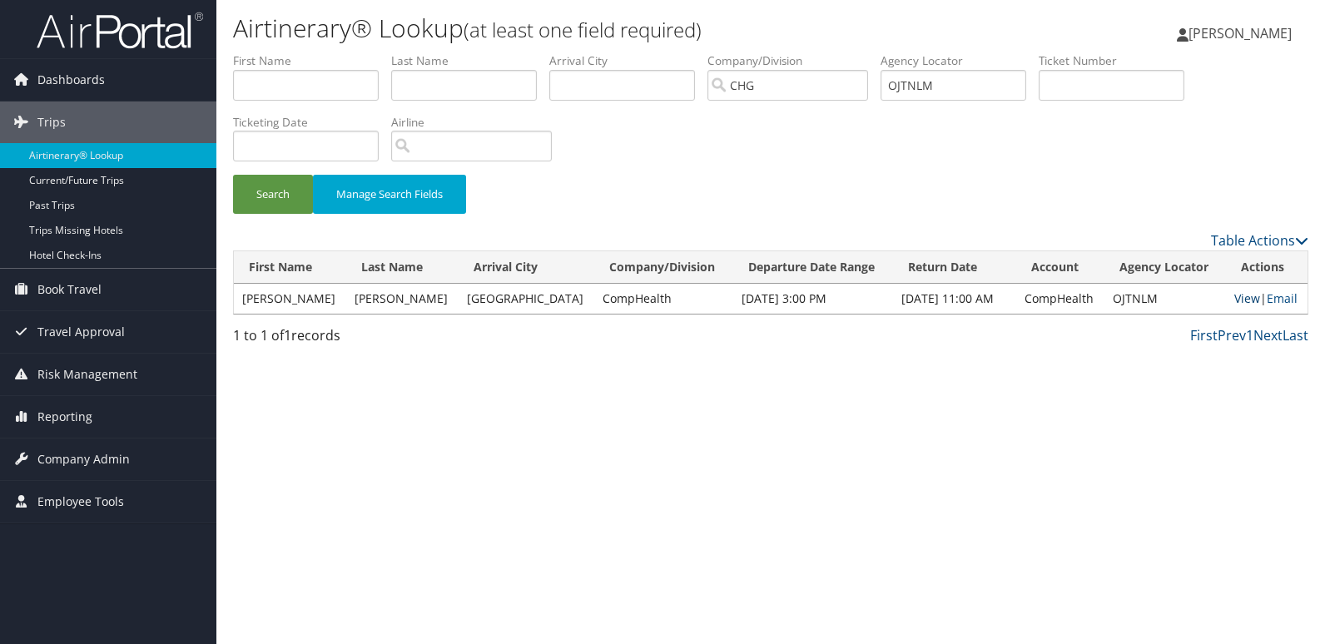
click at [1238, 299] on link "View" at bounding box center [1248, 299] width 26 height 16
drag, startPoint x: 964, startPoint y: 88, endPoint x: 714, endPoint y: 73, distance: 251.1
click at [714, 52] on ul "First Name Last Name Departure City Arrival City Company/Division CHG Airport/C…" at bounding box center [771, 52] width 1076 height 0
click at [247, 87] on input "text" at bounding box center [306, 85] width 146 height 31
paste input "Klimant, Eiko"
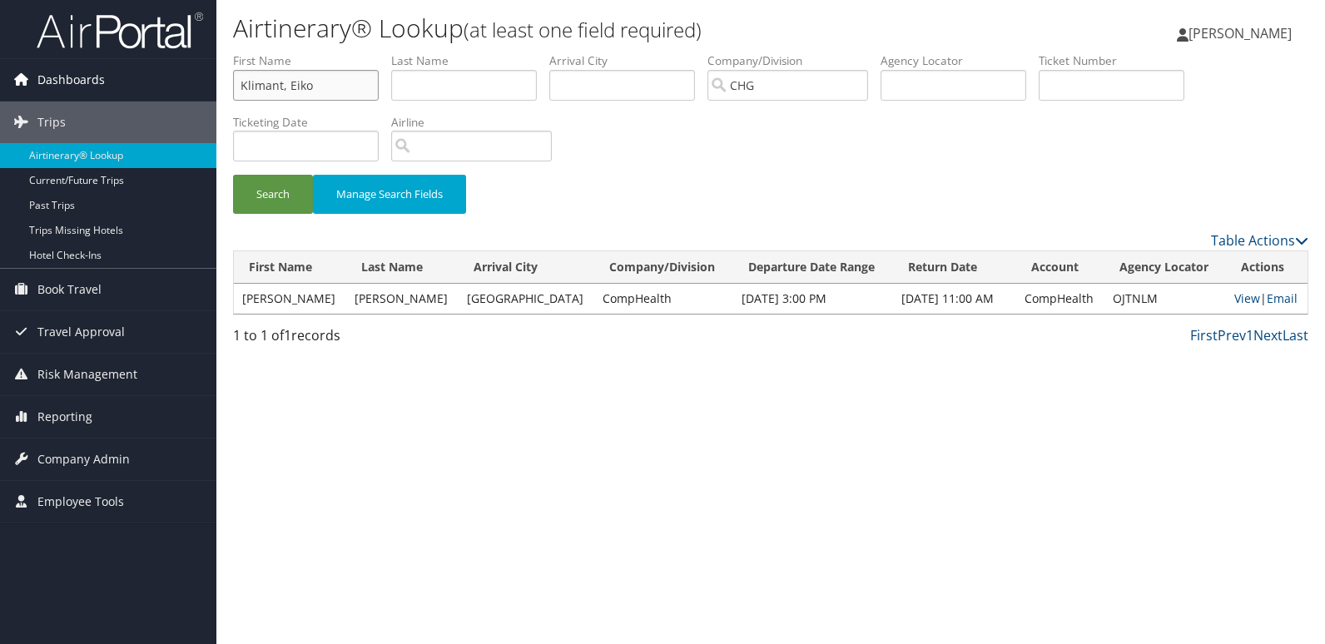
drag, startPoint x: 291, startPoint y: 82, endPoint x: 107, endPoint y: 76, distance: 185.0
click at [107, 76] on div "Dashboards AirPortal 360™ (Manager) My Travel Dashboard Trips Airtinerary® Look…" at bounding box center [662, 322] width 1325 height 644
type input "Eiko"
click at [478, 89] on input "text" at bounding box center [464, 85] width 146 height 31
paste input "Klimant,"
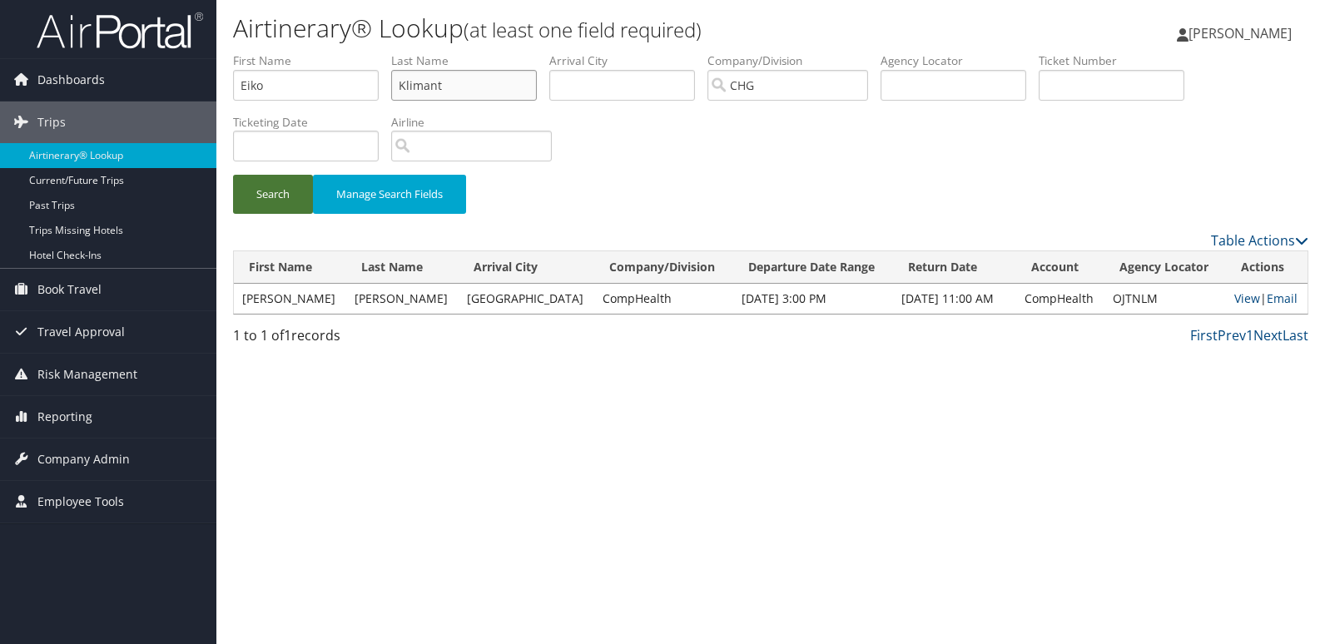
type input "Klimant"
click at [308, 190] on button "Search" at bounding box center [273, 194] width 80 height 39
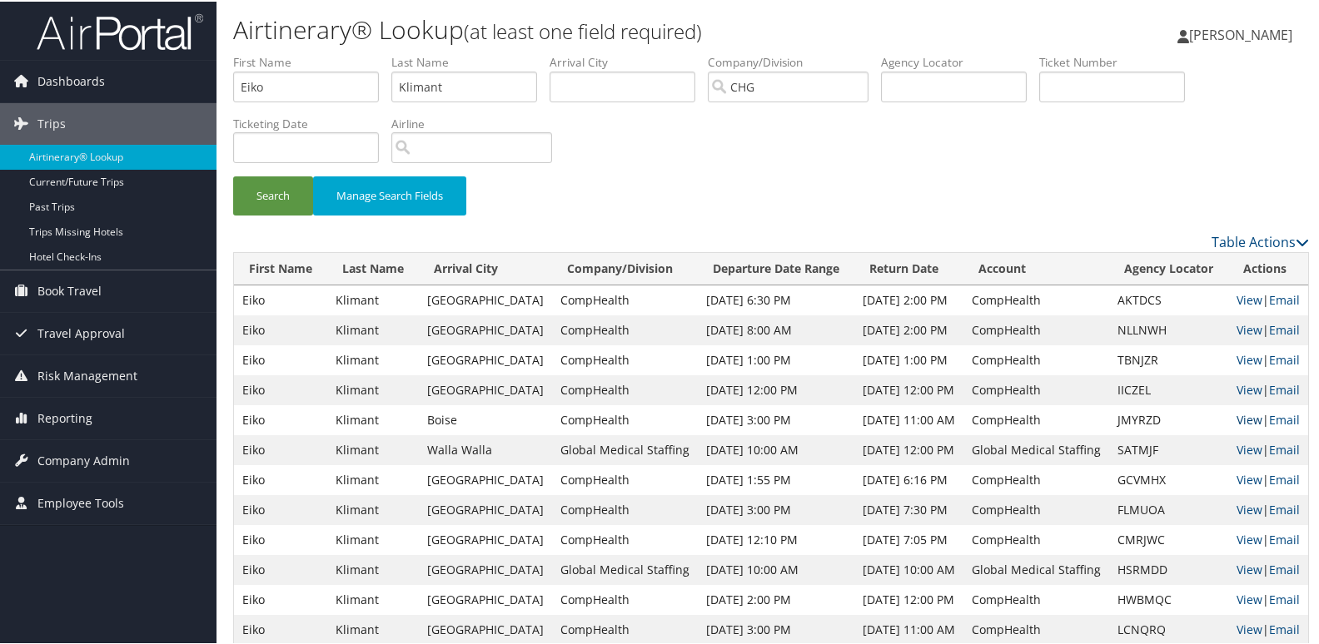
click at [1246, 414] on link "View" at bounding box center [1249, 418] width 26 height 16
drag, startPoint x: 318, startPoint y: 75, endPoint x: 114, endPoint y: 79, distance: 204.0
click at [115, 80] on div "Dashboards AirPortal 360™ (Manager) My Travel Dashboard Trips Airtinerary® Look…" at bounding box center [662, 336] width 1325 height 673
paste input "Fujii, Tisha"
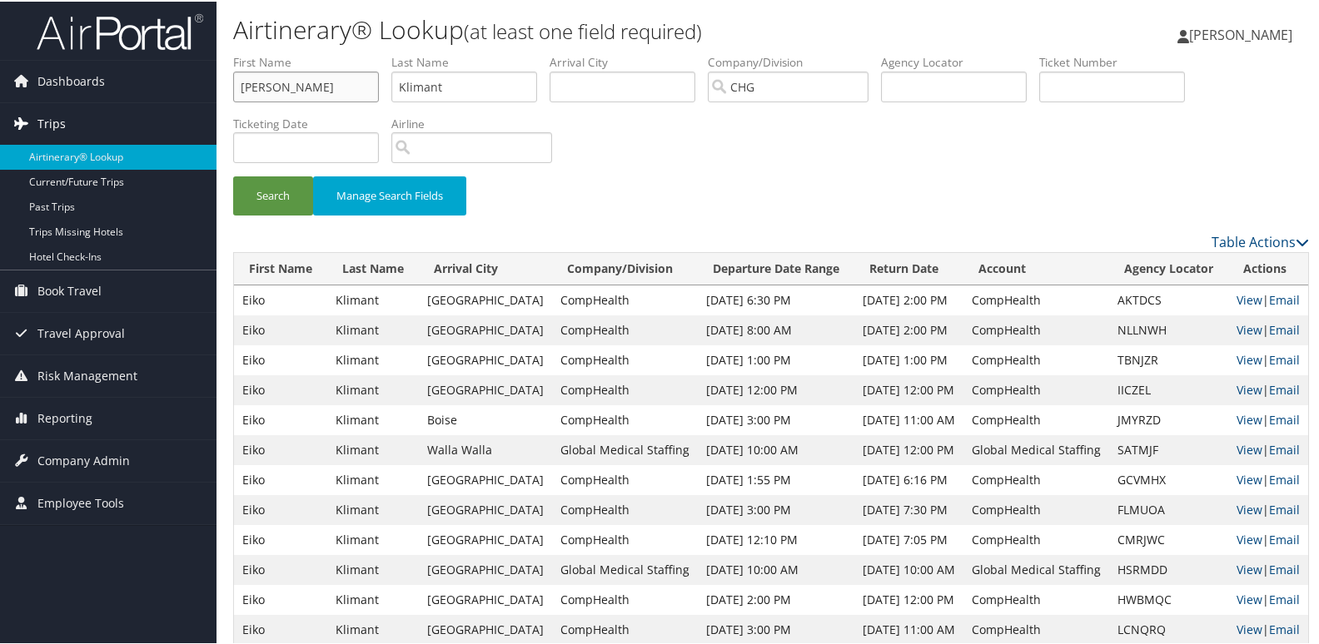
drag, startPoint x: 268, startPoint y: 83, endPoint x: 202, endPoint y: 105, distance: 69.2
click at [202, 105] on div "Dashboards AirPortal 360™ (Manager) My Travel Dashboard Trips Airtinerary® Look…" at bounding box center [662, 336] width 1325 height 673
type input "Tisha"
drag, startPoint x: 485, startPoint y: 93, endPoint x: 316, endPoint y: 77, distance: 170.7
click at [316, 52] on ul "First Name Tisha Last Name Klimant Departure City Arrival City Company/Division…" at bounding box center [771, 52] width 1076 height 0
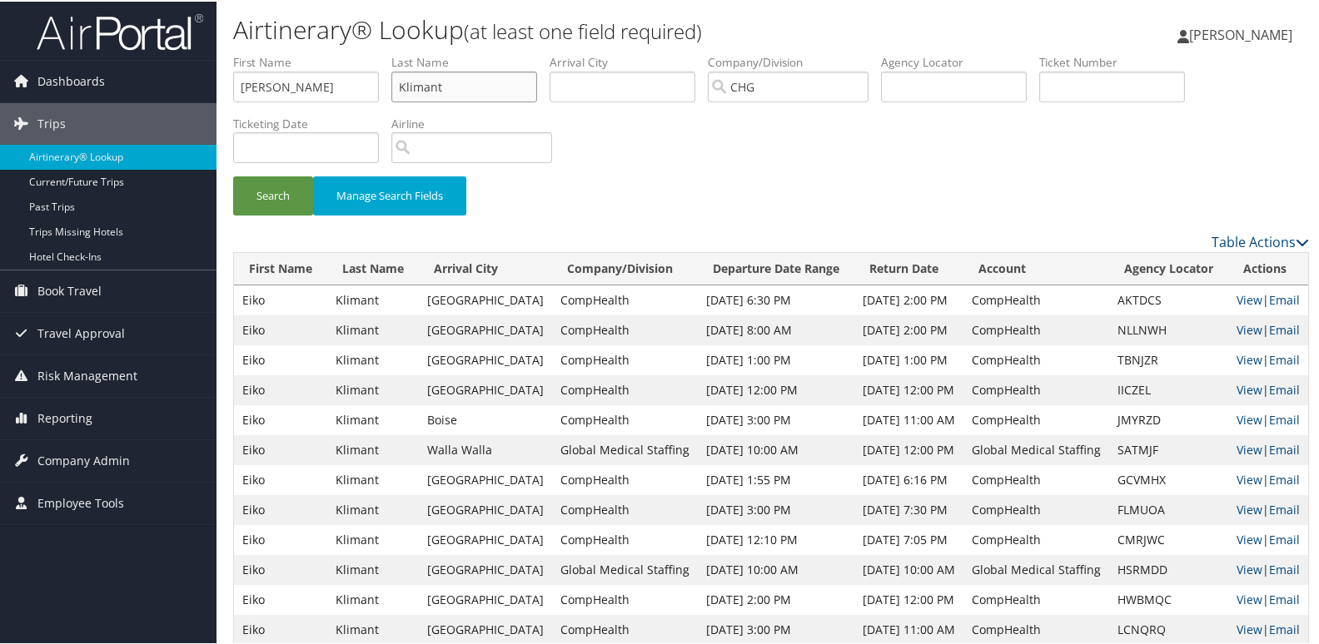
paste input "Fujii,"
type input "Fujii"
click at [276, 188] on button "Search" at bounding box center [273, 194] width 80 height 39
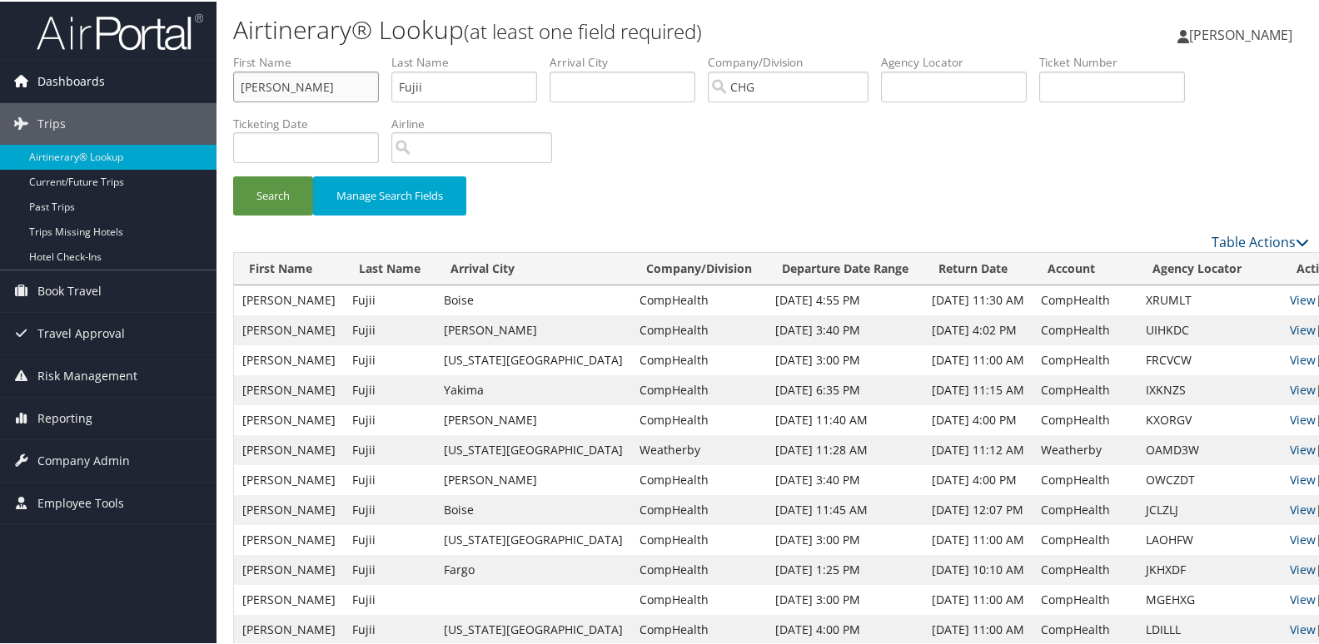
paste input "[PERSON_NAME]"
drag, startPoint x: 284, startPoint y: 84, endPoint x: 201, endPoint y: 96, distance: 83.2
type input "Suman"
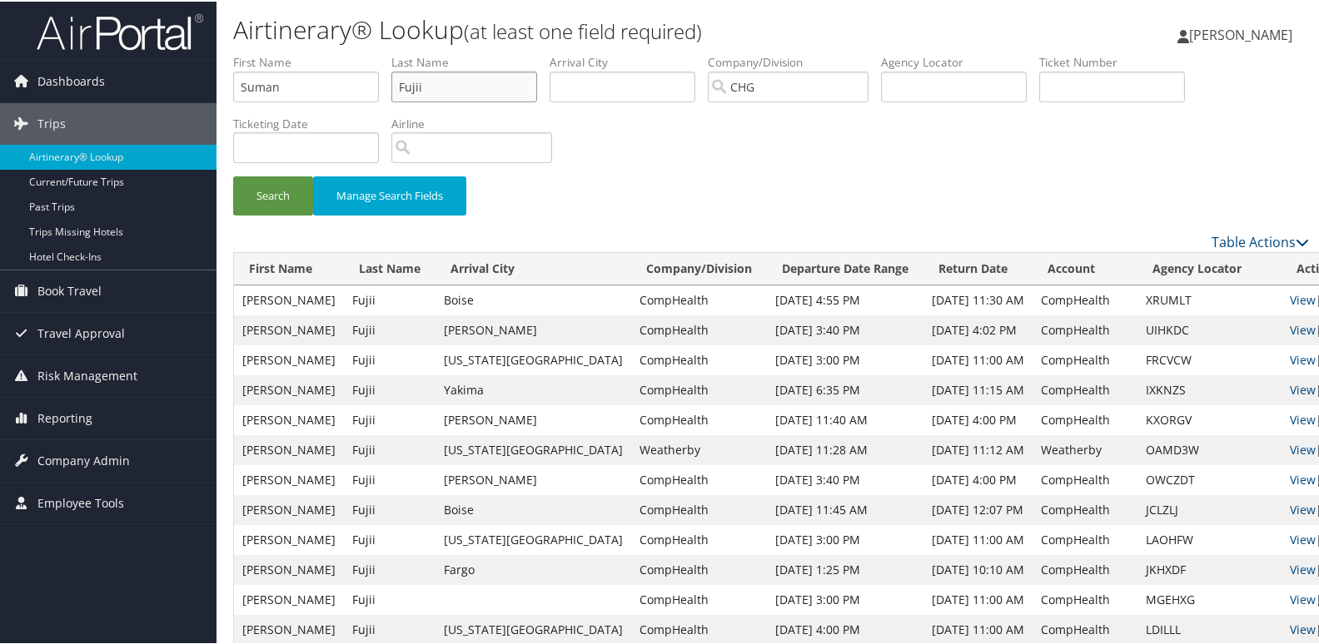
drag, startPoint x: 476, startPoint y: 89, endPoint x: 427, endPoint y: 67, distance: 53.7
click at [266, 52] on ul "First Name Suman Last Name Fujii Departure City Arrival City Company/Division C…" at bounding box center [771, 52] width 1076 height 0
paste input "[PERSON_NAME],"
type input "[PERSON_NAME]"
click at [265, 206] on button "Search" at bounding box center [273, 194] width 80 height 39
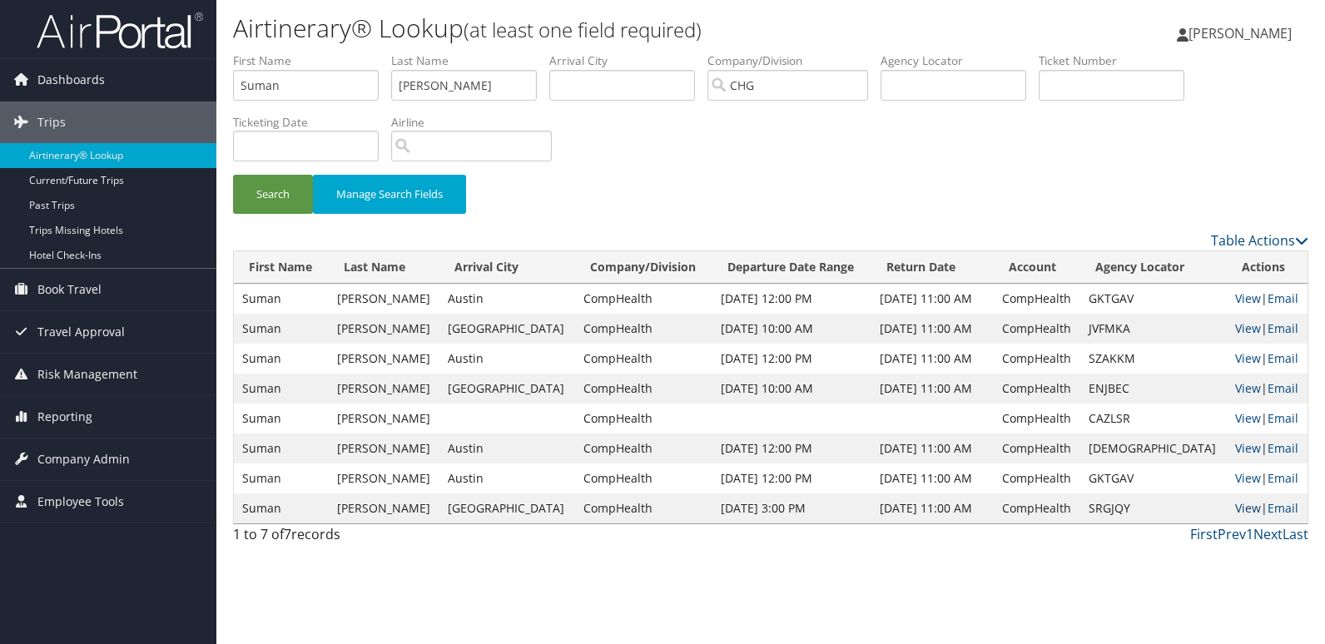
click at [1240, 513] on link "View" at bounding box center [1249, 508] width 26 height 16
drag, startPoint x: 1126, startPoint y: 420, endPoint x: 1080, endPoint y: 415, distance: 46.2
click at [1080, 415] on tr "Suman Ravuri CompHealth CompHealth CAZLSR View | Email" at bounding box center [771, 419] width 1074 height 30
drag, startPoint x: 1080, startPoint y: 415, endPoint x: 1121, endPoint y: 424, distance: 41.8
click at [1121, 424] on td "CAZLSR" at bounding box center [1154, 419] width 146 height 30
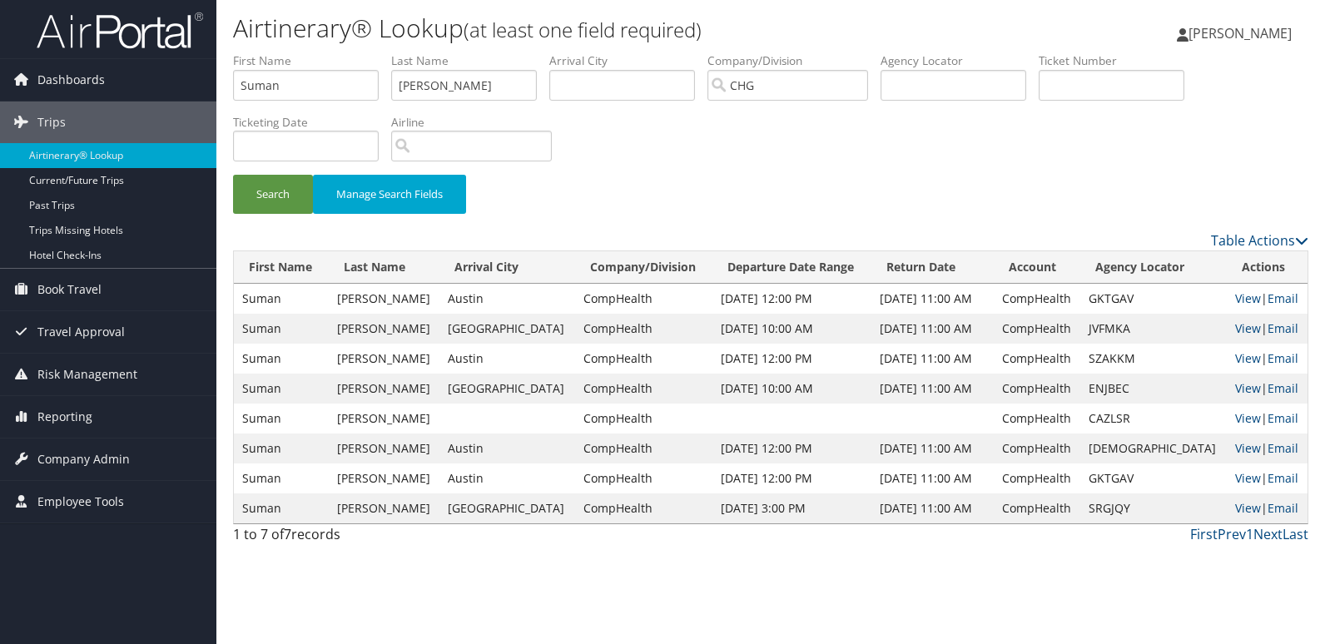
click at [1121, 421] on td "CAZLSR" at bounding box center [1154, 419] width 146 height 30
copy td "CAZLSR"
click at [1084, 553] on div "Airtinerary® Lookup (at least one field required) Luke Perry Luke Perry My Sett…" at bounding box center [770, 322] width 1109 height 644
click at [1238, 418] on link "View" at bounding box center [1249, 418] width 26 height 16
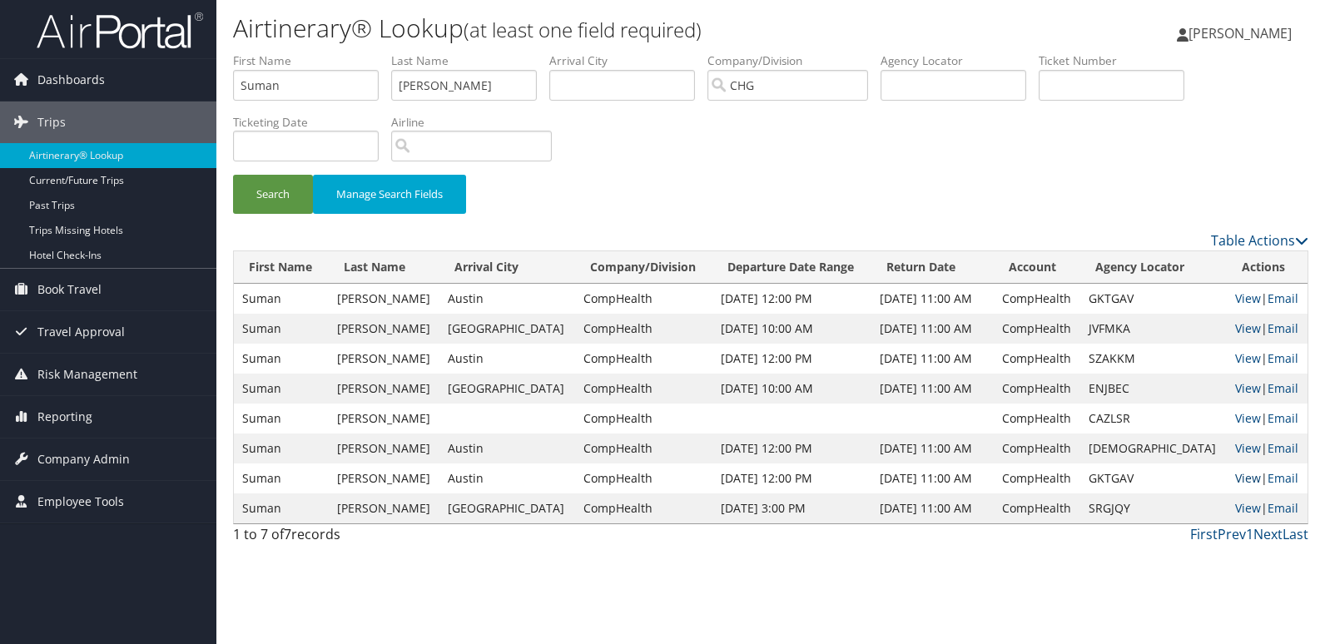
click at [1238, 475] on link "View" at bounding box center [1249, 478] width 26 height 16
drag, startPoint x: 1131, startPoint y: 478, endPoint x: 1101, endPoint y: 485, distance: 31.5
click at [1101, 485] on td "GKTGAV" at bounding box center [1154, 479] width 146 height 30
copy td "GKTGAV"
drag, startPoint x: 1136, startPoint y: 330, endPoint x: 1094, endPoint y: 332, distance: 42.5
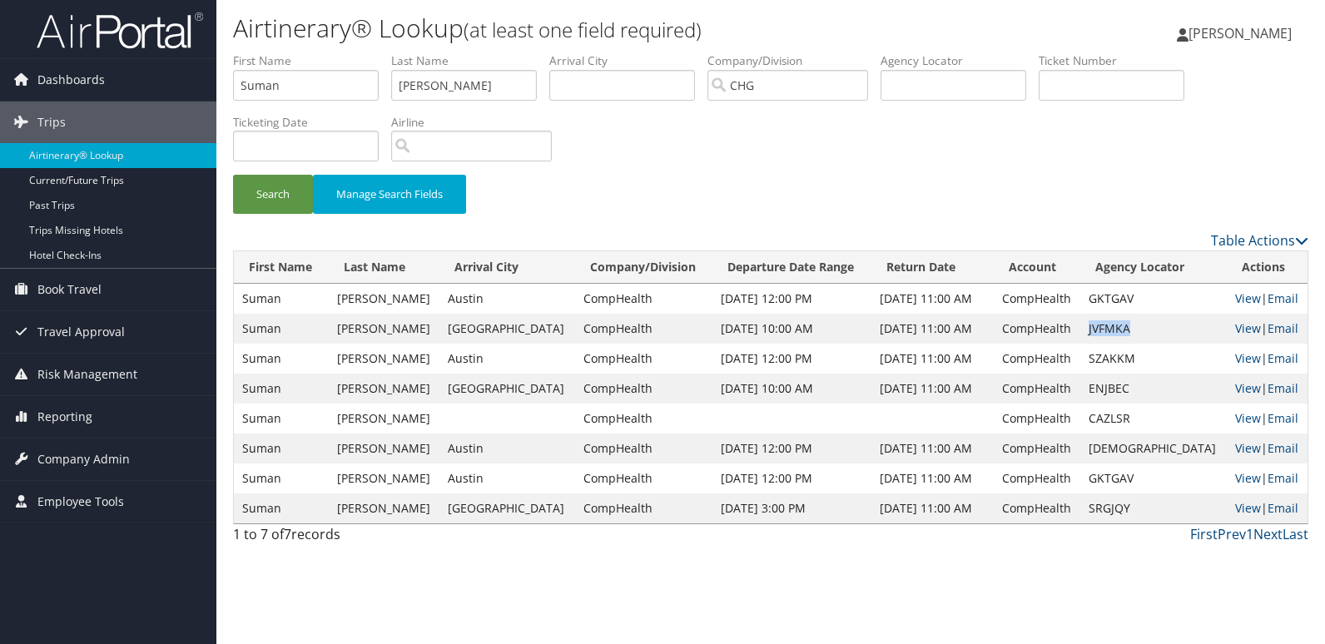
click at [1094, 332] on td "JVFMKA" at bounding box center [1154, 329] width 146 height 30
copy td "JVFMKA"
drag, startPoint x: 1152, startPoint y: 389, endPoint x: 1106, endPoint y: 377, distance: 47.3
click at [1106, 377] on td "ENJBEC" at bounding box center [1154, 389] width 146 height 30
drag, startPoint x: 1106, startPoint y: 377, endPoint x: 998, endPoint y: 434, distance: 122.1
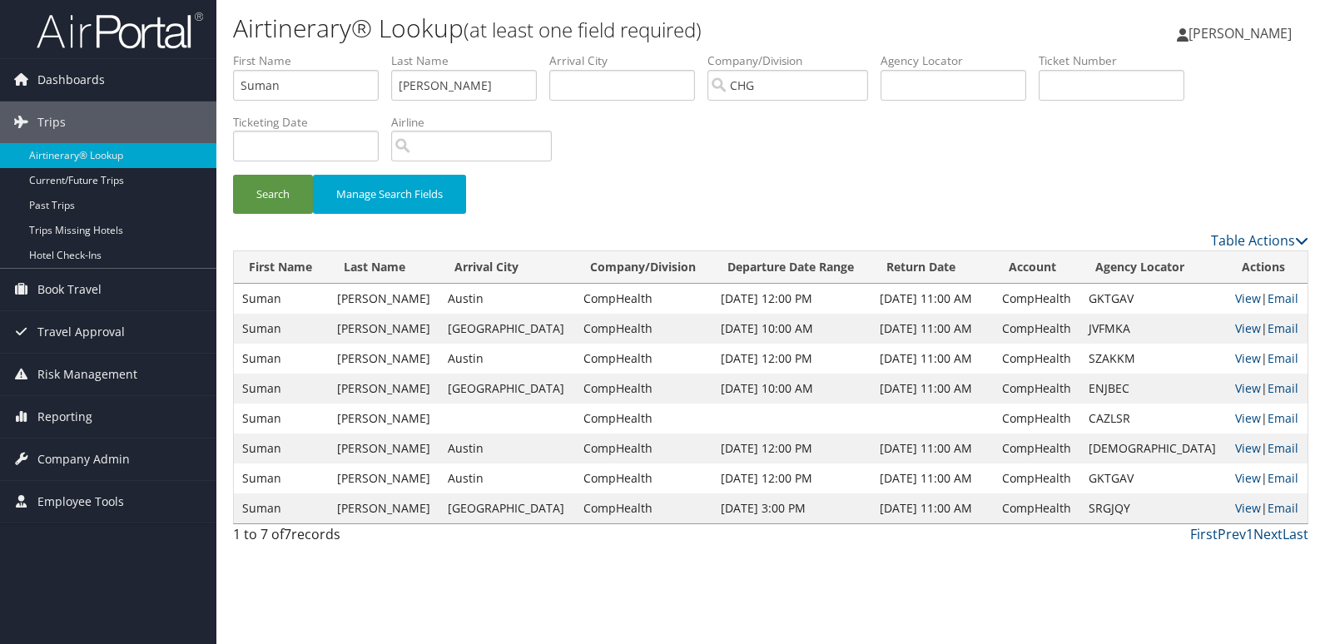
click at [994, 434] on td "Jun 9, 2025 11:00 AM" at bounding box center [933, 449] width 122 height 30
drag, startPoint x: 1156, startPoint y: 450, endPoint x: 1093, endPoint y: 455, distance: 63.5
click at [1093, 455] on td "EYAOHM" at bounding box center [1154, 449] width 146 height 30
copy td "[DEMOGRAPHIC_DATA]"
drag, startPoint x: 299, startPoint y: 85, endPoint x: 111, endPoint y: 58, distance: 190.0
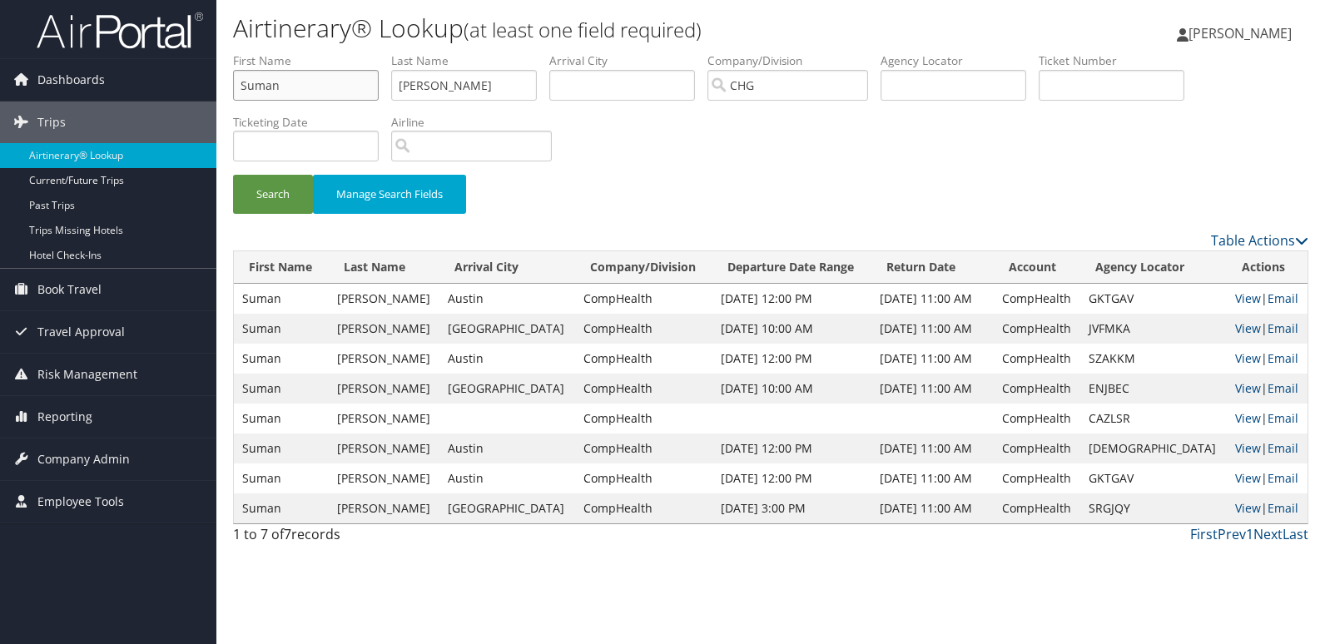
click at [111, 58] on div "Dashboards AirPortal 360™ (Manager) My Travel Dashboard Trips Airtinerary® Look…" at bounding box center [662, 322] width 1325 height 644
paste input "Nkemakolam, Kimberly"
drag, startPoint x: 320, startPoint y: 88, endPoint x: 62, endPoint y: 71, distance: 257.9
click at [62, 71] on div "Dashboards AirPortal 360™ (Manager) My Travel Dashboard Trips Airtinerary® Look…" at bounding box center [662, 322] width 1325 height 644
type input "Kimberly"
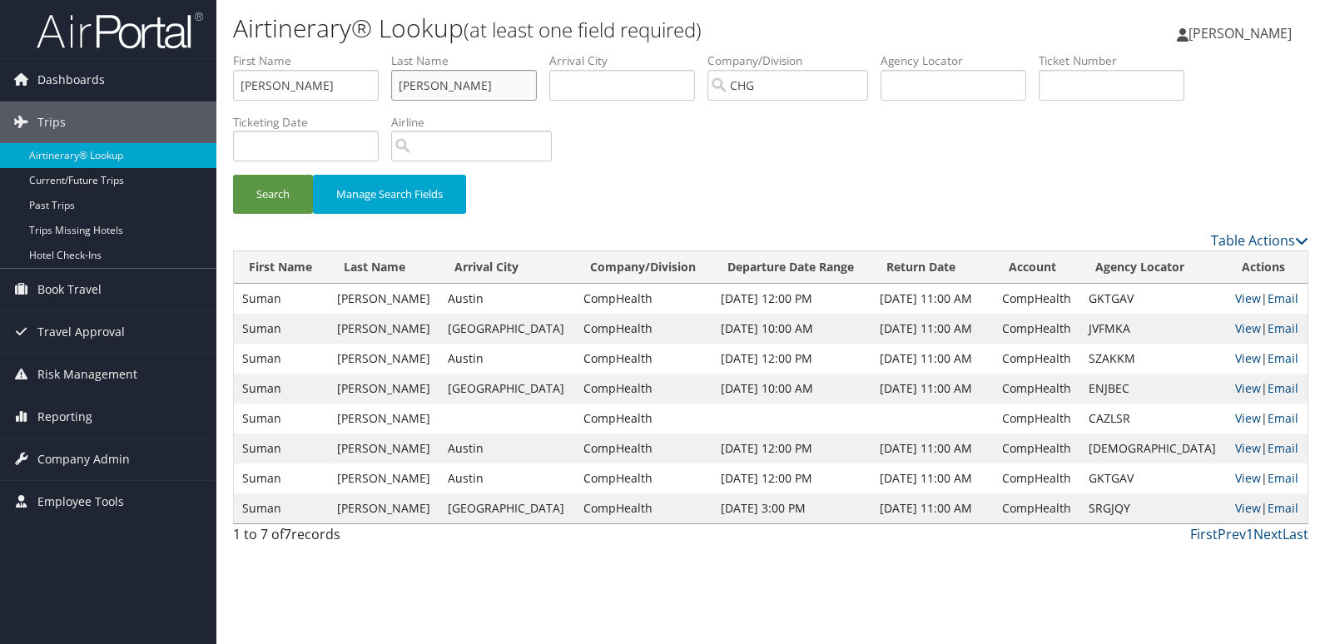
drag, startPoint x: 453, startPoint y: 80, endPoint x: 369, endPoint y: 85, distance: 84.2
click at [332, 52] on ul "First Name Kimberly Last Name Ravuri Departure City Arrival City Company/Divisi…" at bounding box center [771, 52] width 1076 height 0
paste input "Nkemakolam,"
type input "Nkemakolam"
click at [276, 195] on button "Search" at bounding box center [273, 194] width 80 height 39
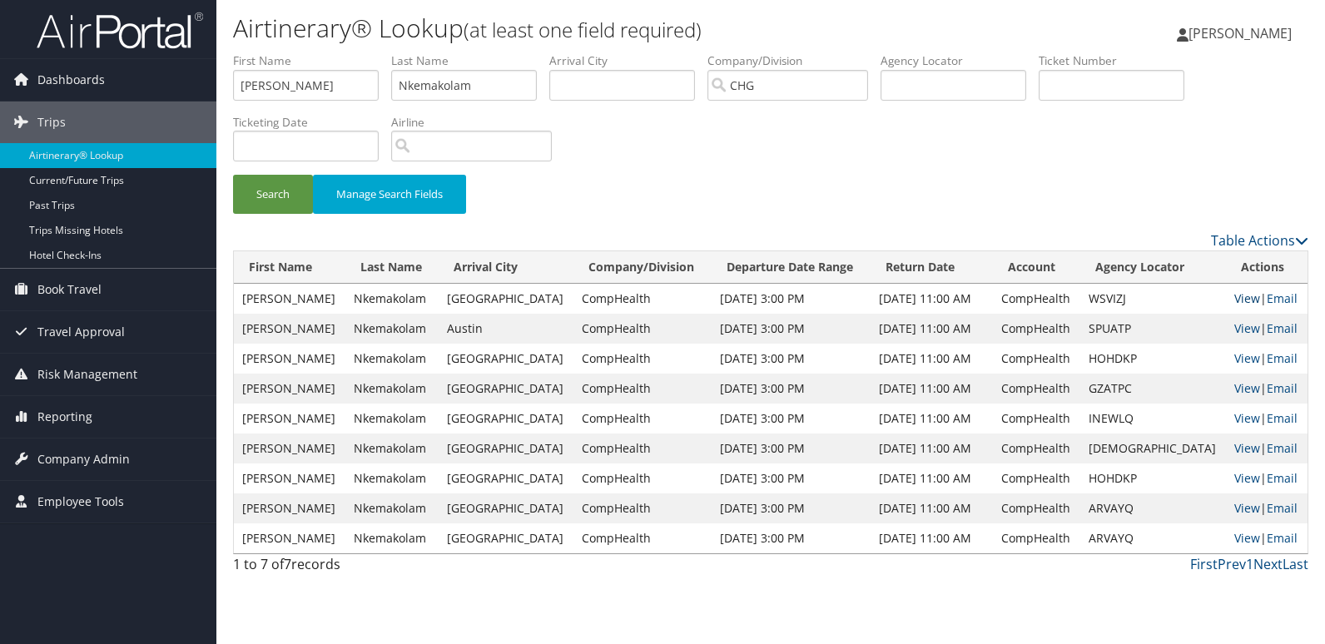
click at [1241, 291] on link "View" at bounding box center [1248, 299] width 26 height 16
drag, startPoint x: 294, startPoint y: 87, endPoint x: 168, endPoint y: 82, distance: 125.8
click at [168, 82] on div "Dashboards AirPortal 360™ (Manager) My Travel Dashboard Trips Airtinerary® Look…" at bounding box center [662, 322] width 1325 height 644
paste input "Chen, Wend"
click at [281, 90] on input "Chen, Wendy" at bounding box center [306, 85] width 146 height 31
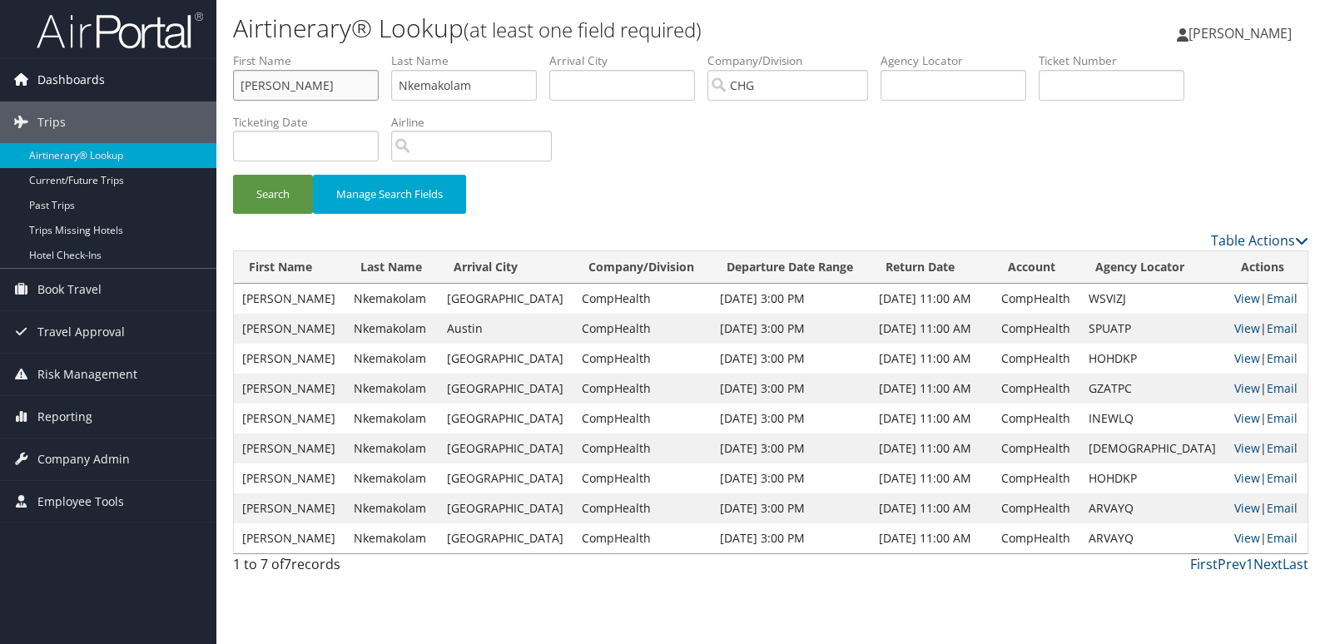
drag, startPoint x: 279, startPoint y: 89, endPoint x: 153, endPoint y: 94, distance: 125.8
click at [153, 94] on div "Dashboards AirPortal 360™ (Manager) My Travel Dashboard Trips Airtinerary® Look…" at bounding box center [662, 322] width 1325 height 644
type input "Wendy"
drag, startPoint x: 482, startPoint y: 79, endPoint x: 281, endPoint y: 59, distance: 201.6
click at [281, 52] on ul "First Name Wendy Last Name Nkemakolam Departure City Arrival City Company/Divis…" at bounding box center [771, 52] width 1076 height 0
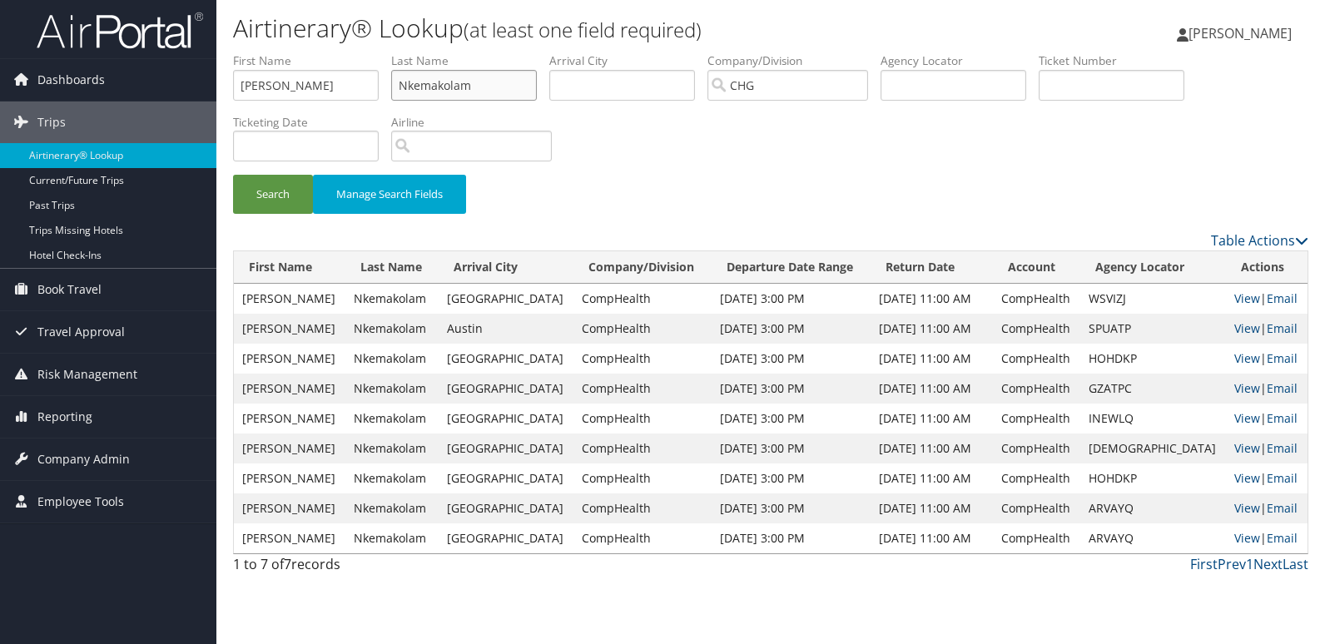
paste input "Chen,"
type input "Chen"
click at [276, 198] on button "Search" at bounding box center [273, 194] width 80 height 39
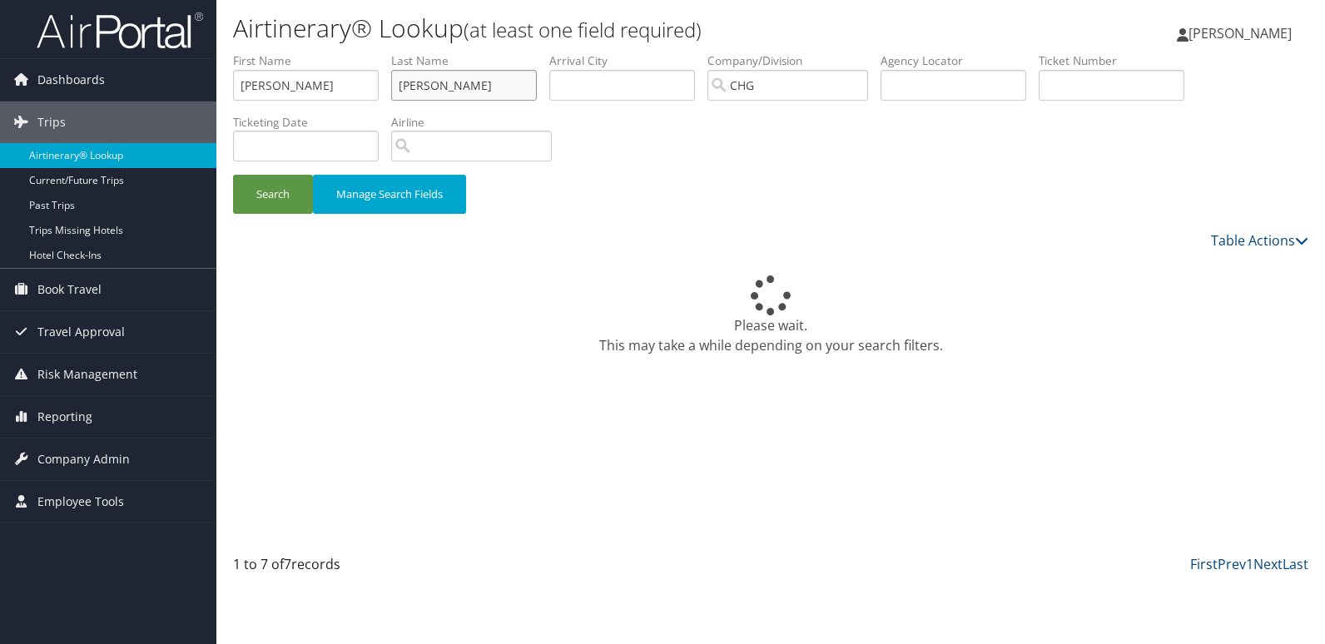
drag, startPoint x: 529, startPoint y: 91, endPoint x: 174, endPoint y: 28, distance: 360.1
click at [172, 27] on div "Dashboards AirPortal 360™ (Manager) My Travel Dashboard Trips Airtinerary® Look…" at bounding box center [662, 322] width 1325 height 644
drag, startPoint x: 295, startPoint y: 66, endPoint x: 297, endPoint y: 80, distance: 14.4
click at [270, 74] on li "First Name Wendy" at bounding box center [312, 82] width 158 height 61
type input "Wen"
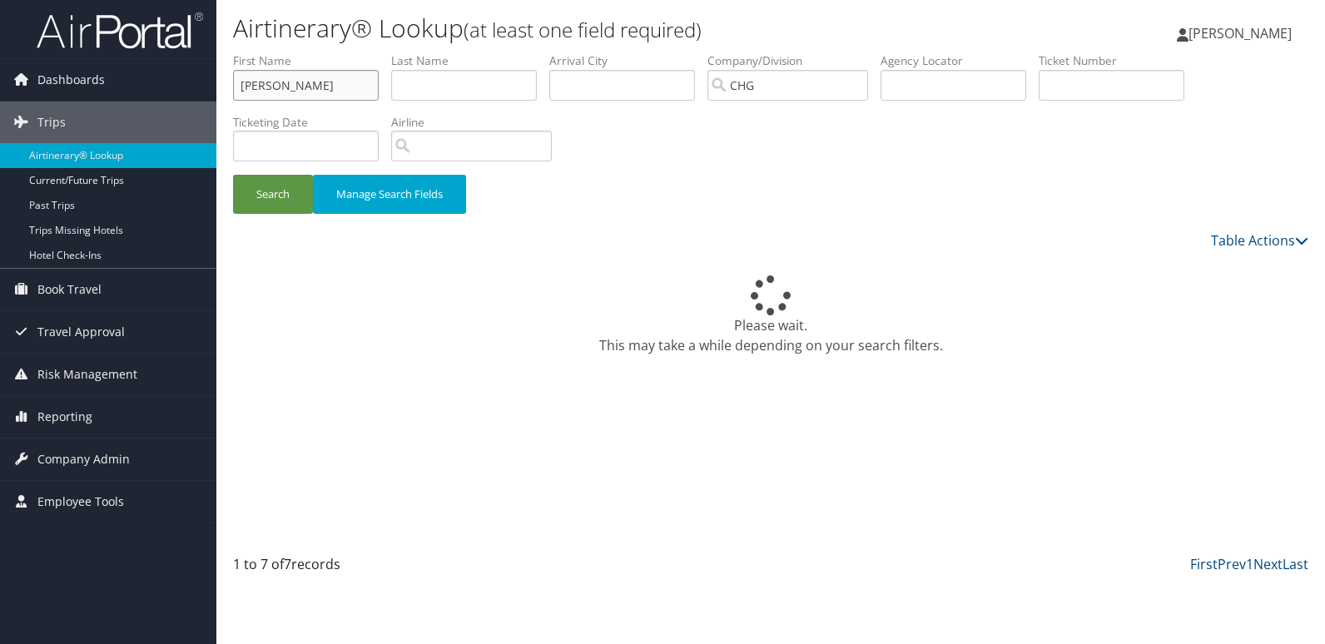
drag, startPoint x: 312, startPoint y: 86, endPoint x: 264, endPoint y: 85, distance: 48.3
click at [264, 85] on input "Wen" at bounding box center [306, 85] width 146 height 31
click at [307, 81] on input "Wen" at bounding box center [306, 85] width 146 height 31
drag, startPoint x: 308, startPoint y: 81, endPoint x: 266, endPoint y: 81, distance: 42.5
click at [266, 81] on input "Wen" at bounding box center [306, 85] width 146 height 31
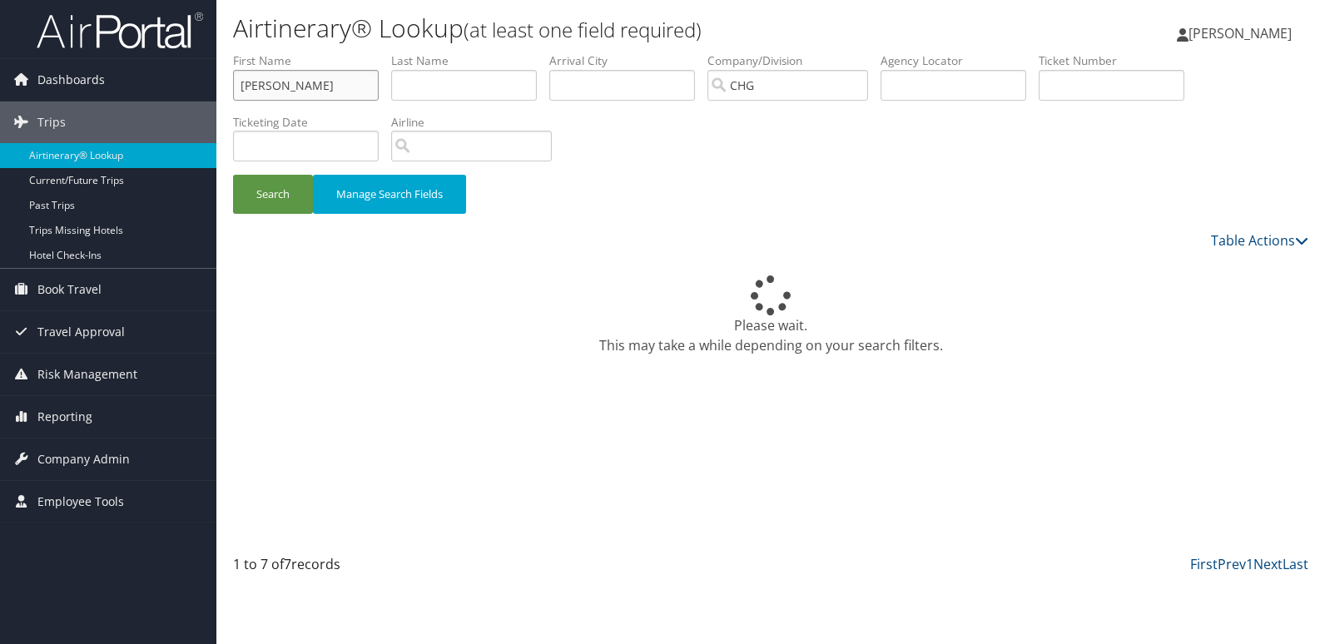
click at [246, 88] on input "Wen" at bounding box center [306, 85] width 146 height 31
click at [246, 89] on input "Wen" at bounding box center [306, 85] width 146 height 31
click at [911, 88] on input "text" at bounding box center [954, 85] width 146 height 31
paste input "IZFSXU"
type input "IZFSXU"
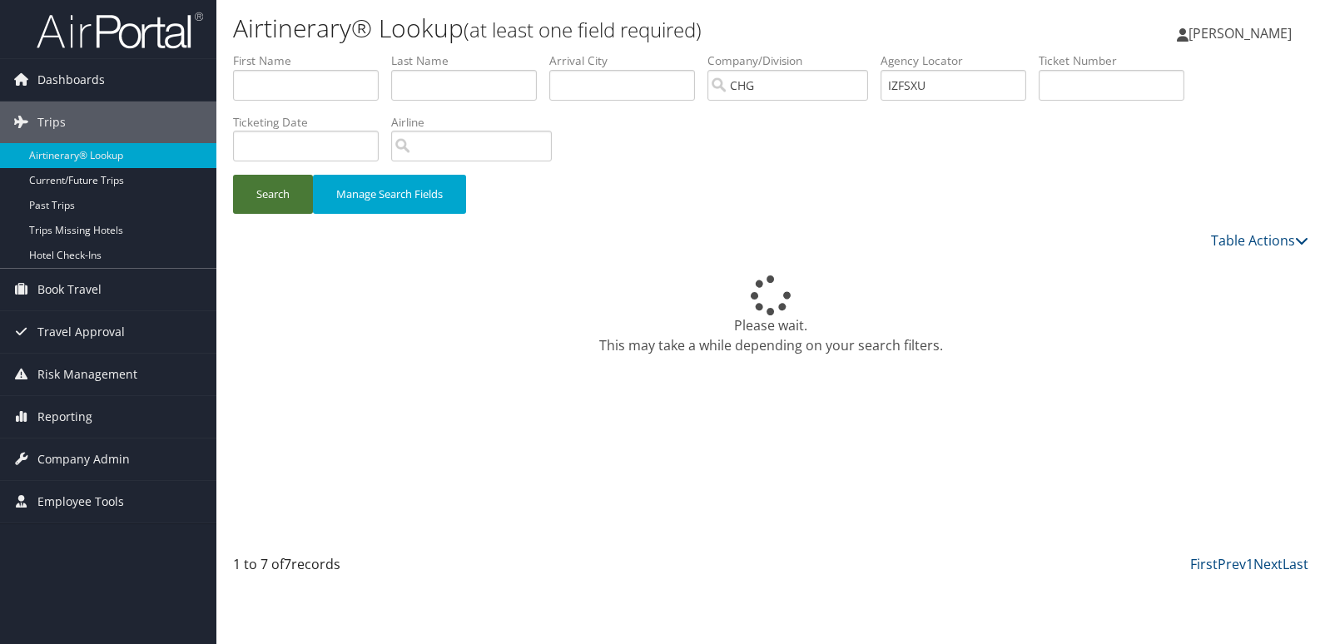
click at [305, 204] on button "Search" at bounding box center [273, 194] width 80 height 39
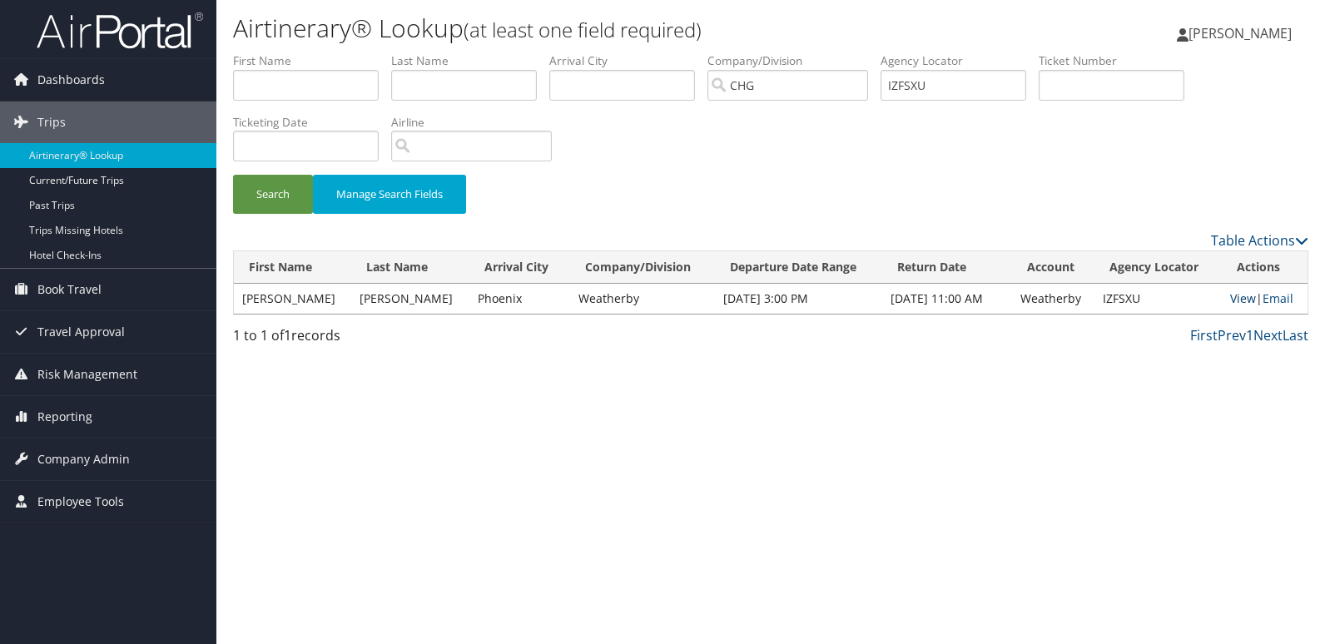
click at [1236, 295] on link "View" at bounding box center [1244, 299] width 26 height 16
drag, startPoint x: 321, startPoint y: 87, endPoint x: 105, endPoint y: 58, distance: 217.6
click at [109, 58] on div "Dashboards AirPortal 360™ (Manager) My Travel Dashboard Trips Airtinerary® Look…" at bounding box center [662, 322] width 1325 height 644
paste input "[PERSON_NAME]"
drag, startPoint x: 279, startPoint y: 89, endPoint x: 0, endPoint y: 64, distance: 280.0
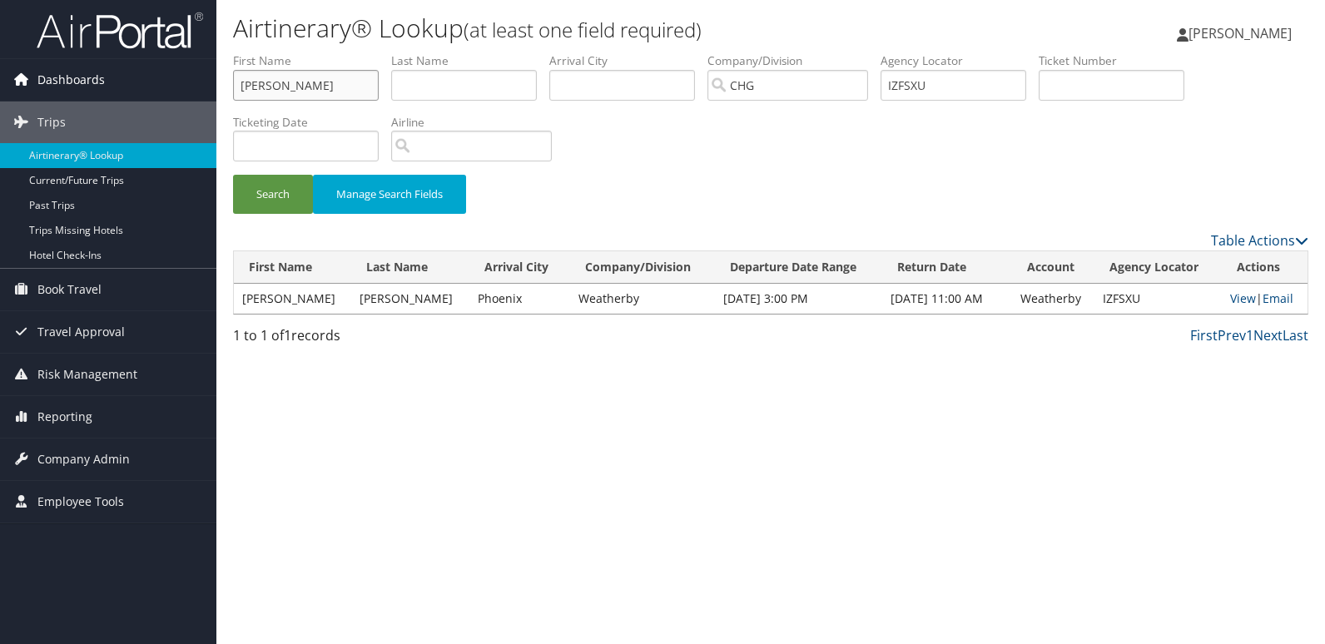
click at [0, 65] on html "Menu Dashboards ► AirPortal 360™ (Manager) My Travel Dashboard Trips ► Airtiner…" at bounding box center [662, 322] width 1325 height 644
type input "[PERSON_NAME]"
click at [482, 88] on input "text" at bounding box center [464, 85] width 146 height 31
paste input "Alsina,"
type input "Alsina"
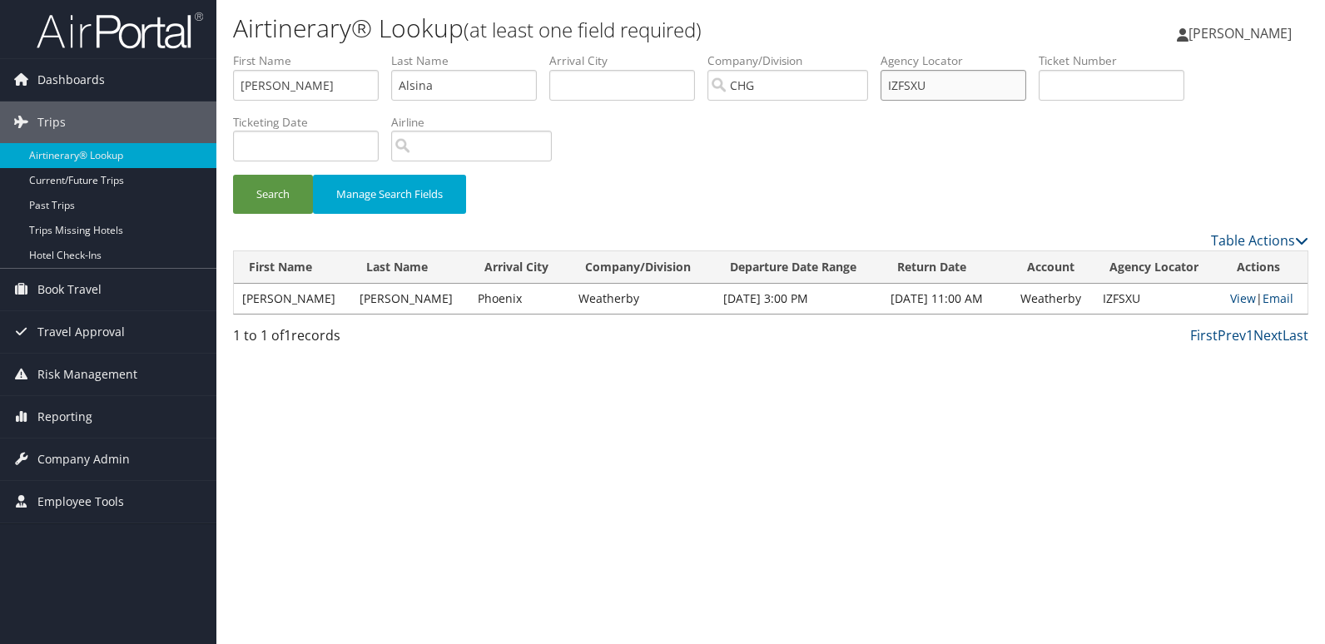
drag, startPoint x: 990, startPoint y: 91, endPoint x: 768, endPoint y: 85, distance: 221.5
click at [644, 51] on div "Airtinerary® Lookup (at least one field required) Luke Perry Luke Perry My Sett…" at bounding box center [770, 322] width 1109 height 644
click at [291, 186] on button "Search" at bounding box center [273, 194] width 80 height 39
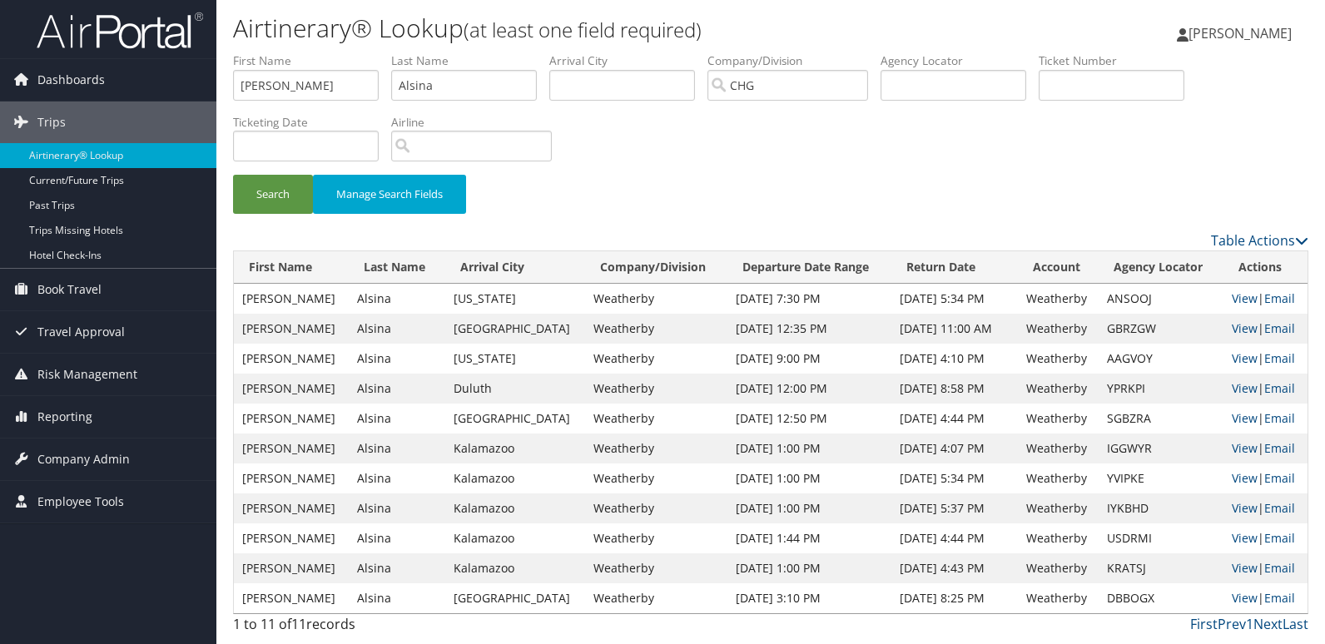
click at [991, 327] on td "[DATE] 11:00 AM" at bounding box center [955, 329] width 127 height 30
click at [1232, 326] on link "View" at bounding box center [1245, 329] width 26 height 16
drag, startPoint x: 310, startPoint y: 95, endPoint x: 188, endPoint y: 83, distance: 122.1
click at [188, 83] on div "Dashboards AirPortal 360™ (Manager) My Travel Dashboard Trips Airtinerary® Look…" at bounding box center [662, 322] width 1325 height 644
paste input "Murphy, Thomas"
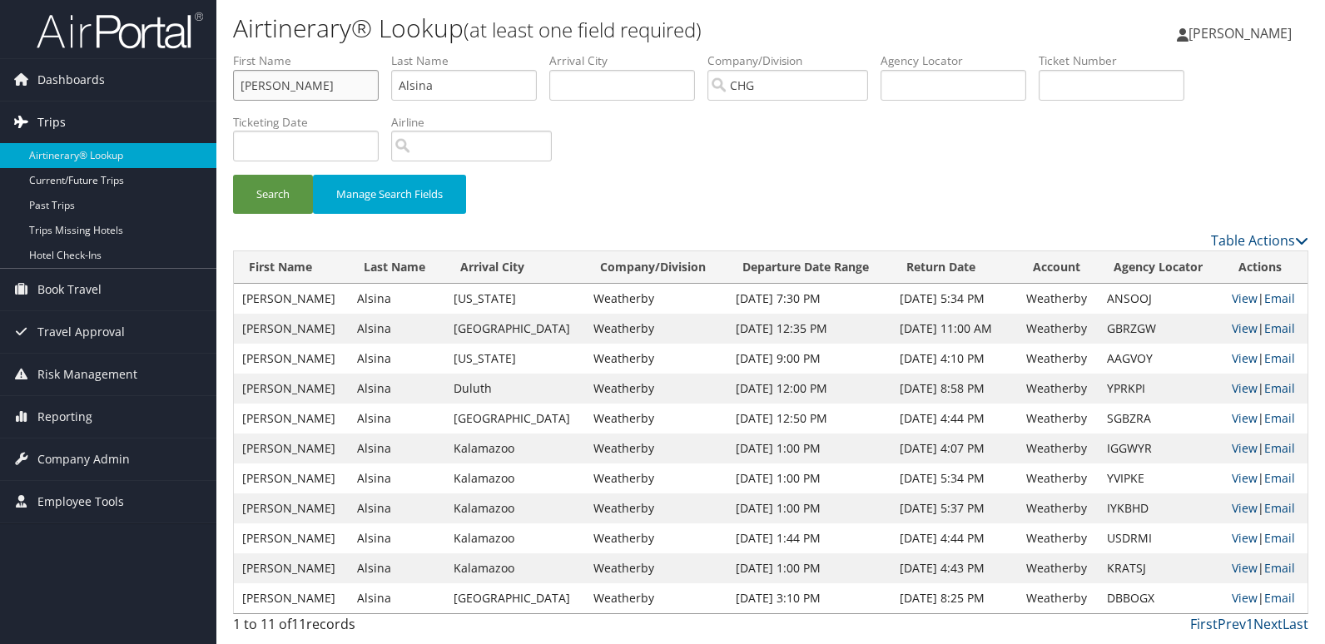
drag, startPoint x: 293, startPoint y: 90, endPoint x: 170, endPoint y: 113, distance: 125.4
click at [170, 113] on div "Dashboards AirPortal 360™ (Manager) My Travel Dashboard Trips Airtinerary® Look…" at bounding box center [662, 322] width 1325 height 644
click at [286, 86] on input "Murphy, Thomas" at bounding box center [306, 85] width 146 height 31
click at [290, 87] on input "Murphy, Thomas" at bounding box center [306, 85] width 146 height 31
drag, startPoint x: 290, startPoint y: 86, endPoint x: 190, endPoint y: 92, distance: 100.1
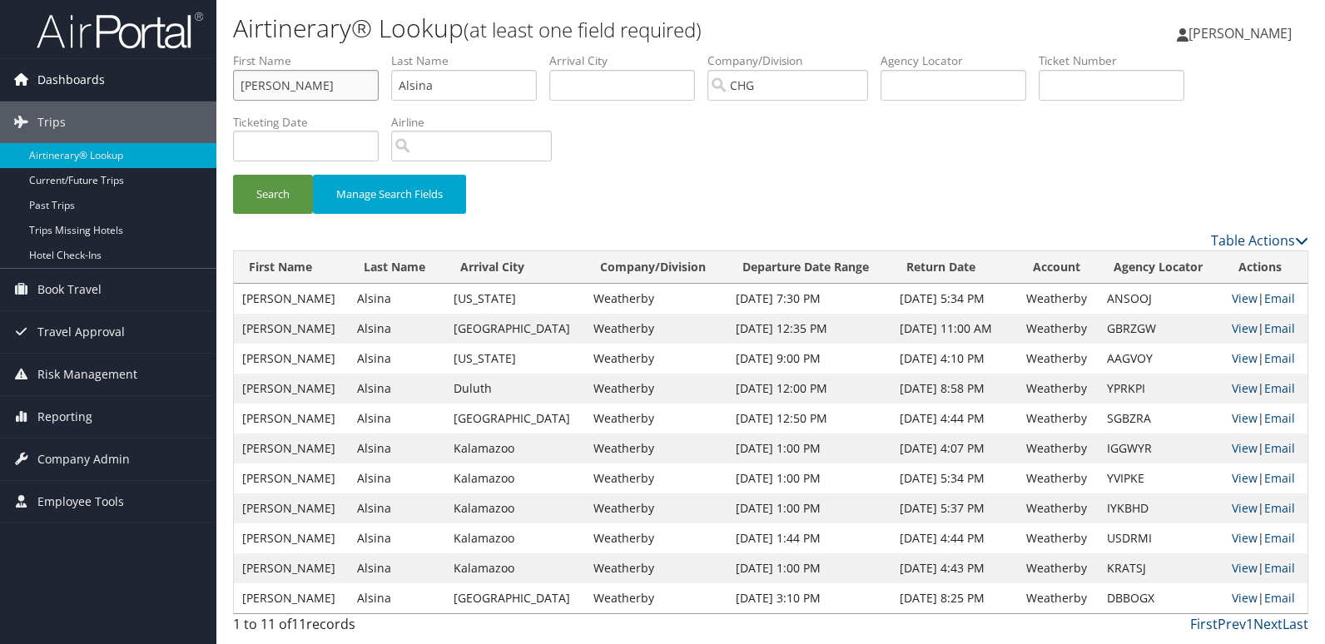
click at [190, 92] on div "Dashboards AirPortal 360™ (Manager) My Travel Dashboard Trips Airtinerary® Look…" at bounding box center [662, 322] width 1325 height 644
type input "Thomas"
drag, startPoint x: 483, startPoint y: 86, endPoint x: 240, endPoint y: 78, distance: 243.2
click at [240, 52] on ul "First Name Thomas Last Name Alsina Departure City Arrival City Company/Division…" at bounding box center [771, 52] width 1076 height 0
paste input "Murphy,"
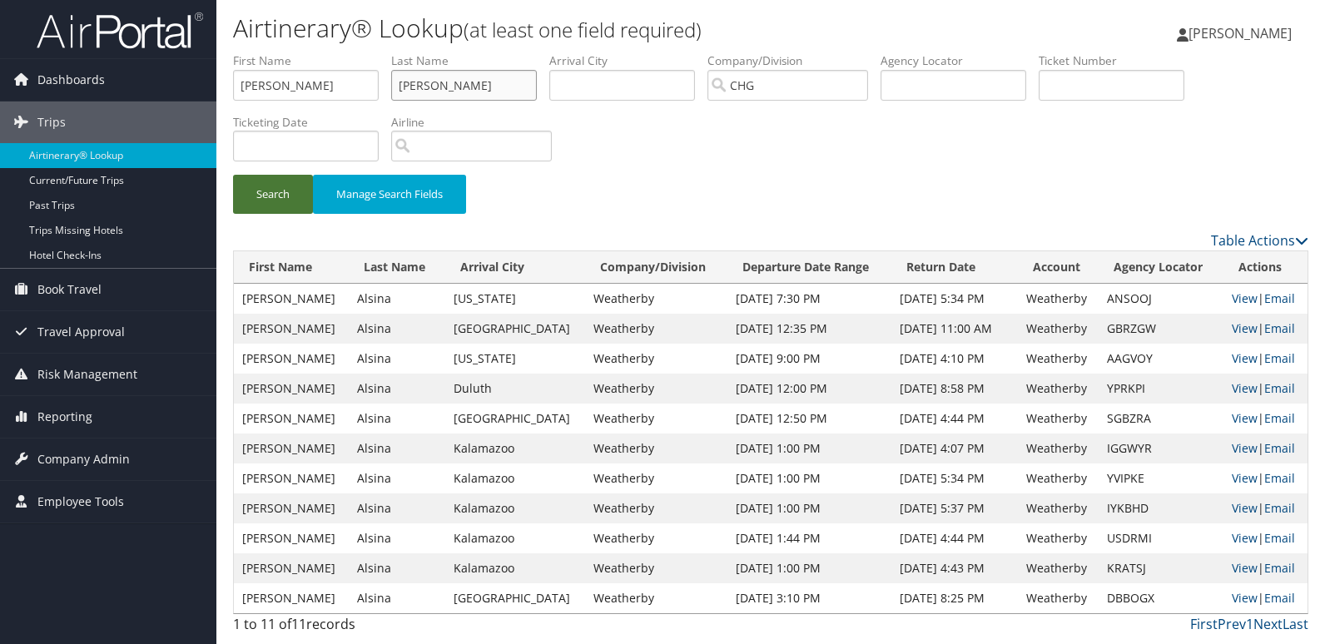
type input "Murphy"
click at [272, 191] on button "Search" at bounding box center [273, 194] width 80 height 39
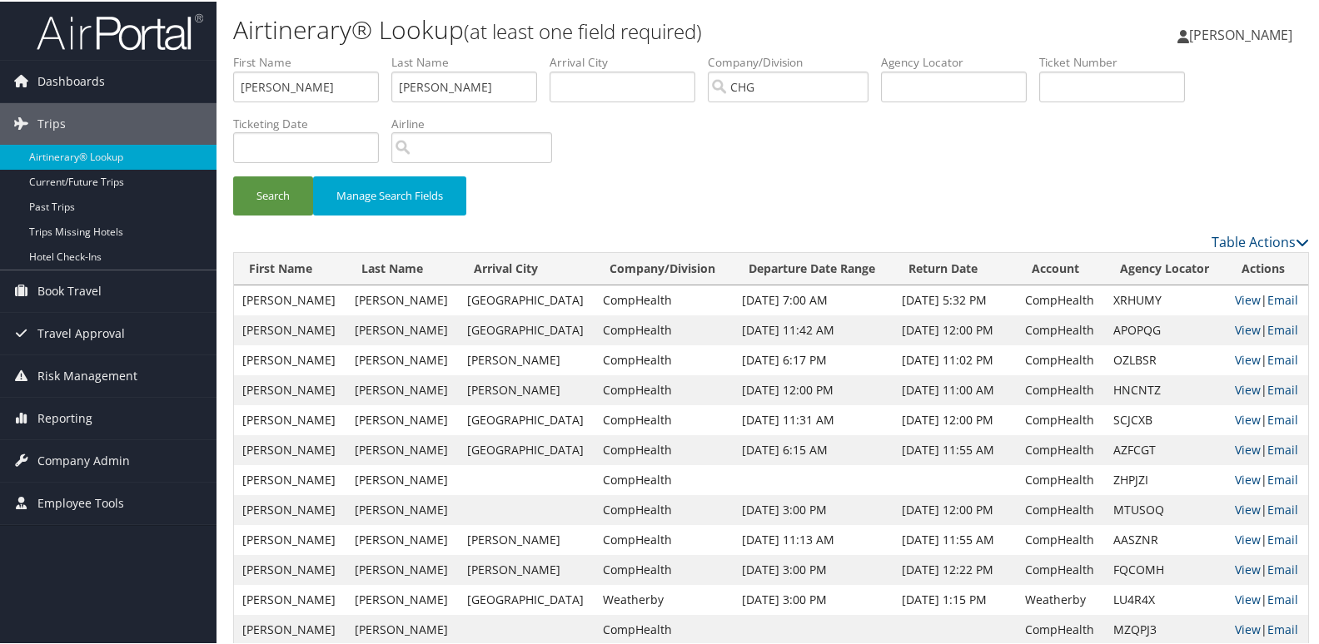
click at [968, 210] on div "Search Manage Search Fields" at bounding box center [771, 203] width 1101 height 56
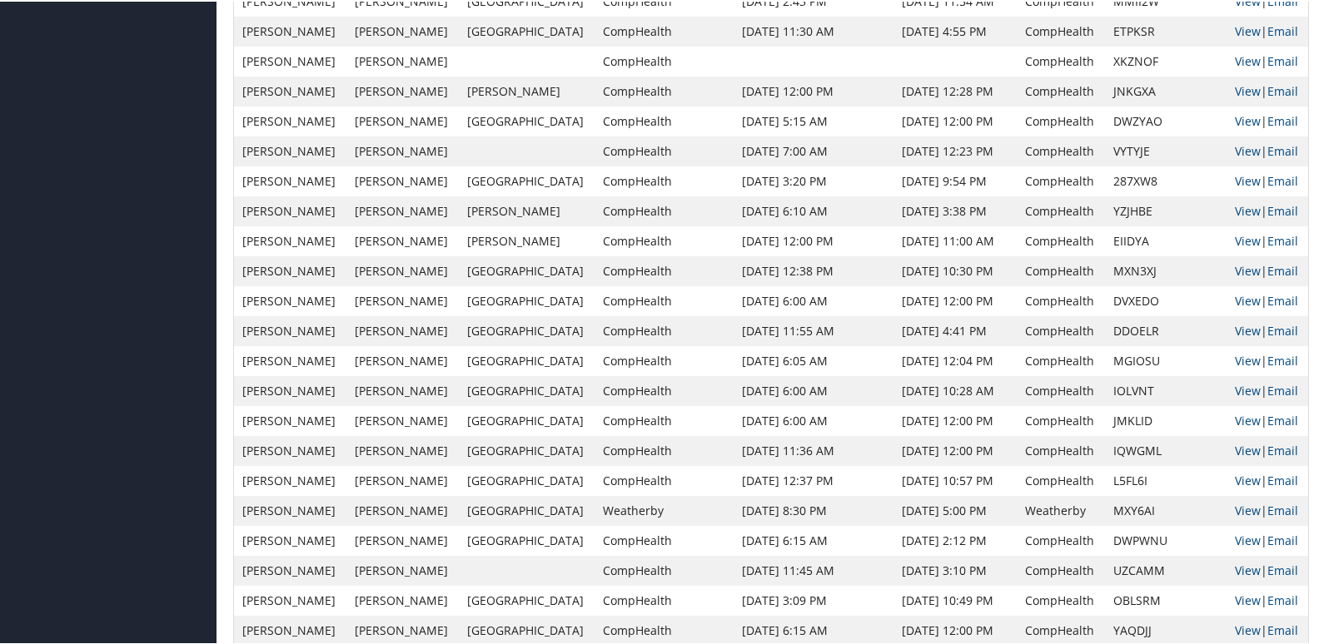
scroll to position [1167, 0]
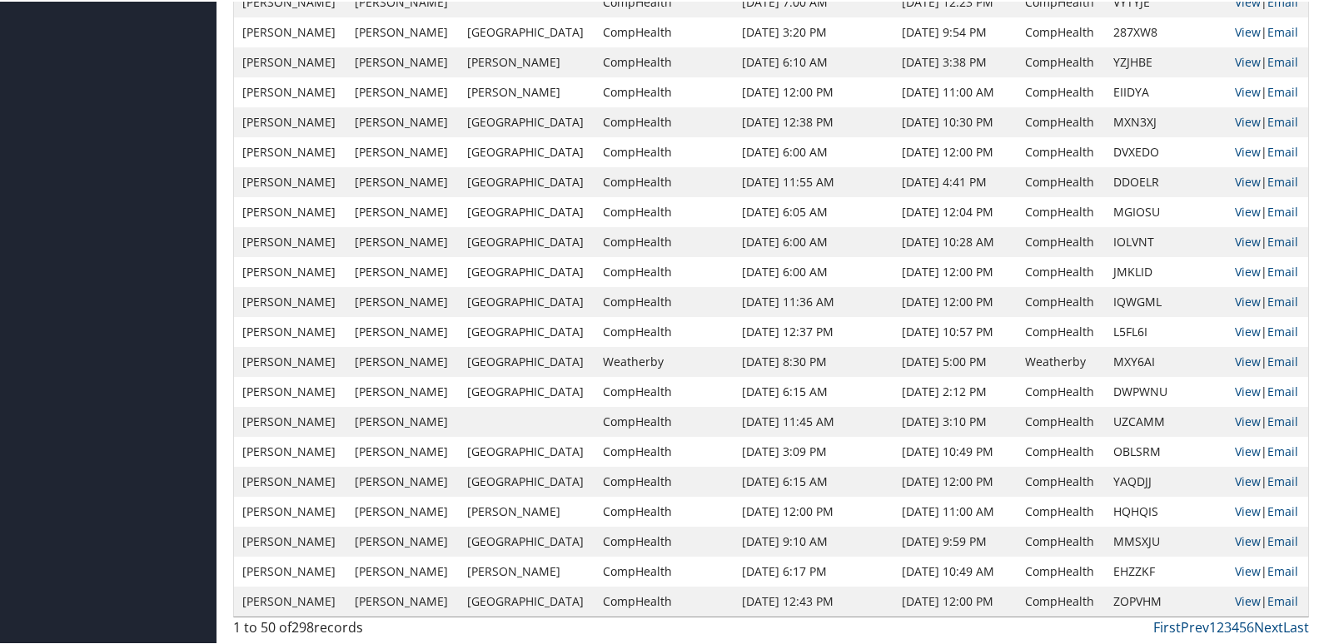
click at [734, 490] on td "Jun 8, 2024 6:15 AM" at bounding box center [814, 480] width 160 height 30
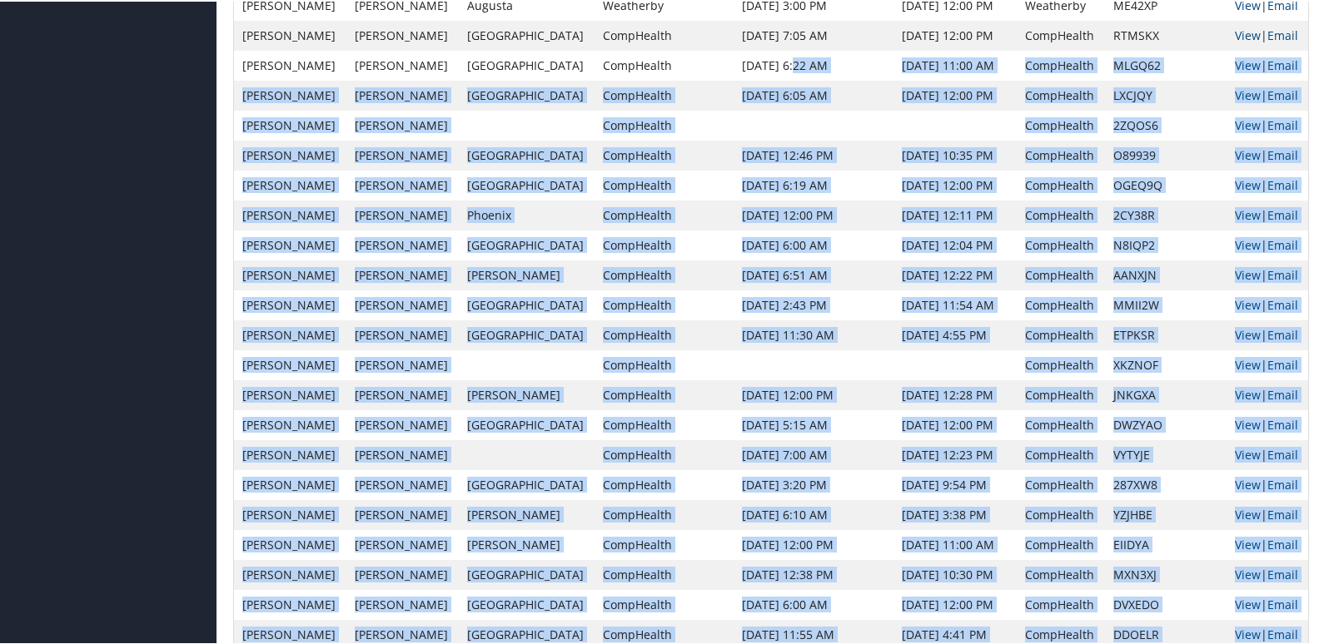
scroll to position [668, 0]
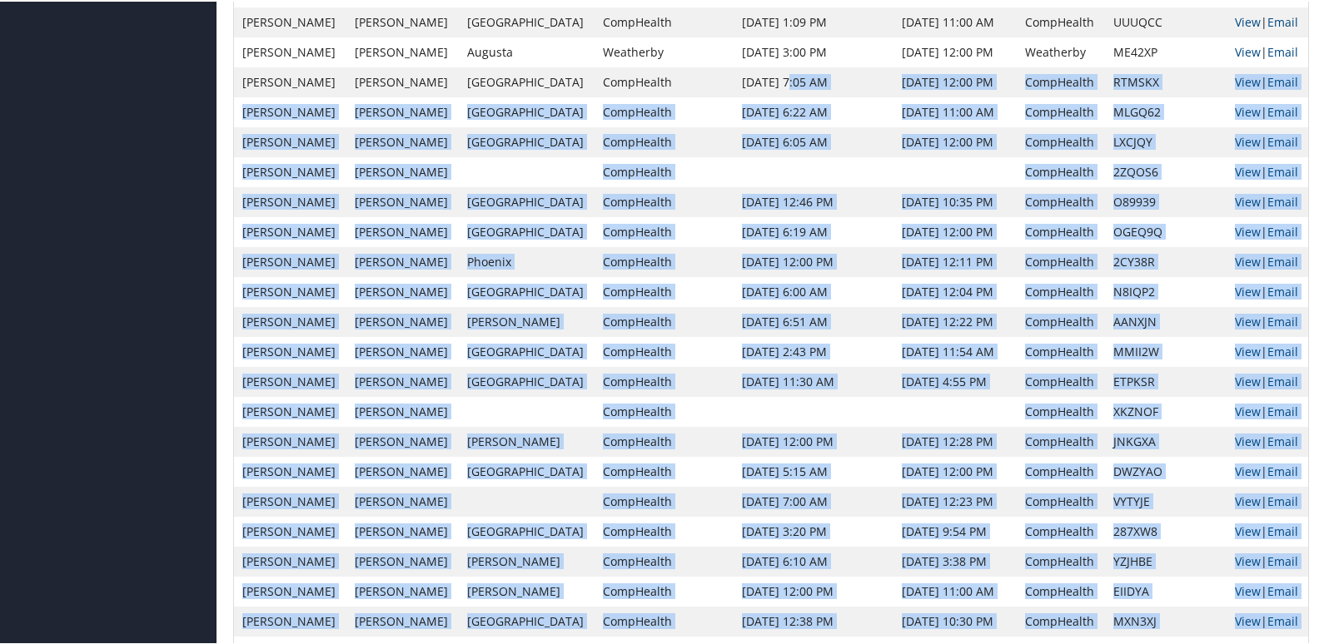
drag, startPoint x: 717, startPoint y: 400, endPoint x: 729, endPoint y: 89, distance: 311.6
click at [729, 89] on tbody "Thomas Murphy Omaha CompHealth Jan 15, 2021 7:00 AM Jan 25, 2021 5:32 PM CompHe…" at bounding box center [771, 365] width 1074 height 1499
drag, startPoint x: 729, startPoint y: 89, endPoint x: 737, endPoint y: 286, distance: 196.6
click at [737, 286] on td "Aug 31, 2017 6:00 AM" at bounding box center [814, 291] width 160 height 30
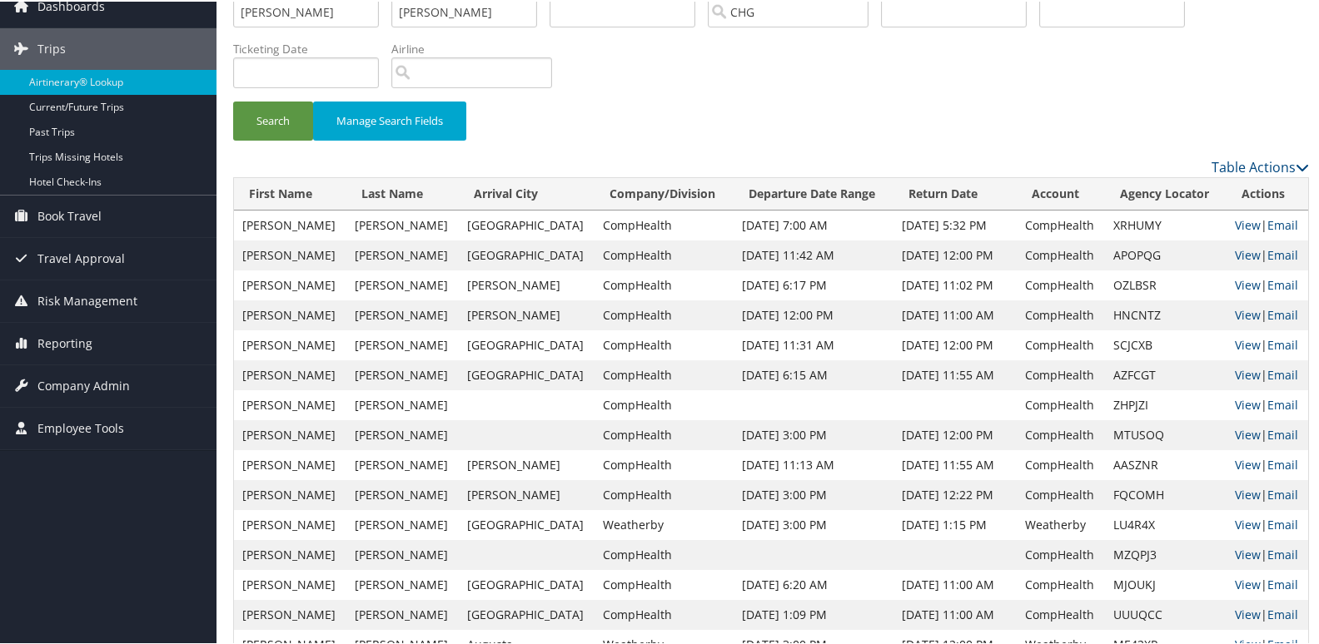
scroll to position [0, 0]
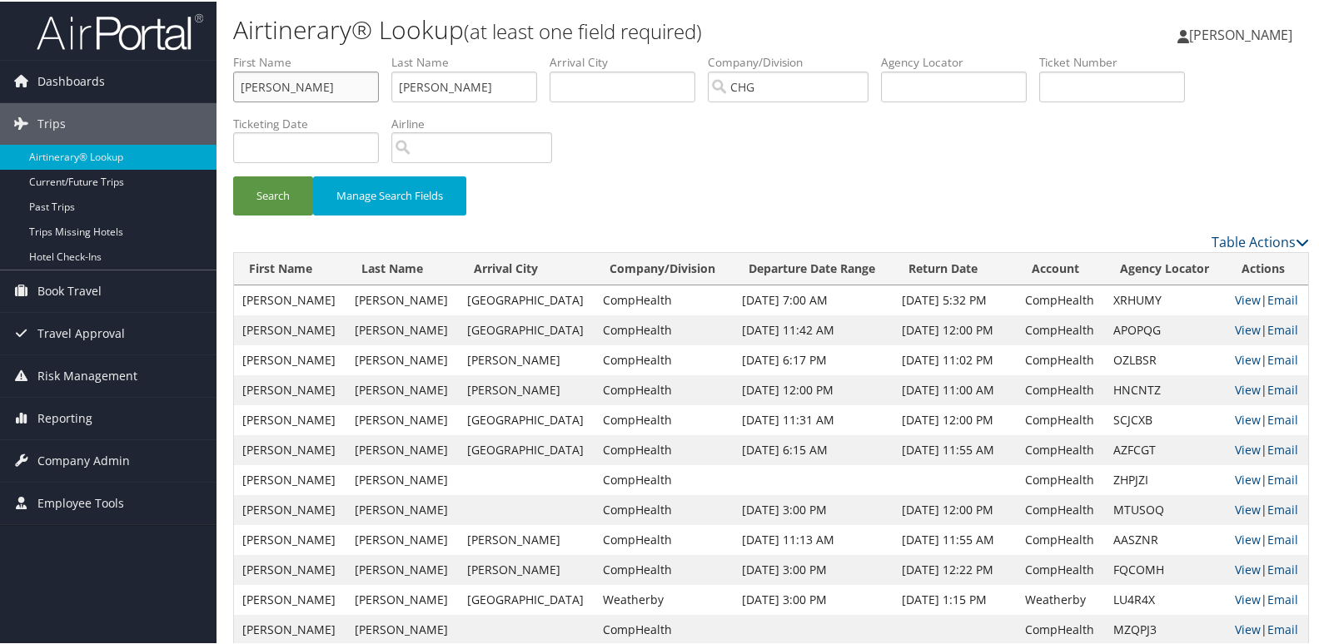
drag, startPoint x: 306, startPoint y: 94, endPoint x: 75, endPoint y: 51, distance: 235.5
paste input "Fujii, Tisha"
drag, startPoint x: 268, startPoint y: 94, endPoint x: 162, endPoint y: 84, distance: 106.2
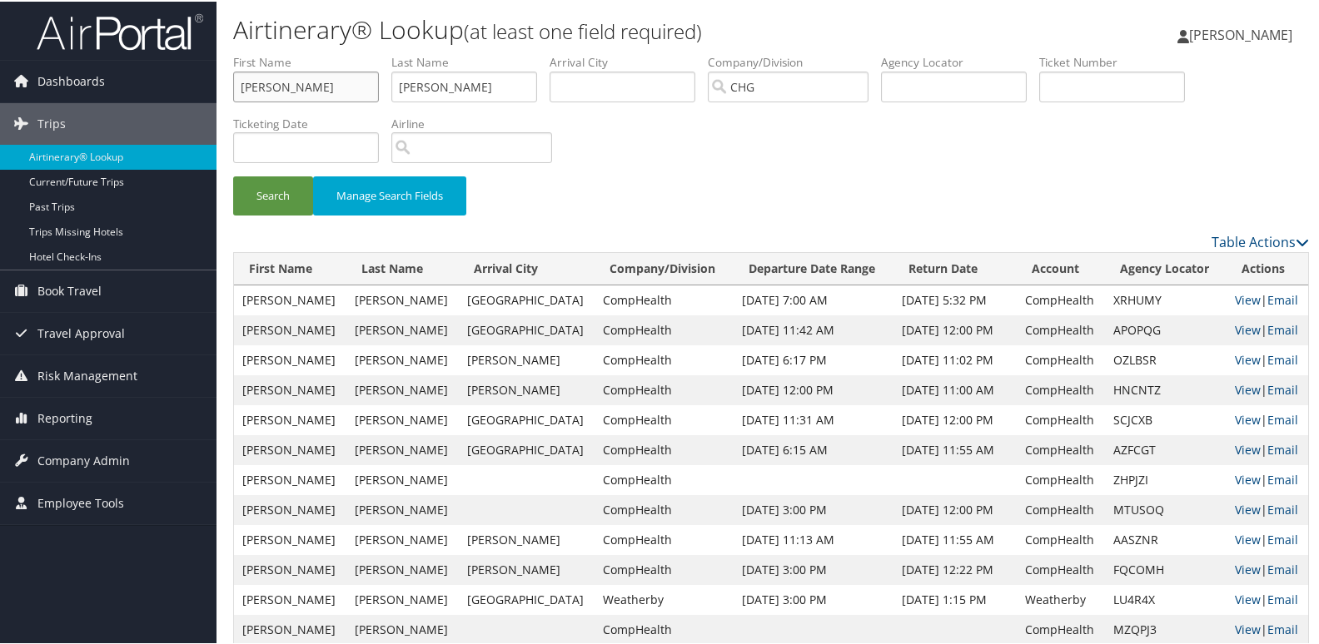
type input "Tisha"
drag, startPoint x: 480, startPoint y: 79, endPoint x: 255, endPoint y: 68, distance: 225.9
click at [255, 52] on ul "First Name Tisha Last Name Murphy Departure City Arrival City Company/Division …" at bounding box center [771, 52] width 1076 height 0
paste input "Fujii,"
type input "Fujii"
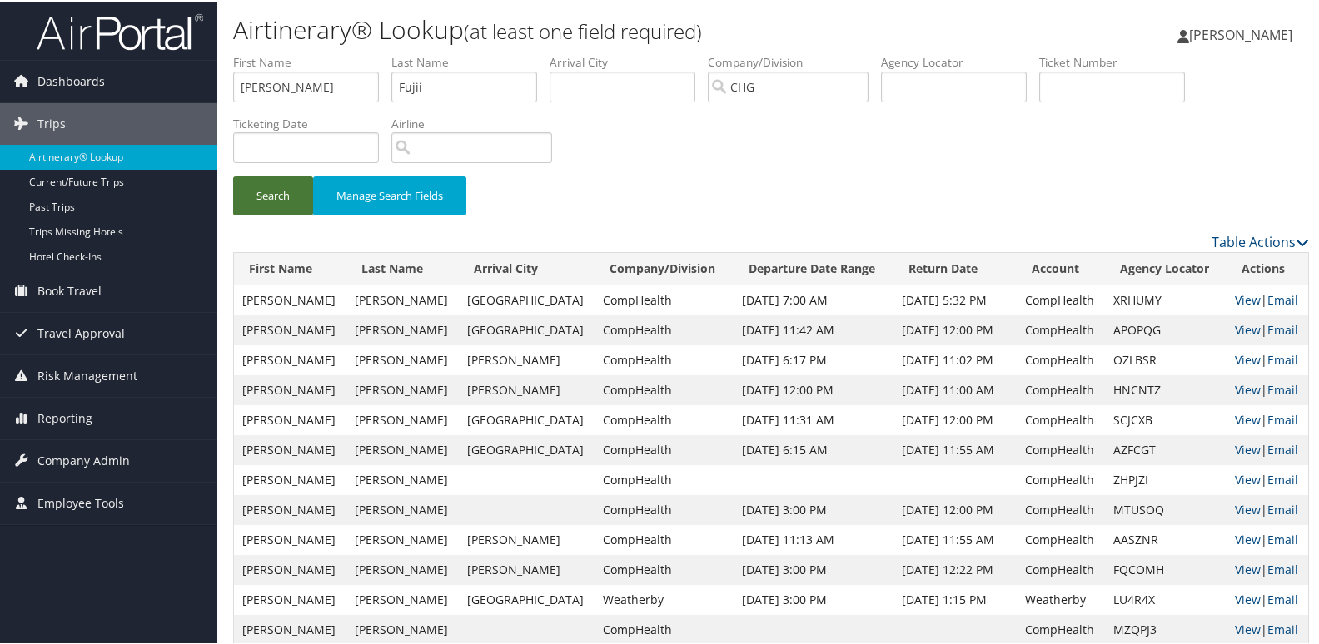
click at [242, 192] on button "Search" at bounding box center [273, 194] width 80 height 39
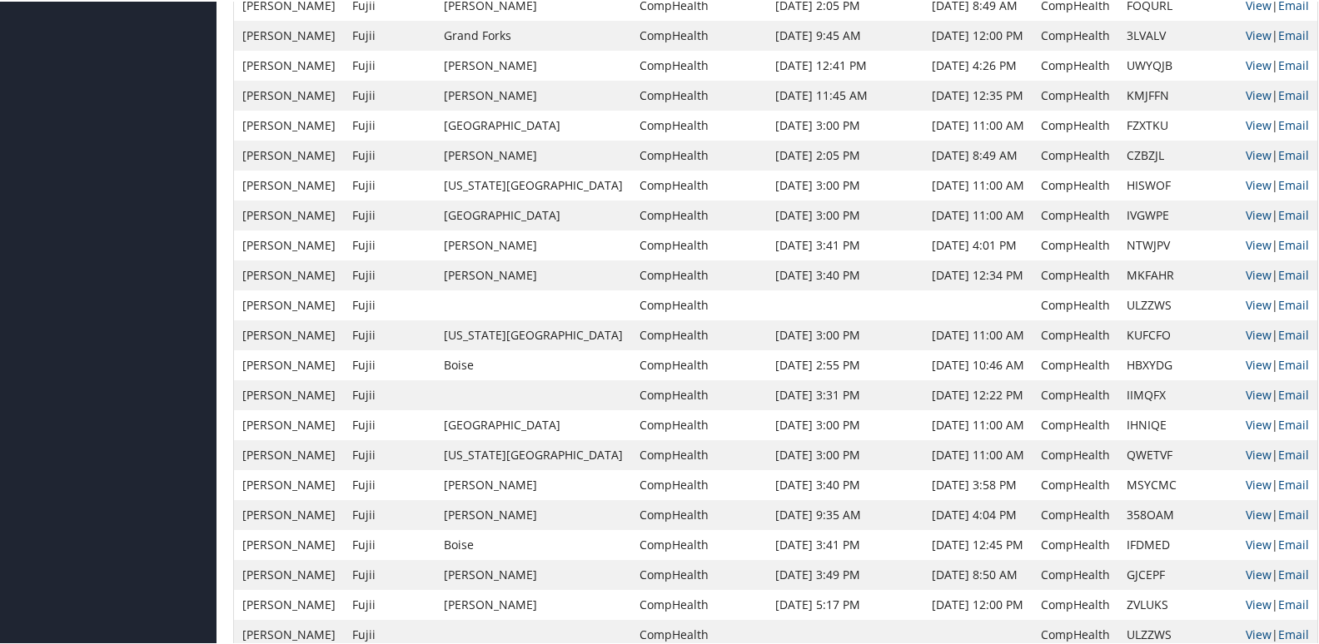
scroll to position [749, 0]
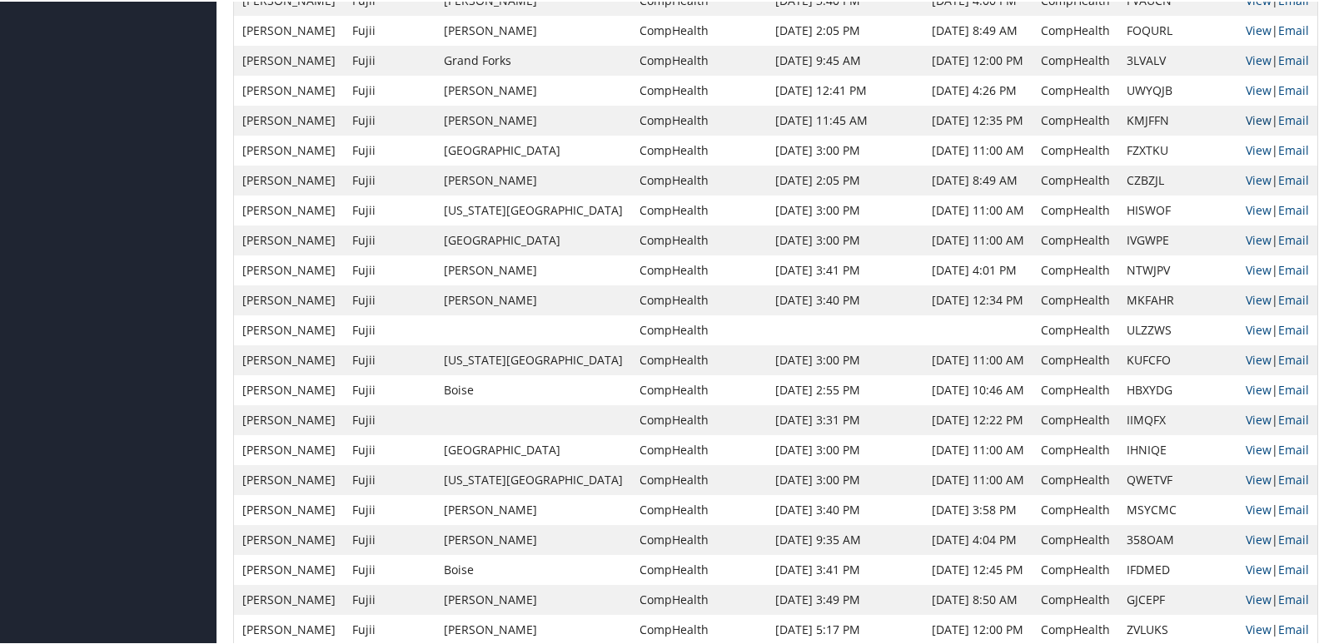
click at [1246, 117] on link "View" at bounding box center [1259, 119] width 26 height 16
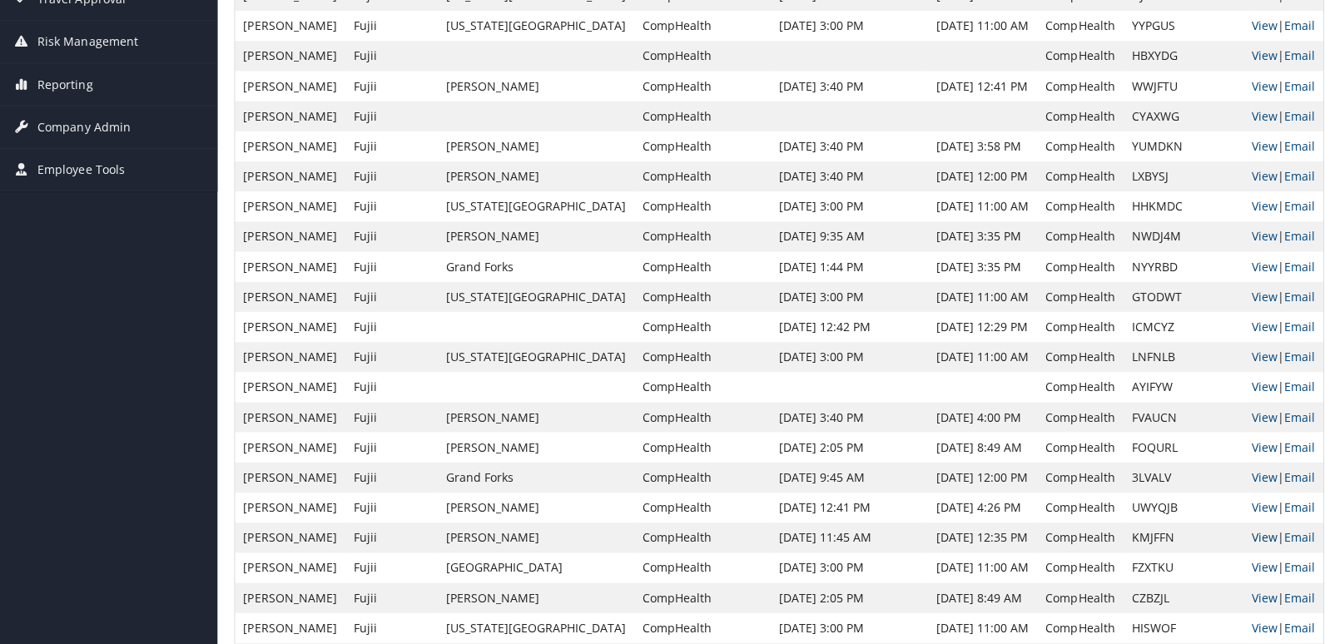
scroll to position [0, 0]
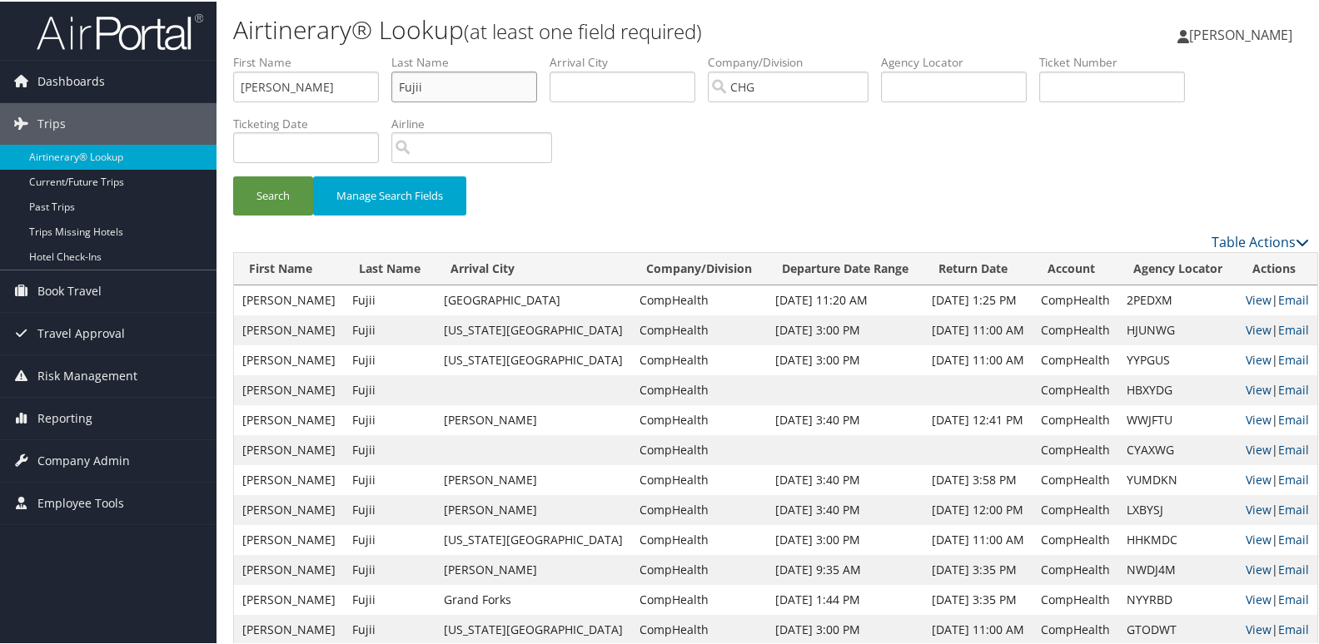
drag, startPoint x: 370, startPoint y: 87, endPoint x: 351, endPoint y: 87, distance: 18.3
click at [351, 52] on ul "First Name Tisha Last Name Fujii Departure City Arrival City Company/Division C…" at bounding box center [771, 52] width 1076 height 0
drag, startPoint x: 348, startPoint y: 86, endPoint x: 569, endPoint y: 117, distance: 223.6
click at [949, 87] on input "text" at bounding box center [954, 85] width 146 height 31
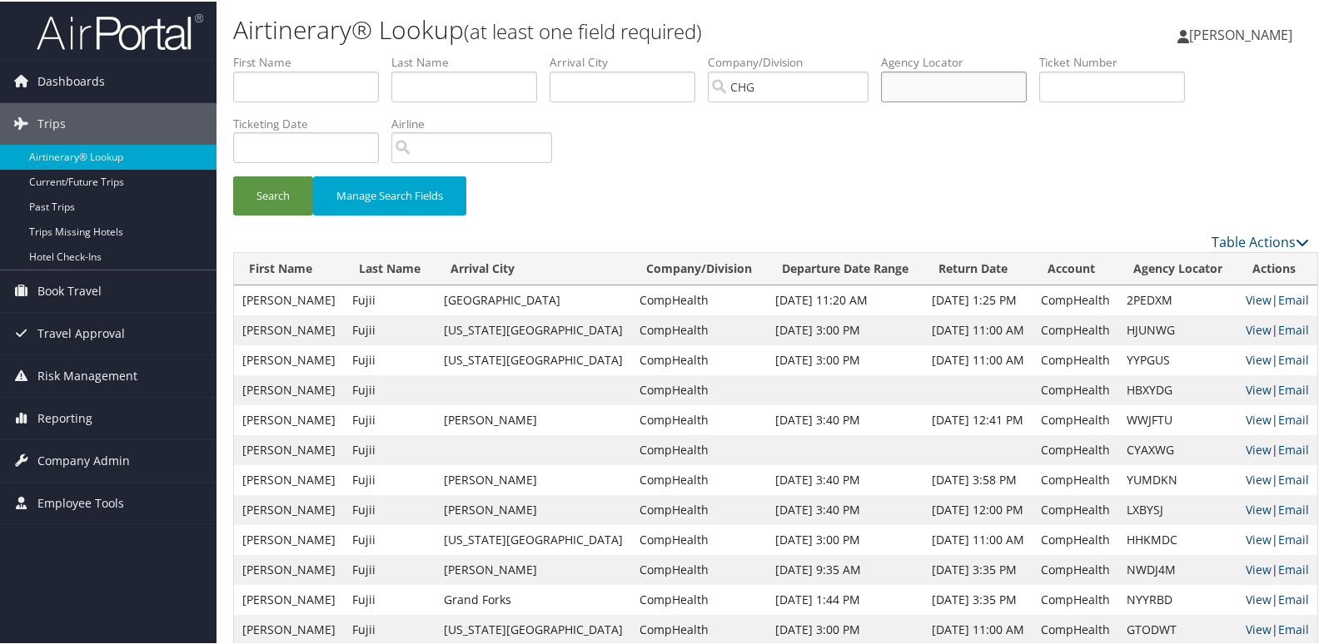
paste input "MGEHXG"
click at [924, 90] on input "MGEHXG" at bounding box center [954, 85] width 146 height 31
type input "MGEHXG"
click at [303, 206] on button "Search" at bounding box center [273, 194] width 80 height 39
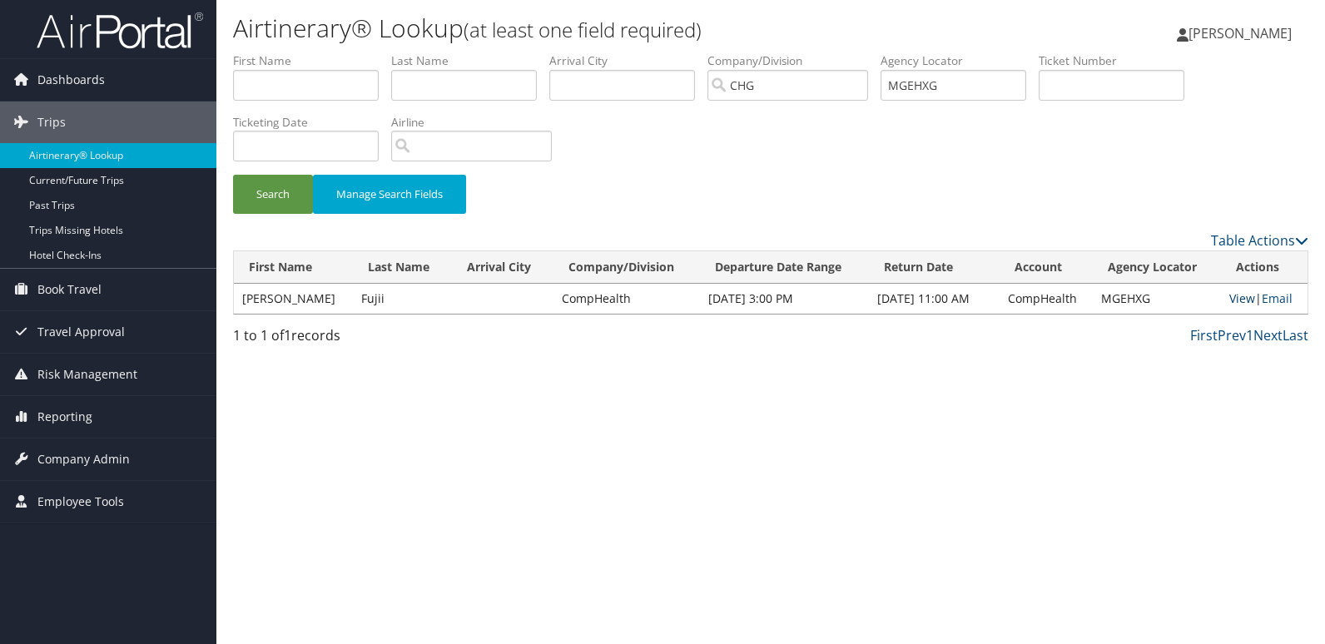
click at [1237, 299] on link "View" at bounding box center [1243, 299] width 26 height 16
drag, startPoint x: 923, startPoint y: 92, endPoint x: 863, endPoint y: 92, distance: 60.0
click at [863, 52] on ul "First Name Last Name Departure City Arrival City Company/Division CHG Airport/C…" at bounding box center [771, 52] width 1076 height 0
click at [127, 413] on link "Reporting" at bounding box center [108, 417] width 216 height 42
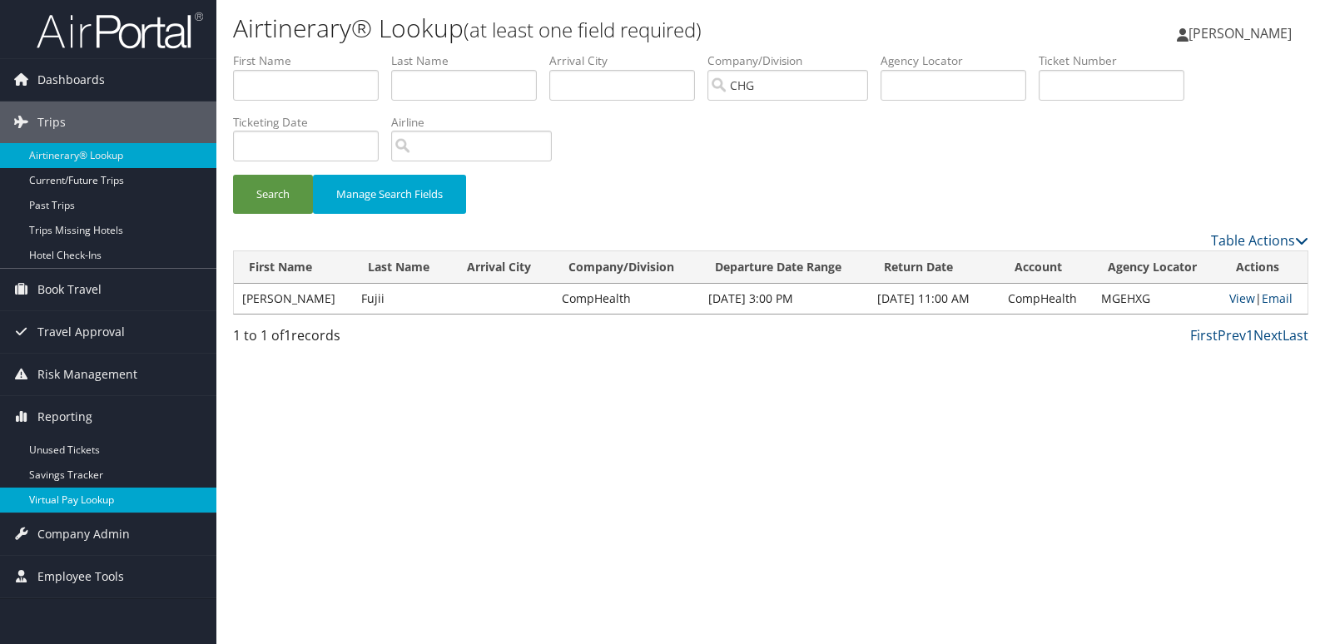
click at [105, 505] on link "Virtual Pay Lookup" at bounding box center [108, 500] width 216 height 25
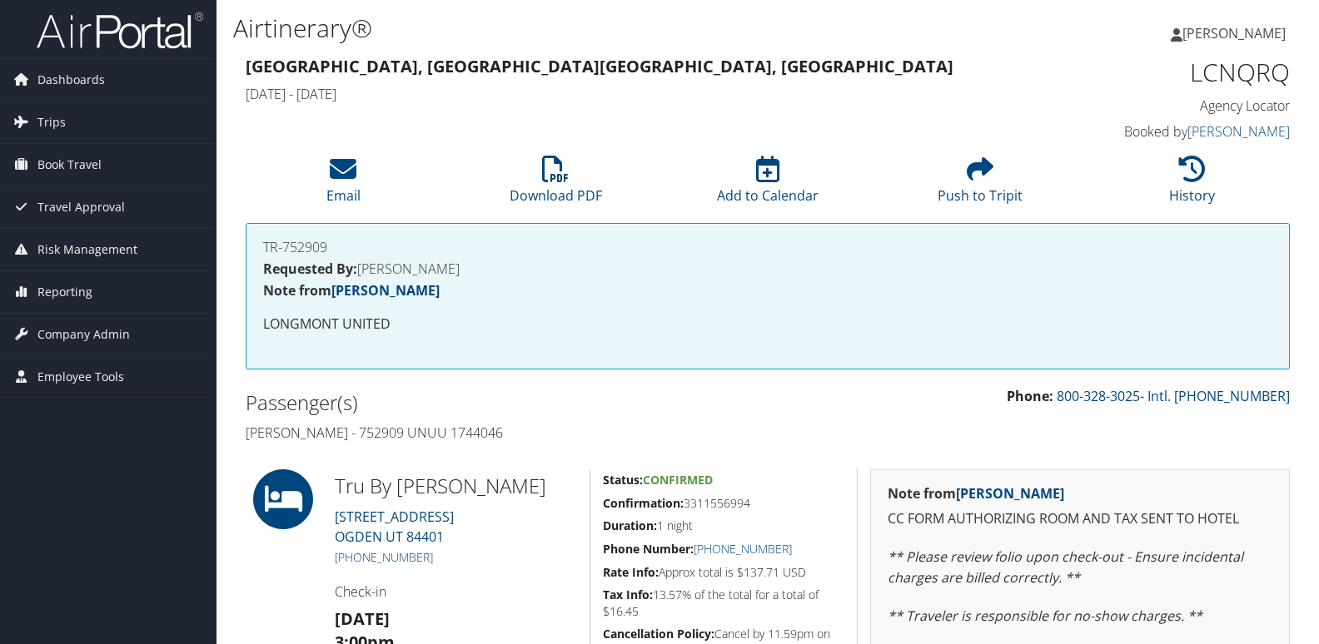
scroll to position [326, 0]
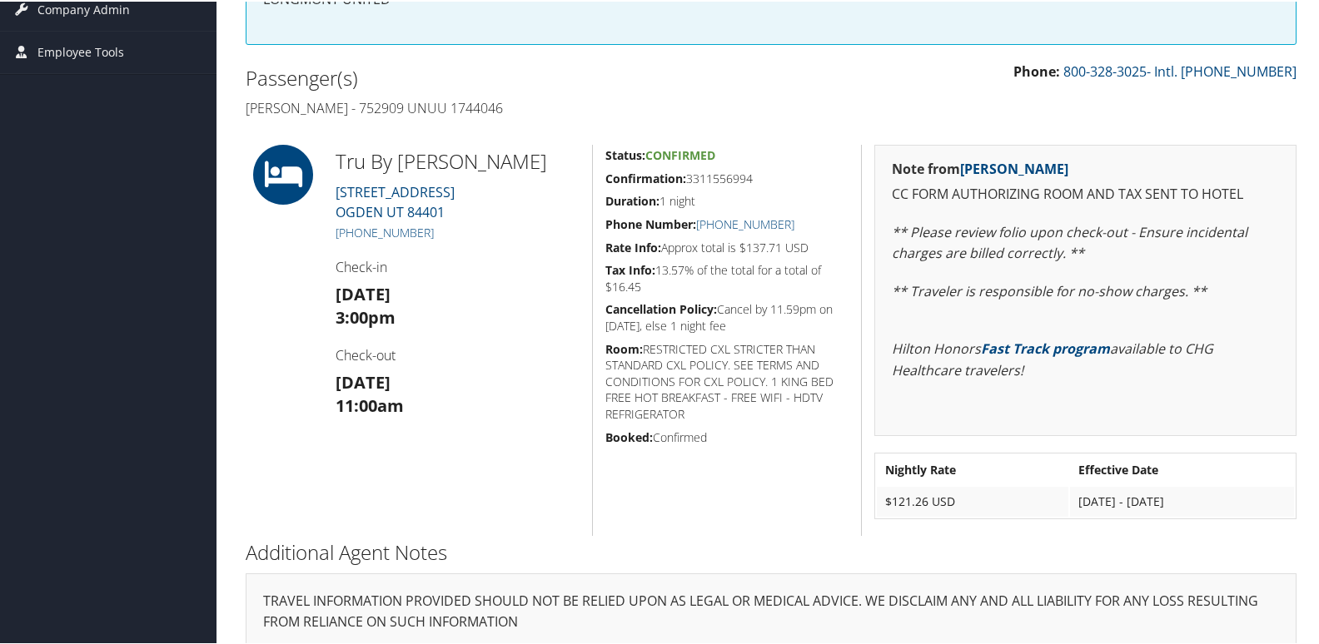
drag, startPoint x: 778, startPoint y: 175, endPoint x: 598, endPoint y: 177, distance: 179.8
click at [598, 177] on div "Status: Confirmed Confirmation: 3311556994 Duration: 1 night Phone Number: [PHO…" at bounding box center [726, 338] width 269 height 391
copy h5 "Confirmation: 3311556994"
drag, startPoint x: 470, startPoint y: 230, endPoint x: 355, endPoint y: 222, distance: 115.1
click at [355, 222] on div "Tru By [PERSON_NAME] [STREET_ADDRESS] [PHONE_NUMBER] Check-in [DATE] 3:00pm Che…" at bounding box center [457, 338] width 269 height 391
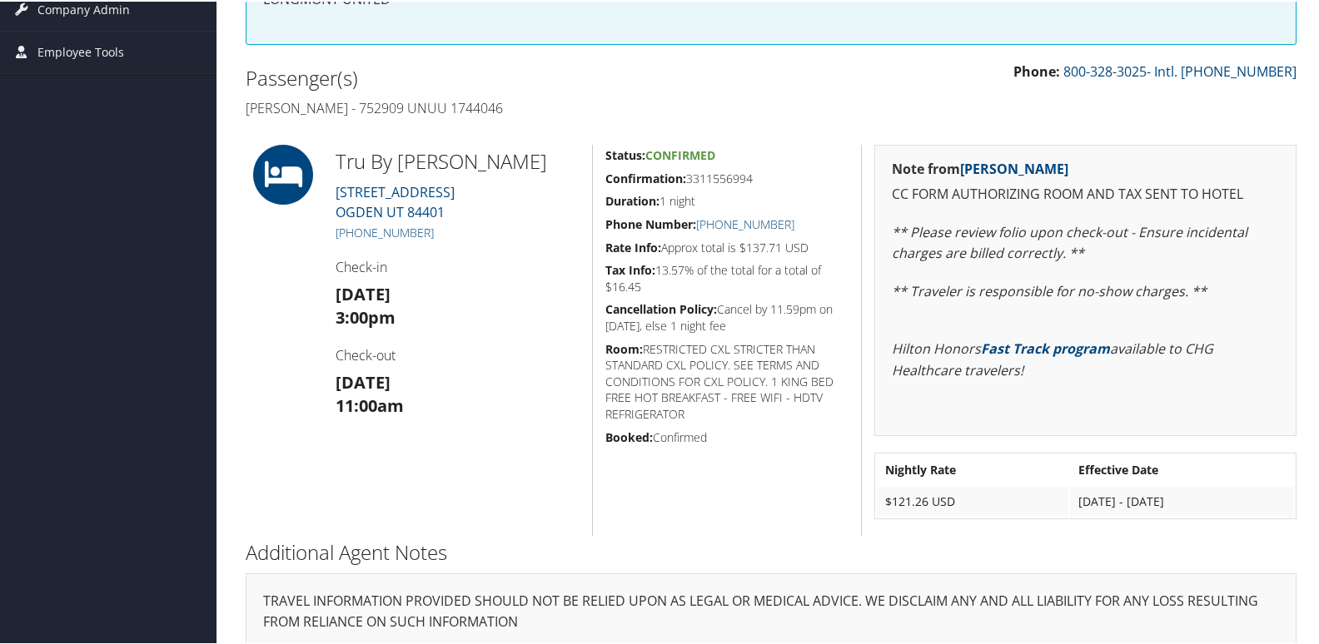
copy link "801) 695-9797"
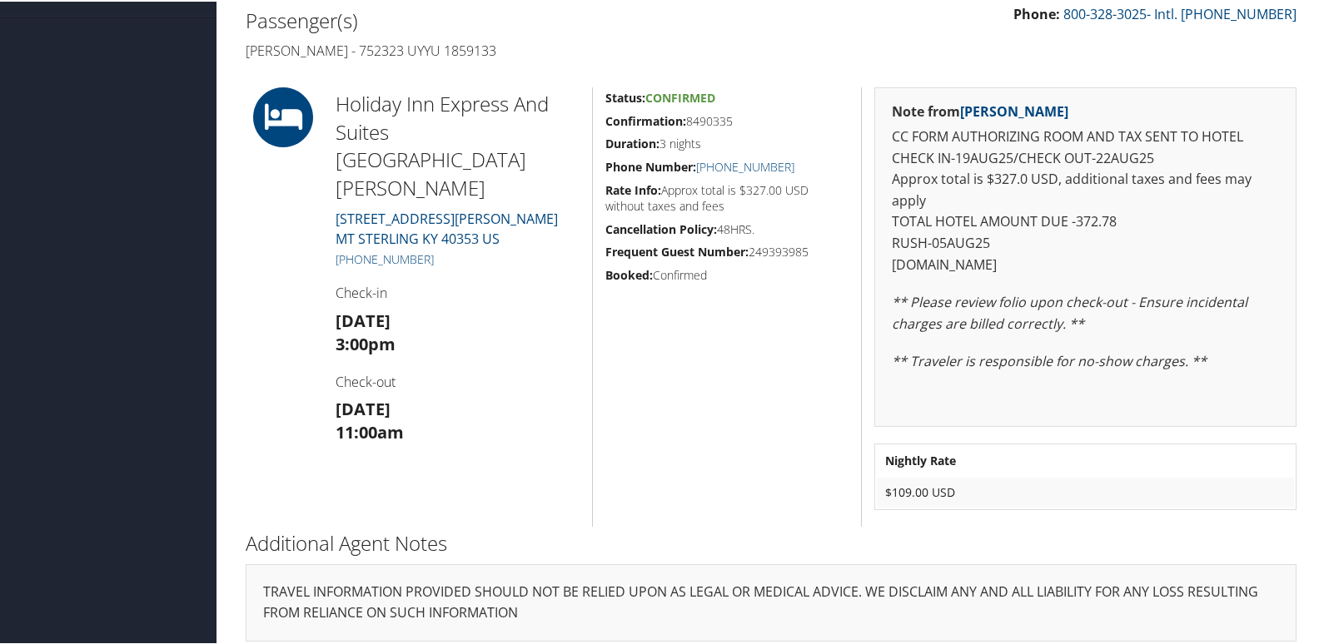
scroll to position [396, 0]
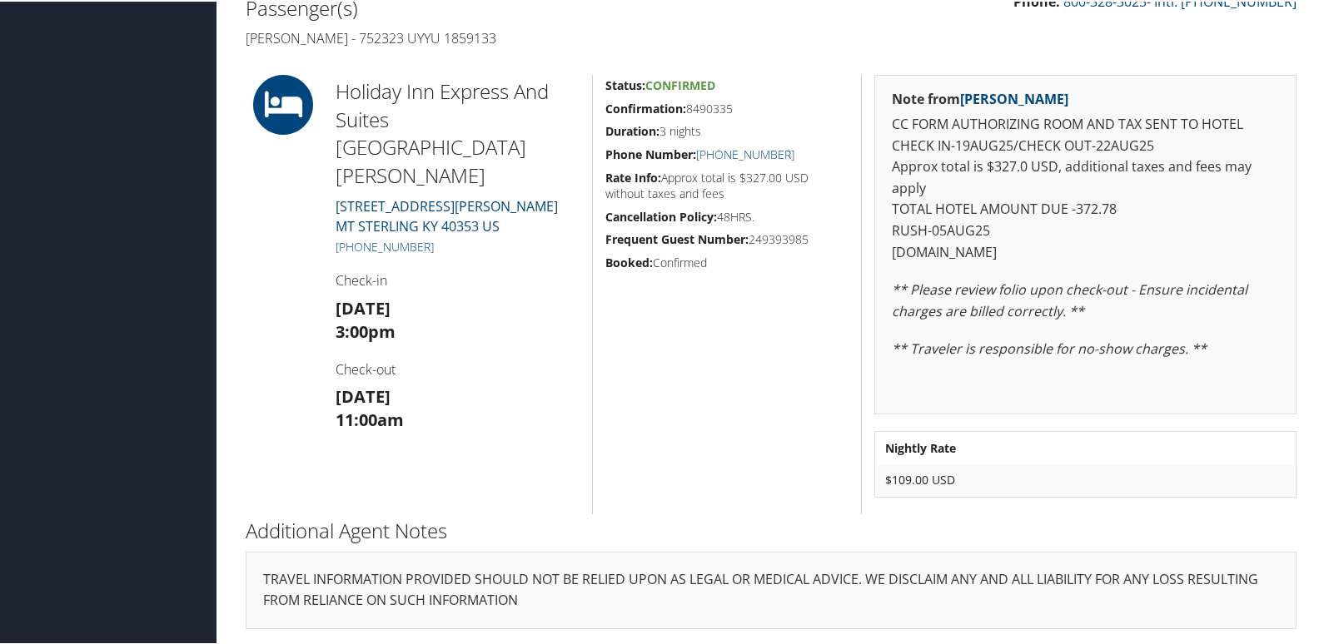
drag, startPoint x: 684, startPoint y: 100, endPoint x: 593, endPoint y: 97, distance: 90.8
click at [593, 97] on div "Status: Confirmed Confirmation: 8490335 Duration: 3 nights Phone Number: [PHONE…" at bounding box center [726, 293] width 269 height 440
copy h5 "Confirmation: 8490335"
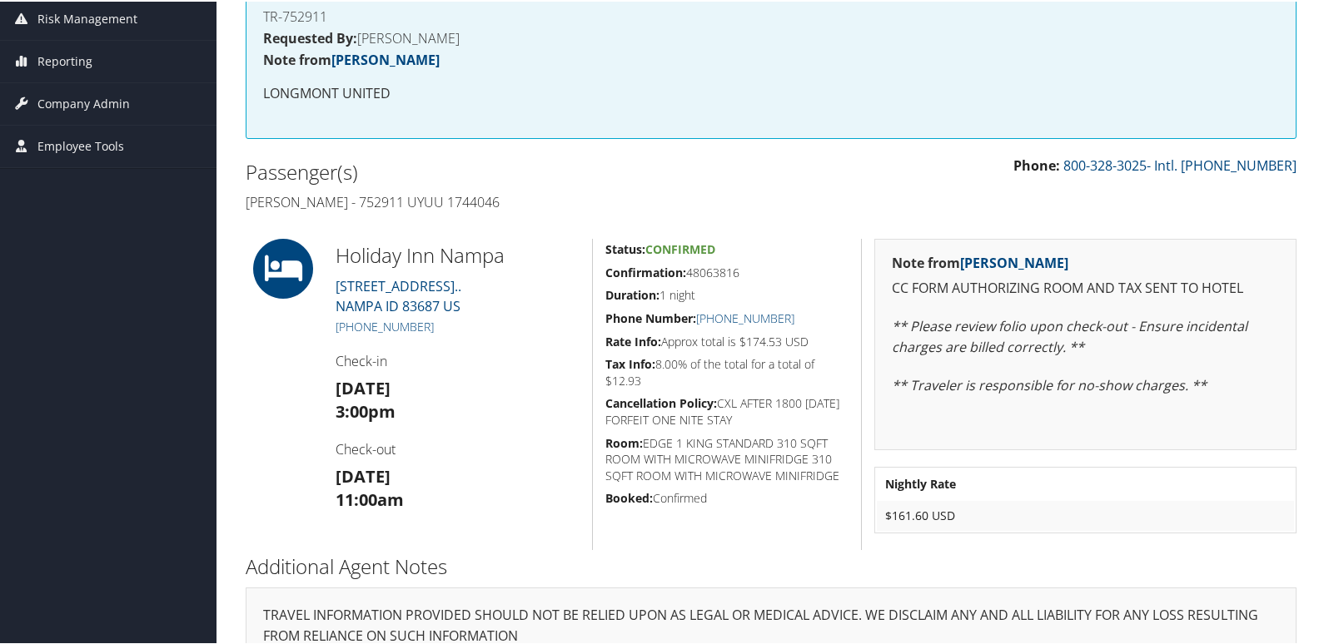
scroll to position [250, 0]
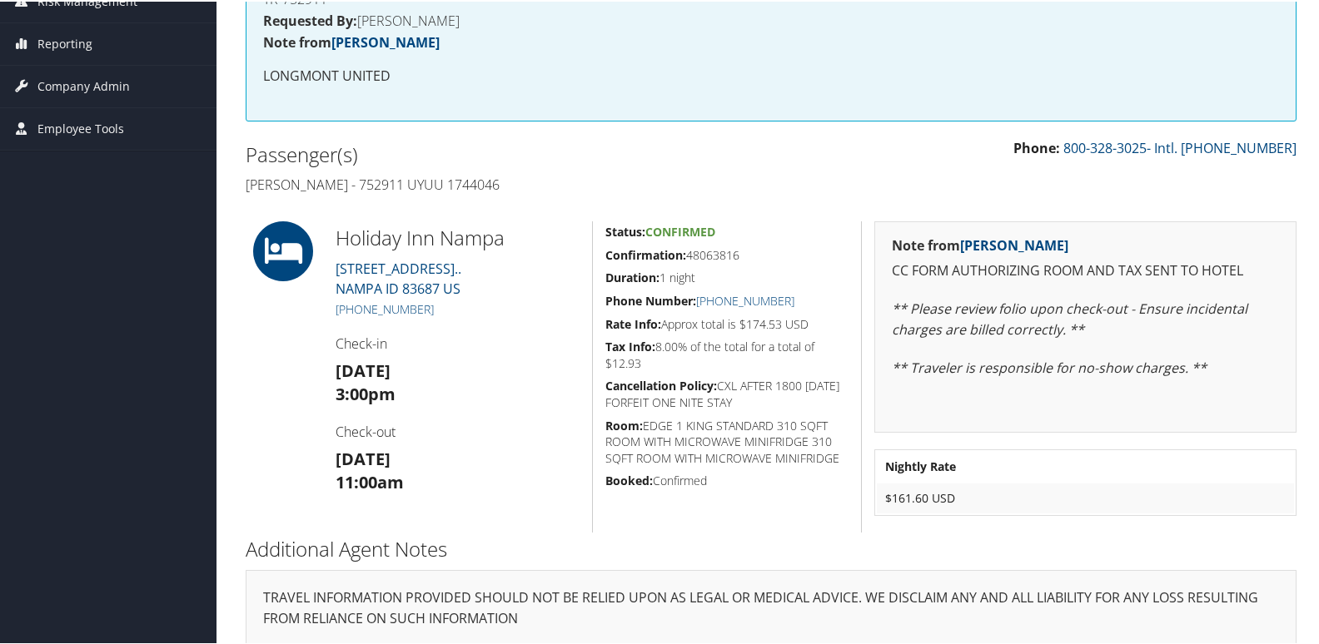
drag, startPoint x: 752, startPoint y: 246, endPoint x: 605, endPoint y: 256, distance: 146.9
click at [605, 256] on h5 "Confirmation: 48063816" at bounding box center [726, 254] width 243 height 17
copy h5 "Confirmation: 48063816"
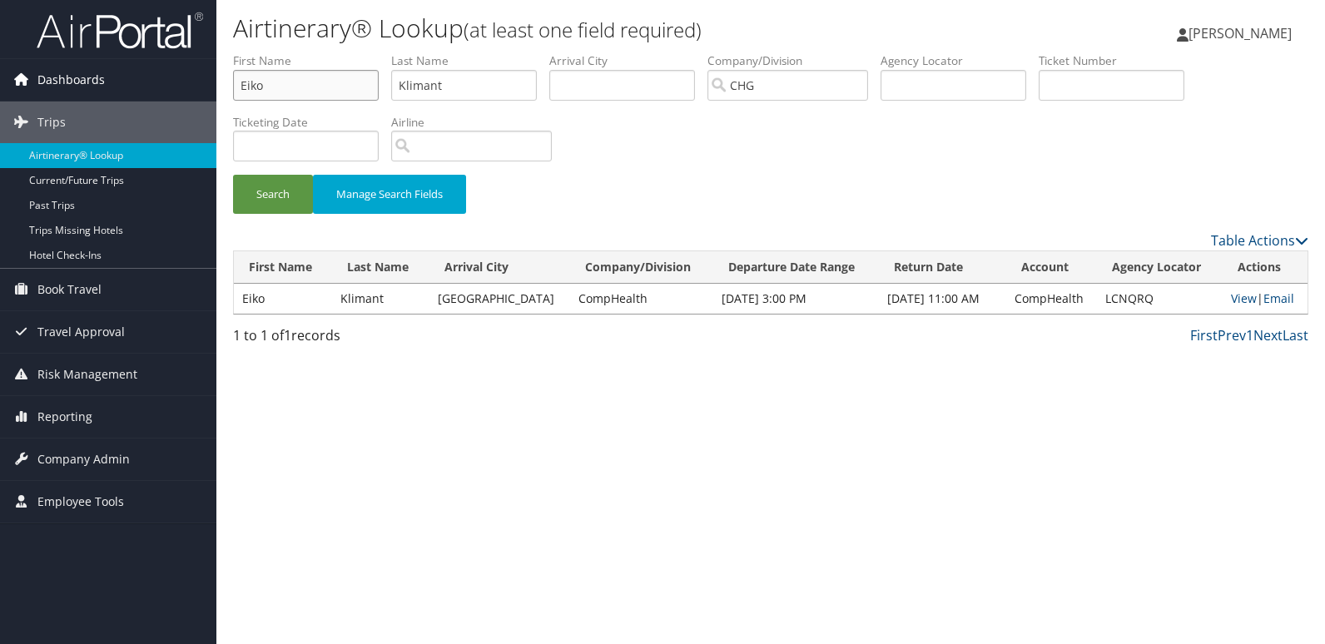
drag, startPoint x: 285, startPoint y: 87, endPoint x: 177, endPoint y: 77, distance: 108.6
click at [152, 80] on div "Dashboards AirPortal 360™ (Manager) My Travel Dashboard Trips Airtinerary® Look…" at bounding box center [662, 322] width 1325 height 644
paste input "[PERSON_NAME]"
drag, startPoint x: 281, startPoint y: 87, endPoint x: 6, endPoint y: 91, distance: 274.8
click at [6, 91] on div "Dashboards AirPortal 360™ (Manager) My Travel Dashboard Trips Airtinerary® Look…" at bounding box center [662, 322] width 1325 height 644
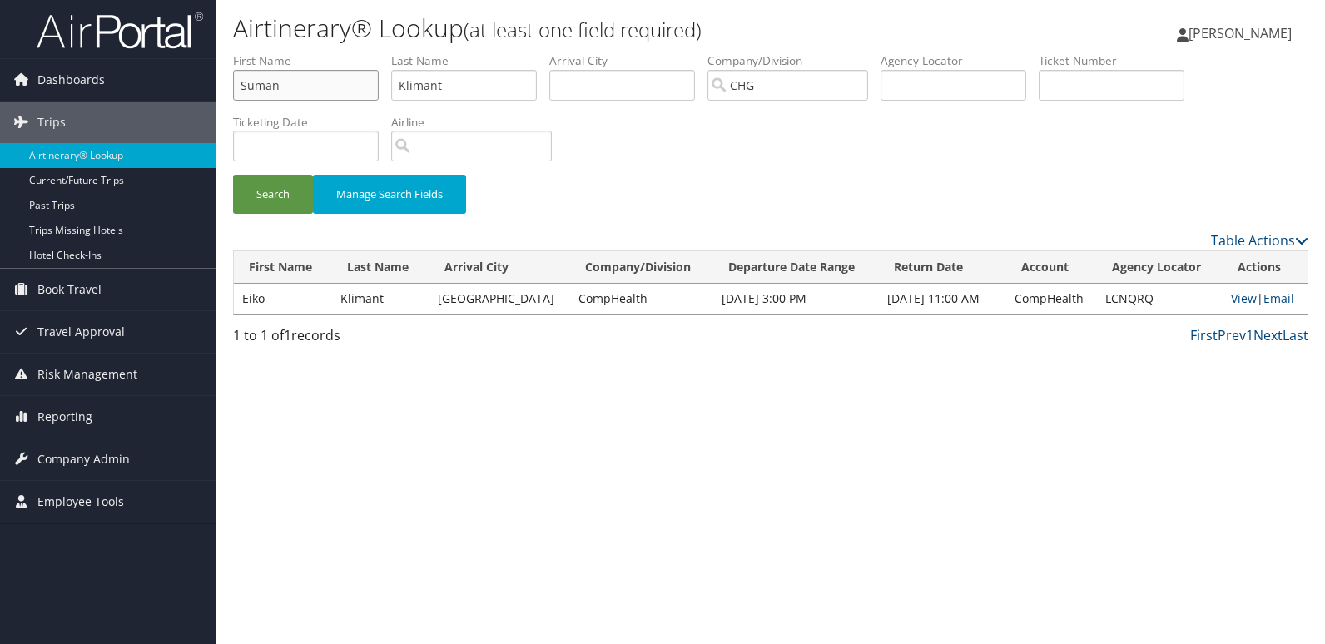
type input "Suman"
drag, startPoint x: 474, startPoint y: 85, endPoint x: 306, endPoint y: 84, distance: 168.2
click at [306, 52] on ul "First Name Suman Last Name Klimant Departure City Arrival City Company/Division…" at bounding box center [771, 52] width 1076 height 0
paste input "[PERSON_NAME],"
type input "[PERSON_NAME]"
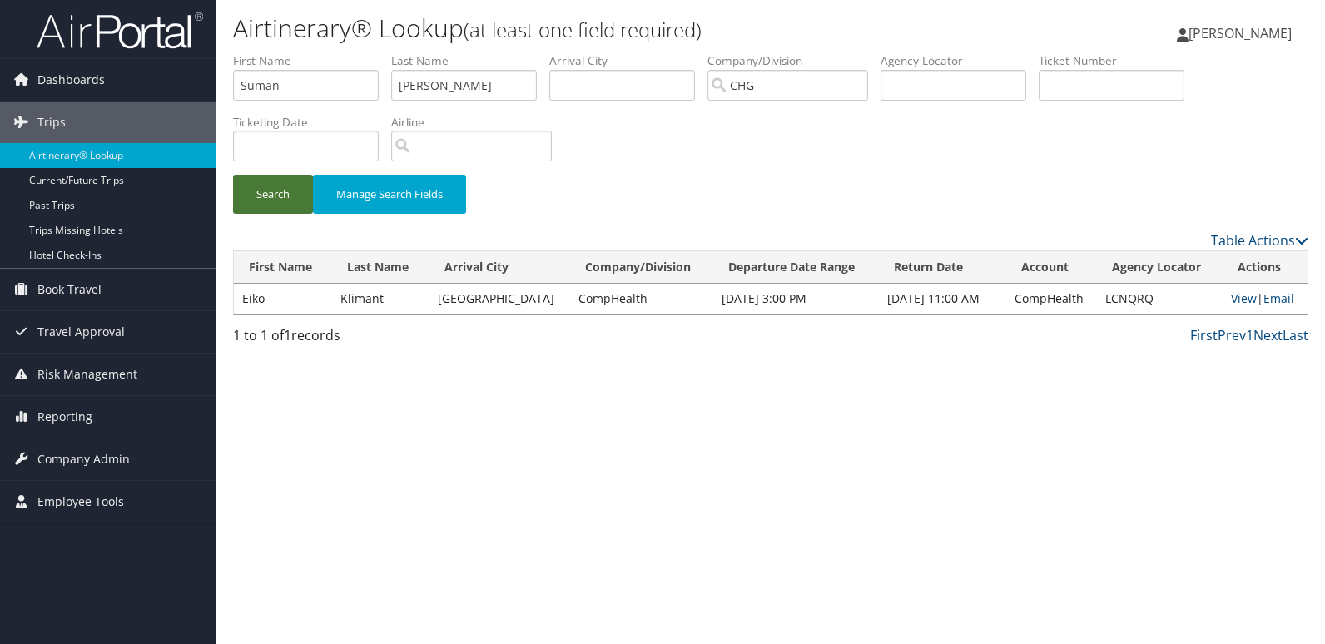
click at [291, 187] on button "Search" at bounding box center [273, 194] width 80 height 39
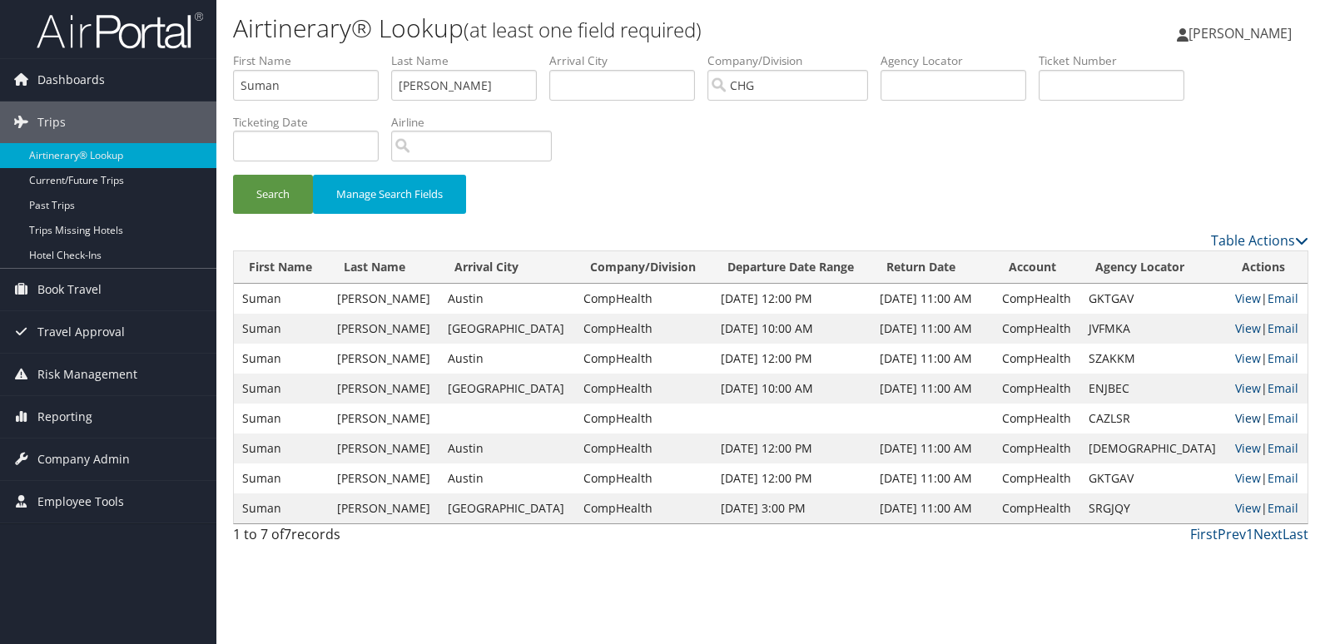
click at [1236, 420] on link "View" at bounding box center [1249, 418] width 26 height 16
click at [1236, 386] on link "View" at bounding box center [1249, 388] width 26 height 16
click at [1240, 506] on link "View" at bounding box center [1249, 508] width 26 height 16
click at [1236, 301] on link "View" at bounding box center [1249, 299] width 26 height 16
drag, startPoint x: 445, startPoint y: 87, endPoint x: 356, endPoint y: 84, distance: 89.1
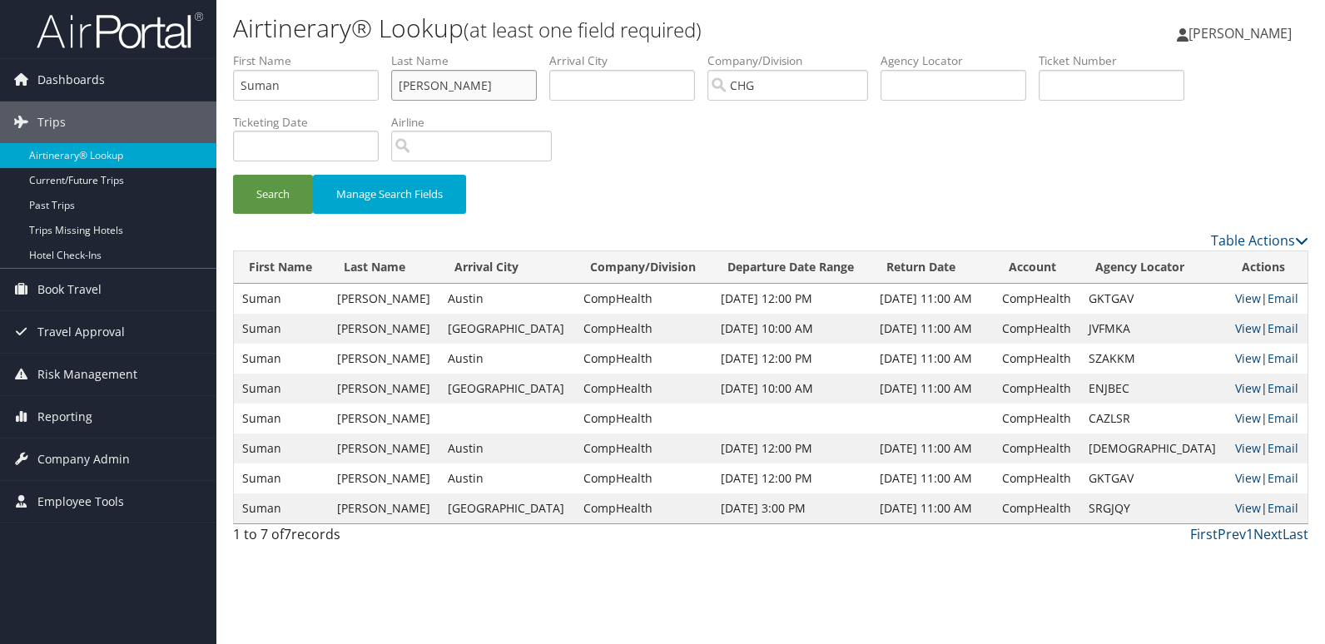
click at [356, 52] on ul "First Name Suman Last Name Ravuri Departure City Arrival City Company/Division …" at bounding box center [771, 52] width 1076 height 0
drag, startPoint x: 337, startPoint y: 84, endPoint x: 236, endPoint y: 90, distance: 101.7
click at [172, 85] on div "Dashboards AirPortal 360™ (Manager) My Travel Dashboard Trips Airtinerary® Look…" at bounding box center [662, 322] width 1325 height 644
click at [1027, 88] on input "text" at bounding box center [954, 85] width 146 height 31
paste input "NAKUSF"
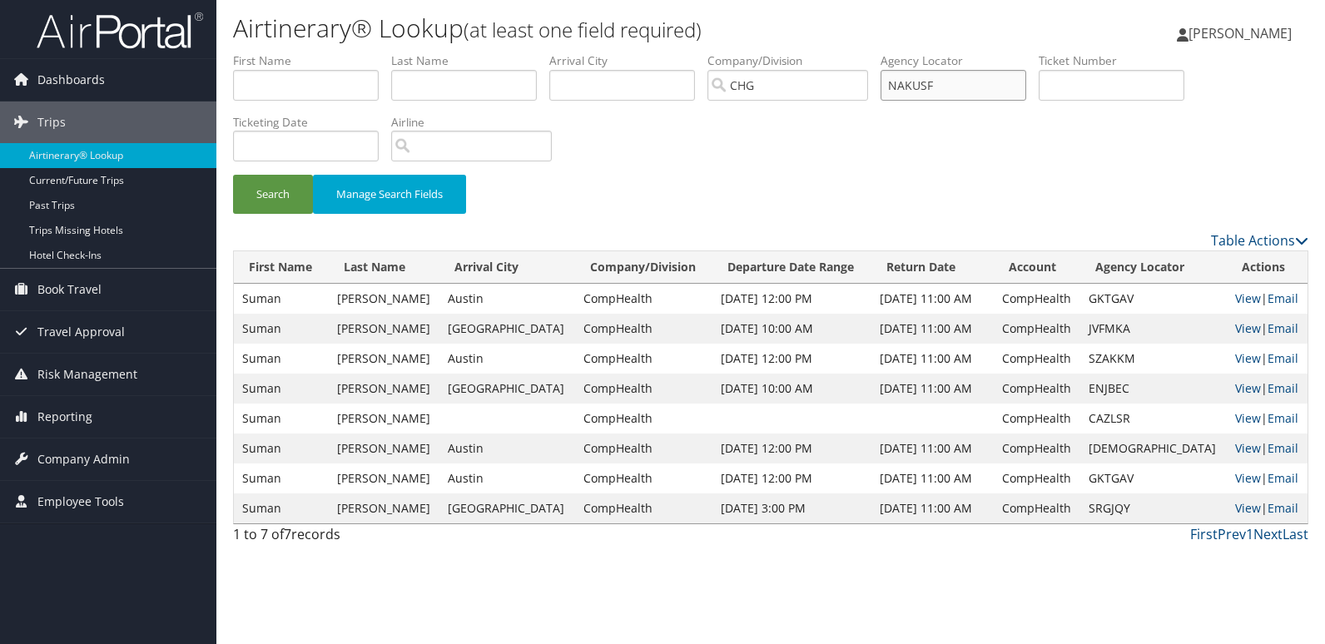
click at [927, 83] on input "NAKUSF" at bounding box center [954, 85] width 146 height 31
type input "NAKUSF"
click at [280, 184] on button "Search" at bounding box center [273, 194] width 80 height 39
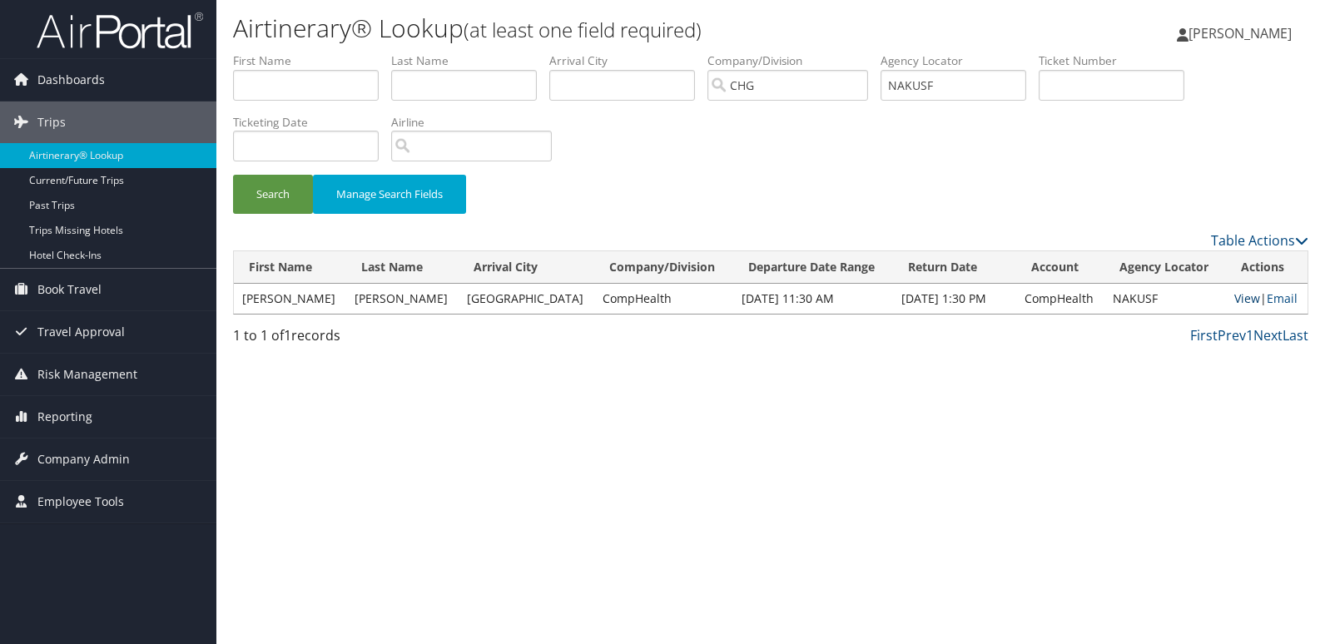
click at [1237, 301] on link "View" at bounding box center [1248, 299] width 26 height 16
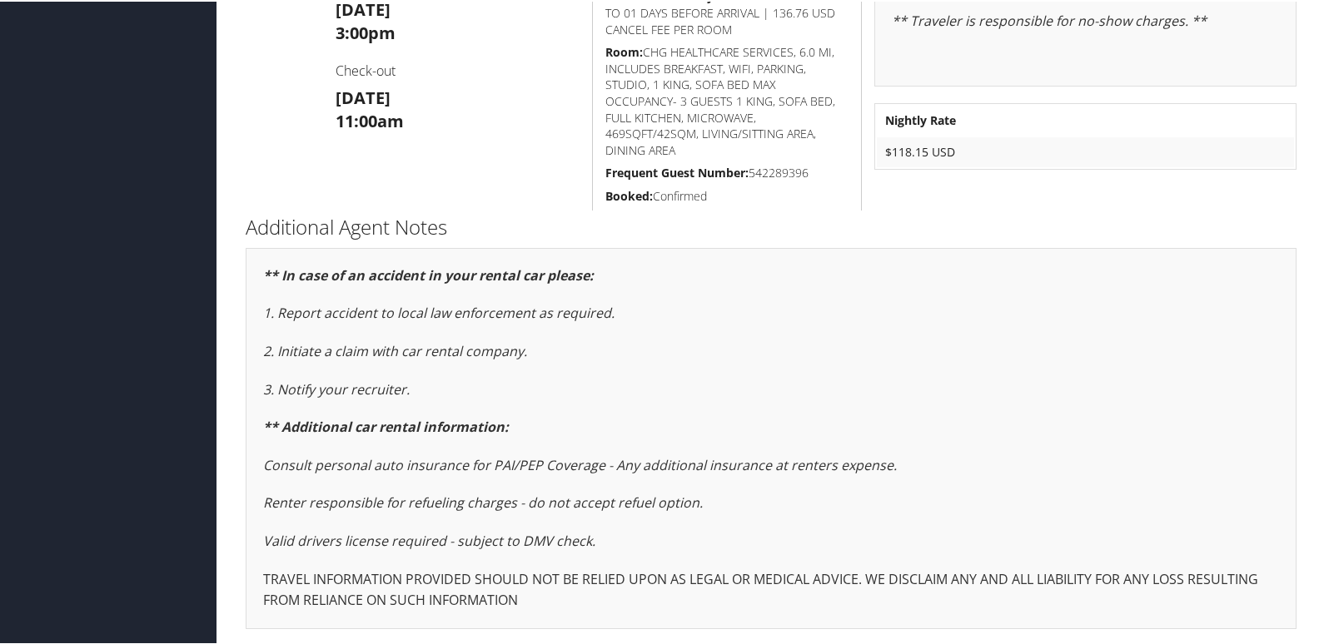
scroll to position [729, 0]
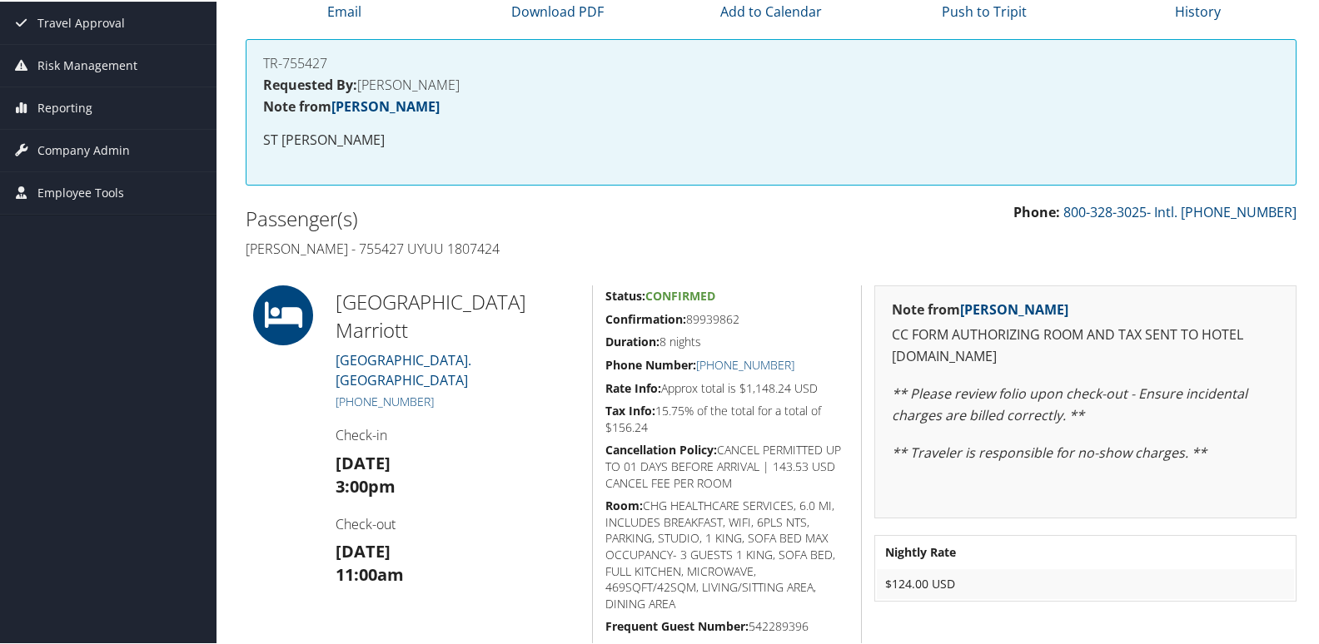
scroll to position [336, 0]
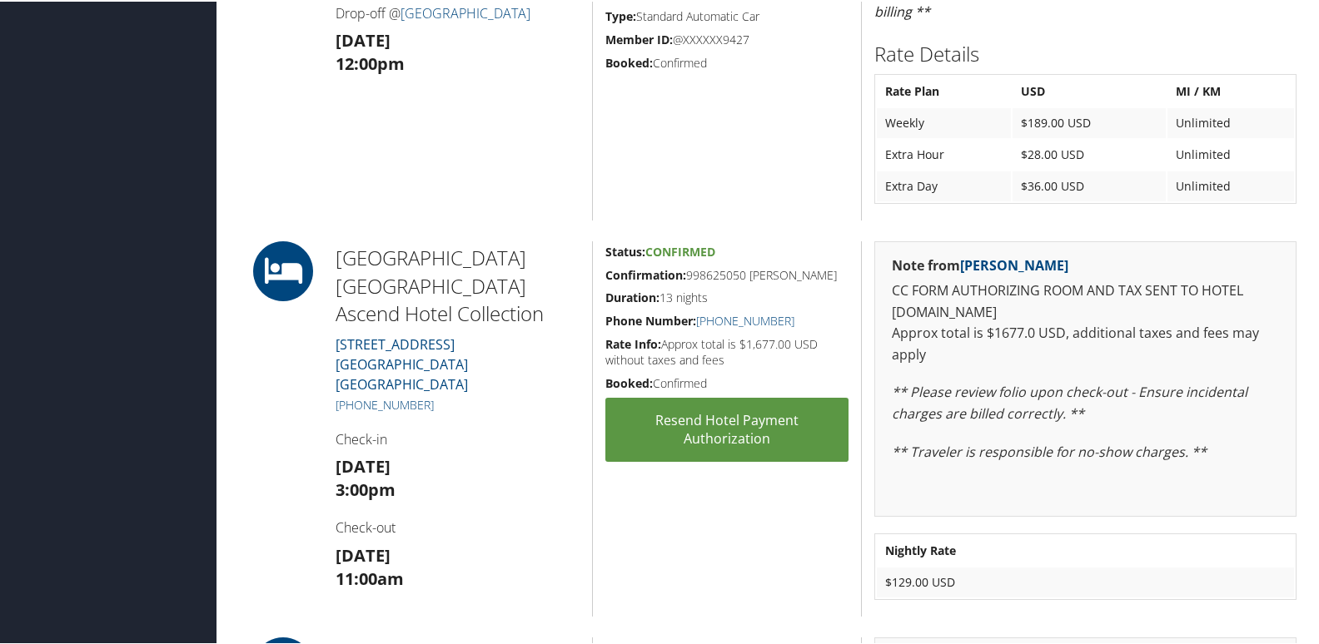
scroll to position [916, 0]
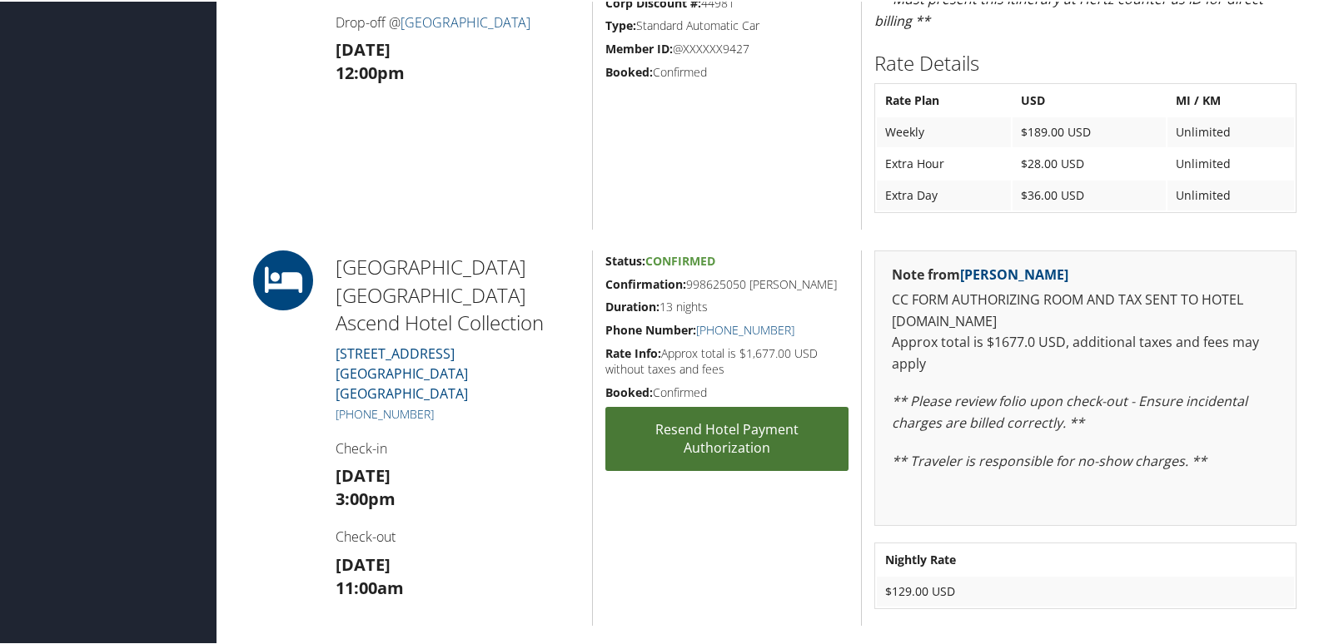
click at [709, 439] on link "Resend Hotel Payment Authorization" at bounding box center [726, 437] width 243 height 64
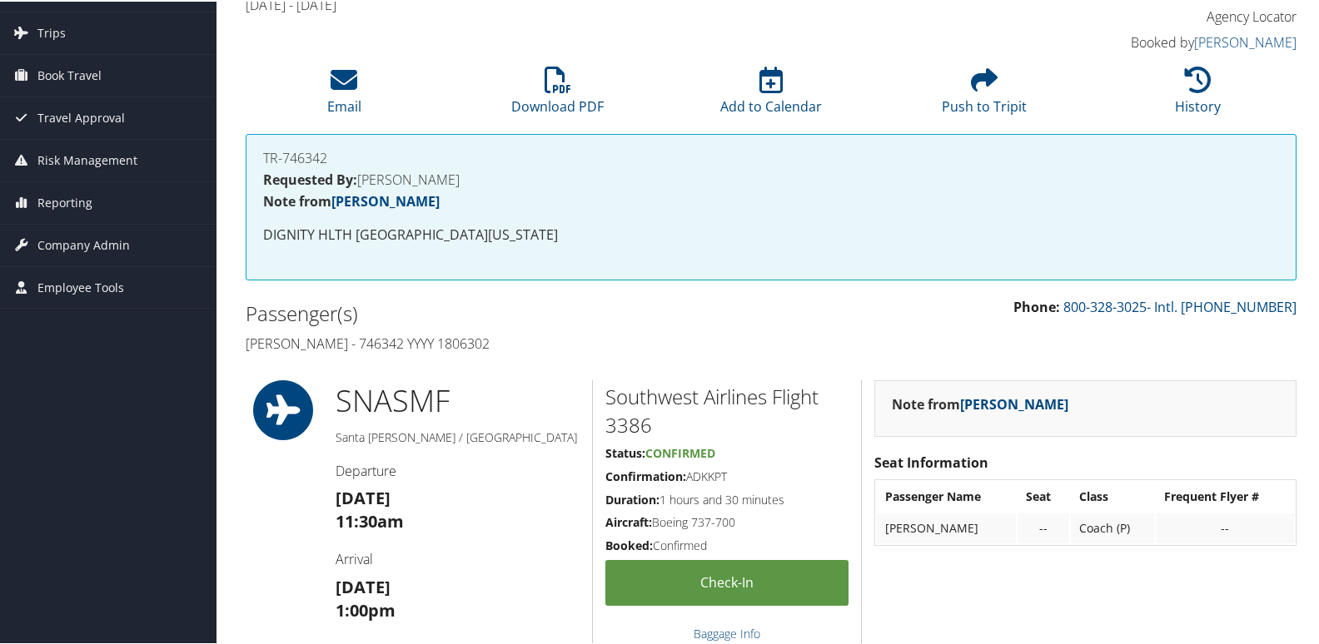
scroll to position [83, 0]
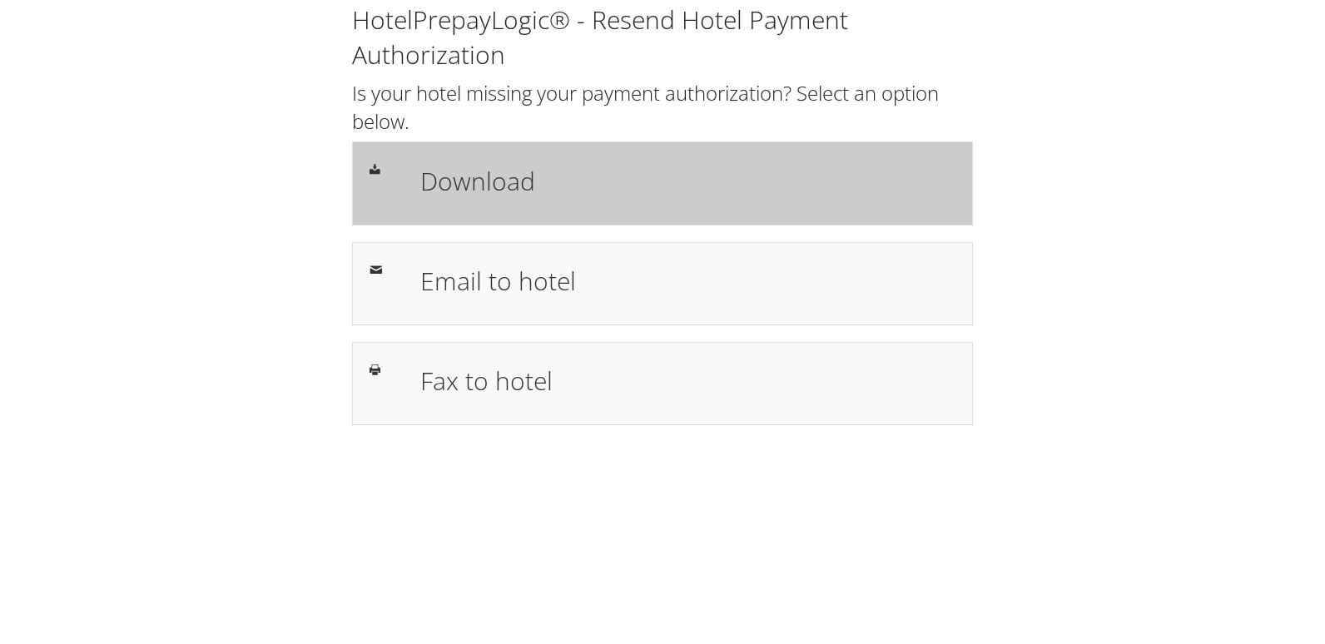
click at [699, 164] on h1 "Download" at bounding box center [687, 180] width 535 height 37
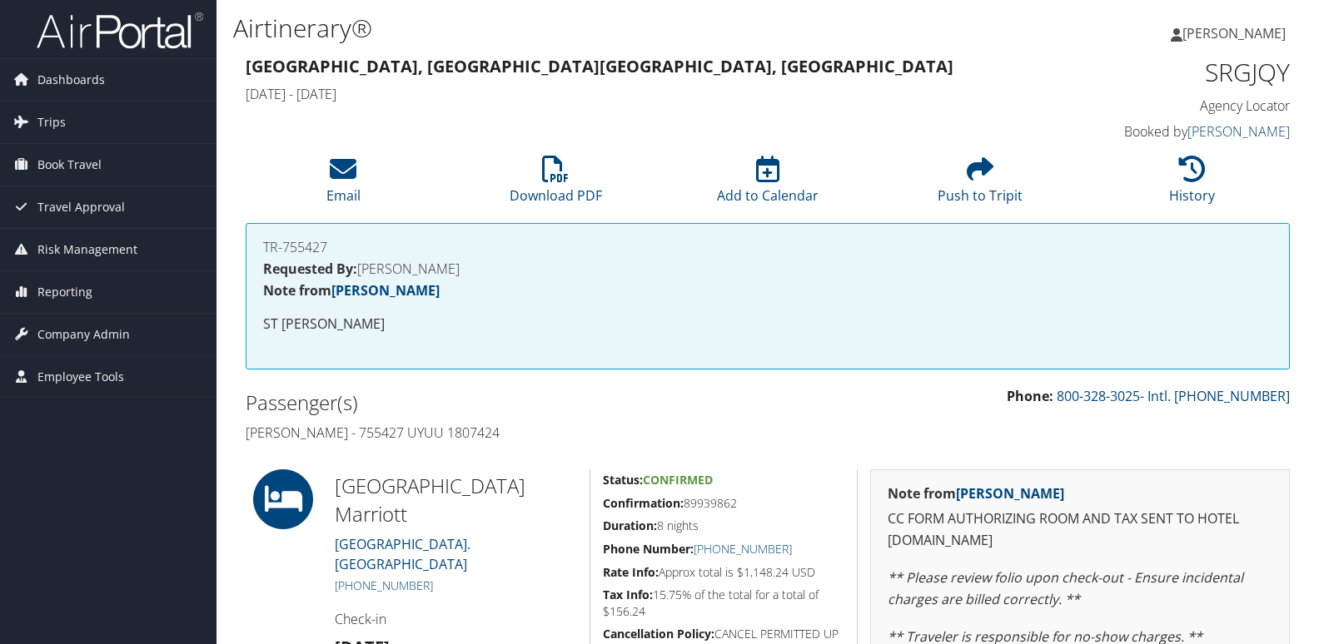
scroll to position [250, 0]
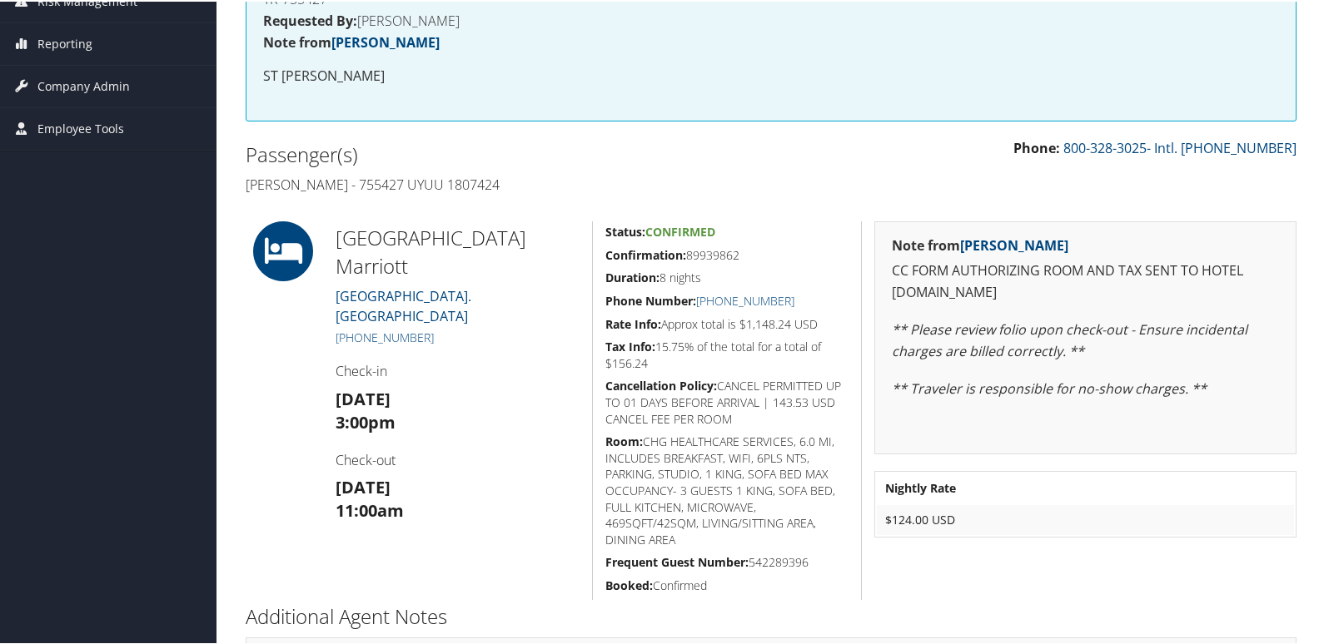
drag, startPoint x: 674, startPoint y: 303, endPoint x: 584, endPoint y: 323, distance: 92.1
click at [584, 323] on div "Residence Inn College Marriott 720 UNIVERSITY DR EAST. COLLEGE STATION TX 77840…" at bounding box center [771, 409] width 1076 height 379
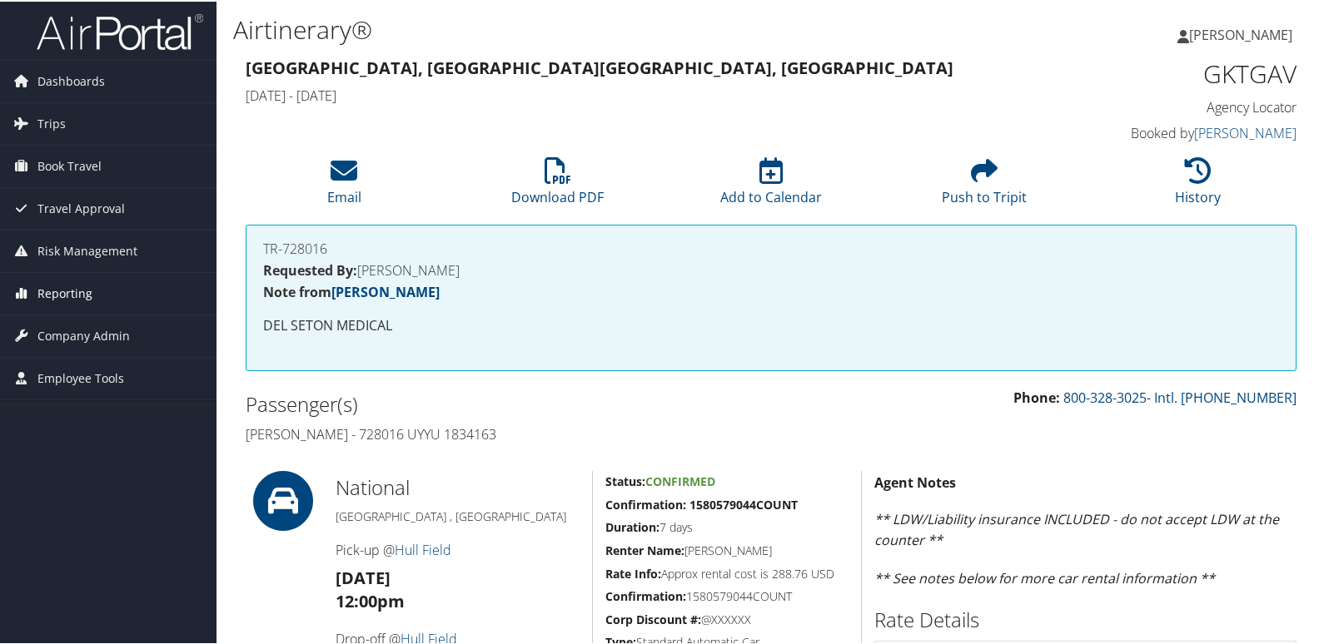
click at [88, 293] on span "Reporting" at bounding box center [64, 292] width 55 height 42
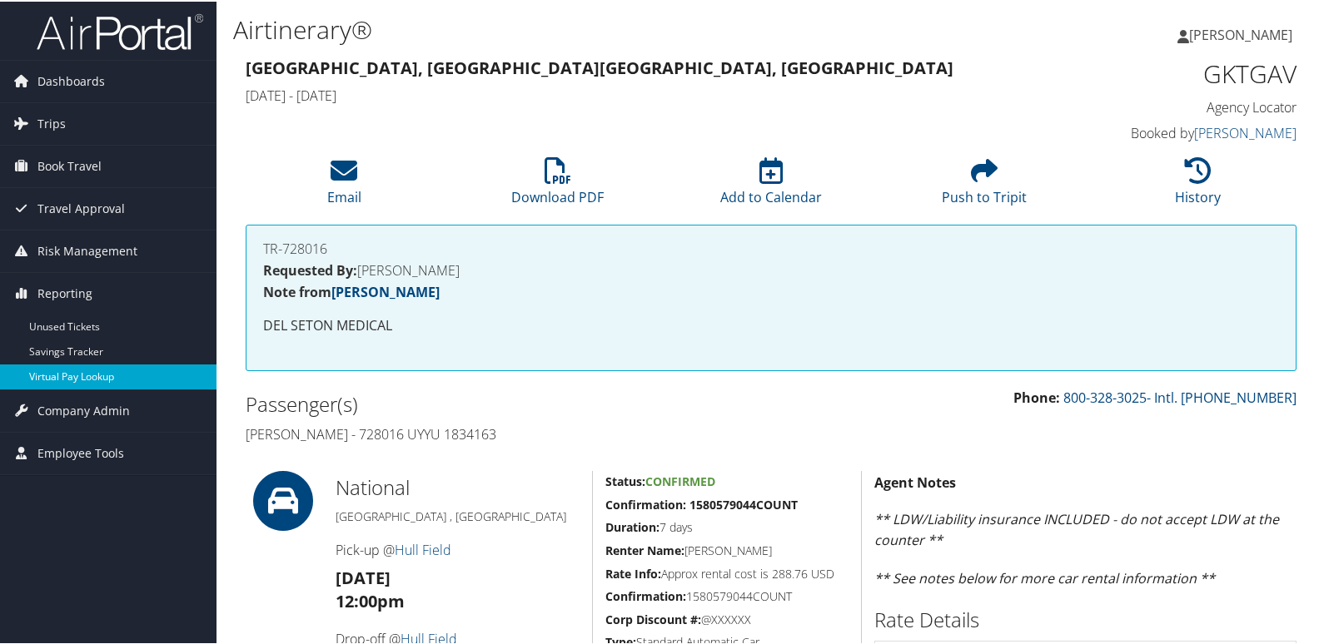
click at [92, 385] on link "Virtual Pay Lookup" at bounding box center [108, 375] width 216 height 25
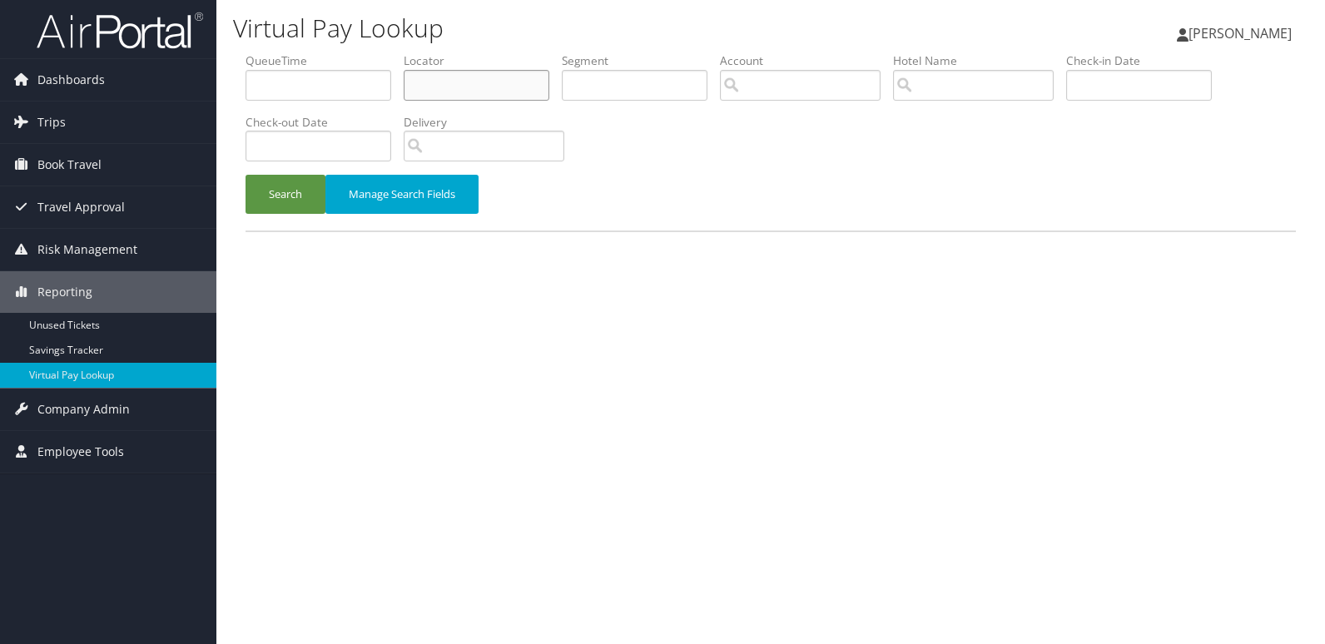
click at [525, 85] on input "text" at bounding box center [477, 85] width 146 height 31
paste input "402-334-4441"
type input "402-334-4441"
drag, startPoint x: 520, startPoint y: 87, endPoint x: 391, endPoint y: 86, distance: 129.1
click at [378, 52] on ul "QueueTime Locator 402-334-4441 Segment Account Traveler Hotel Name Check-in Dat…" at bounding box center [771, 52] width 1051 height 0
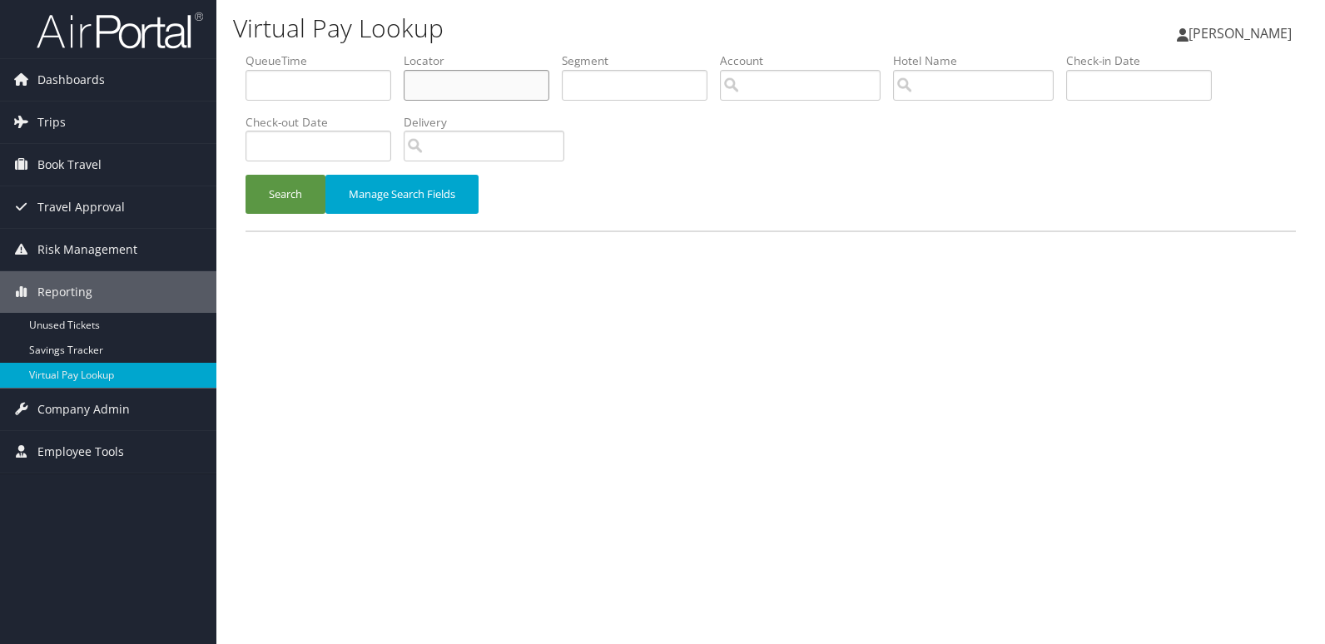
paste input "GKTGAV"
type input "GKTGAV"
click at [301, 196] on button "Search" at bounding box center [286, 194] width 80 height 39
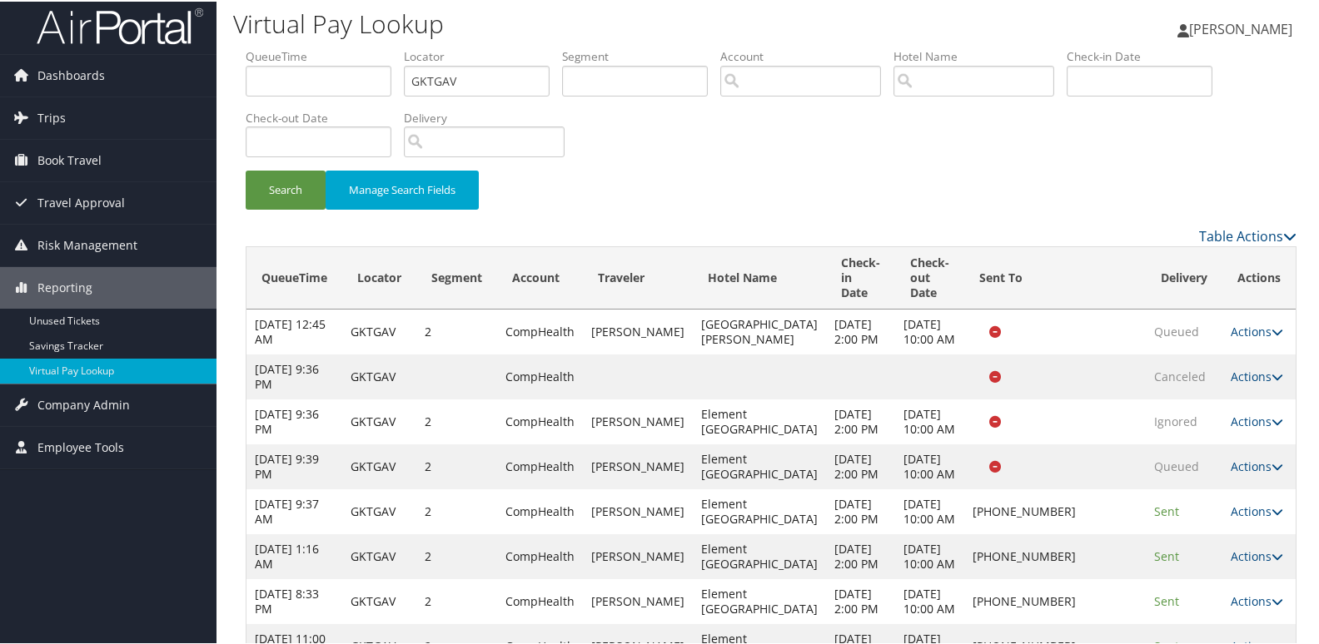
scroll to position [283, 0]
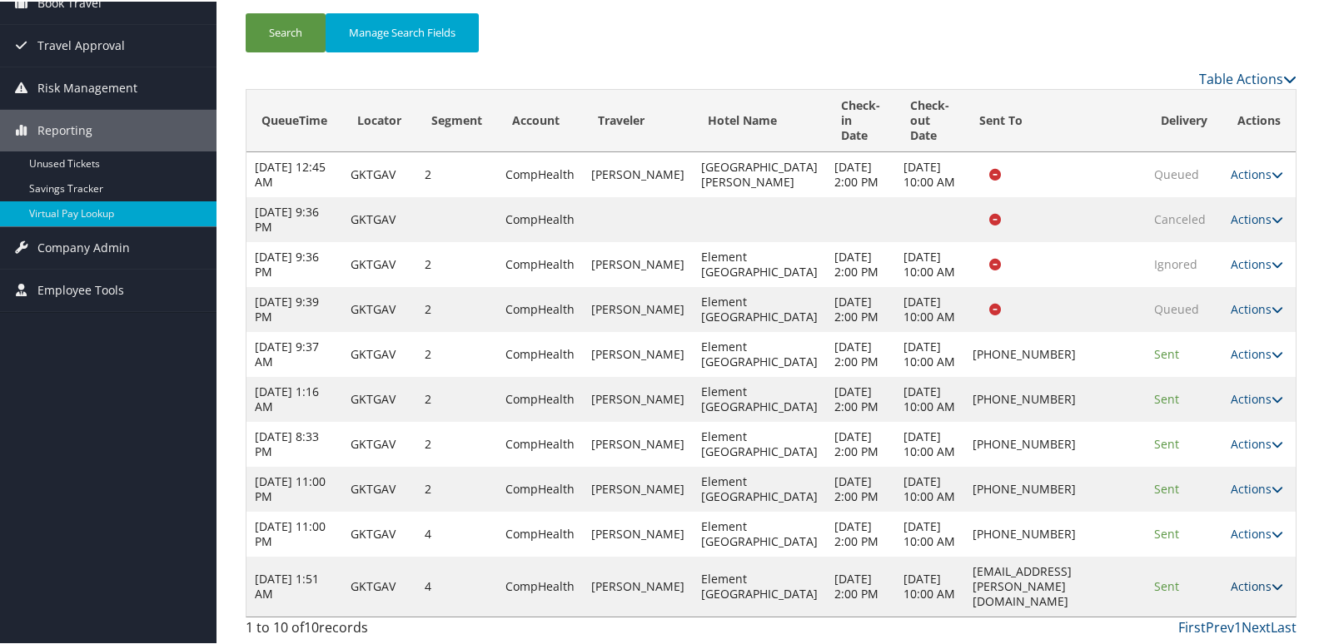
click at [1252, 588] on link "Actions" at bounding box center [1257, 585] width 52 height 16
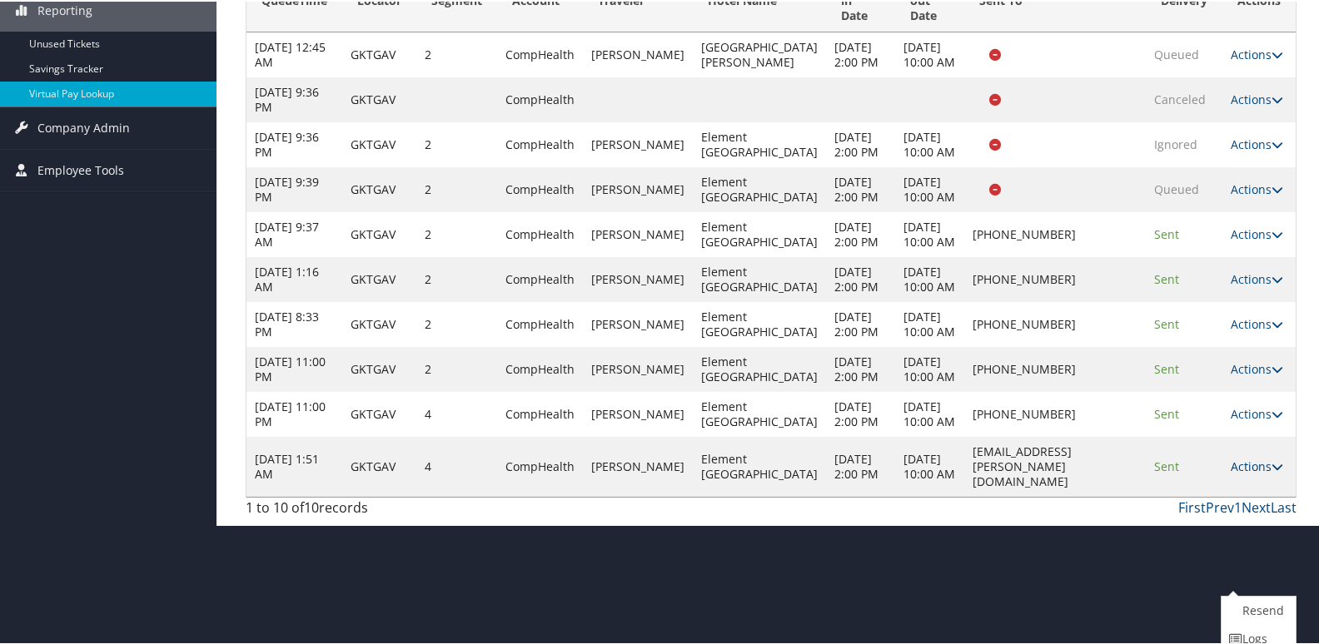
scroll to position [350, 0]
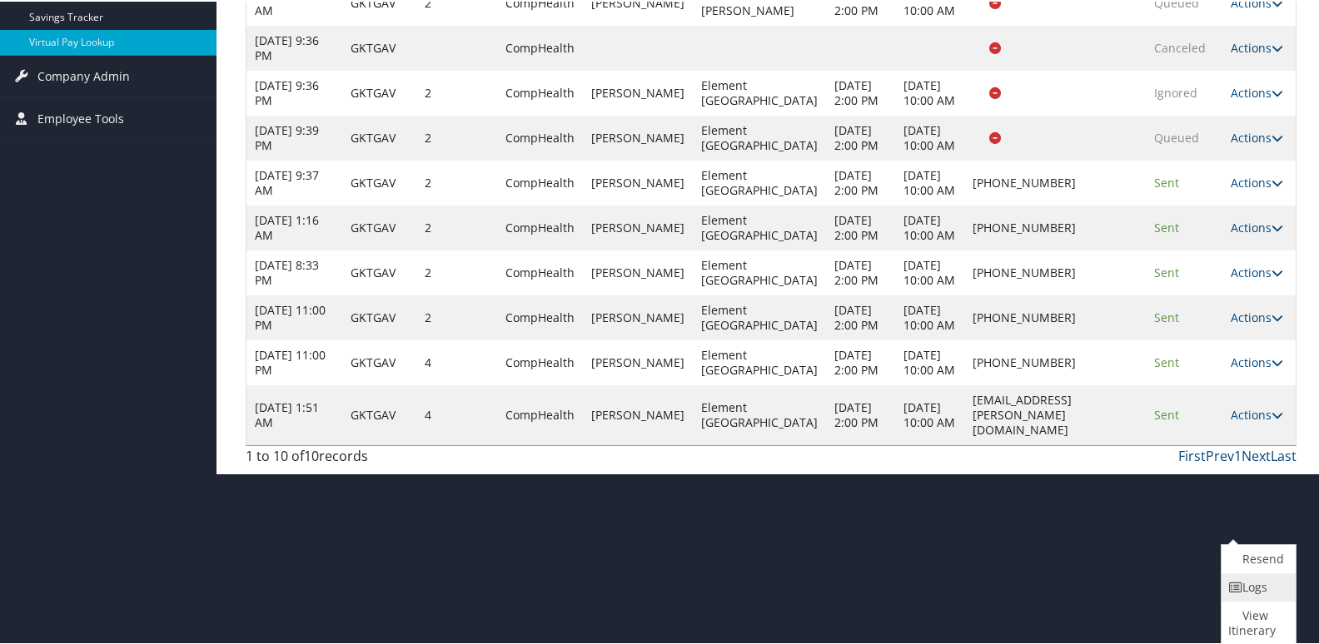
click at [1246, 592] on link "Logs" at bounding box center [1256, 586] width 70 height 28
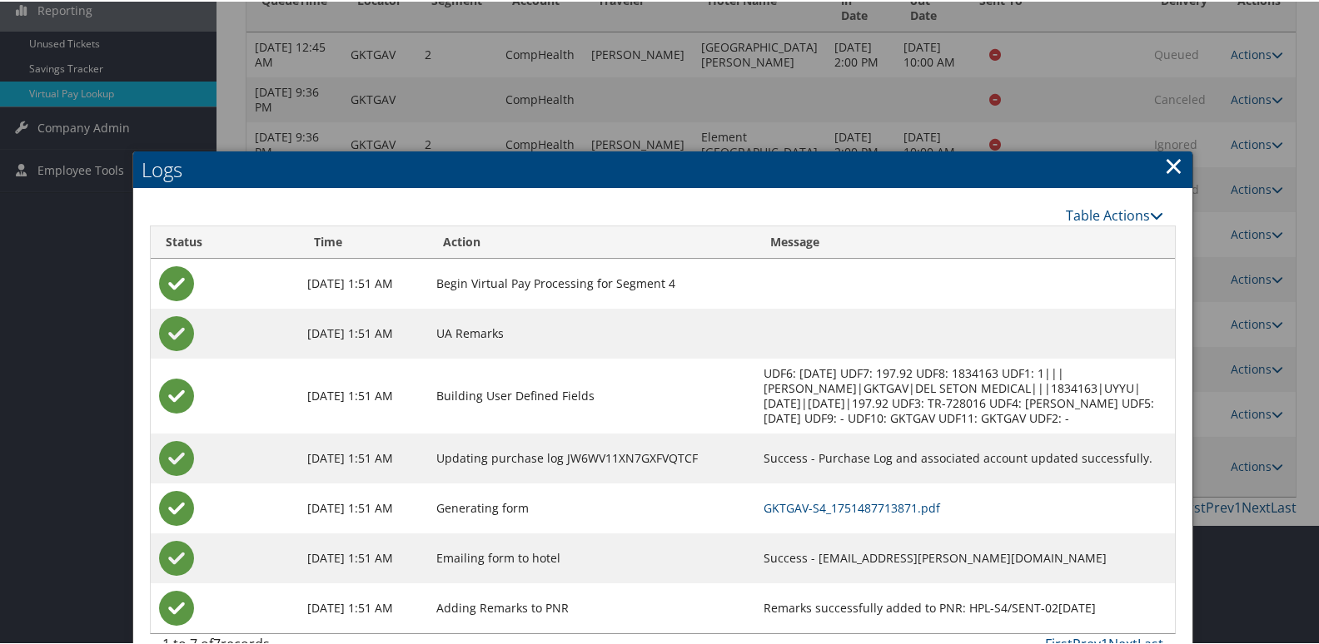
scroll to position [317, 0]
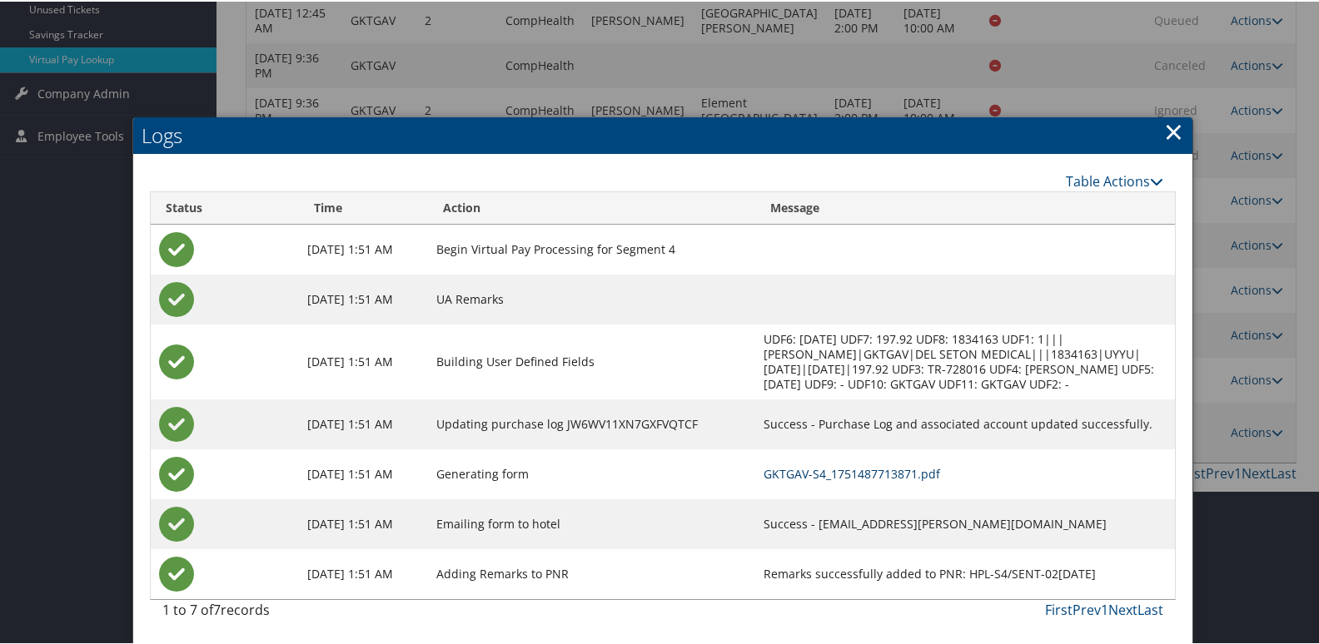
click at [814, 473] on link "GKTGAV-S4_1751487713871.pdf" at bounding box center [851, 473] width 177 height 16
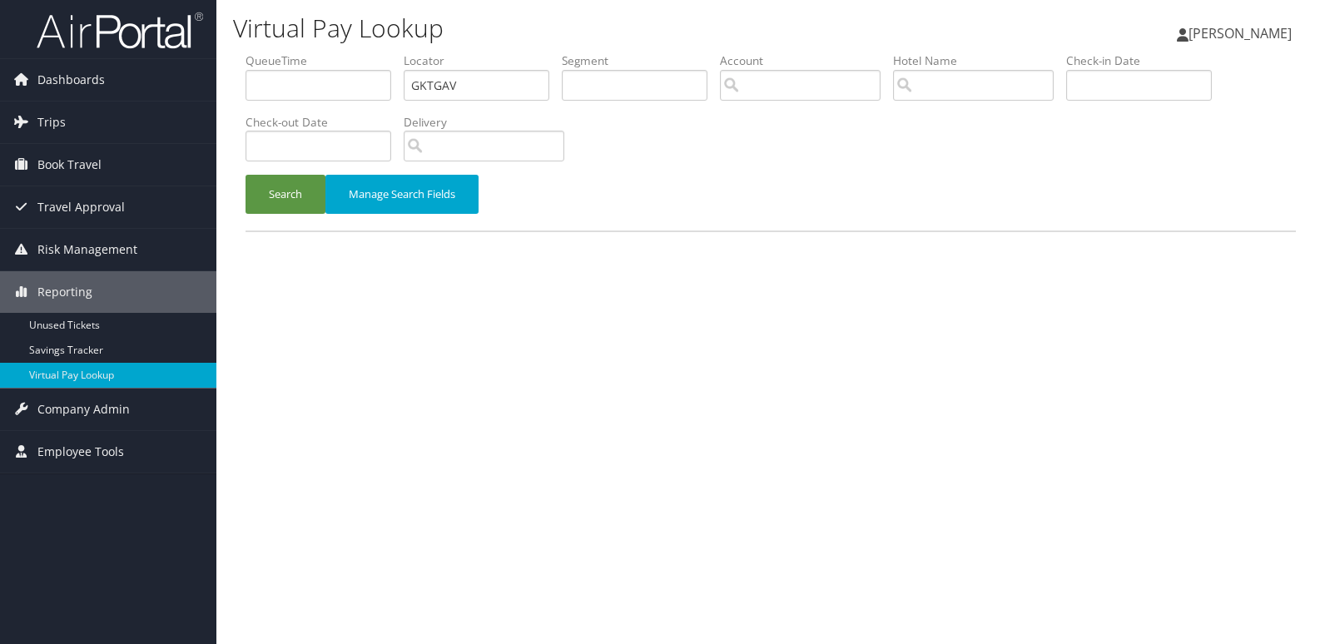
click at [336, 52] on ul "QueueTime Locator GKTGAV Segment Account Traveler Hotel Name Check-in Date Chec…" at bounding box center [771, 52] width 1051 height 0
click at [308, 196] on button "Search" at bounding box center [286, 194] width 80 height 39
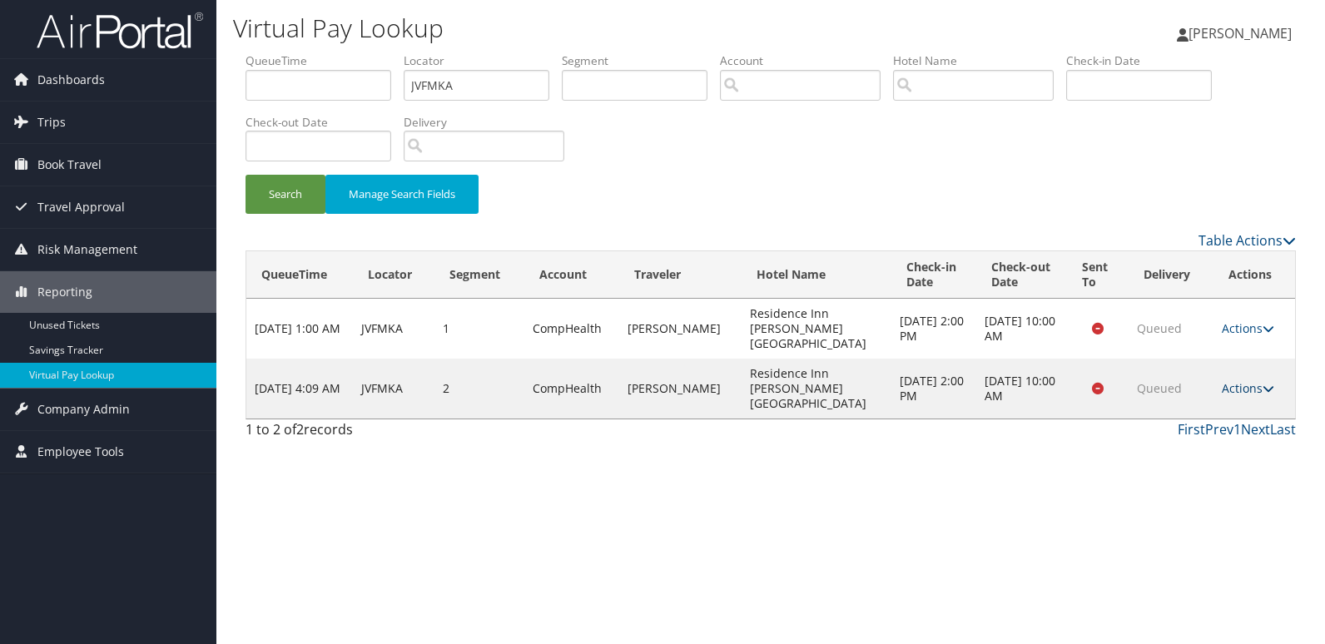
click at [1245, 380] on link "Actions" at bounding box center [1248, 388] width 52 height 16
click at [1230, 423] on link "Logs" at bounding box center [1216, 419] width 105 height 28
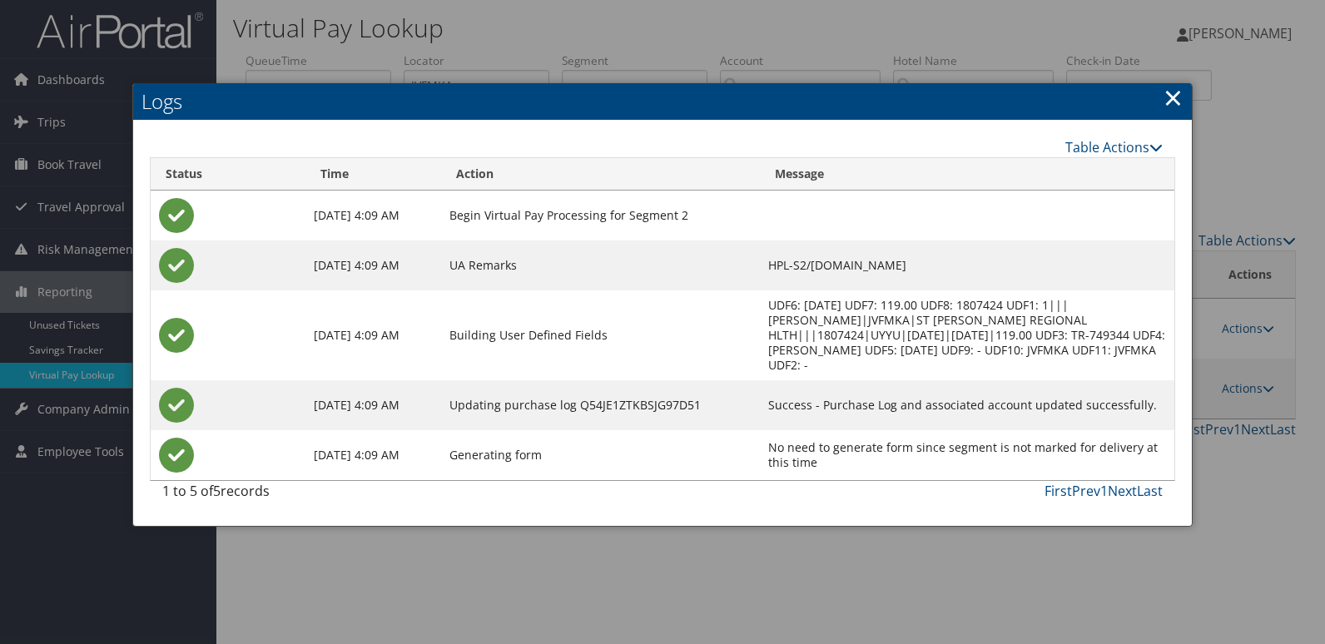
drag, startPoint x: 955, startPoint y: 567, endPoint x: 993, endPoint y: 521, distance: 59.7
click at [953, 560] on div at bounding box center [662, 322] width 1325 height 644
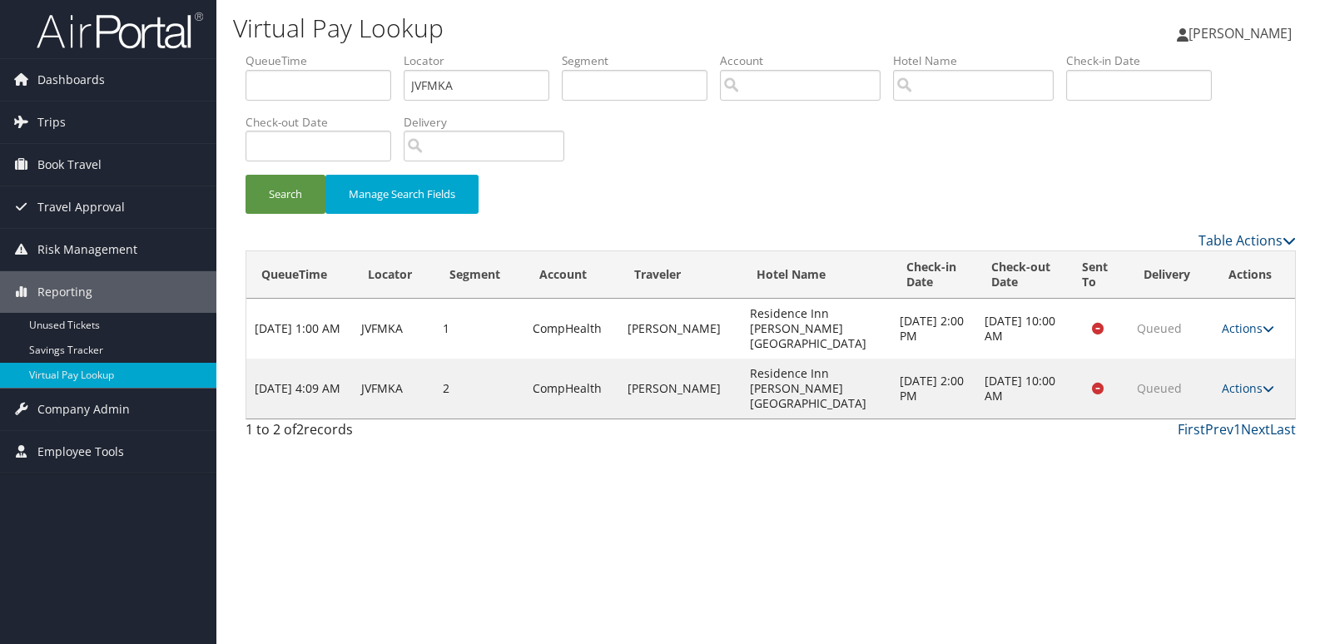
click at [1249, 311] on td "Actions Resend Logs View Itinerary" at bounding box center [1255, 329] width 82 height 60
click at [1239, 321] on link "Actions" at bounding box center [1248, 329] width 52 height 16
click at [1221, 380] on link "Logs" at bounding box center [1216, 374] width 105 height 28
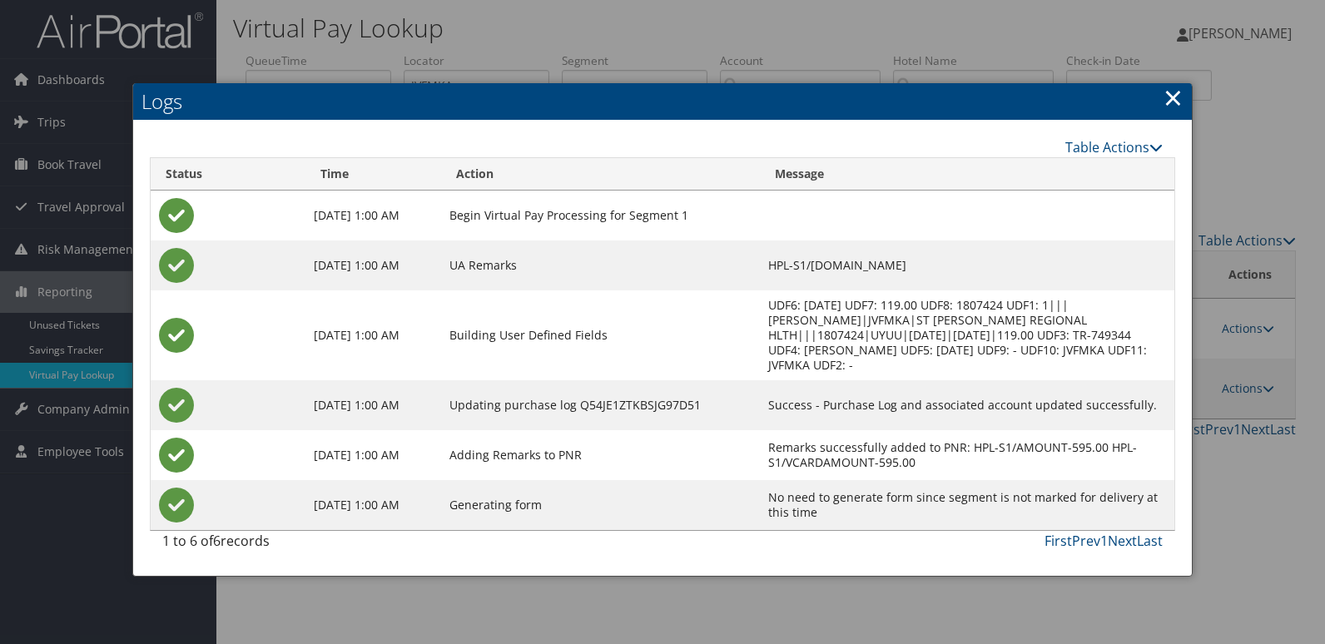
click at [1178, 97] on link "×" at bounding box center [1173, 97] width 19 height 33
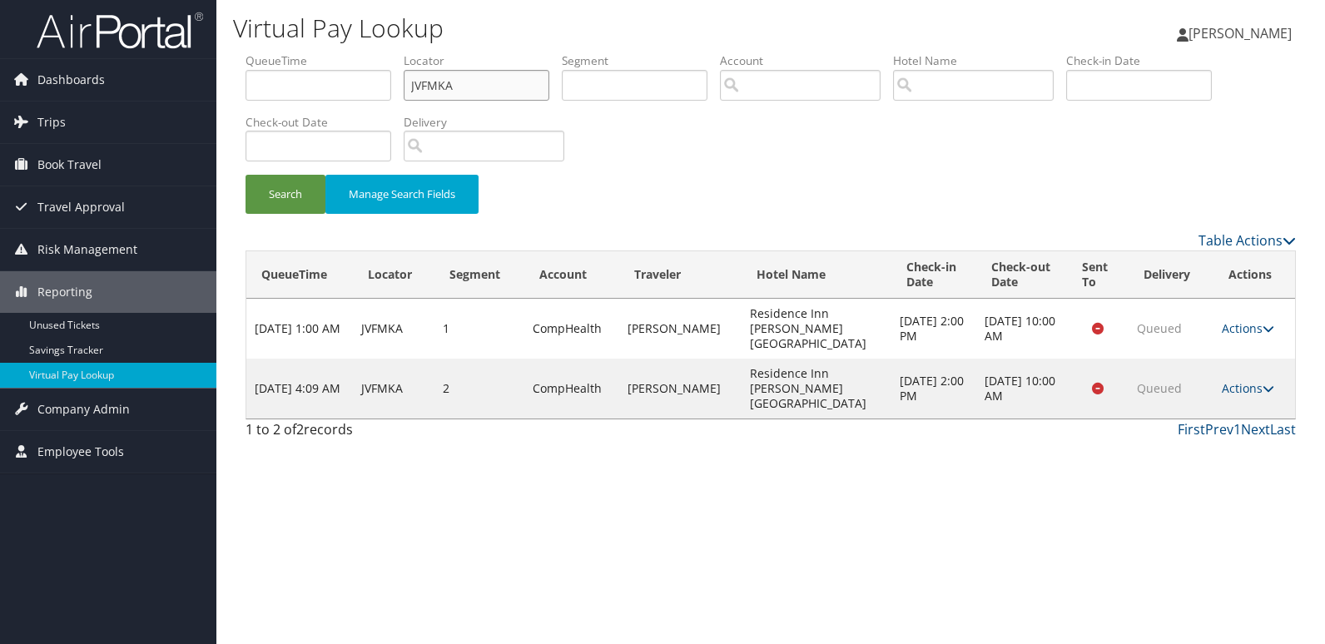
drag, startPoint x: 468, startPoint y: 85, endPoint x: 313, endPoint y: 62, distance: 156.5
click at [313, 52] on ul "QueueTime Locator JVFMKA Segment Account Traveler Hotel Name Check-in Date Chec…" at bounding box center [771, 52] width 1051 height 0
paste input "EYAOHM"
type input "EYAOHM"
click at [314, 182] on button "Search" at bounding box center [286, 194] width 80 height 39
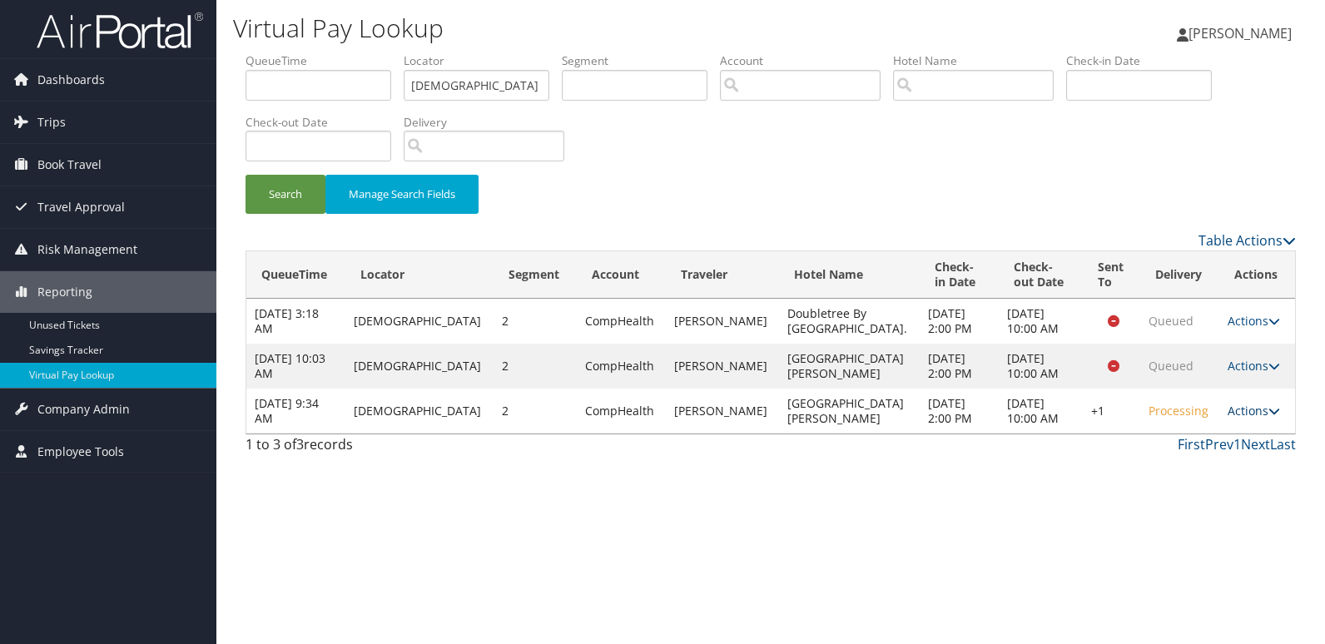
click at [1249, 415] on link "Actions" at bounding box center [1254, 411] width 52 height 16
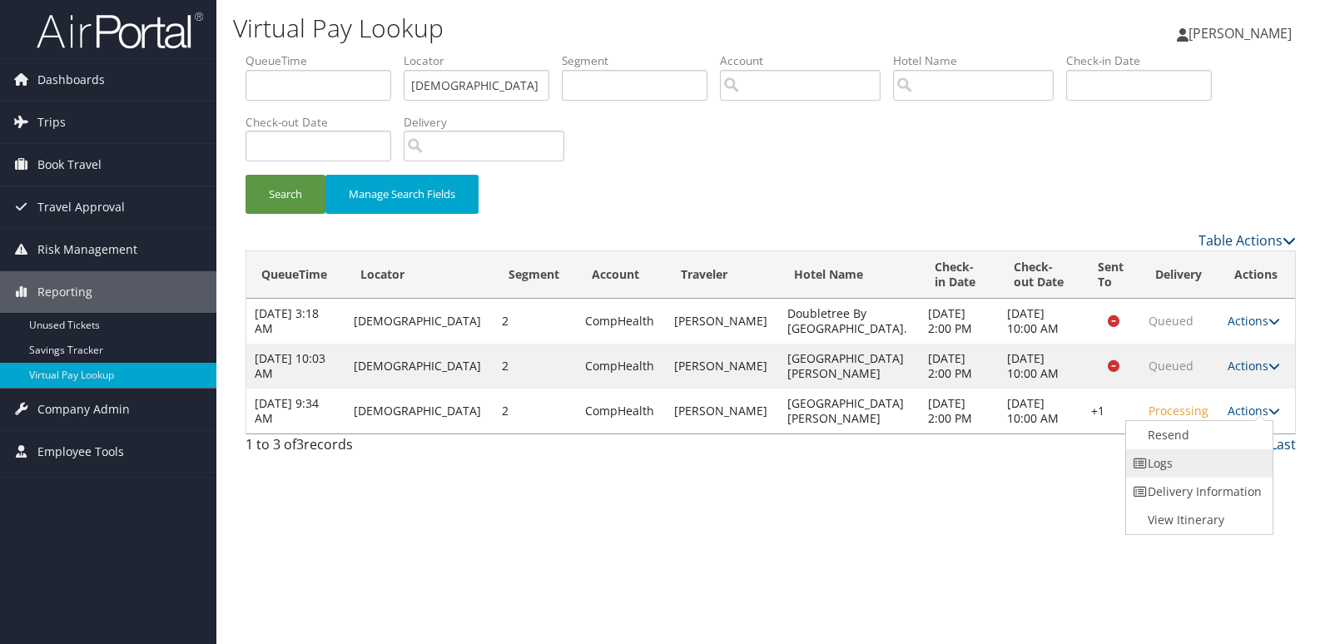
click at [1221, 471] on link "Logs" at bounding box center [1197, 464] width 142 height 28
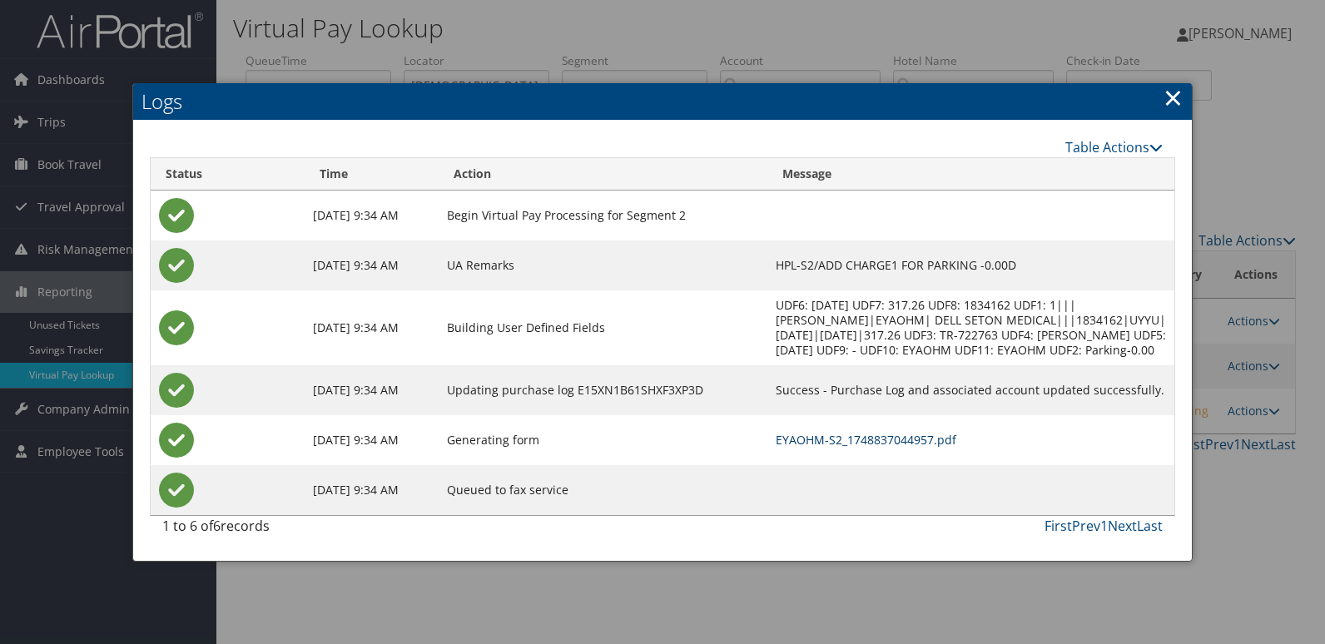
click at [828, 442] on link "EYAOHM-S2_1748837044957.pdf" at bounding box center [866, 440] width 181 height 16
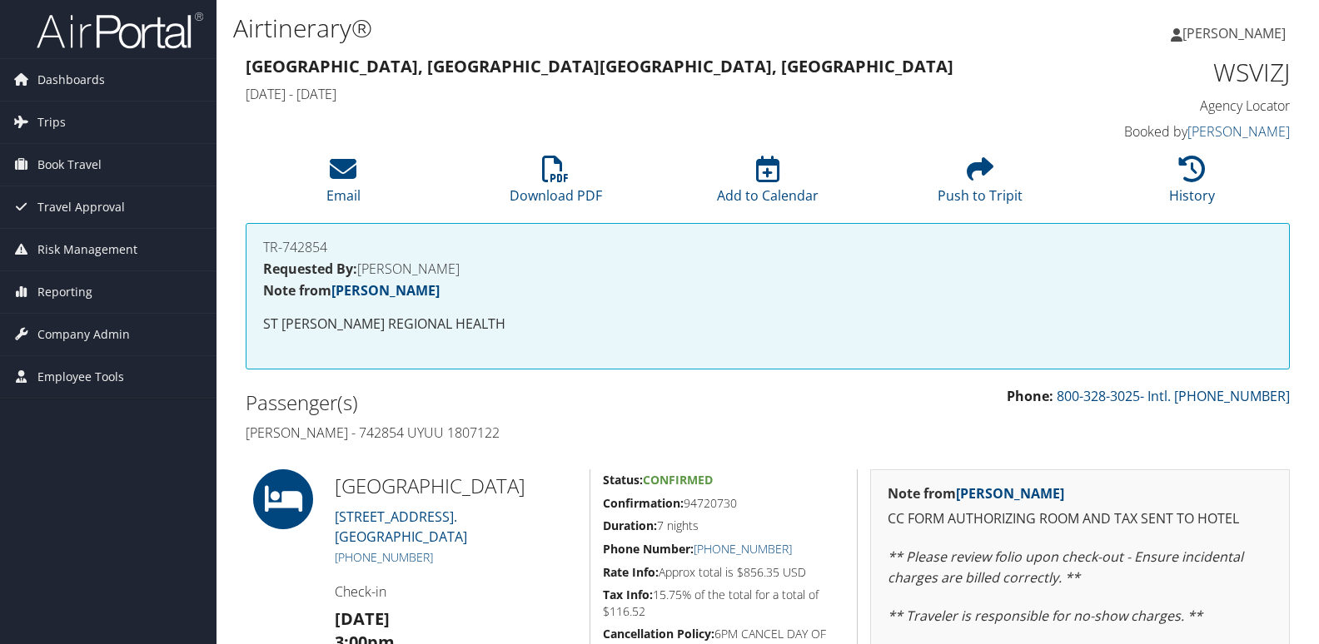
scroll to position [326, 0]
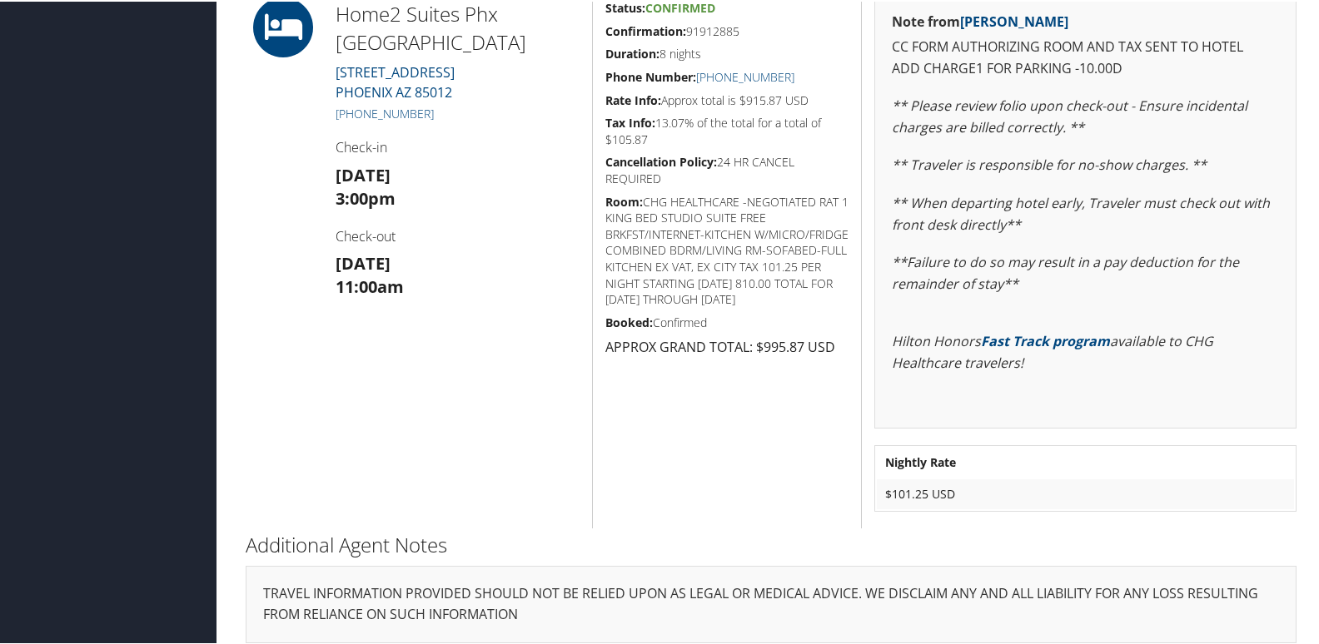
scroll to position [463, 0]
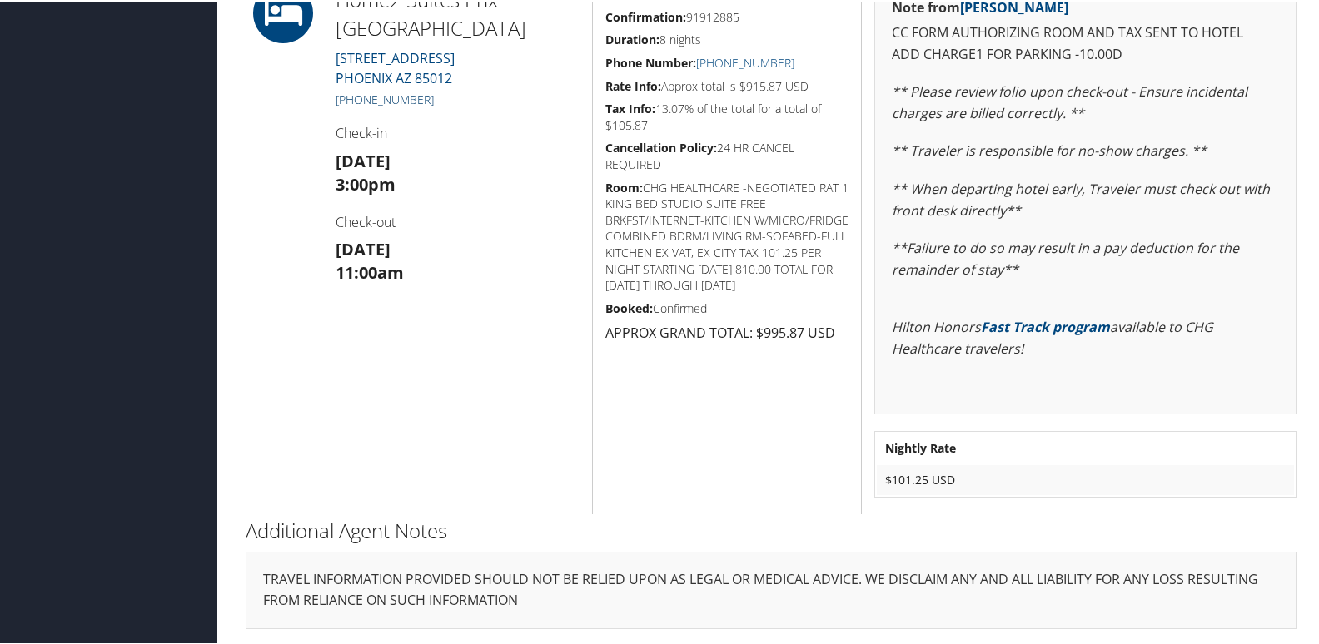
drag, startPoint x: 425, startPoint y: 105, endPoint x: 356, endPoint y: 98, distance: 70.3
click at [356, 98] on h5 "[PHONE_NUMBER]" at bounding box center [458, 98] width 244 height 17
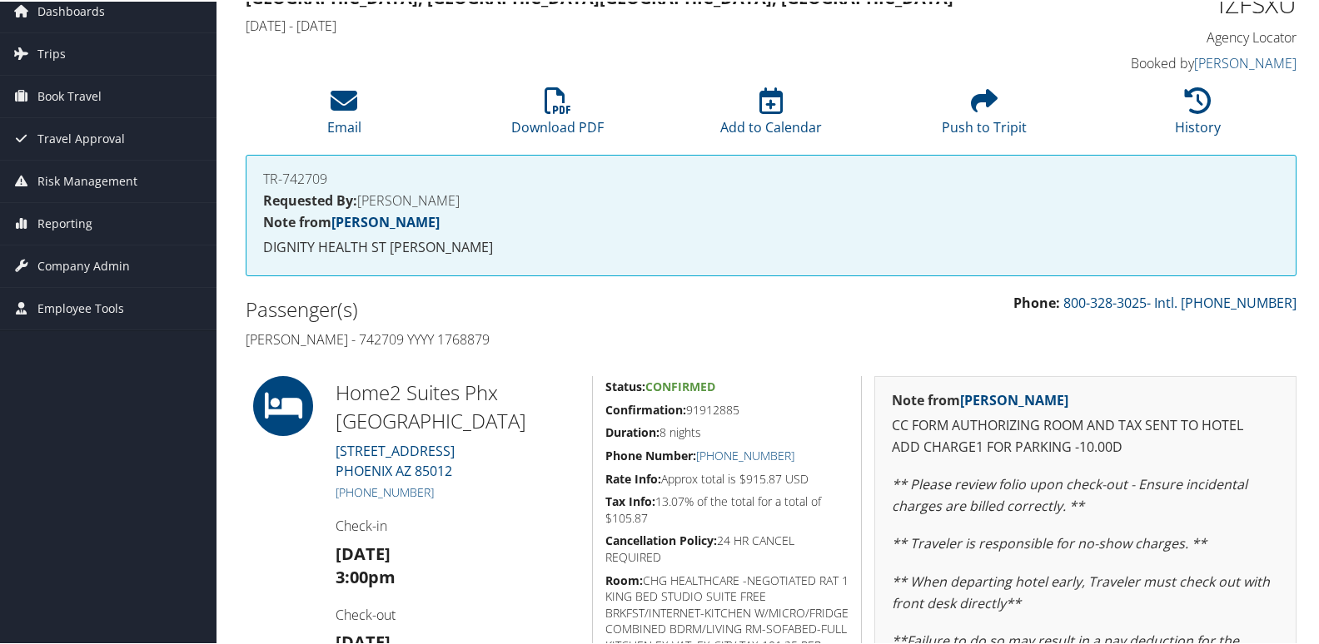
scroll to position [0, 0]
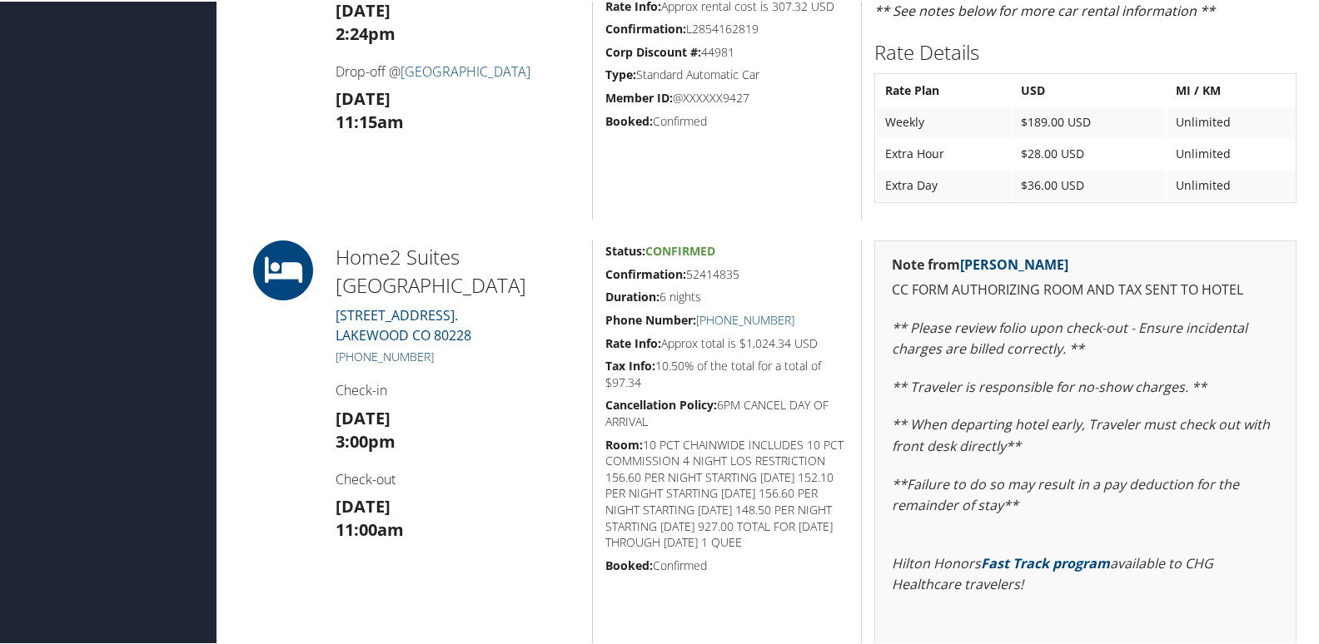
scroll to position [833, 0]
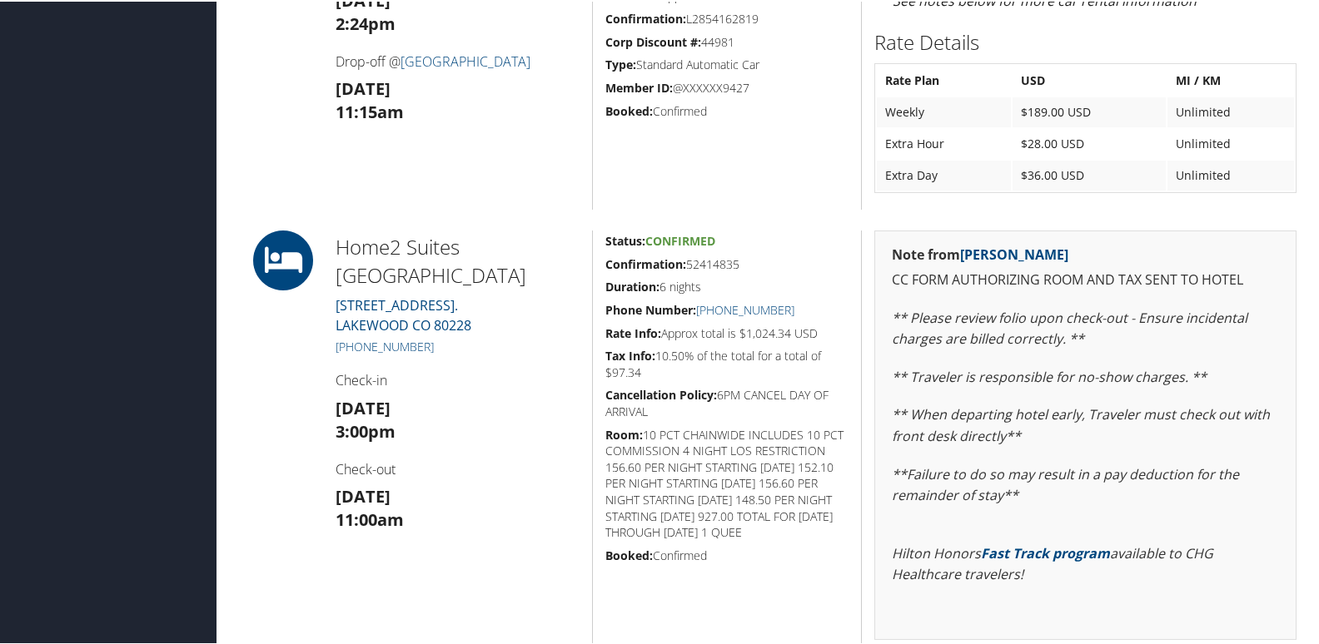
drag, startPoint x: 655, startPoint y: 266, endPoint x: 604, endPoint y: 265, distance: 51.6
click at [605, 265] on h5 "Confirmation: 52414835" at bounding box center [726, 263] width 243 height 17
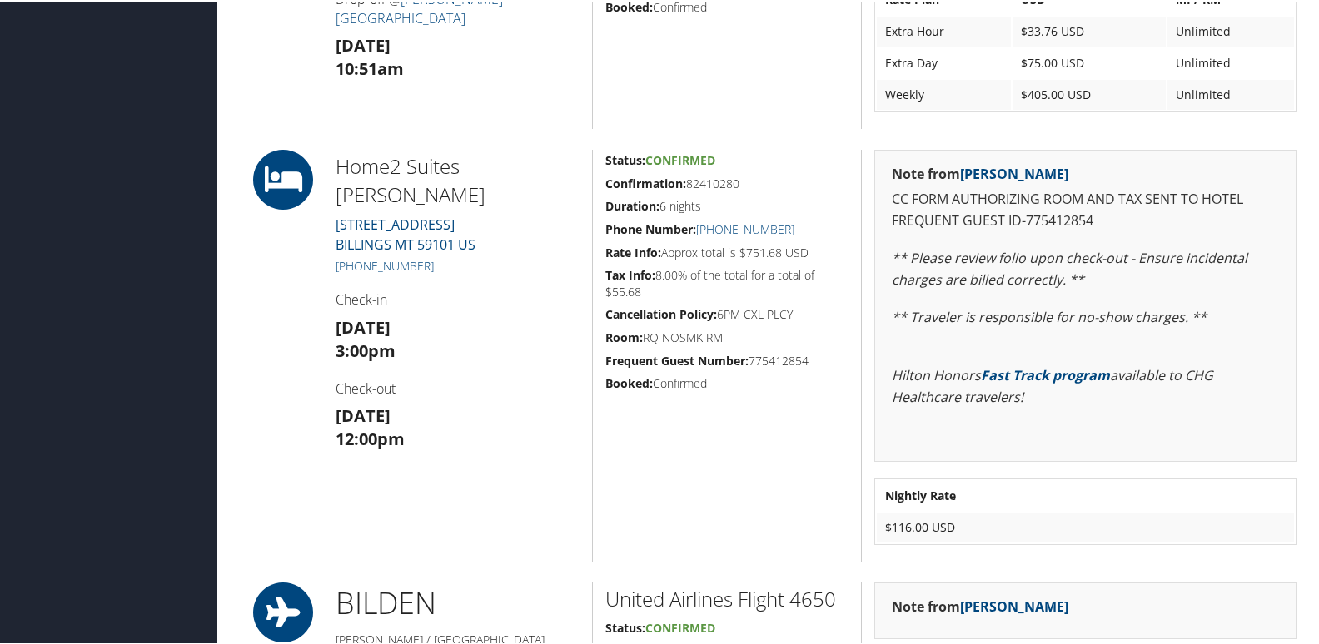
scroll to position [924, 0]
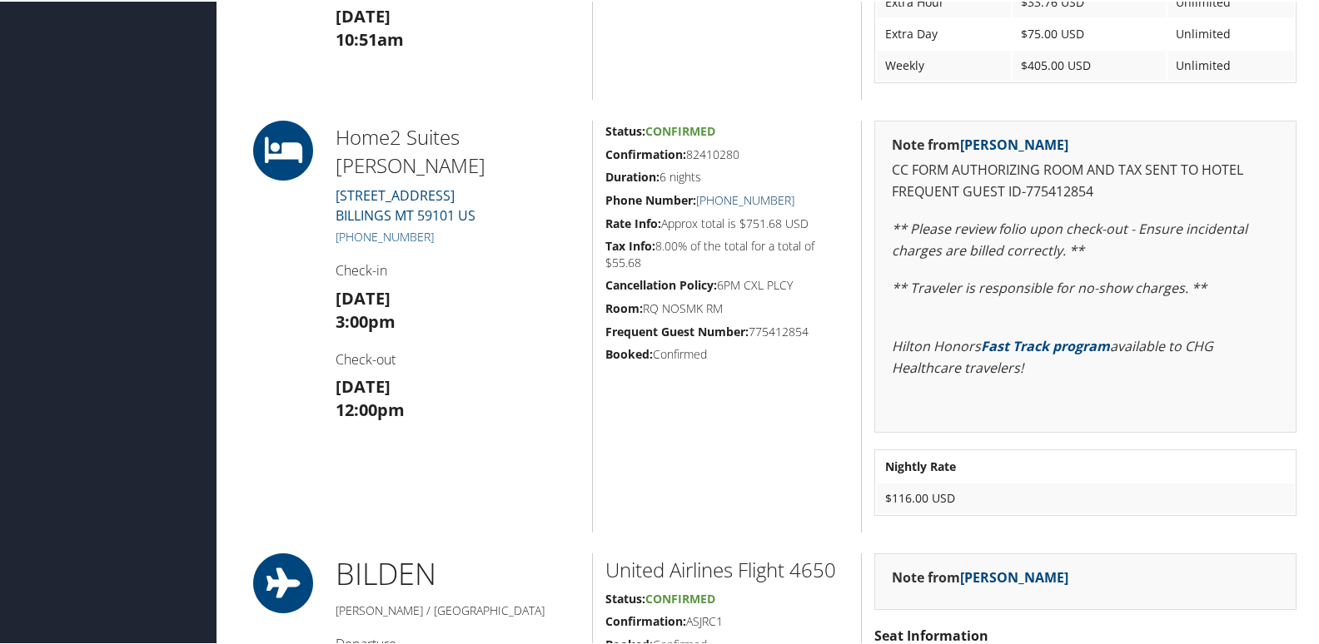
drag, startPoint x: 807, startPoint y: 188, endPoint x: 718, endPoint y: 198, distance: 89.6
click at [718, 198] on div "Status: Confirmed Confirmation: 82410280 Duration: 6 nights Phone Number: [PHON…" at bounding box center [726, 325] width 269 height 412
copy link "406) 252-2255"
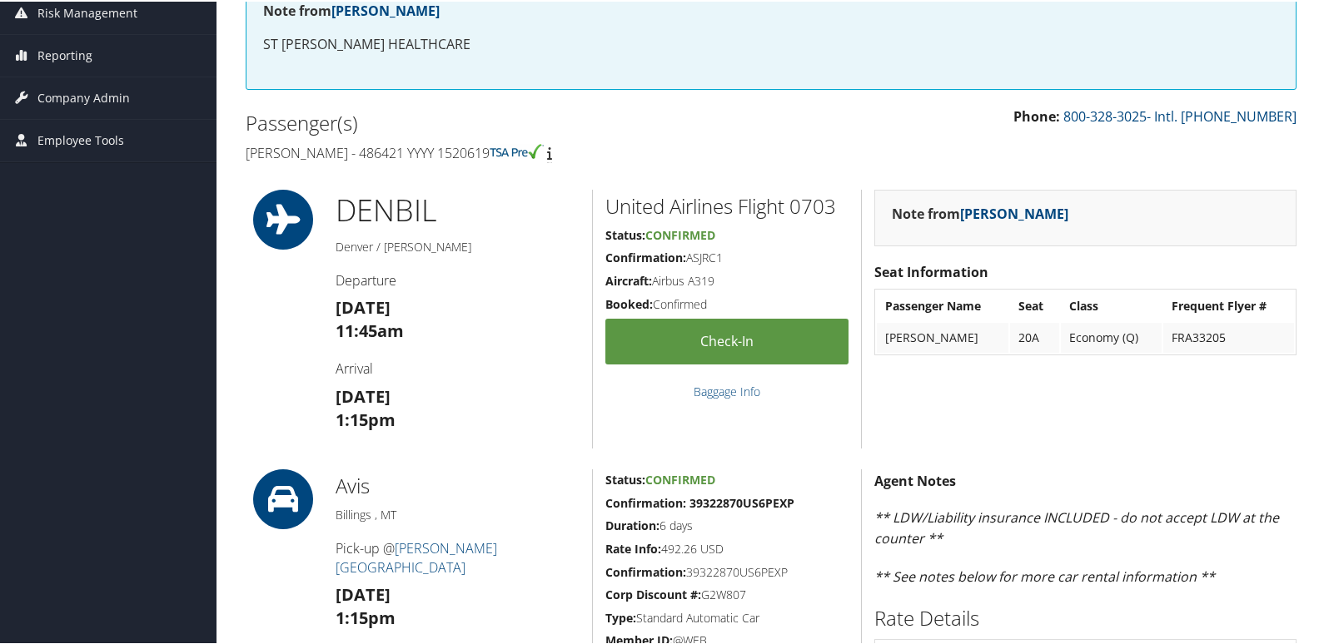
scroll to position [0, 0]
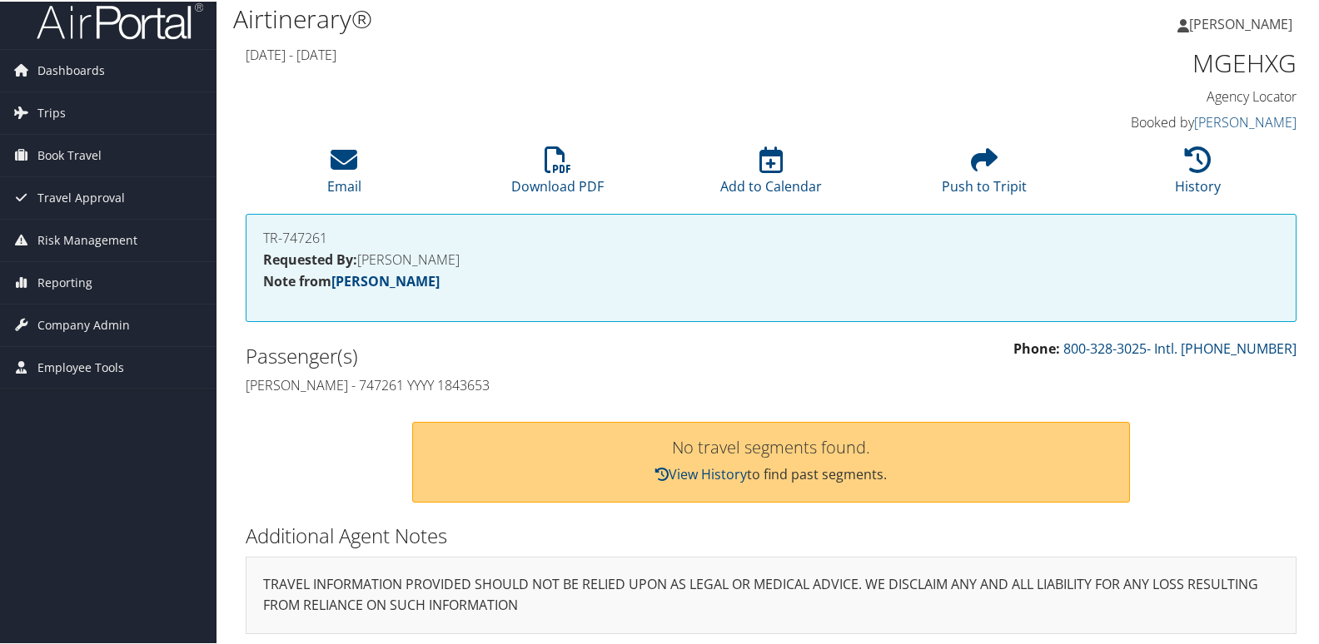
scroll to position [16, 0]
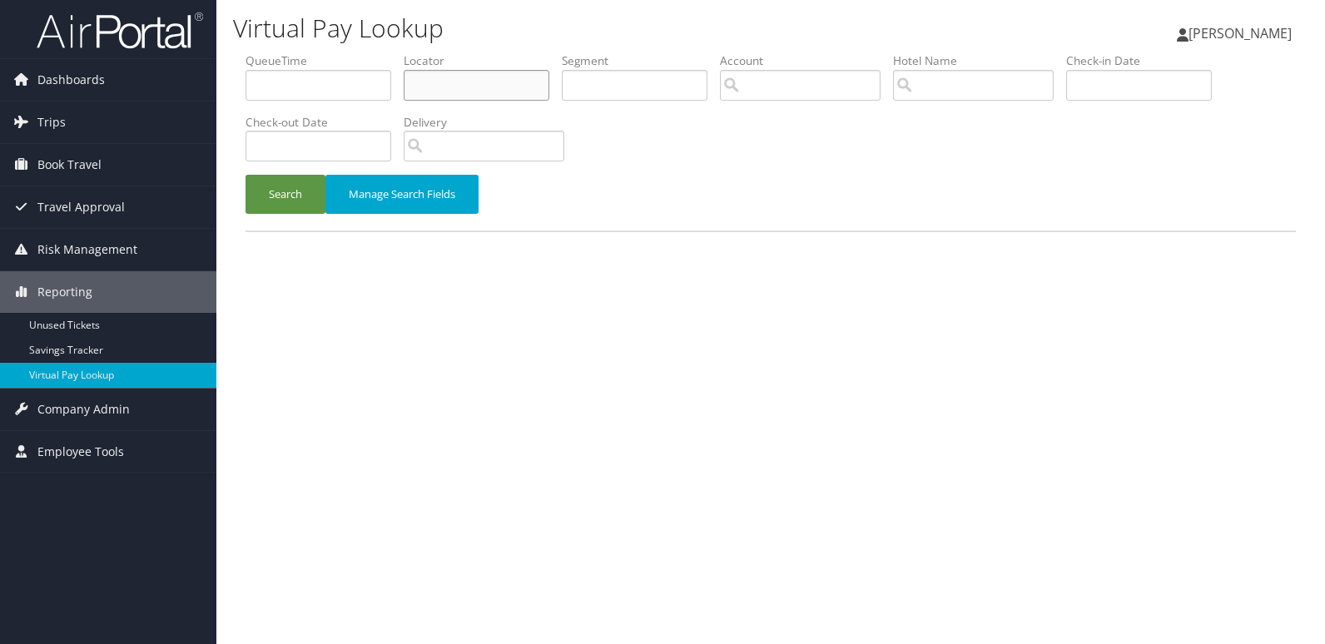
click at [425, 95] on input "text" at bounding box center [477, 85] width 146 height 31
paste input "MGEHXG"
type input "MGEHXG"
click at [323, 196] on button "Search" at bounding box center [286, 194] width 80 height 39
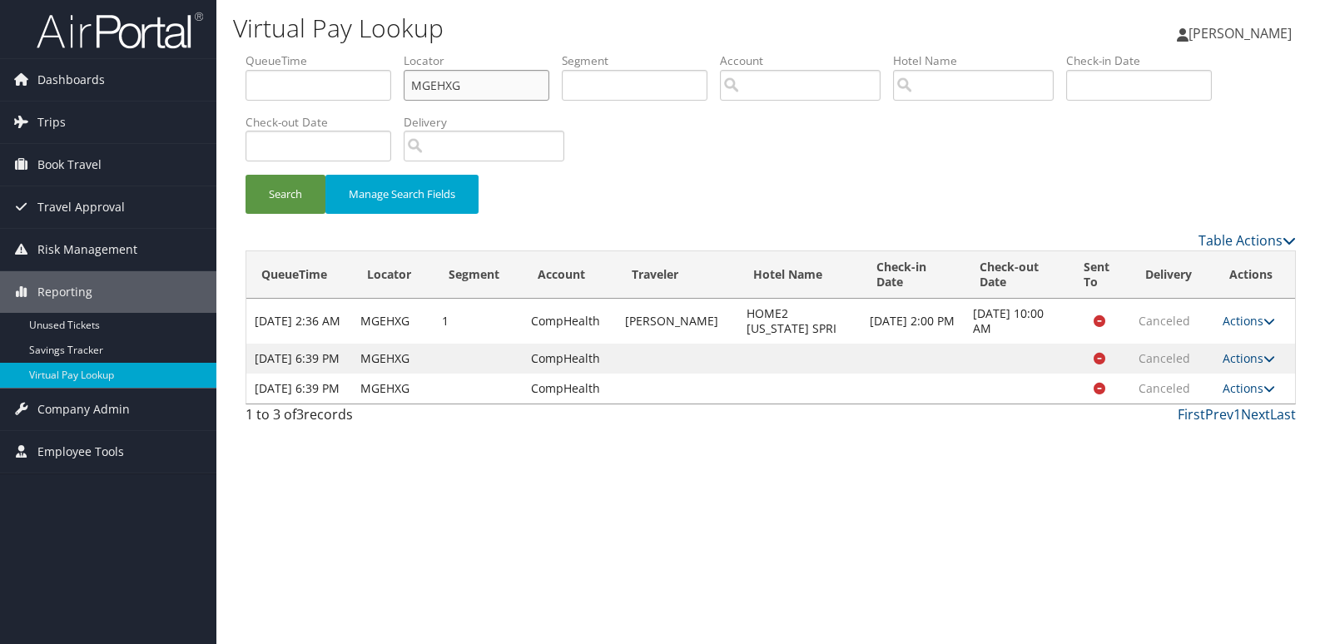
drag, startPoint x: 499, startPoint y: 79, endPoint x: 365, endPoint y: 80, distance: 134.0
click at [365, 52] on ul "QueueTime Locator MGEHXG Segment Account Traveler Hotel Name Check-in Date Chec…" at bounding box center [771, 52] width 1051 height 0
click at [134, 73] on link "Dashboards" at bounding box center [108, 80] width 216 height 42
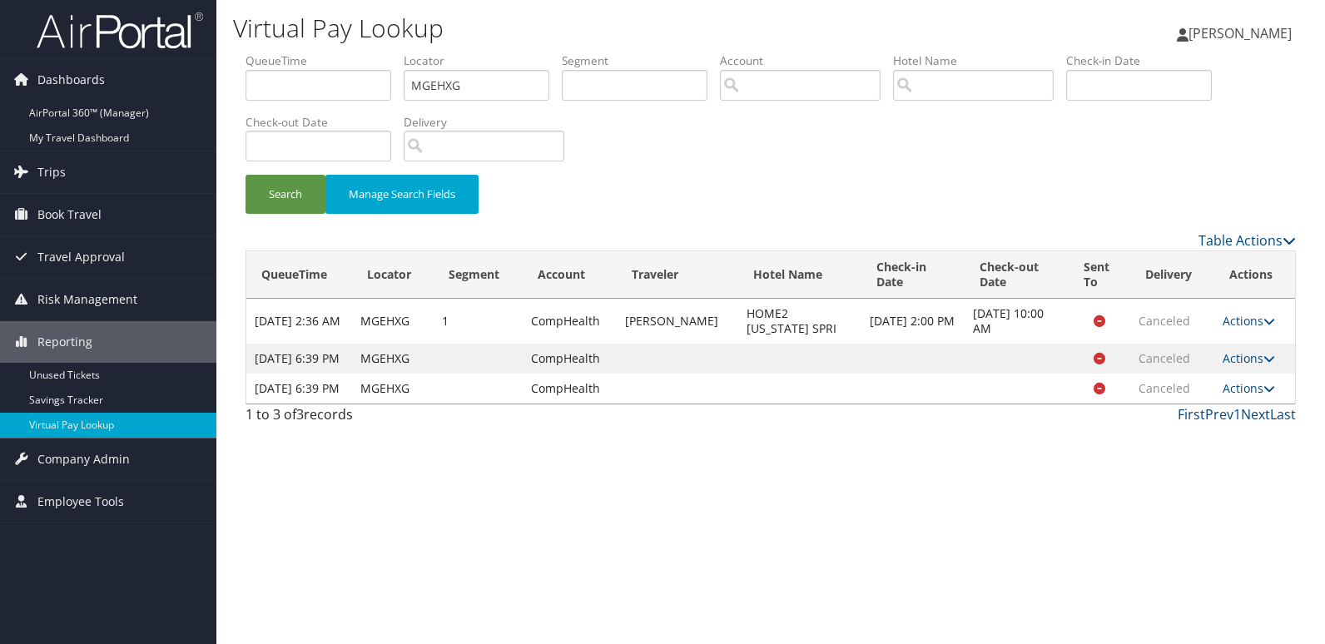
click at [1279, 390] on td "Actions Logs View Itinerary" at bounding box center [1255, 389] width 81 height 30
drag, startPoint x: 473, startPoint y: 88, endPoint x: 246, endPoint y: 35, distance: 233.5
click at [246, 35] on div "Virtual Pay Lookup Luke Perry Luke Perry My Settings Travel Agency Contacts Vie…" at bounding box center [770, 322] width 1109 height 644
click at [102, 81] on span "Dashboards" at bounding box center [70, 80] width 67 height 42
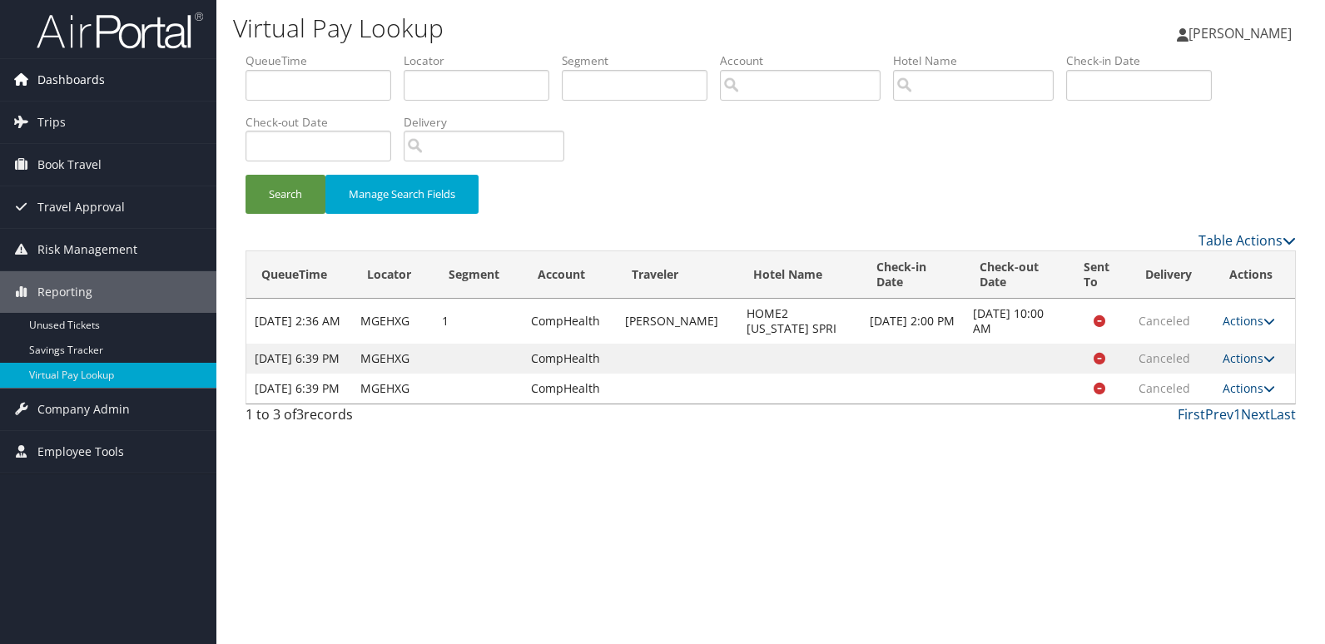
click at [120, 90] on link "Dashboards" at bounding box center [108, 80] width 216 height 42
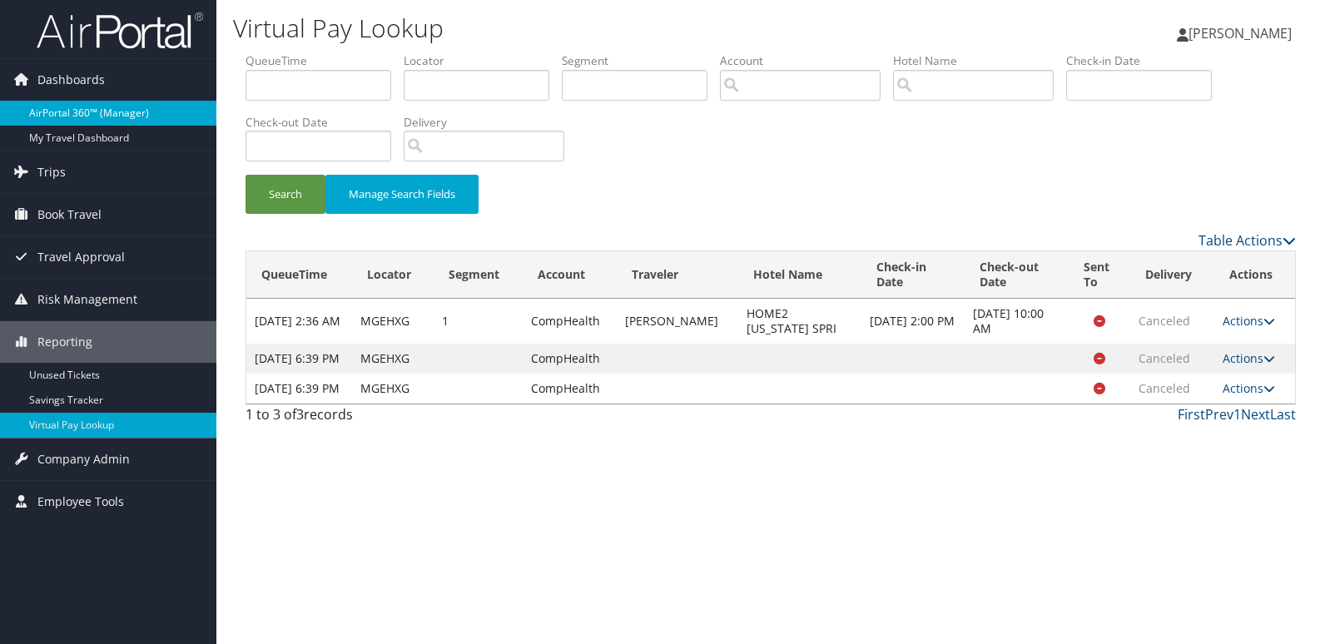
click at [110, 118] on link "AirPortal 360™ (Manager)" at bounding box center [108, 113] width 216 height 25
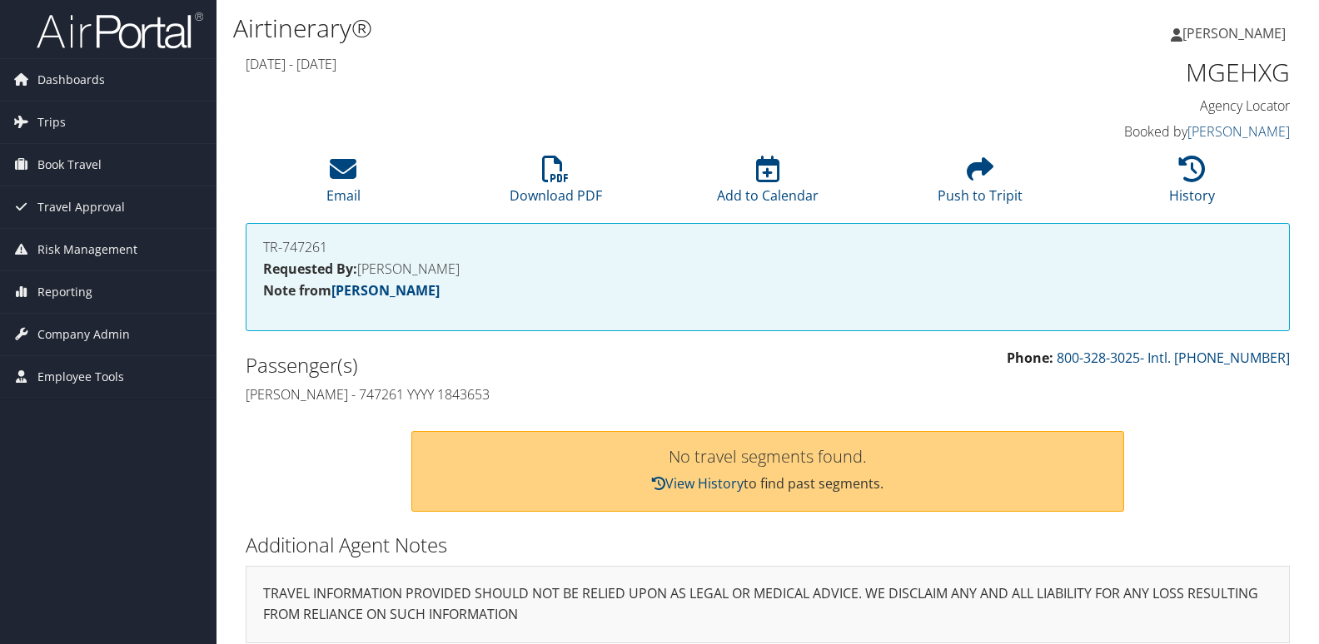
scroll to position [16, 0]
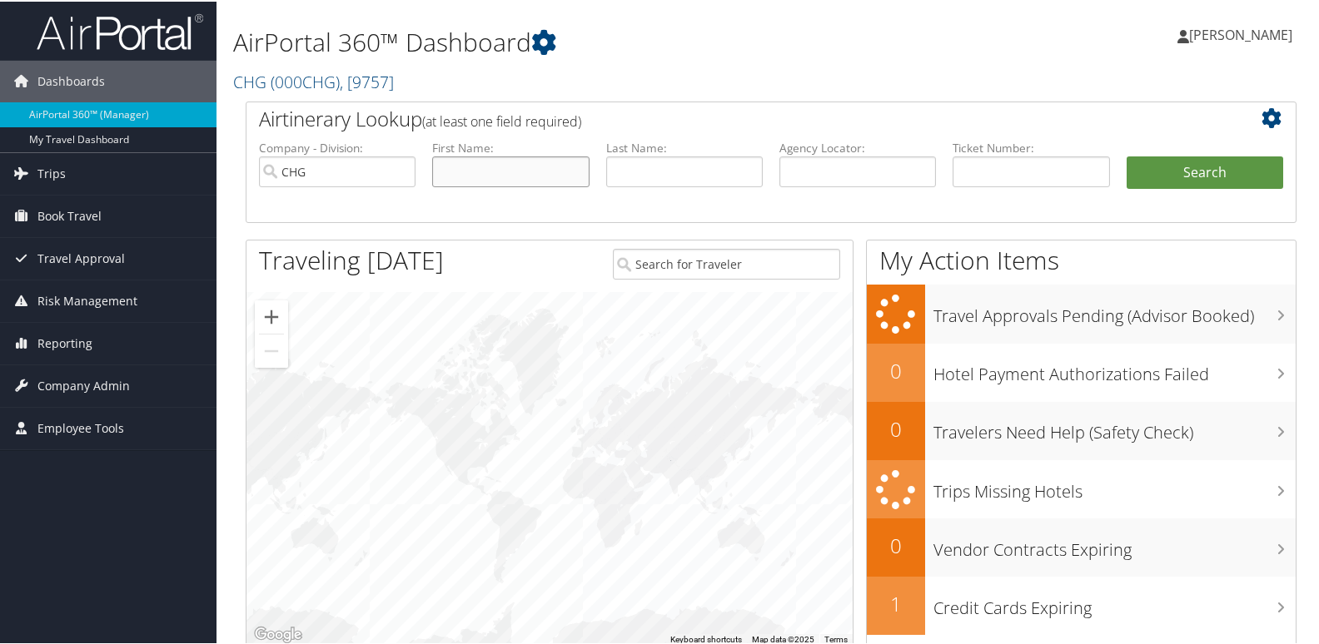
click at [475, 173] on input "text" at bounding box center [510, 170] width 157 height 31
paste input "[PERSON_NAME]"
drag, startPoint x: 479, startPoint y: 167, endPoint x: 192, endPoint y: 146, distance: 287.2
click at [179, 149] on div "Dashboards AirPortal 360™ (Manager) My Travel Dashboard Trips Airtinerary® Look…" at bounding box center [662, 542] width 1325 height 1085
type input "[PERSON_NAME]"
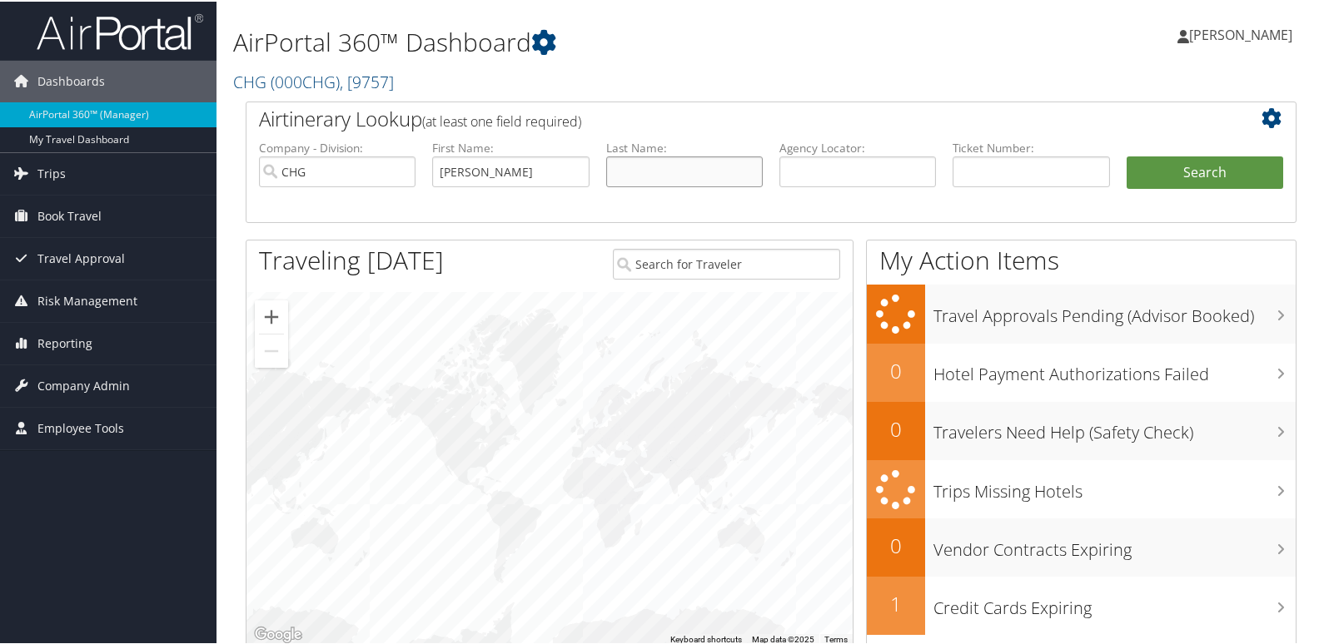
click at [707, 173] on input "text" at bounding box center [684, 170] width 157 height 31
paste input "Alsina,"
type input "Alsina"
click at [1151, 167] on button "Search" at bounding box center [1204, 171] width 157 height 33
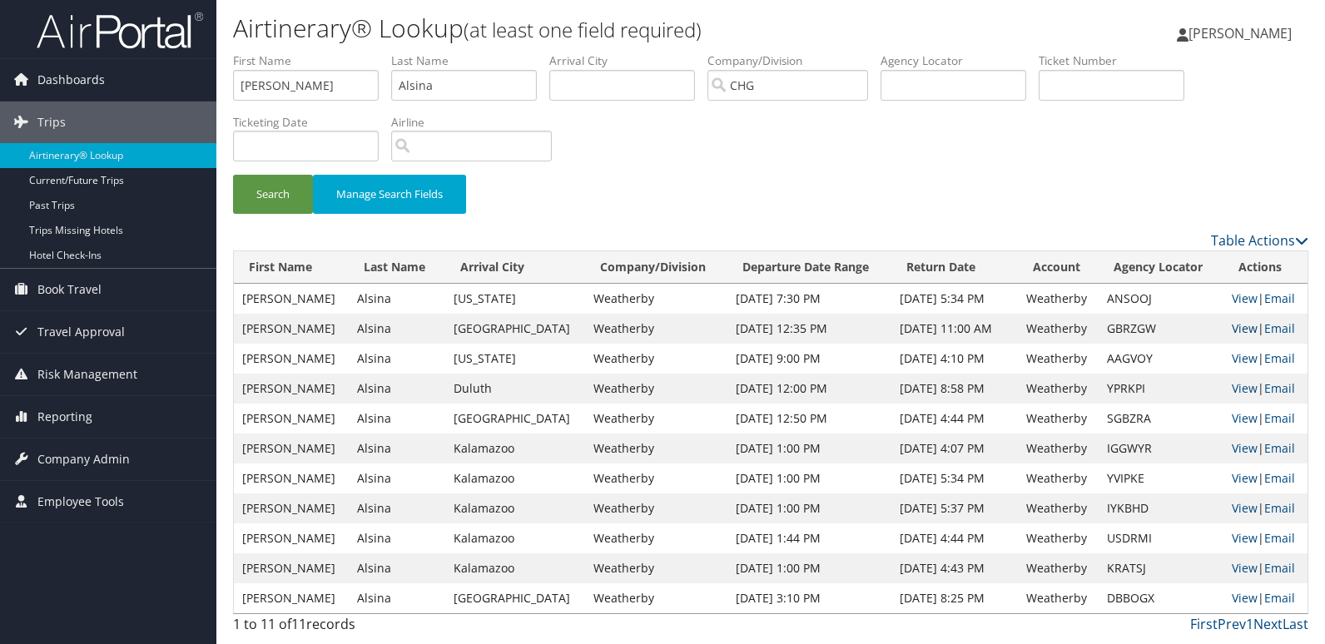
click at [1232, 327] on link "View" at bounding box center [1245, 329] width 26 height 16
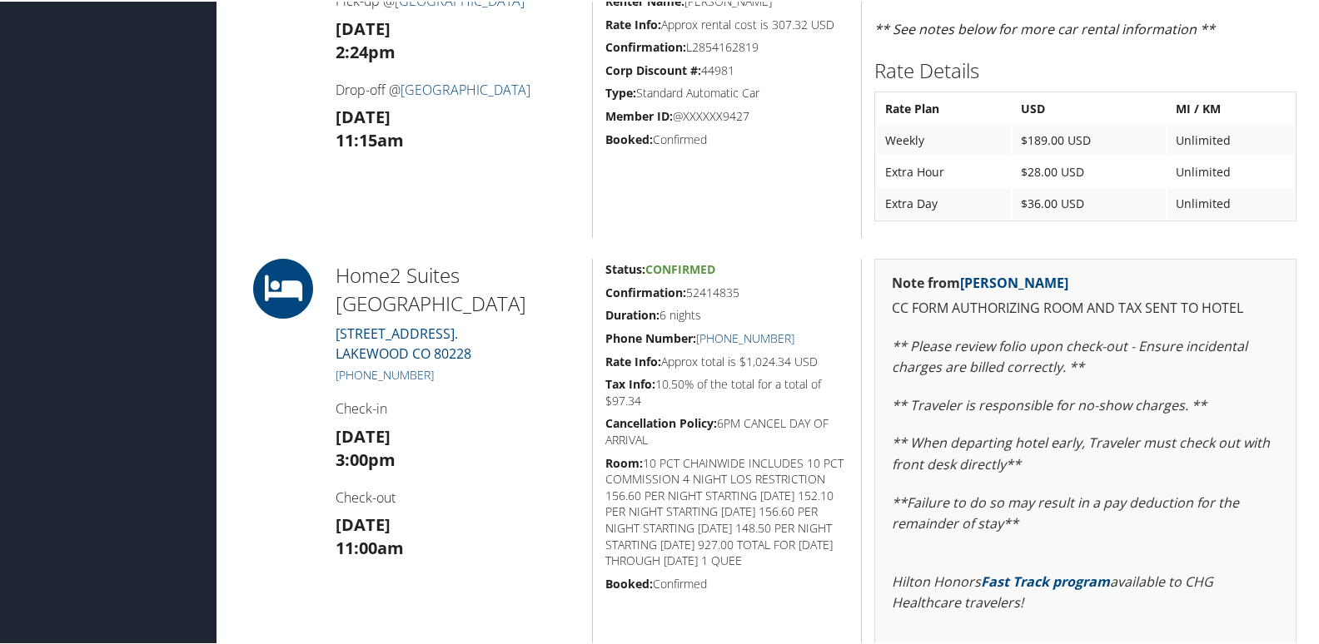
scroll to position [833, 0]
